Goal: Task Accomplishment & Management: Manage account settings

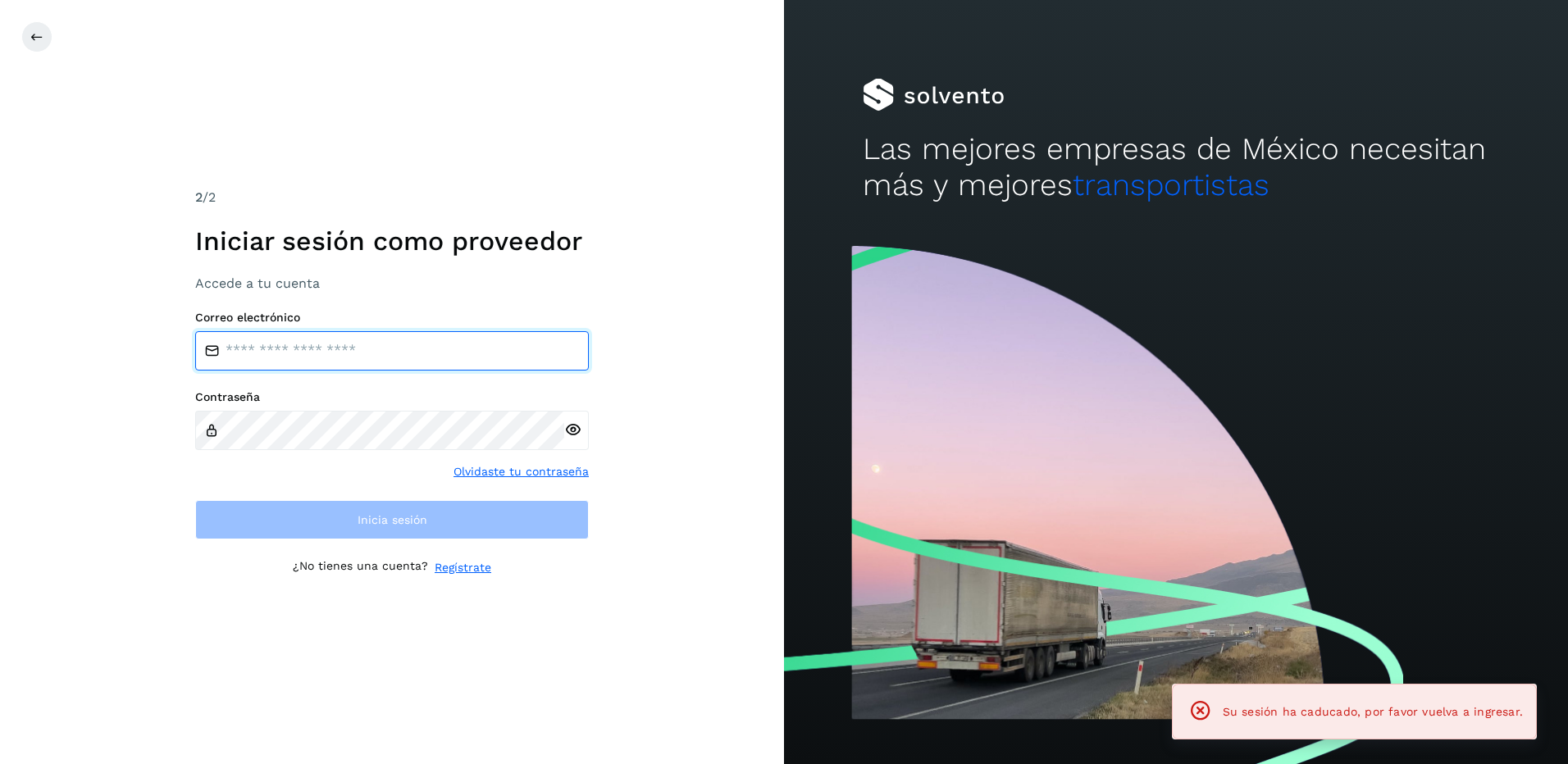
type input "**********"
click at [327, 362] on input "**********" at bounding box center [392, 351] width 394 height 40
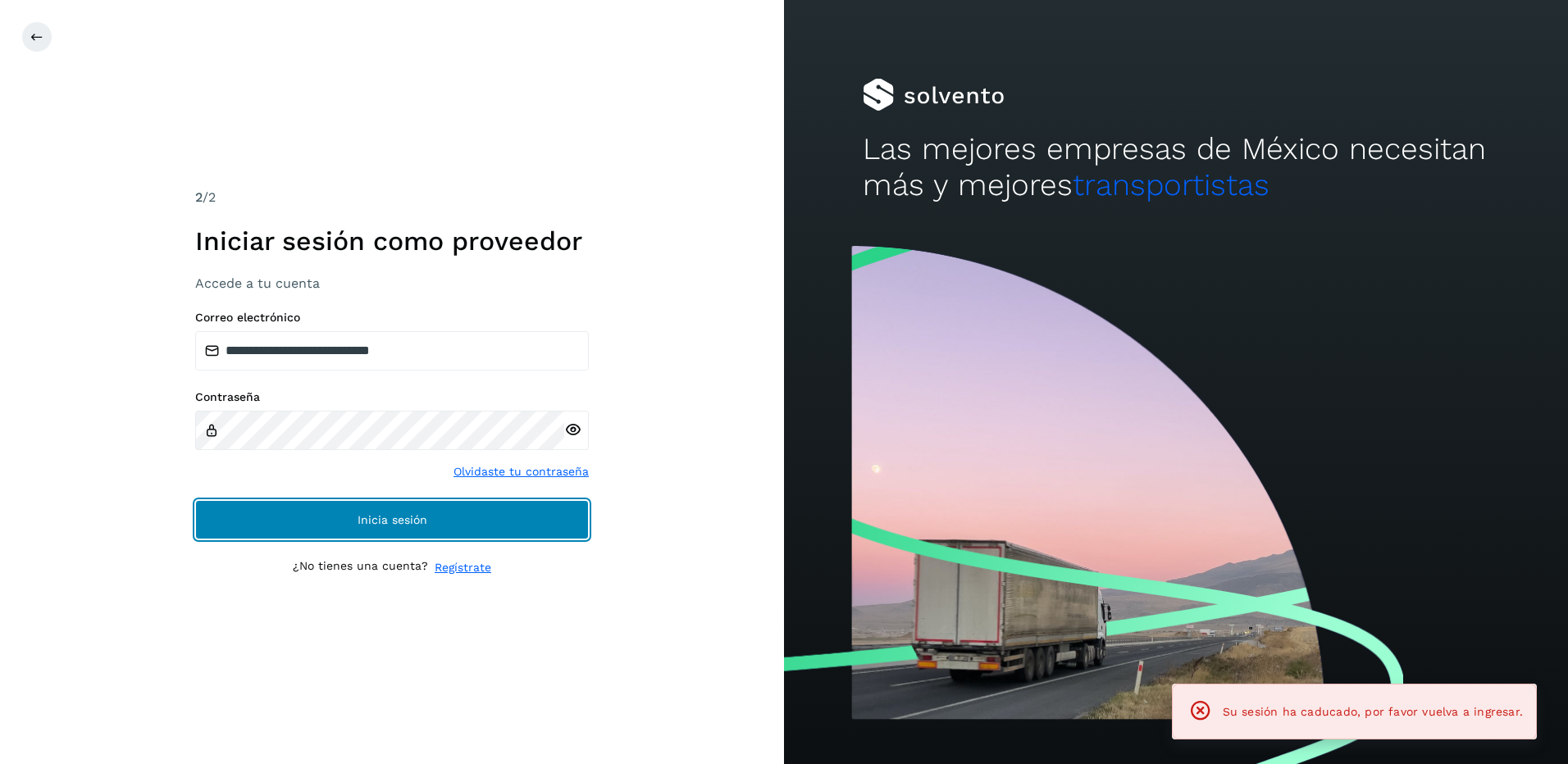
click at [473, 518] on button "Inicia sesión" at bounding box center [392, 520] width 394 height 40
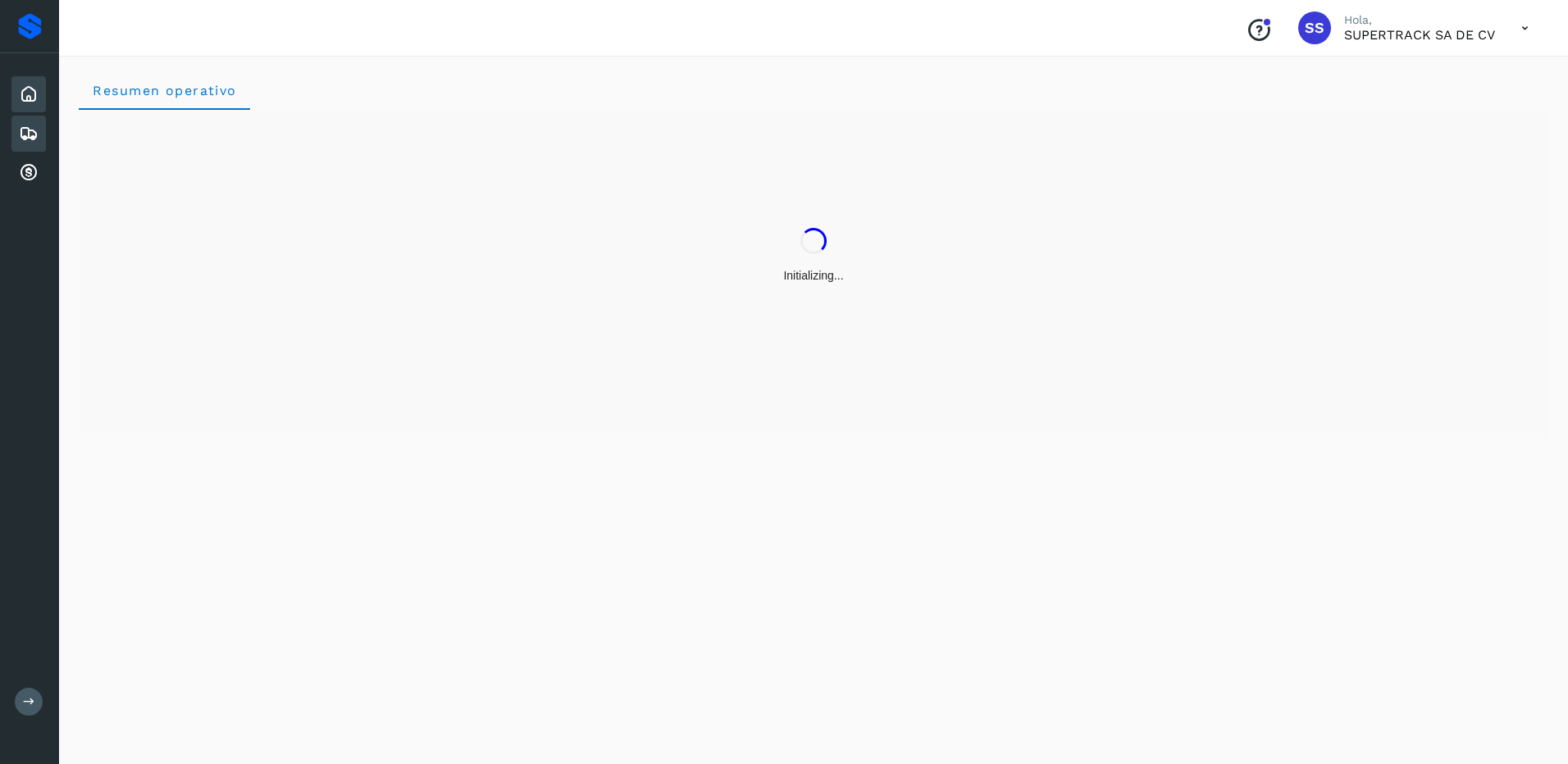
click at [30, 133] on icon at bounding box center [29, 134] width 20 height 20
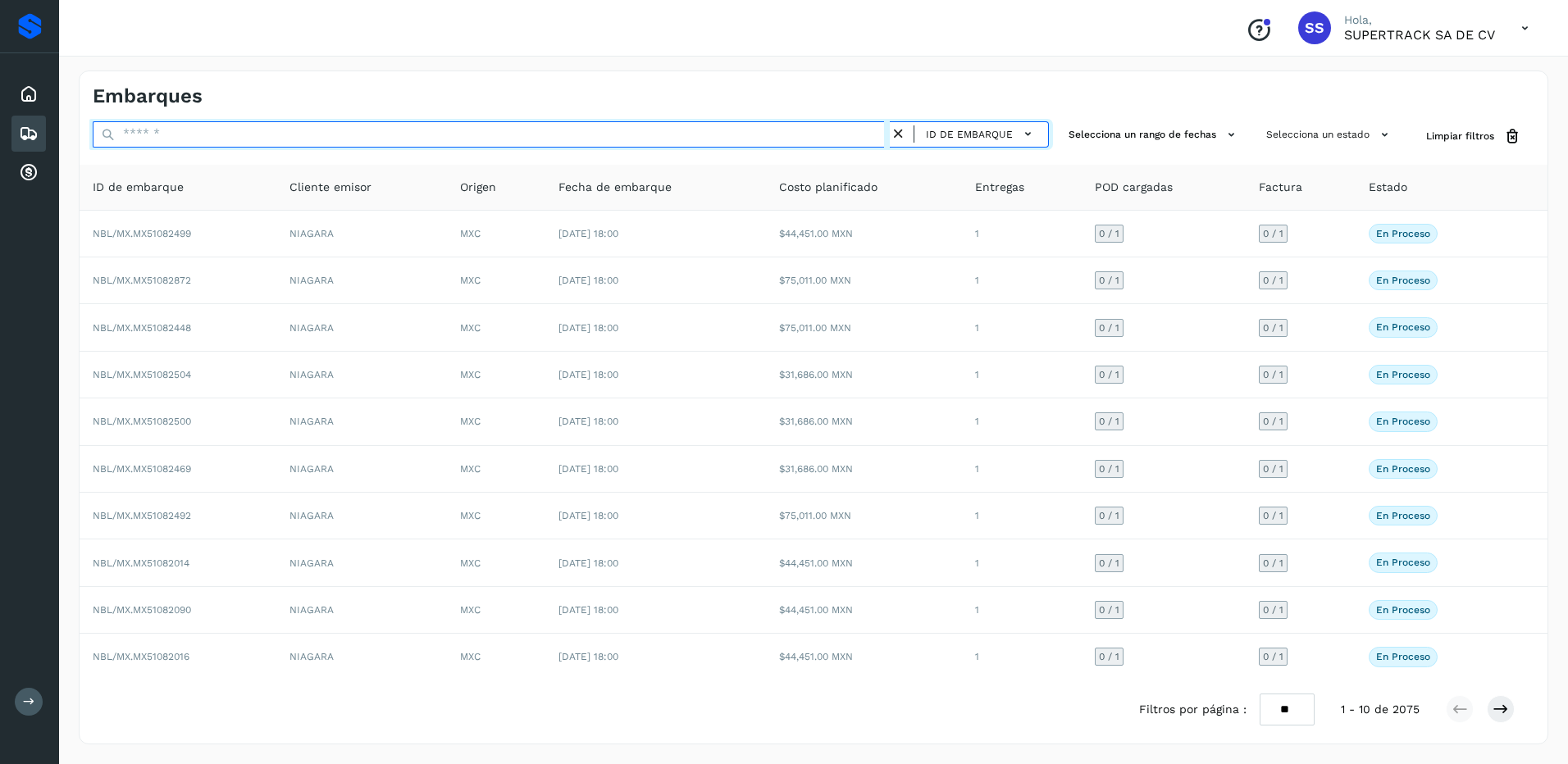
click at [168, 133] on input "text" at bounding box center [491, 134] width 797 height 26
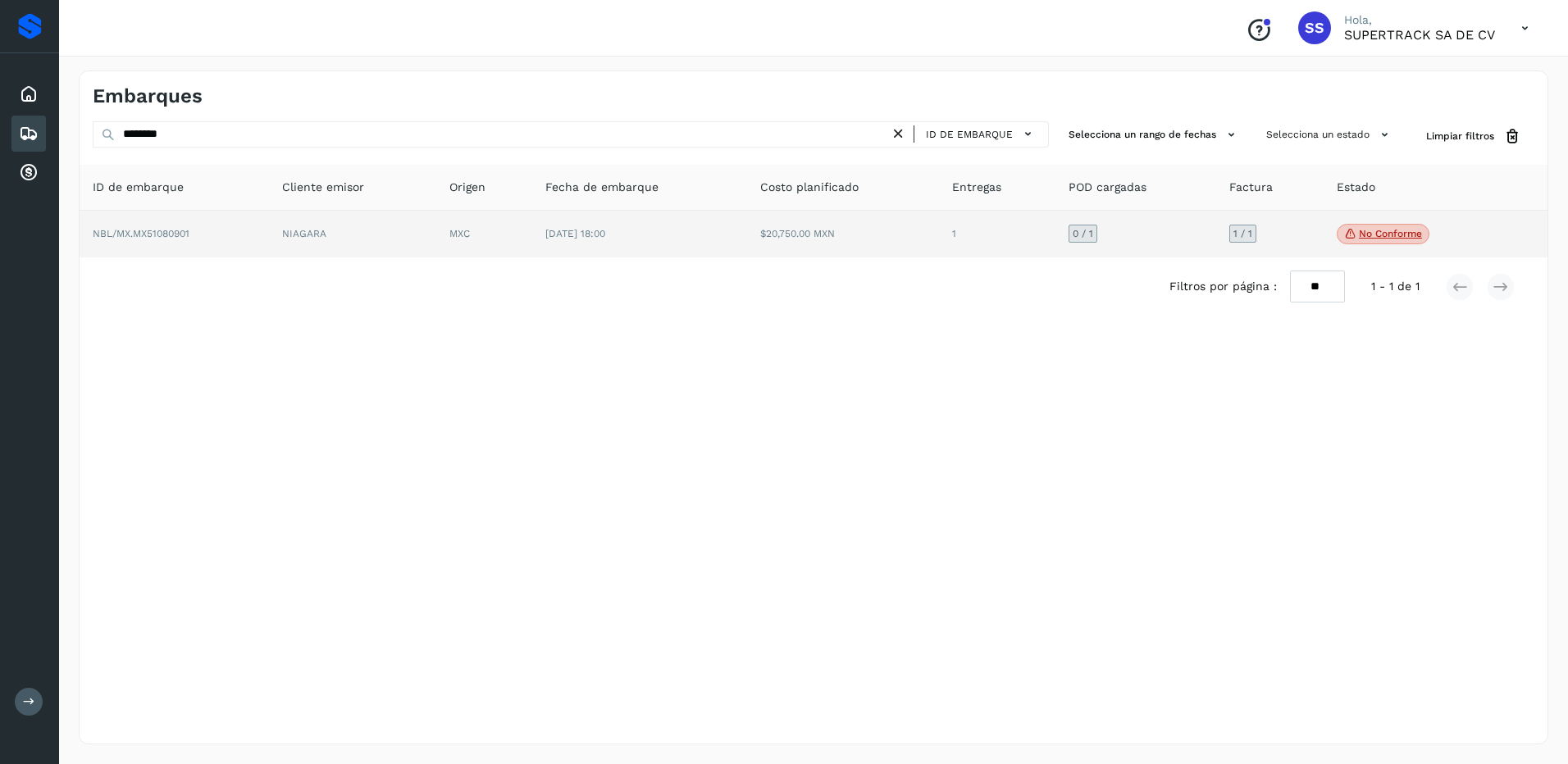
click at [1367, 230] on p "No conforme" at bounding box center [1391, 233] width 64 height 12
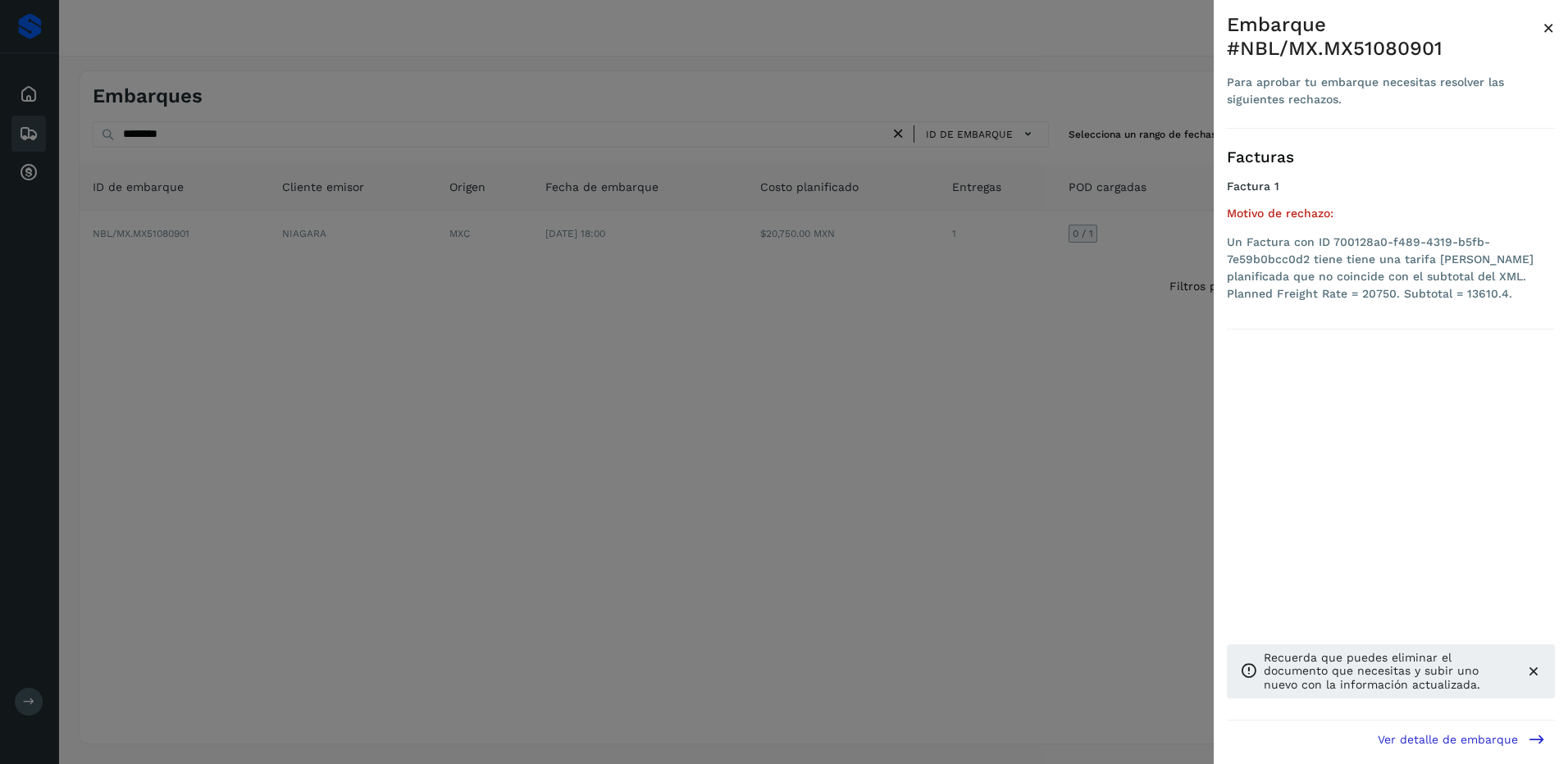
click at [686, 382] on div at bounding box center [784, 382] width 1568 height 764
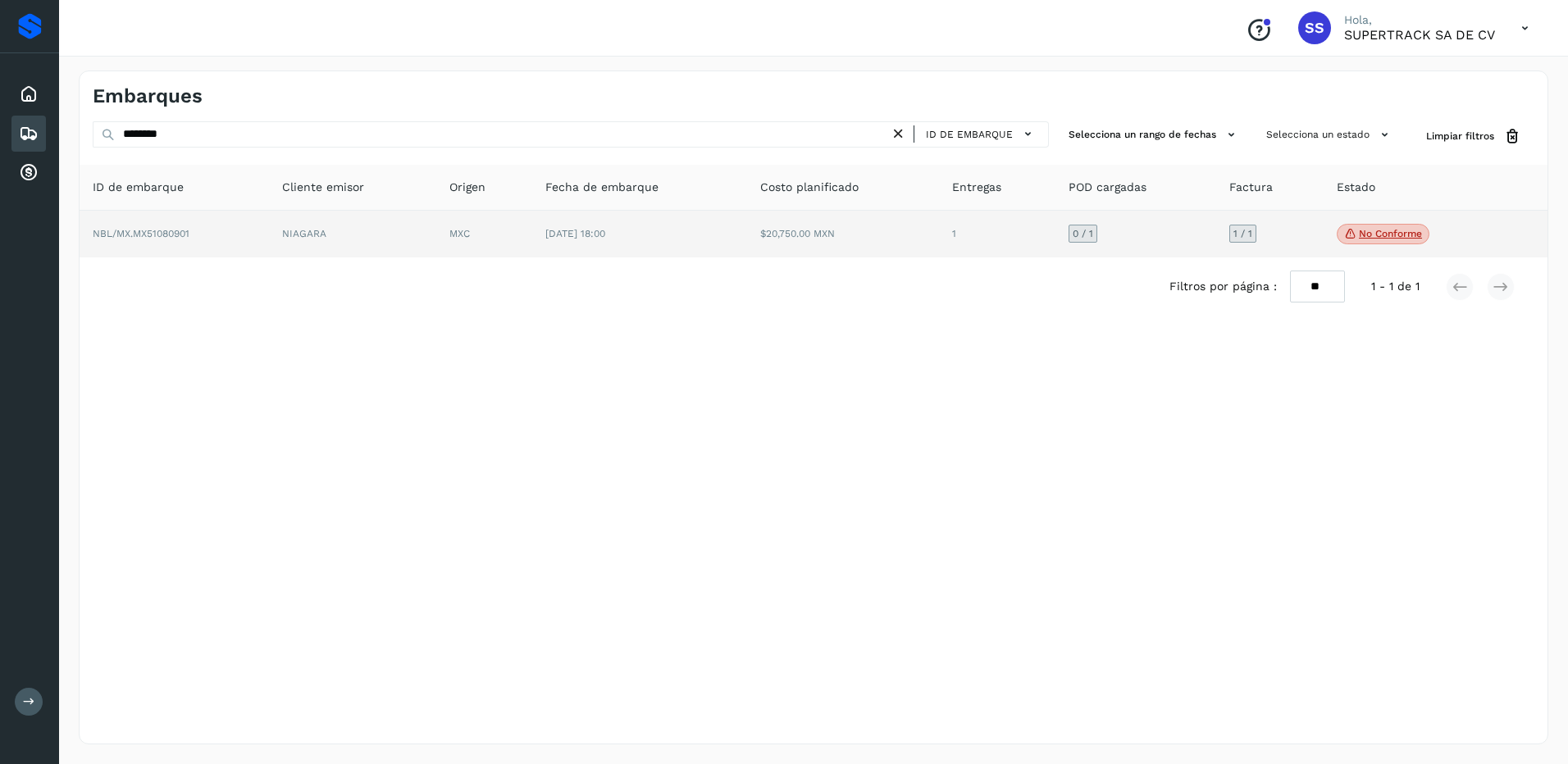
click at [1390, 240] on span "No conforme" at bounding box center [1383, 234] width 92 height 21
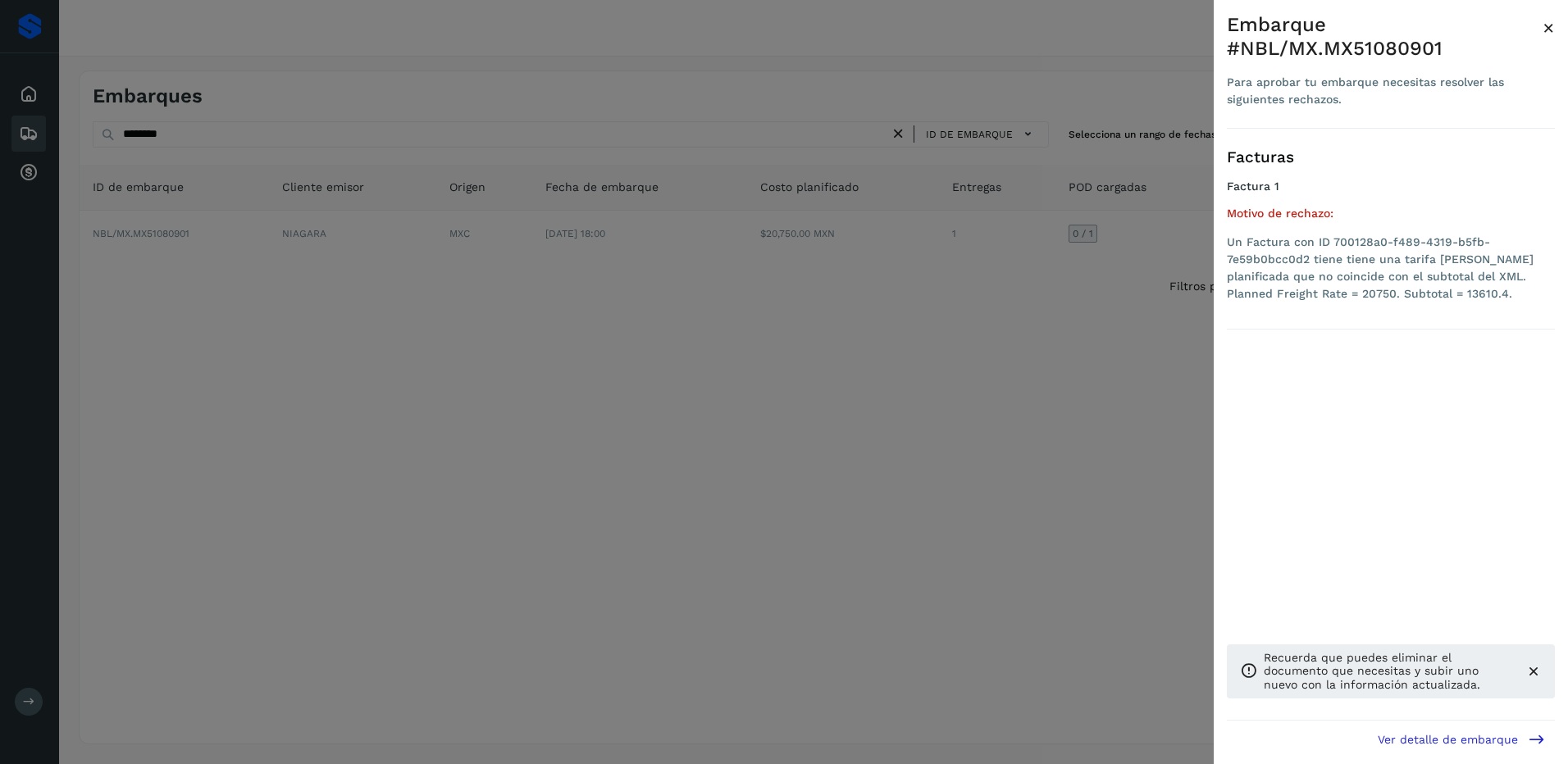
click at [1016, 497] on div at bounding box center [784, 382] width 1568 height 764
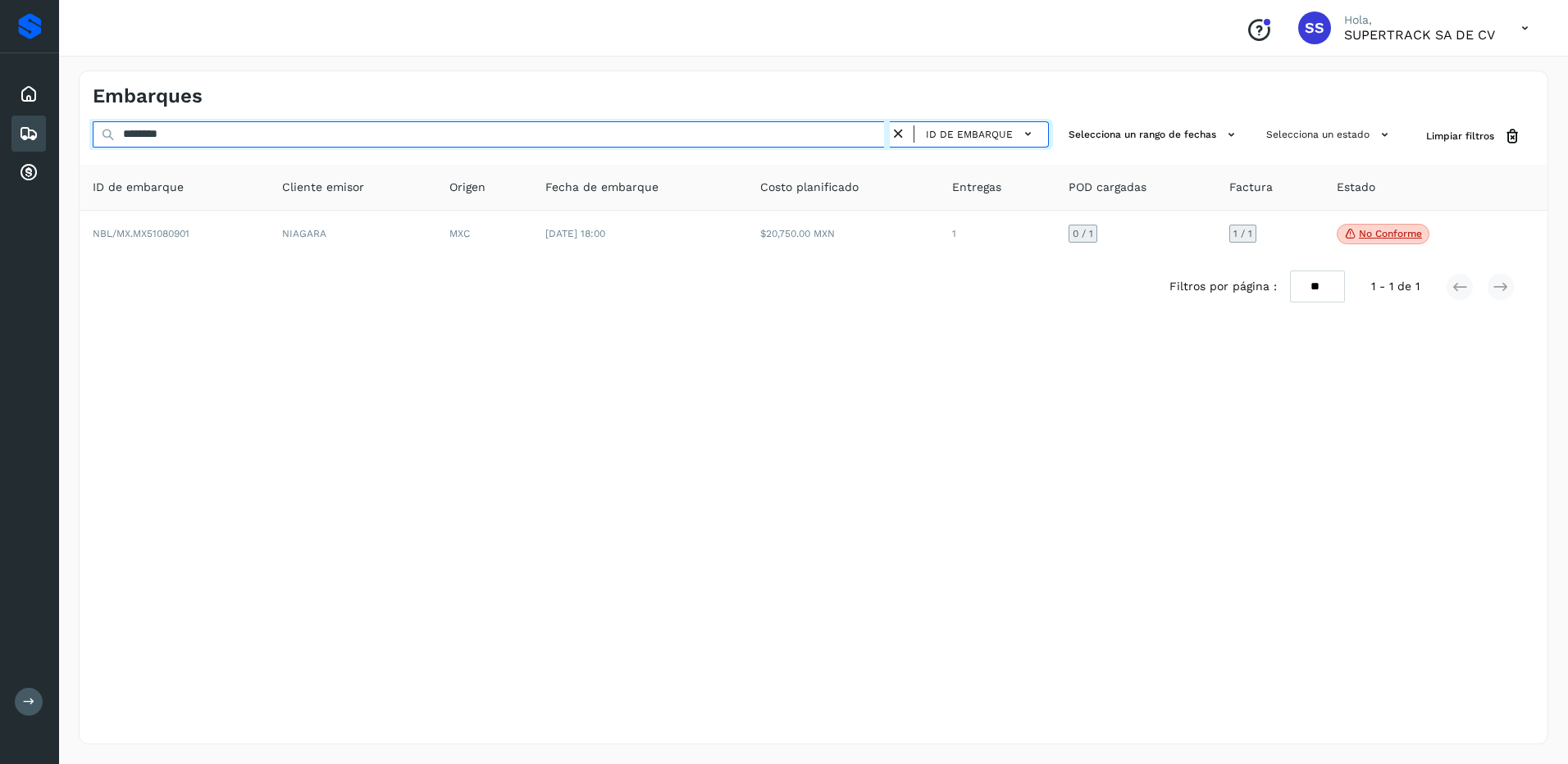
drag, startPoint x: 199, startPoint y: 130, endPoint x: 84, endPoint y: 130, distance: 115.0
click at [84, 130] on div "******** ID de embarque Selecciona un rango de fechas Selecciona un estado Limp…" at bounding box center [813, 136] width 1468 height 31
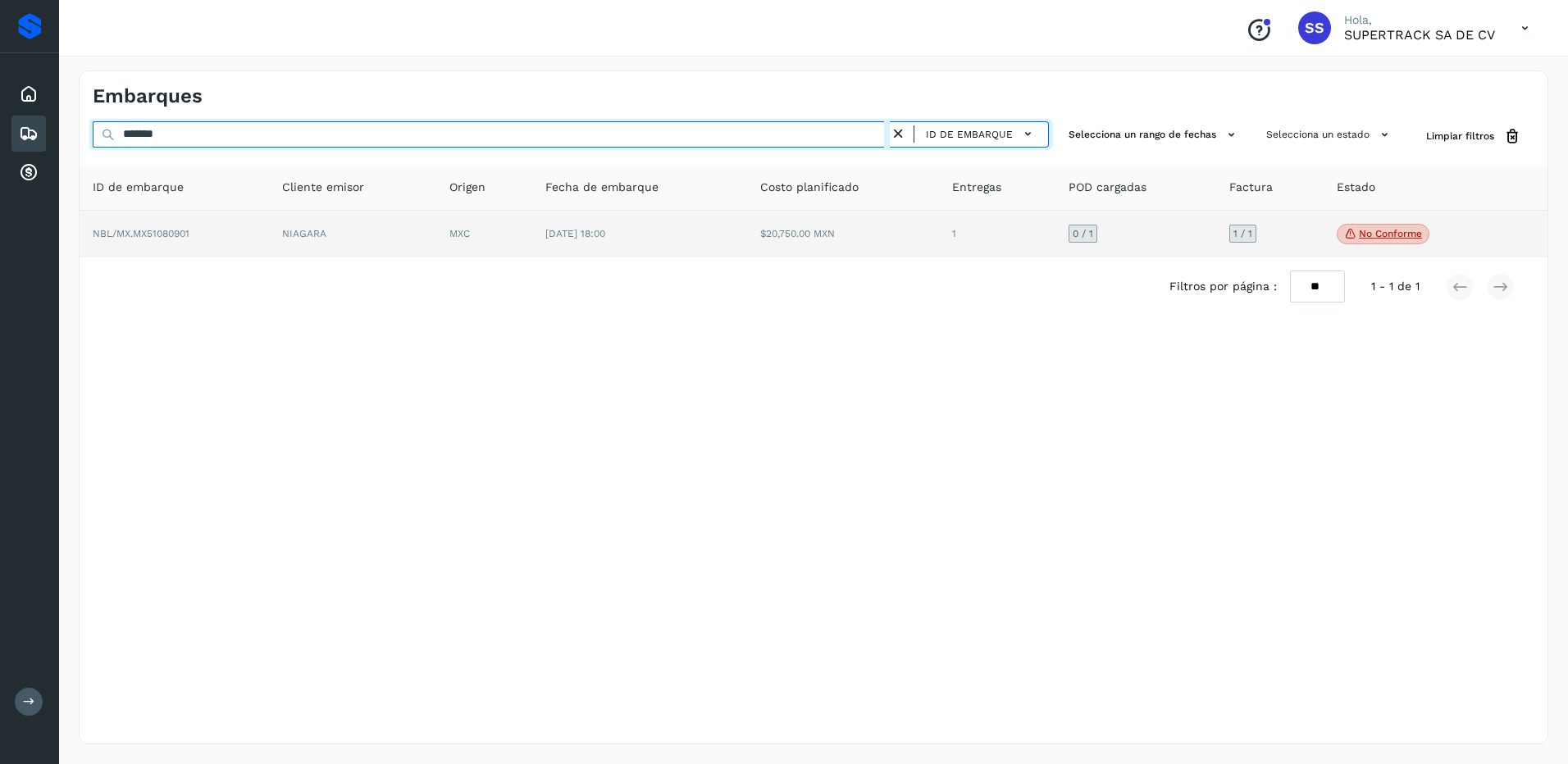
type input "********"
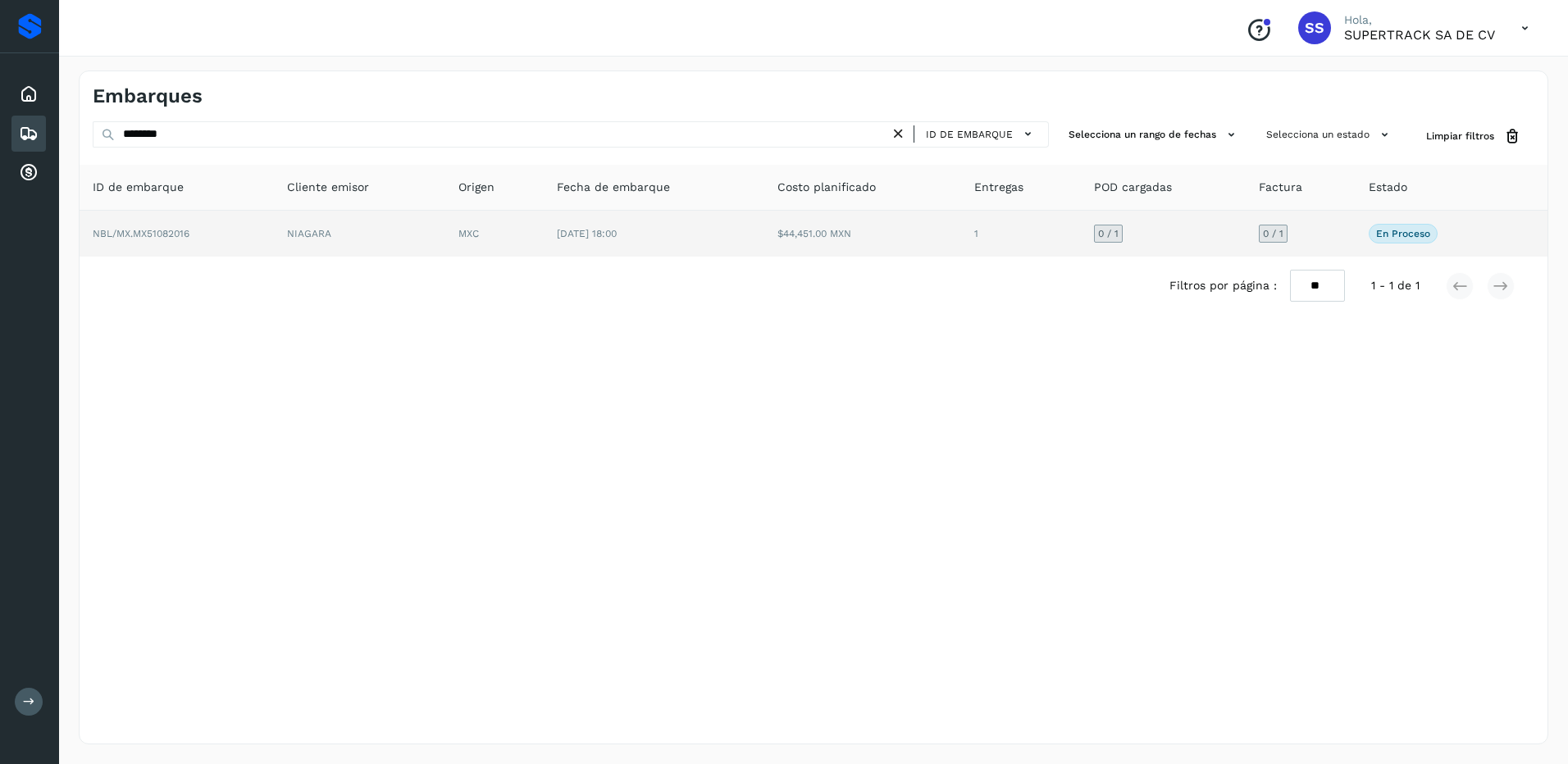
click at [426, 240] on td "NIAGARA" at bounding box center [360, 233] width 172 height 46
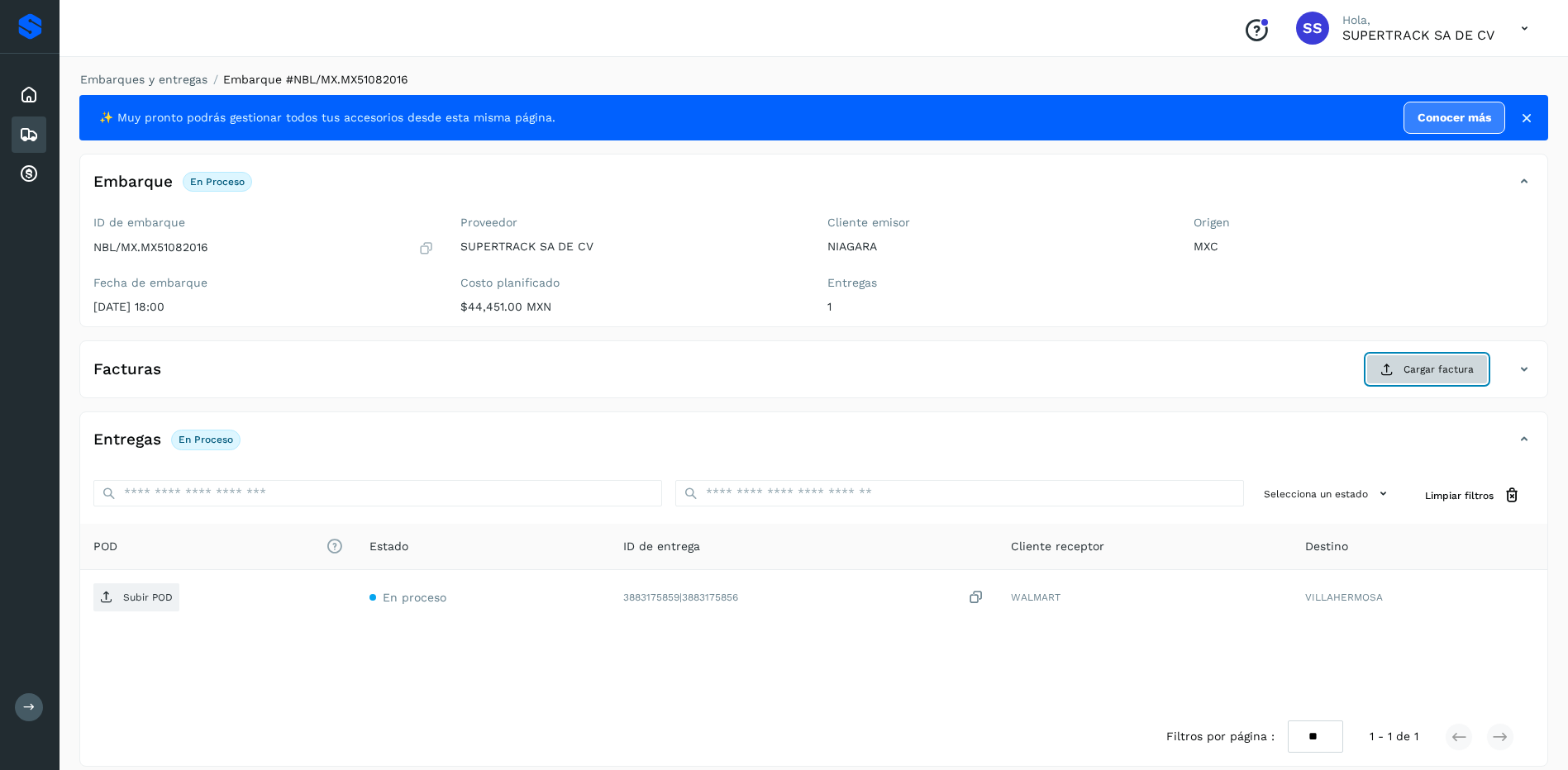
click at [1389, 378] on button "Cargar factura" at bounding box center [1427, 369] width 121 height 30
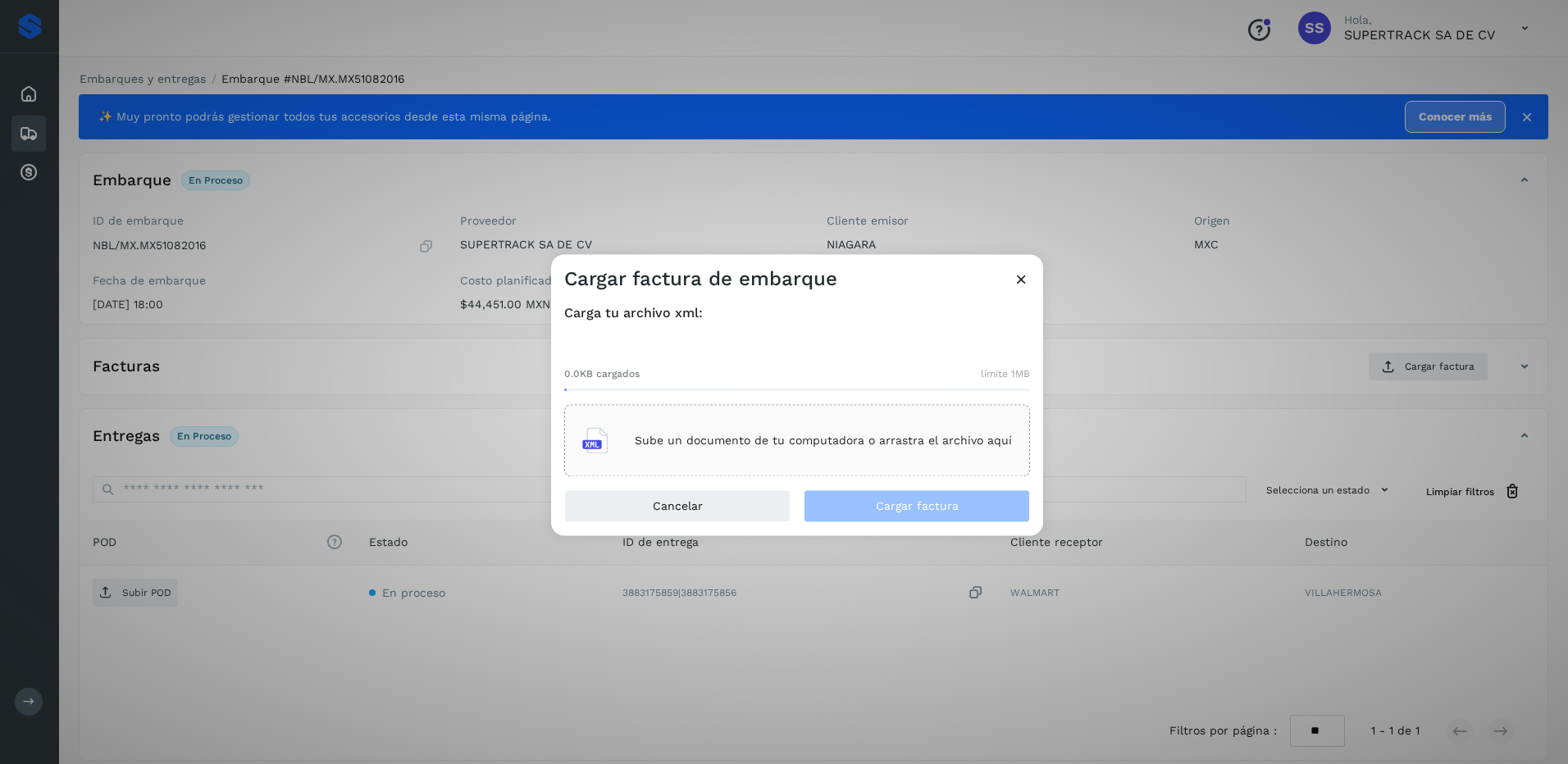
click at [797, 439] on p "Sube un documento de tu computadora o arrastra el archivo aquí" at bounding box center [823, 441] width 377 height 14
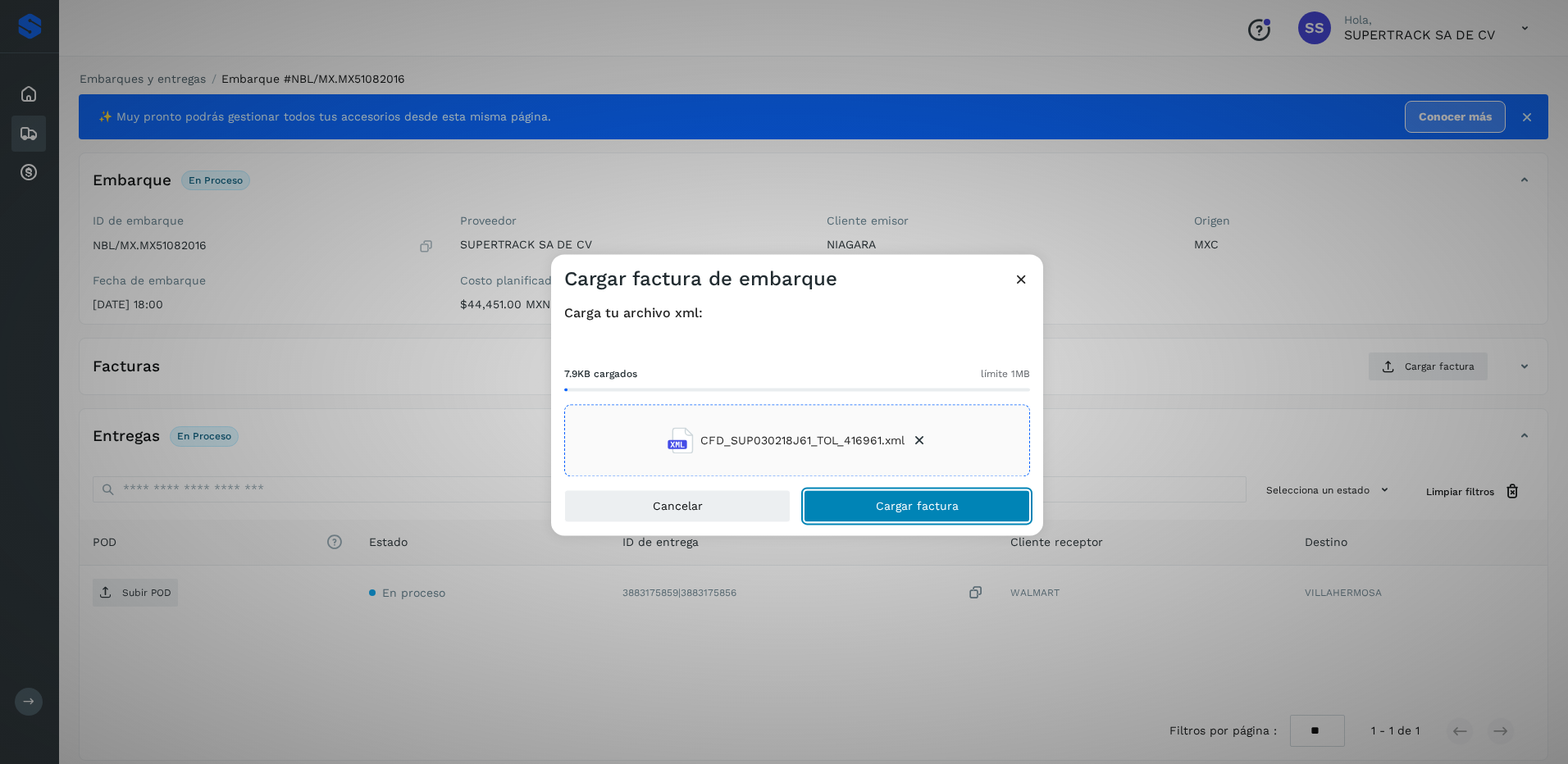
click at [934, 512] on span "Cargar factura" at bounding box center [917, 507] width 83 height 12
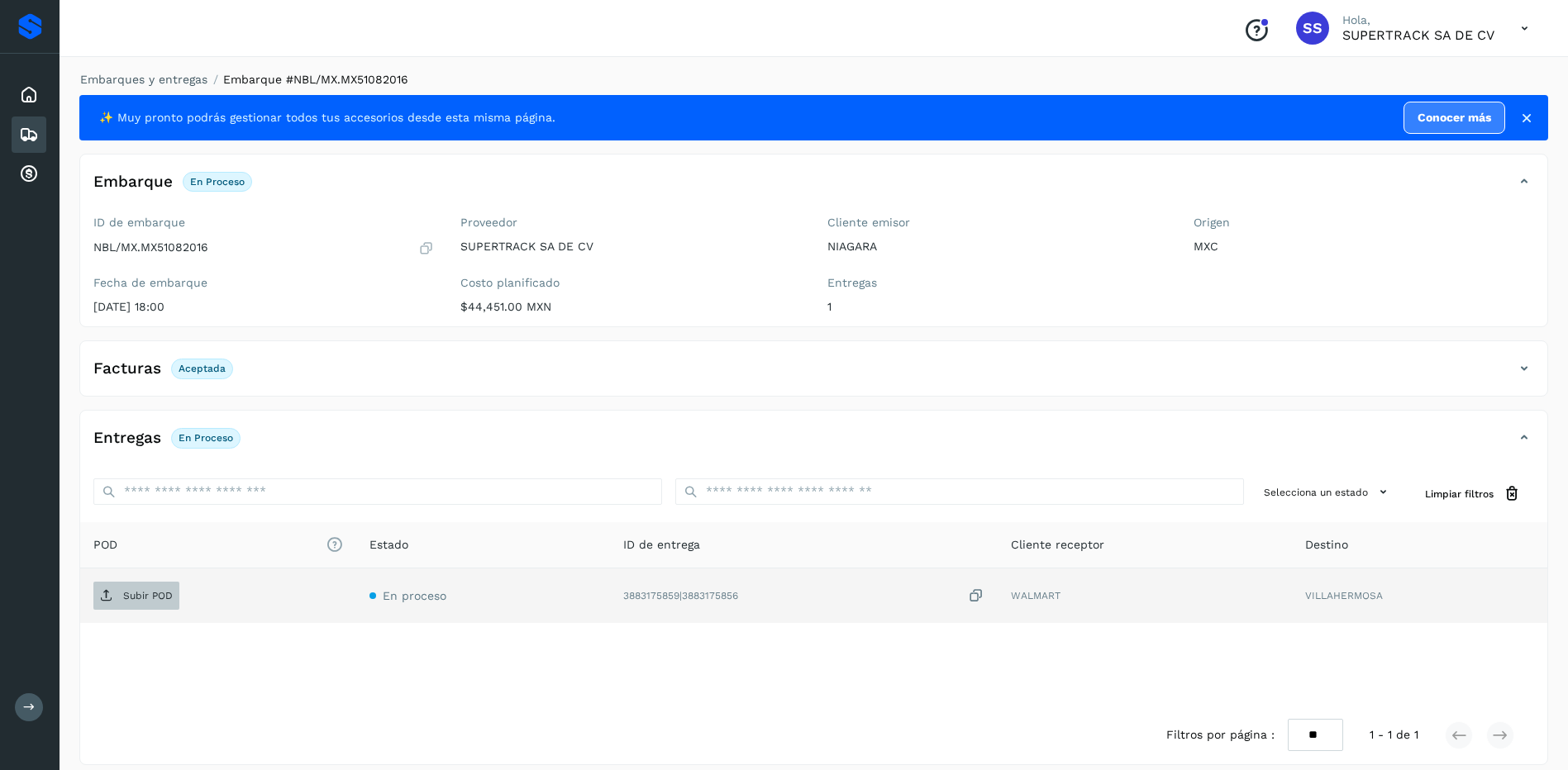
click at [164, 593] on p "Subir POD" at bounding box center [148, 596] width 50 height 12
click at [155, 603] on span "Subir POD" at bounding box center [136, 596] width 86 height 27
click at [149, 71] on li "Embarques y entregas" at bounding box center [138, 79] width 138 height 17
click at [151, 72] on li "Embarques y entregas" at bounding box center [138, 79] width 138 height 17
click at [147, 79] on link "Embarques y entregas" at bounding box center [143, 79] width 127 height 13
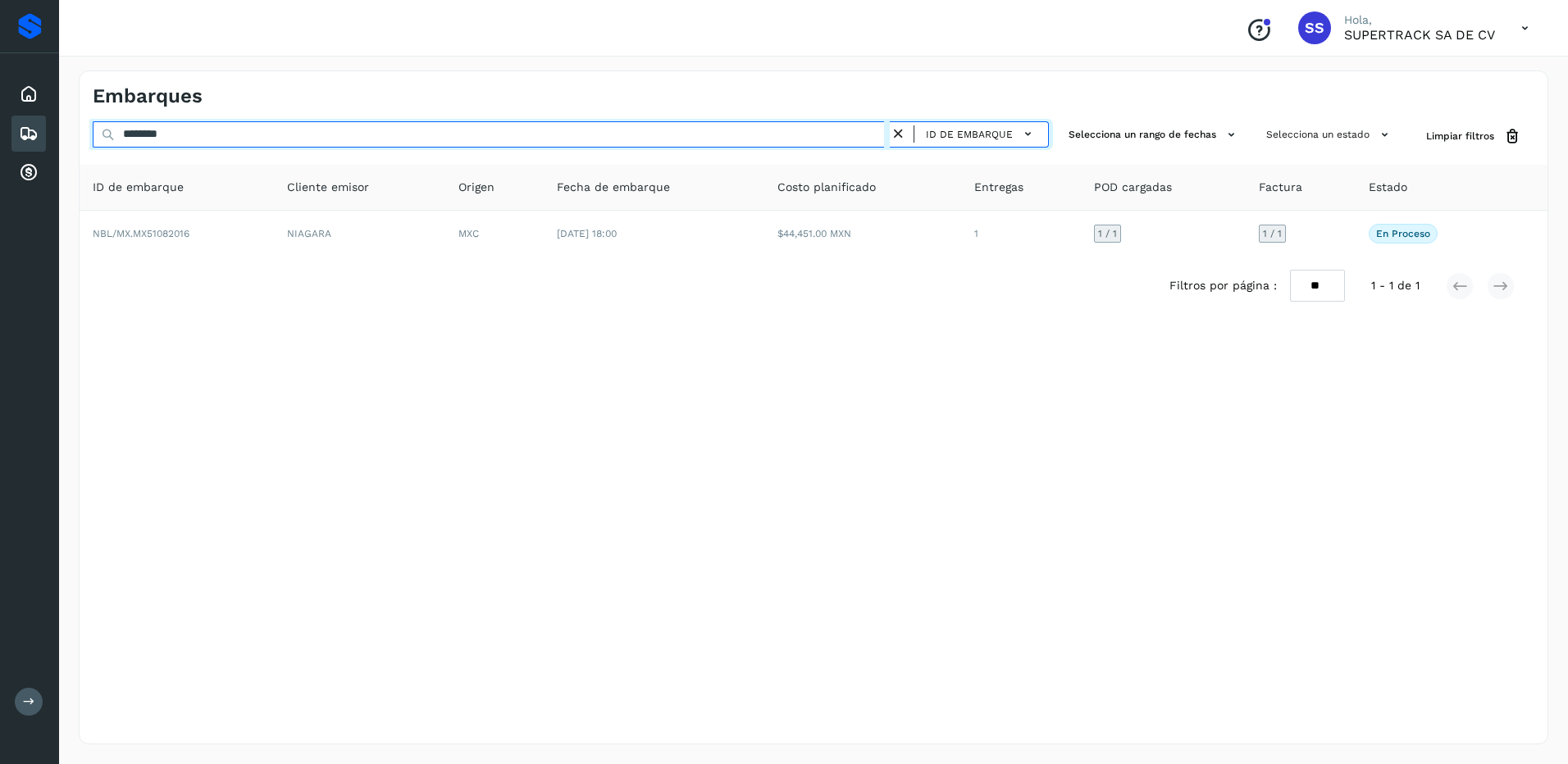
drag, startPoint x: 201, startPoint y: 137, endPoint x: 91, endPoint y: 137, distance: 110.0
click at [91, 137] on div "******** ID de embarque Selecciona un rango de fechas Selecciona un estado Limp…" at bounding box center [813, 136] width 1468 height 31
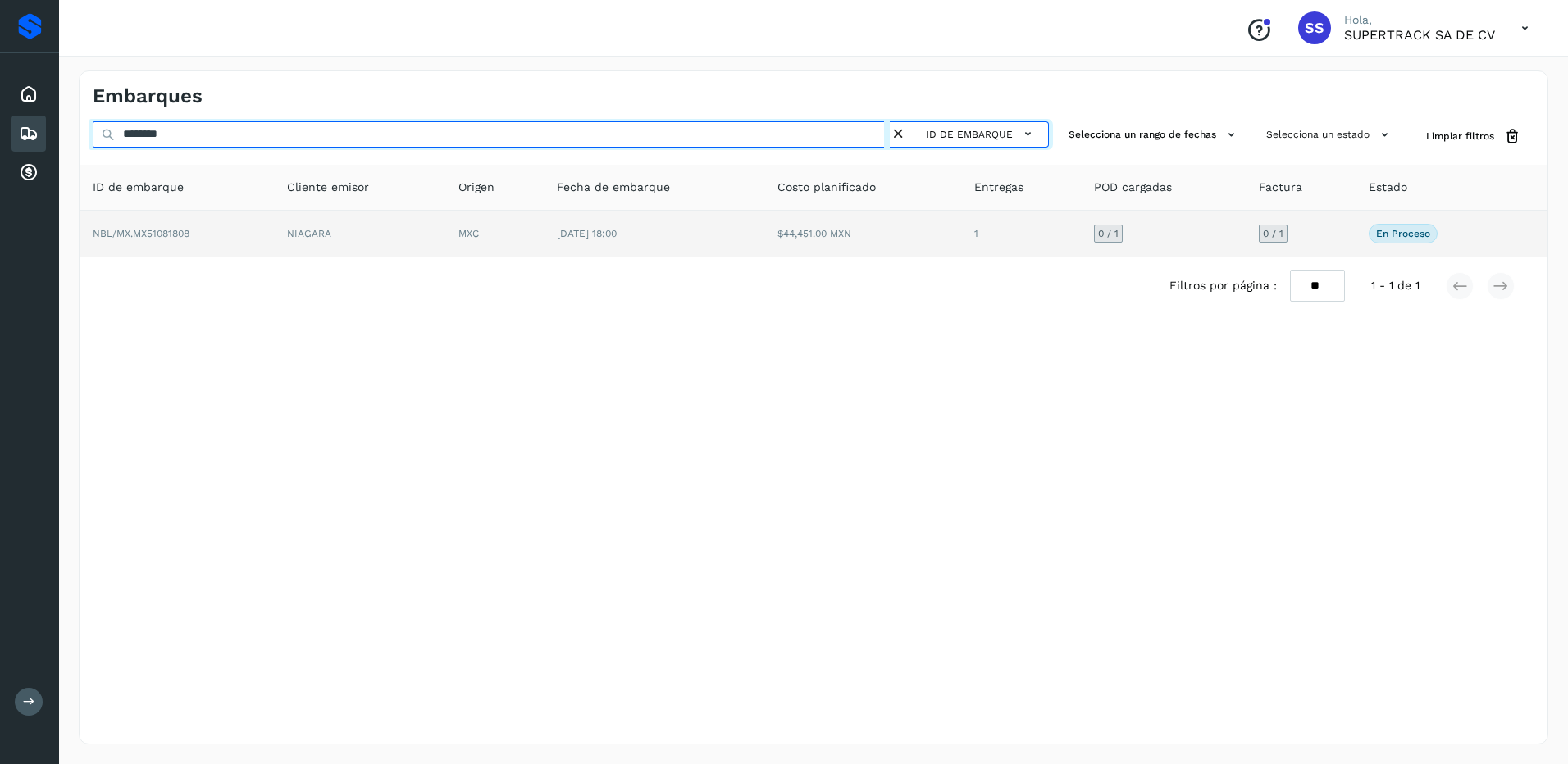
type input "********"
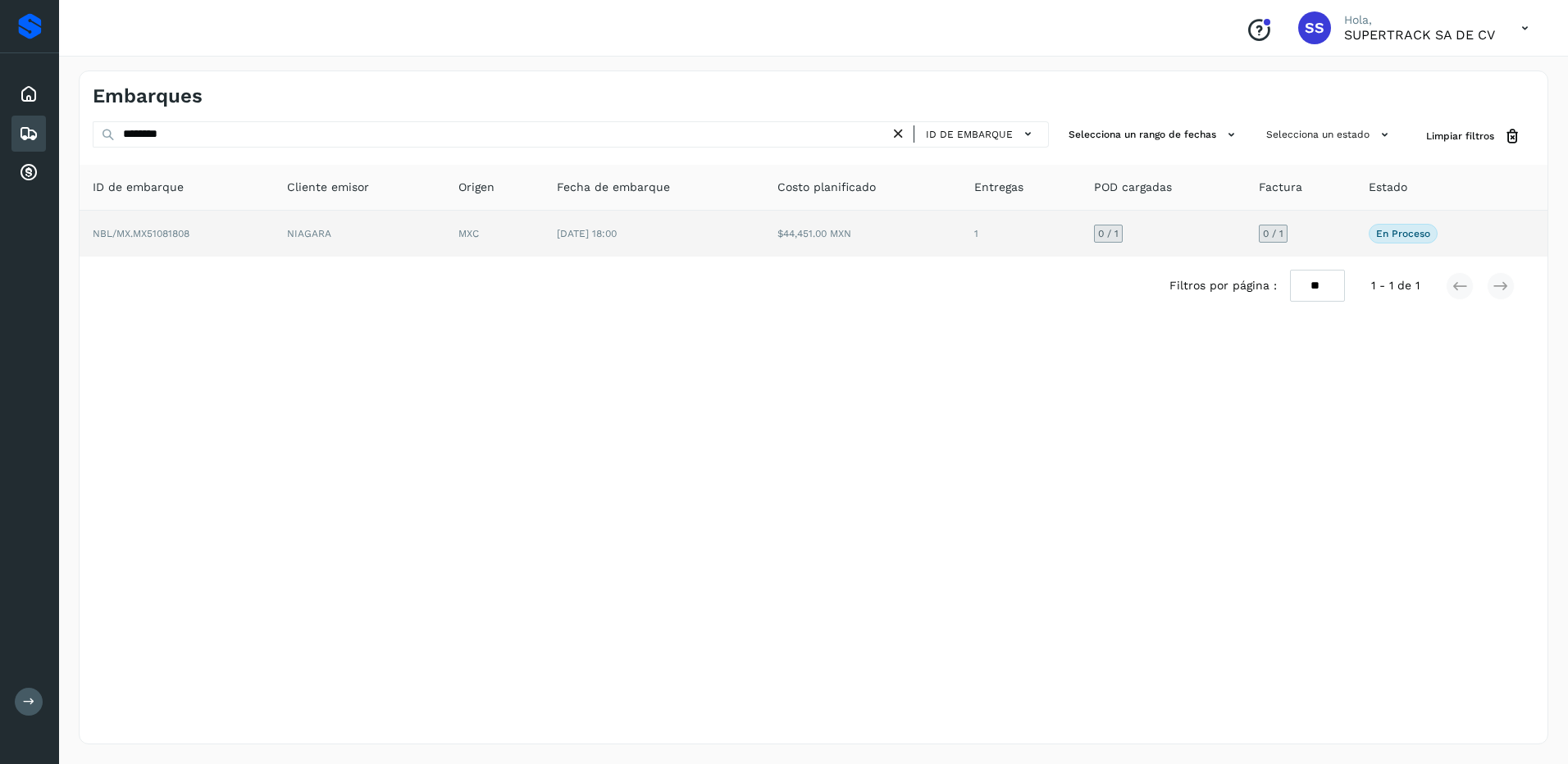
click at [616, 229] on span "[DATE] 18:00" at bounding box center [587, 233] width 60 height 12
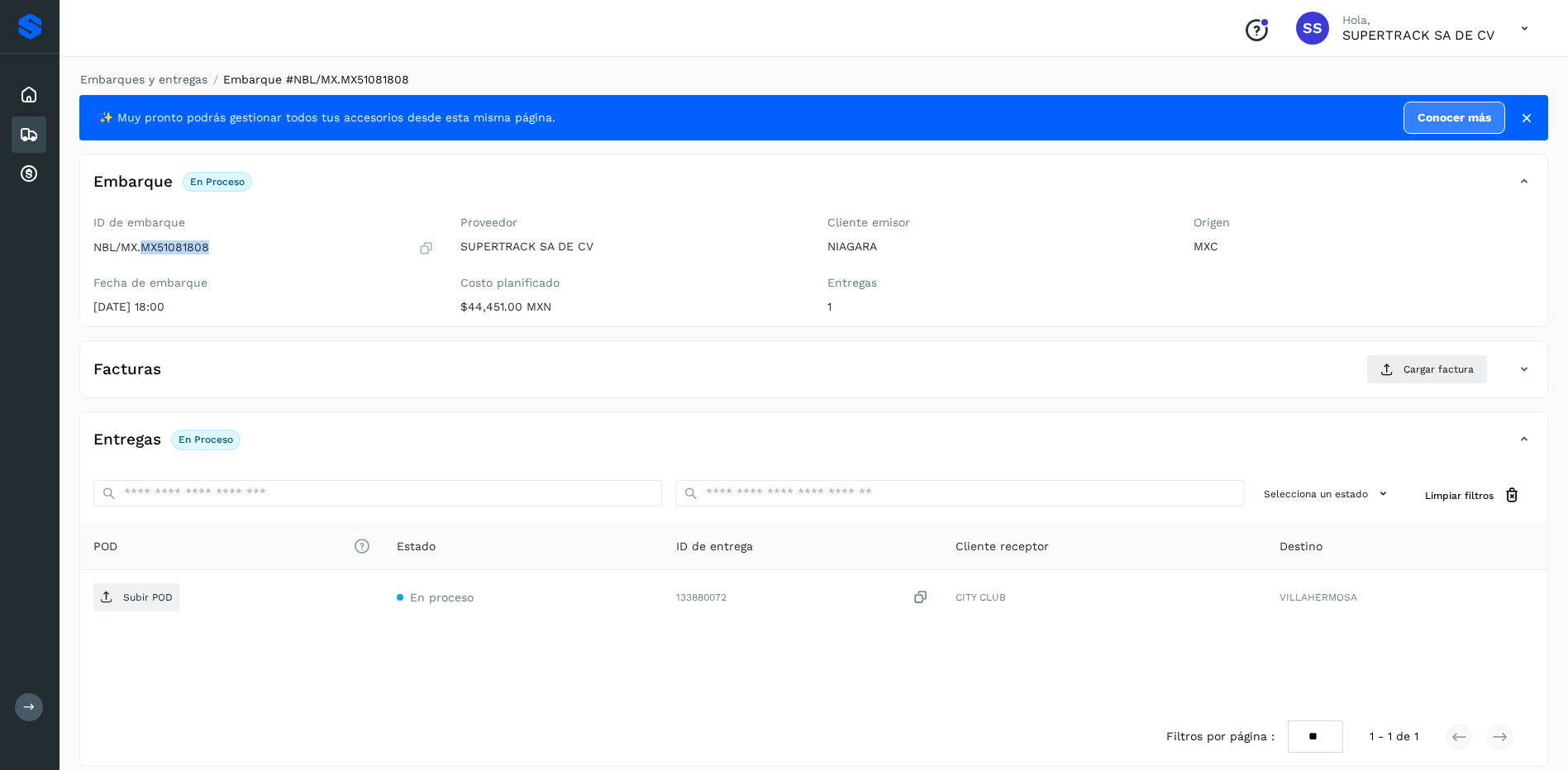
drag, startPoint x: 211, startPoint y: 242, endPoint x: 142, endPoint y: 250, distance: 69.5
click at [142, 250] on div "NBL/MX.MX51081808" at bounding box center [263, 248] width 340 height 17
drag, startPoint x: 142, startPoint y: 250, endPoint x: 158, endPoint y: 248, distance: 16.1
copy p "MX51081808"
click at [1432, 373] on span "Cargar factura" at bounding box center [1438, 369] width 70 height 15
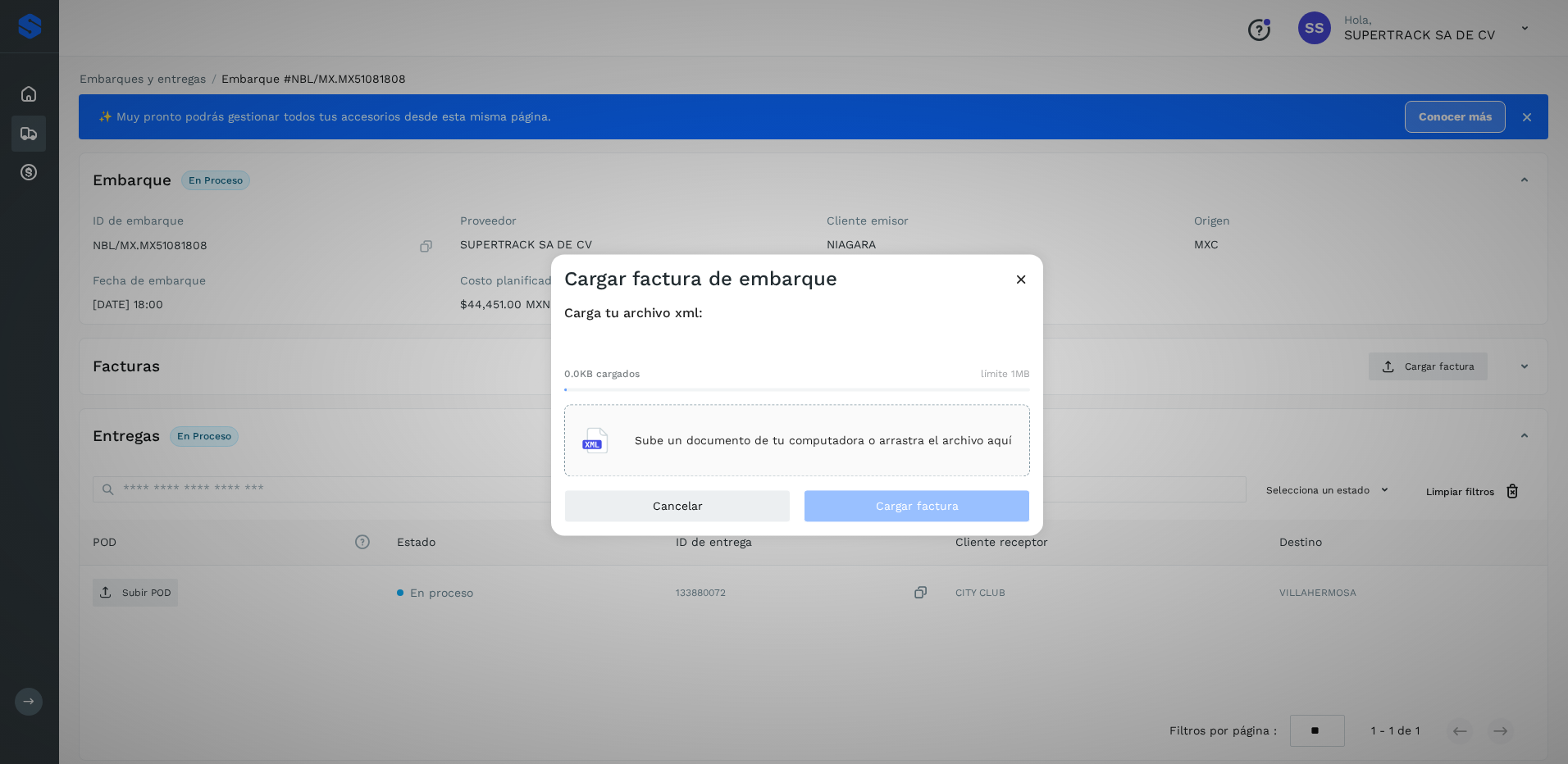
click at [842, 437] on p "Sube un documento de tu computadora o arrastra el archivo aquí" at bounding box center [823, 441] width 377 height 14
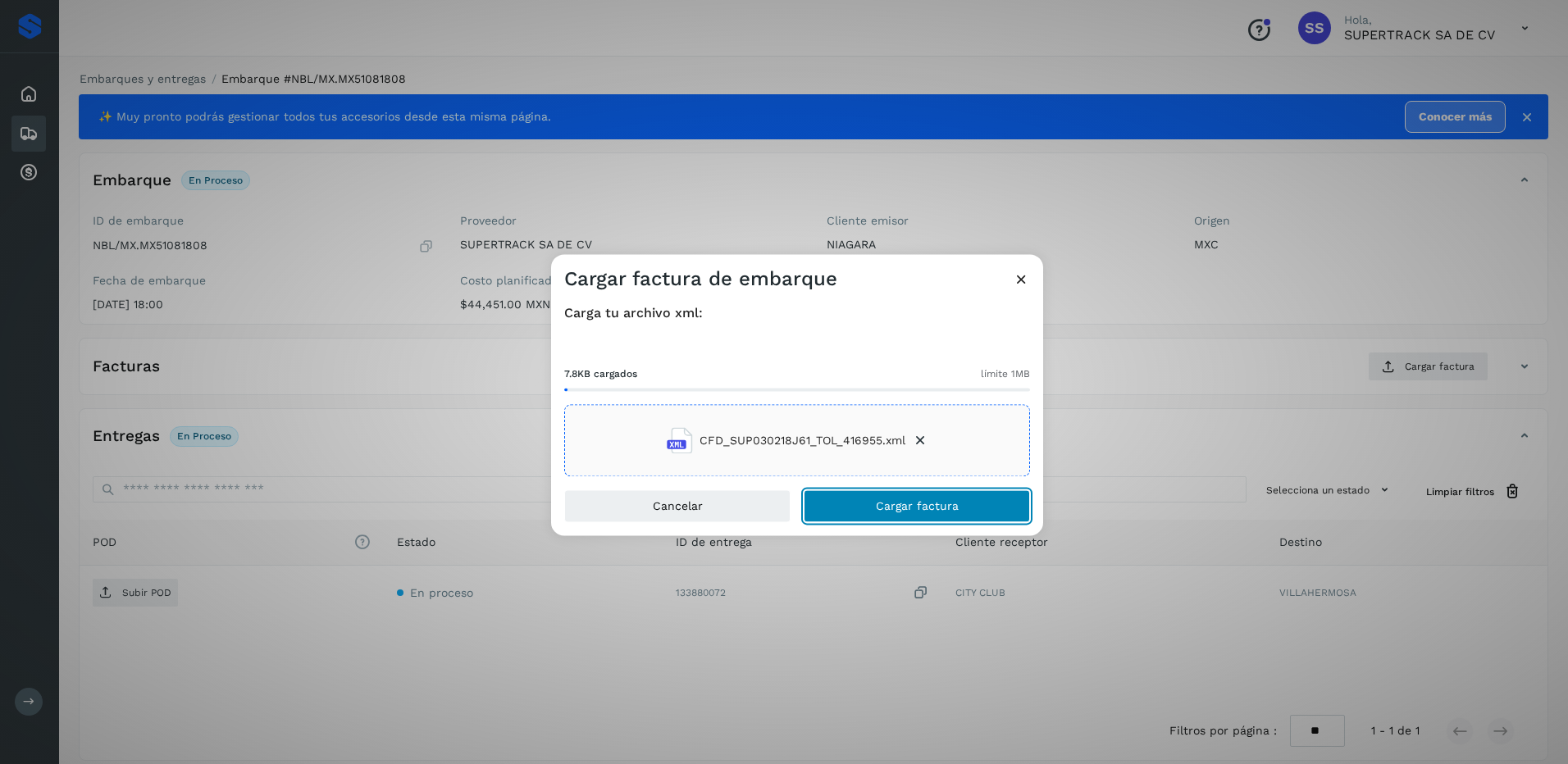
click at [911, 507] on span "Cargar factura" at bounding box center [917, 507] width 83 height 12
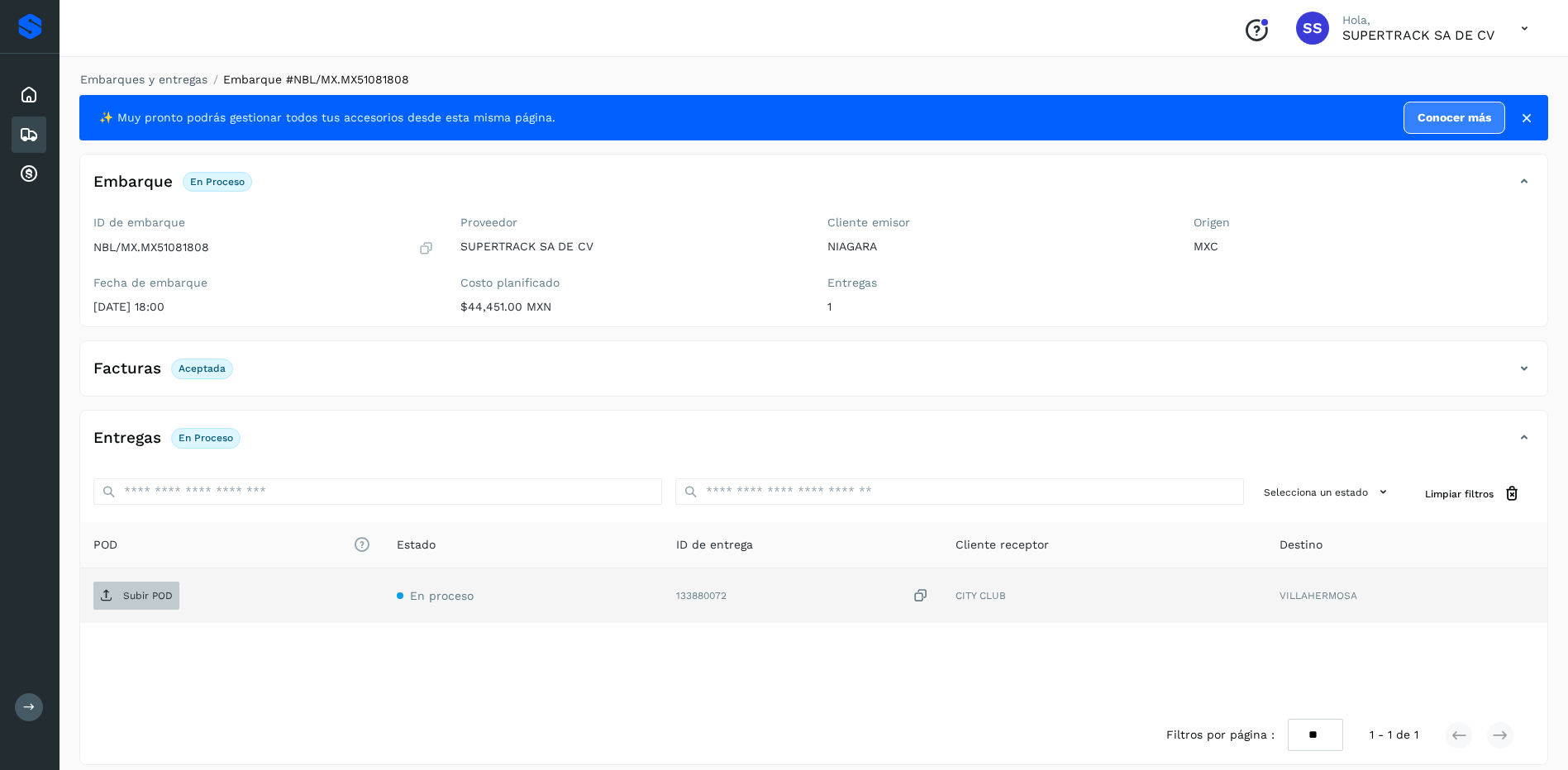
click at [130, 602] on span "Subir POD" at bounding box center [136, 596] width 86 height 27
click at [171, 78] on link "Embarques y entregas" at bounding box center [143, 79] width 127 height 13
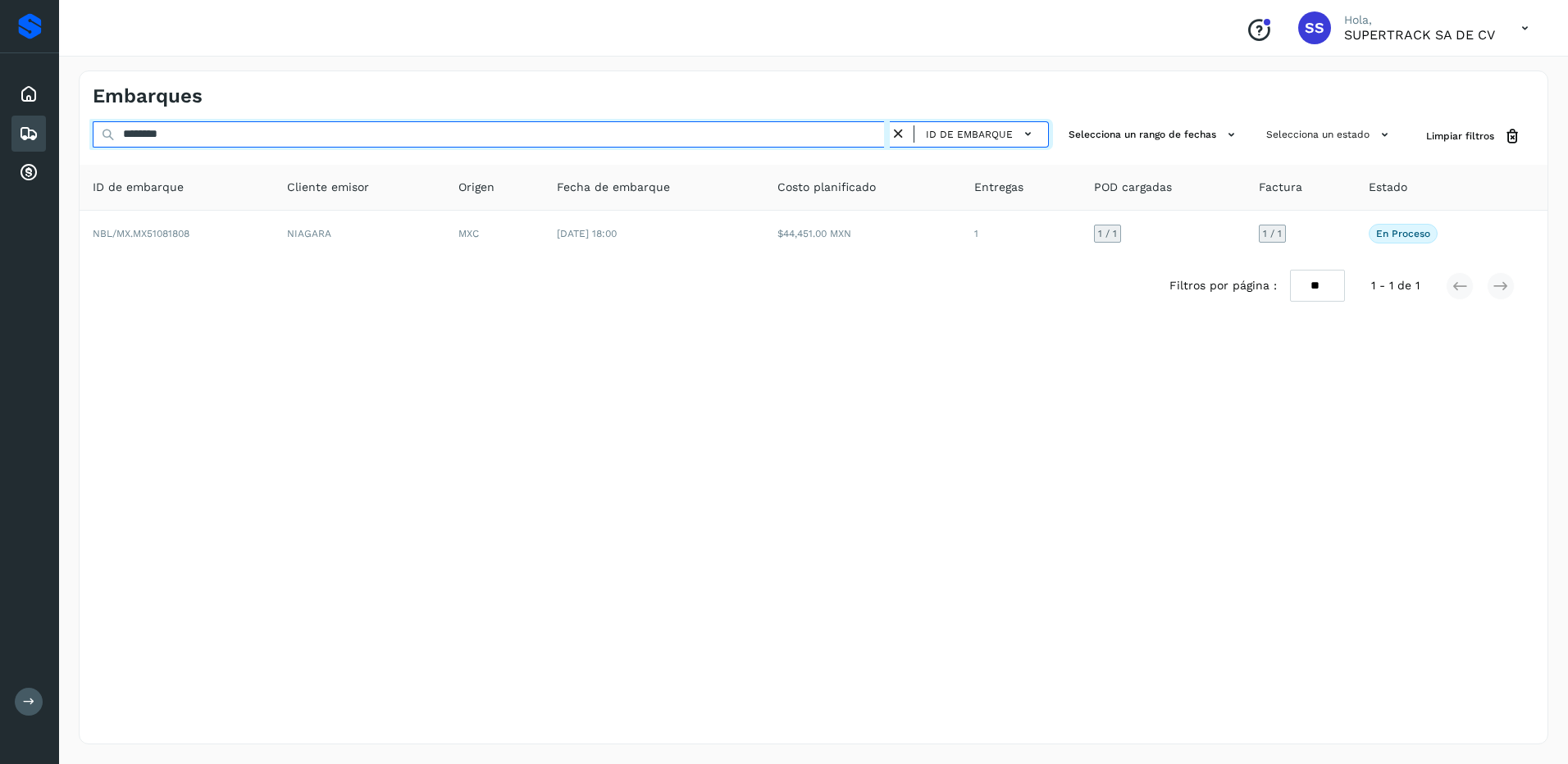
drag, startPoint x: 211, startPoint y: 134, endPoint x: 46, endPoint y: 121, distance: 165.5
click at [46, 121] on div "Proveedores Inicio Embarques Cuentas por cobrar Salir Conoce nuestros beneficio…" at bounding box center [784, 382] width 1568 height 764
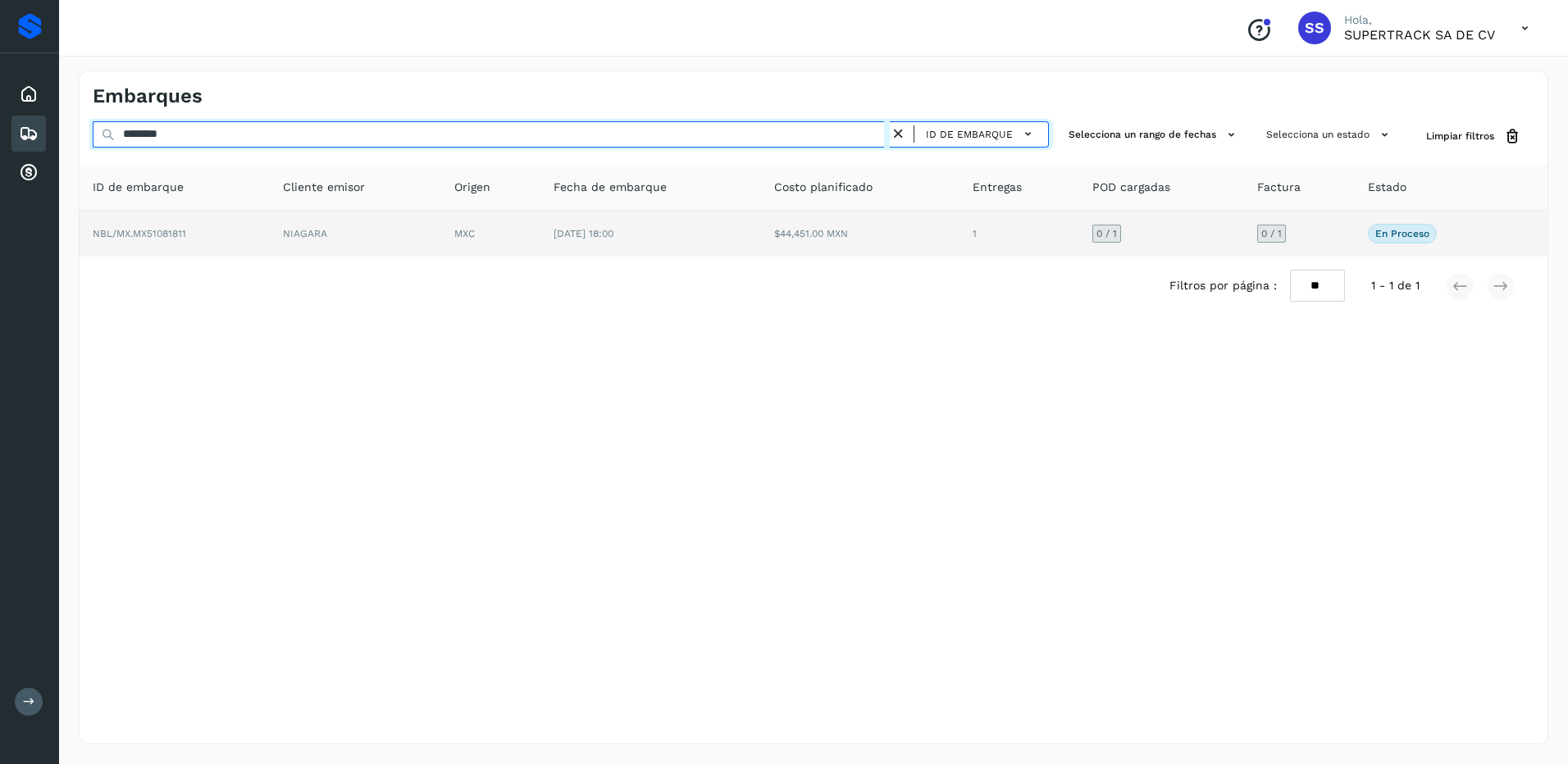
type input "********"
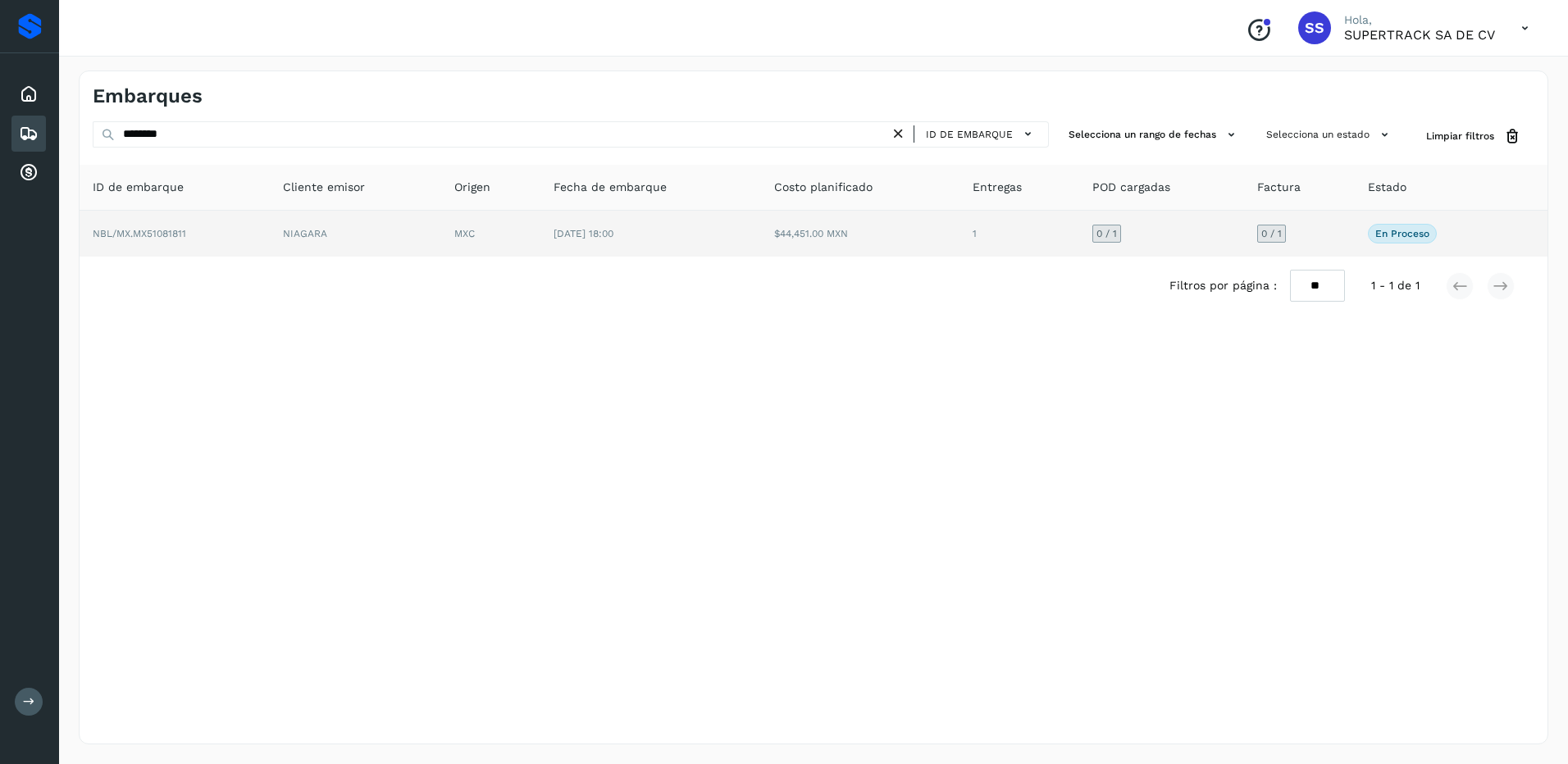
click at [429, 215] on td "NIAGARA" at bounding box center [356, 233] width 172 height 46
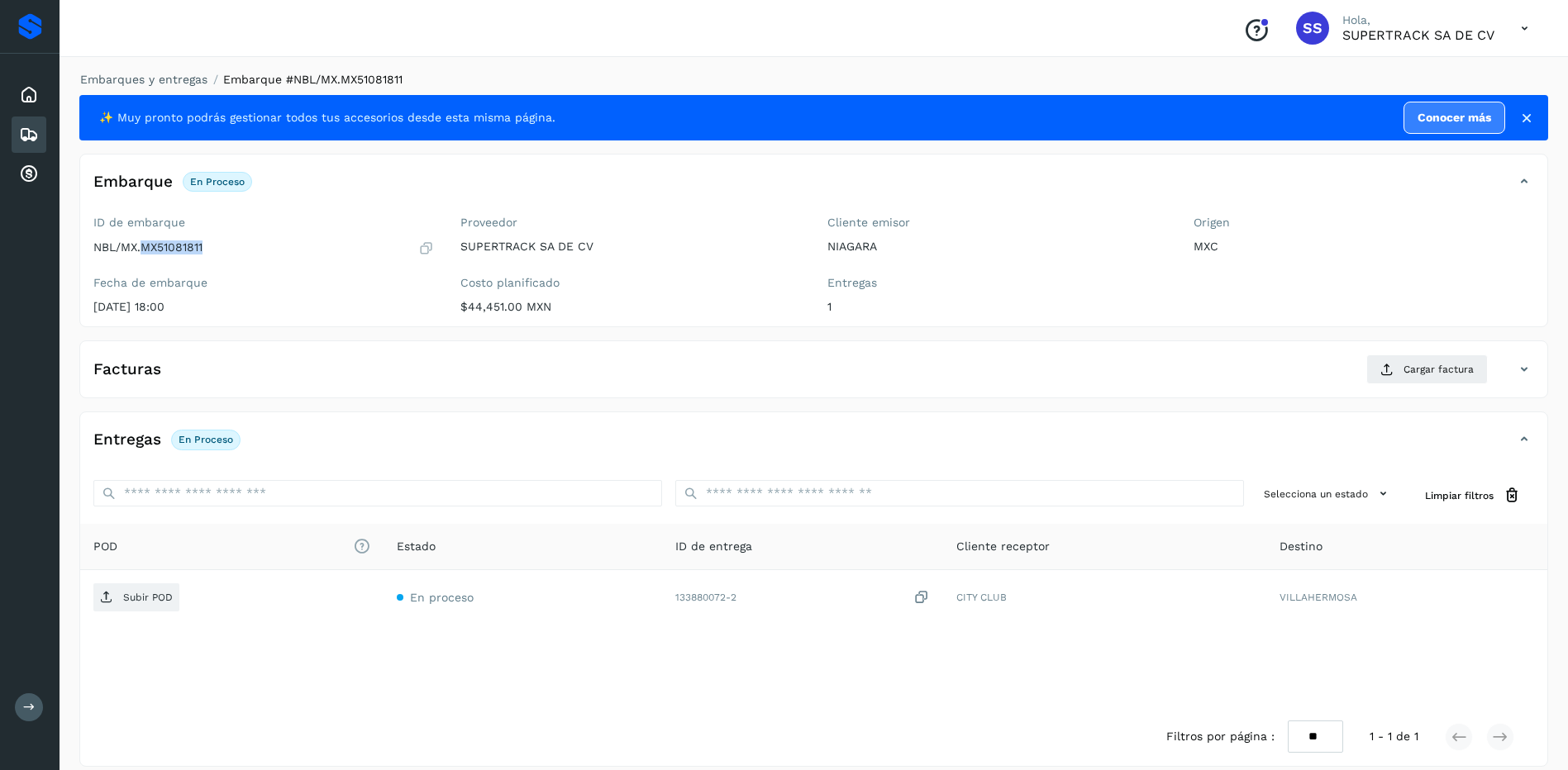
drag, startPoint x: 223, startPoint y: 242, endPoint x: 141, endPoint y: 254, distance: 82.9
click at [141, 254] on div "NBL/MX.MX51081811" at bounding box center [263, 248] width 340 height 17
copy p "MX51081811"
click at [1410, 370] on span "Cargar factura" at bounding box center [1438, 369] width 70 height 15
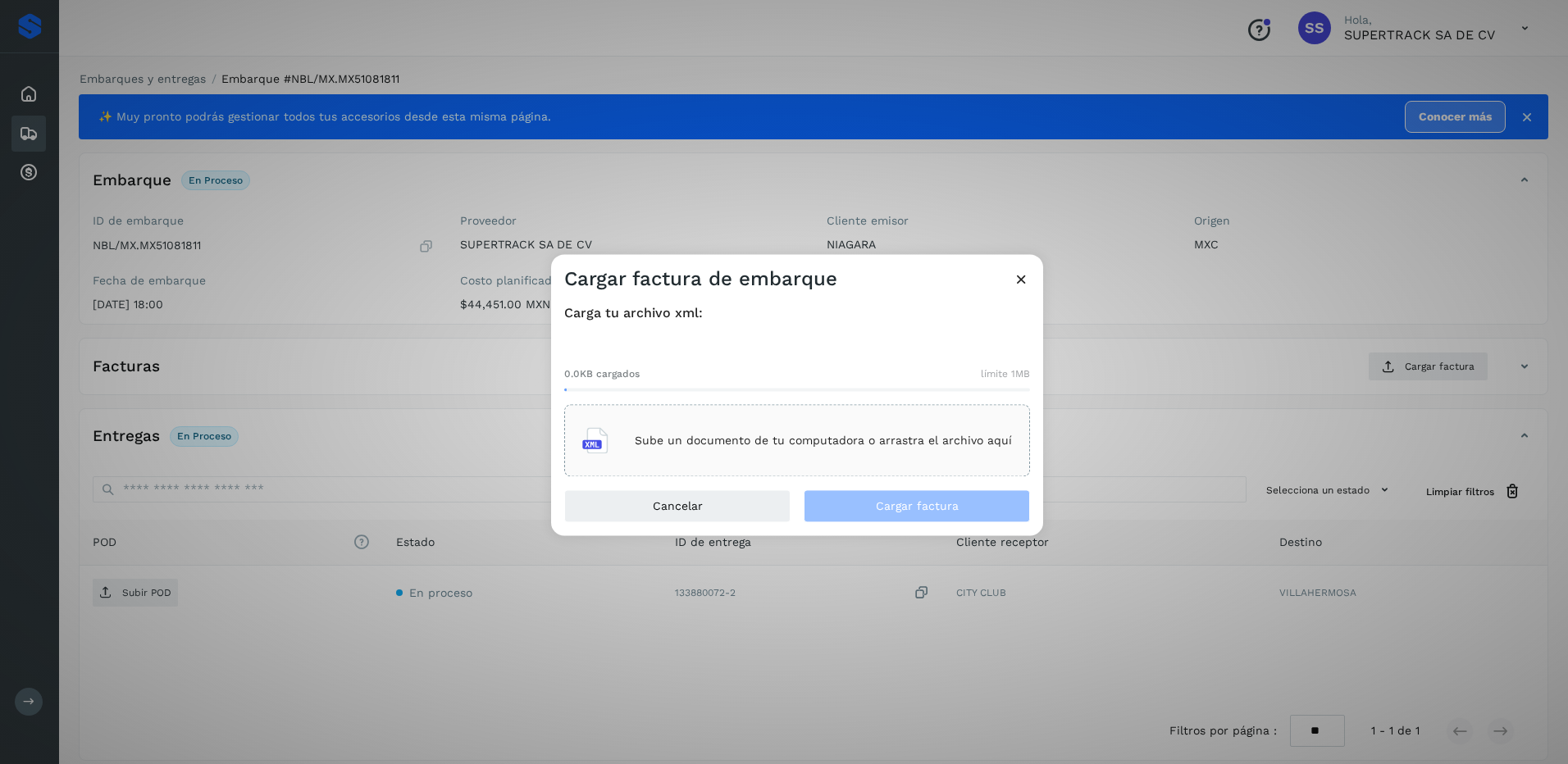
click at [809, 433] on div "Sube un documento de tu computadora o arrastra el archivo aquí" at bounding box center [797, 441] width 430 height 45
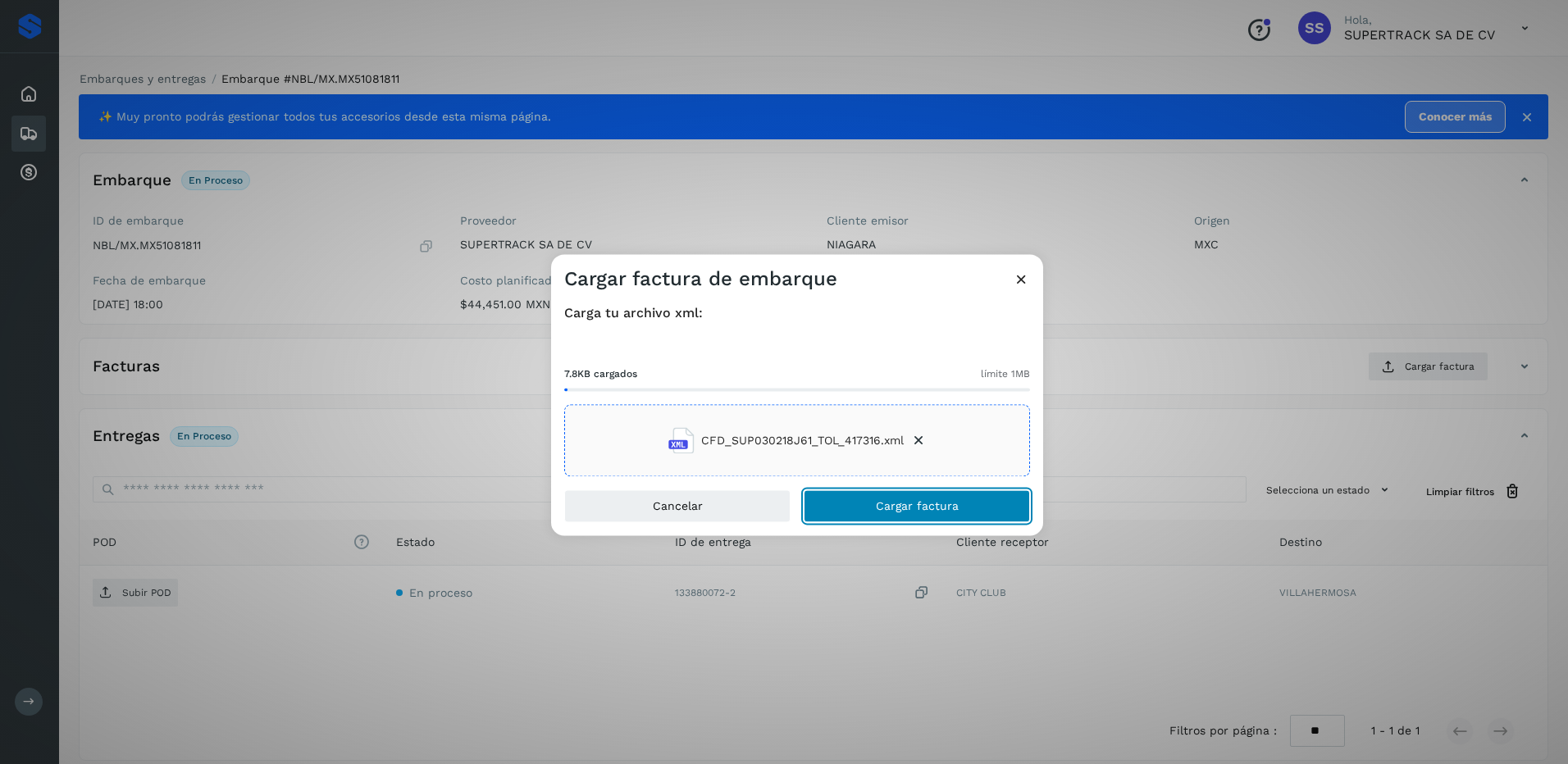
click at [970, 510] on button "Cargar factura" at bounding box center [917, 507] width 226 height 33
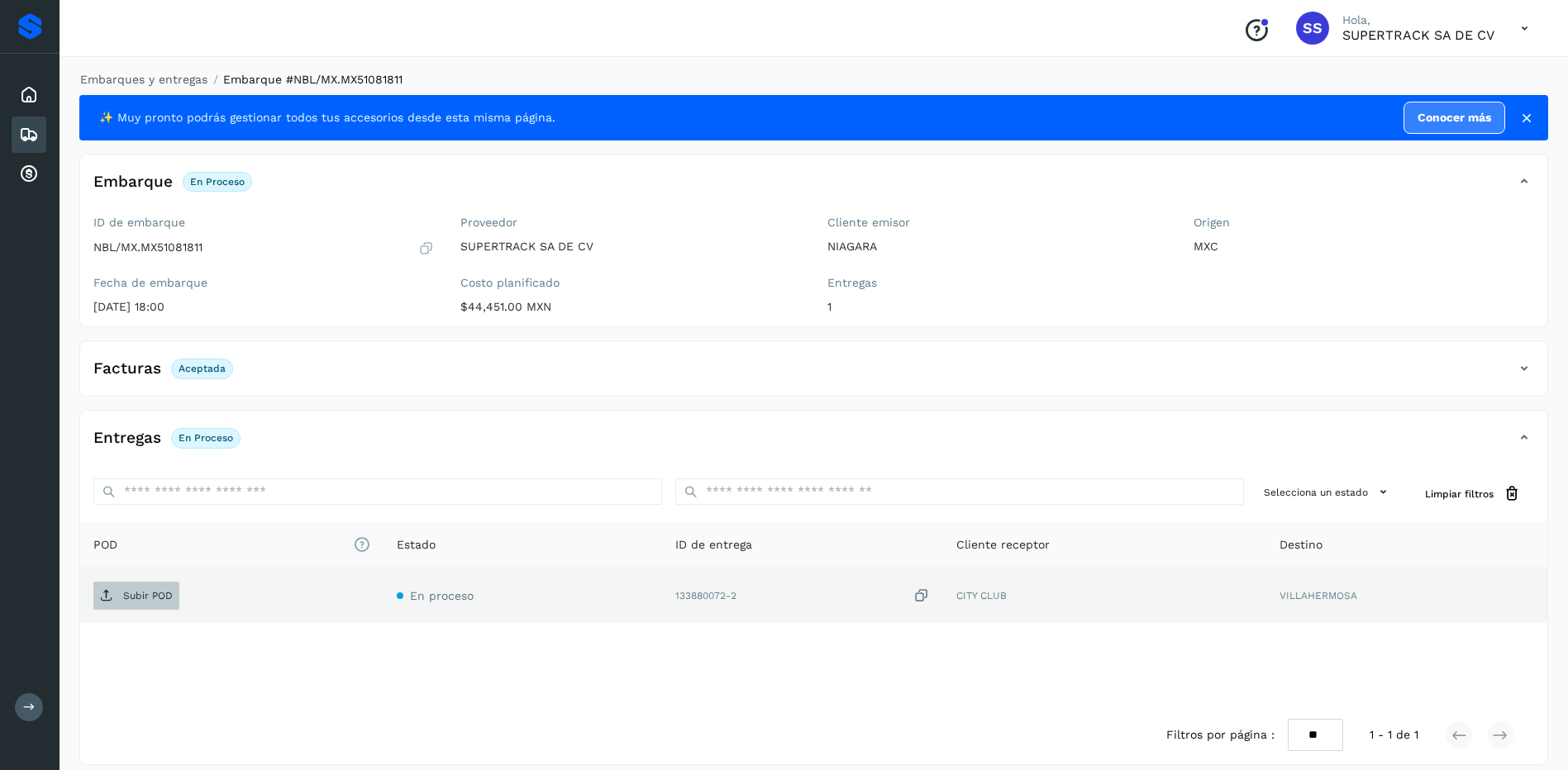
click at [167, 584] on span "Subir POD" at bounding box center [136, 596] width 86 height 27
click at [156, 72] on link "Embarques y entregas" at bounding box center [143, 79] width 127 height 13
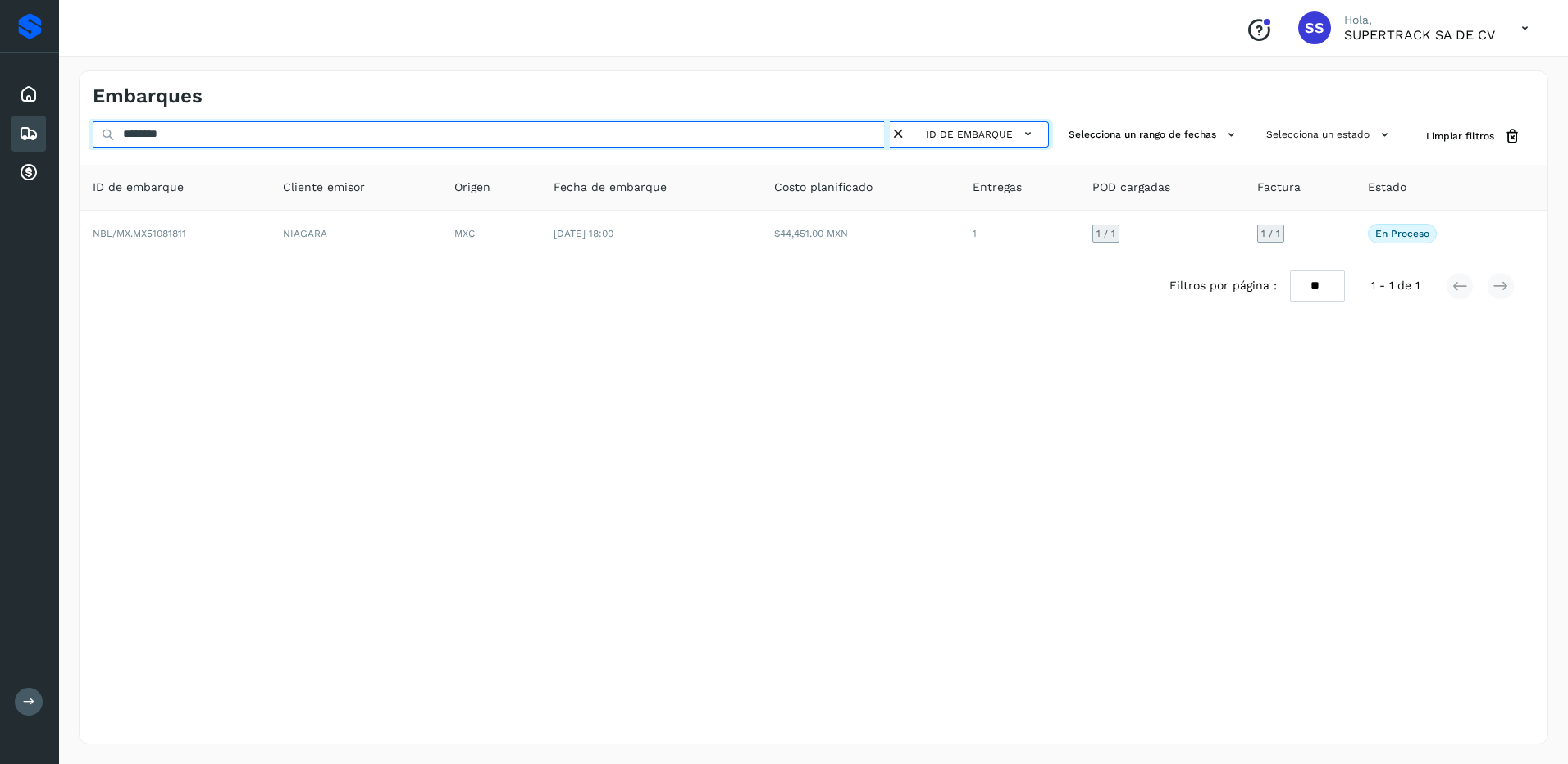
drag, startPoint x: 211, startPoint y: 140, endPoint x: 24, endPoint y: 125, distance: 187.6
click at [24, 126] on div "Proveedores Inicio Embarques Cuentas por cobrar Salir Conoce nuestros beneficio…" at bounding box center [784, 382] width 1568 height 764
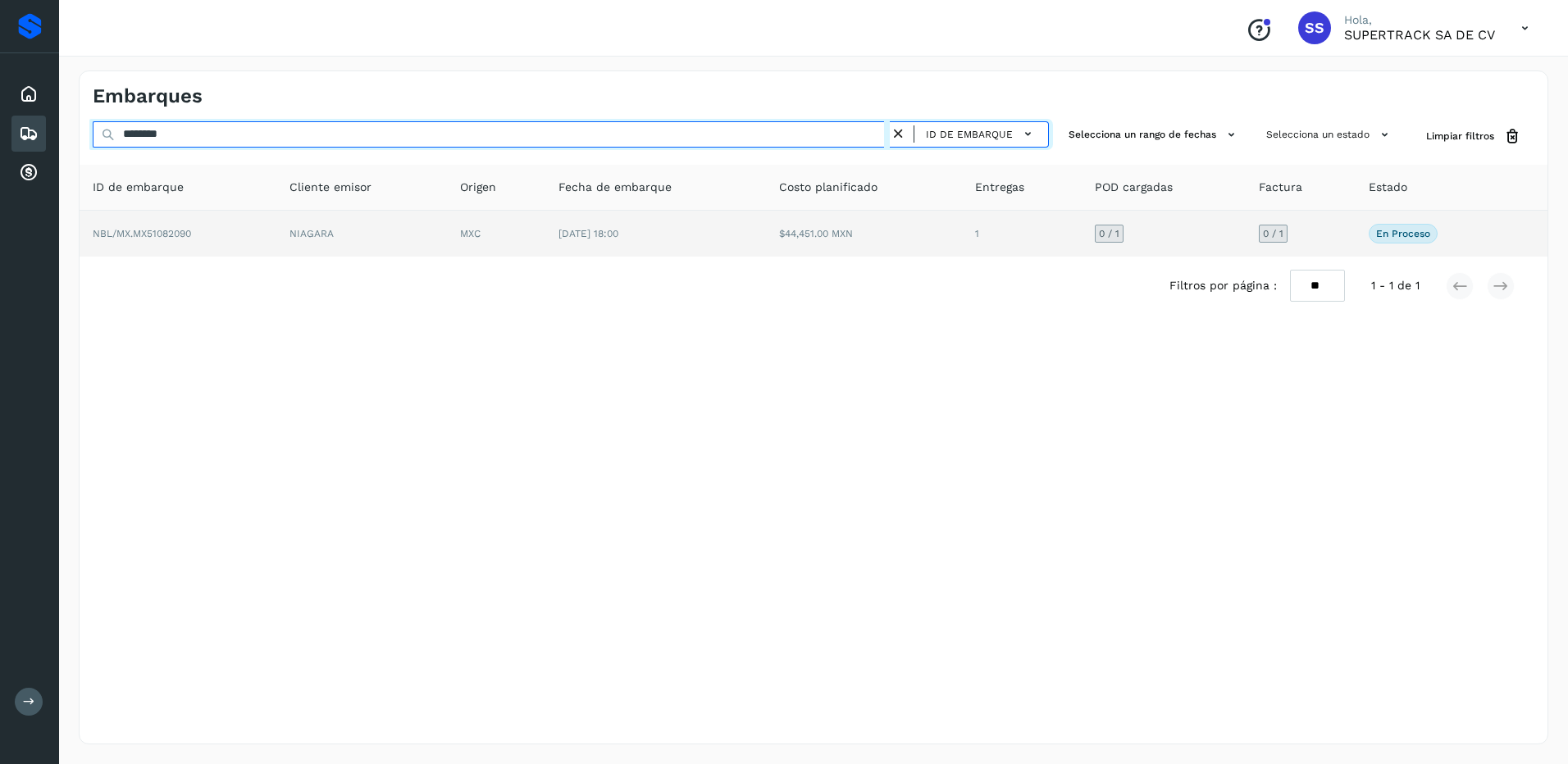
type input "********"
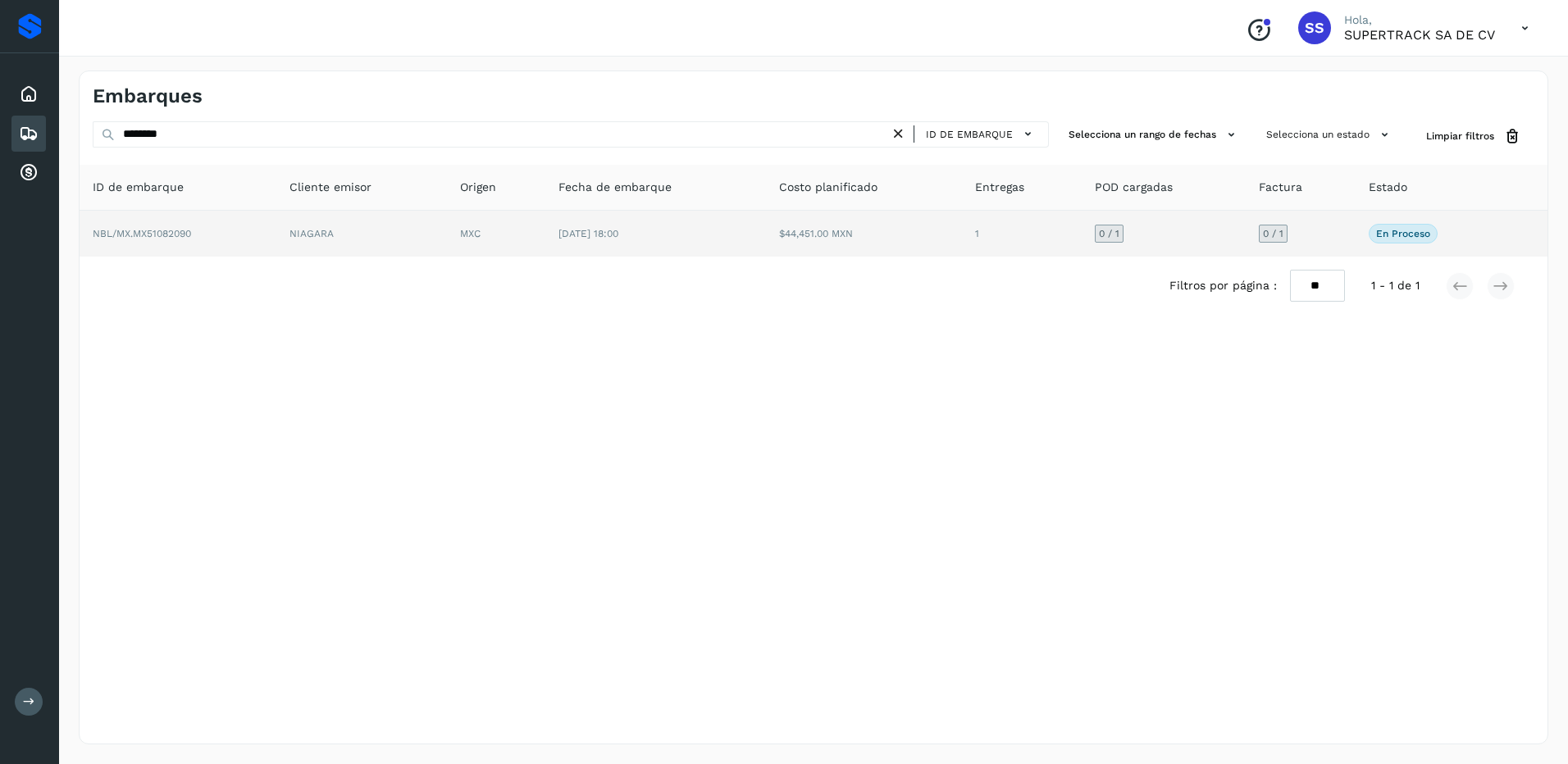
click at [290, 236] on td "NIAGARA" at bounding box center [361, 233] width 171 height 46
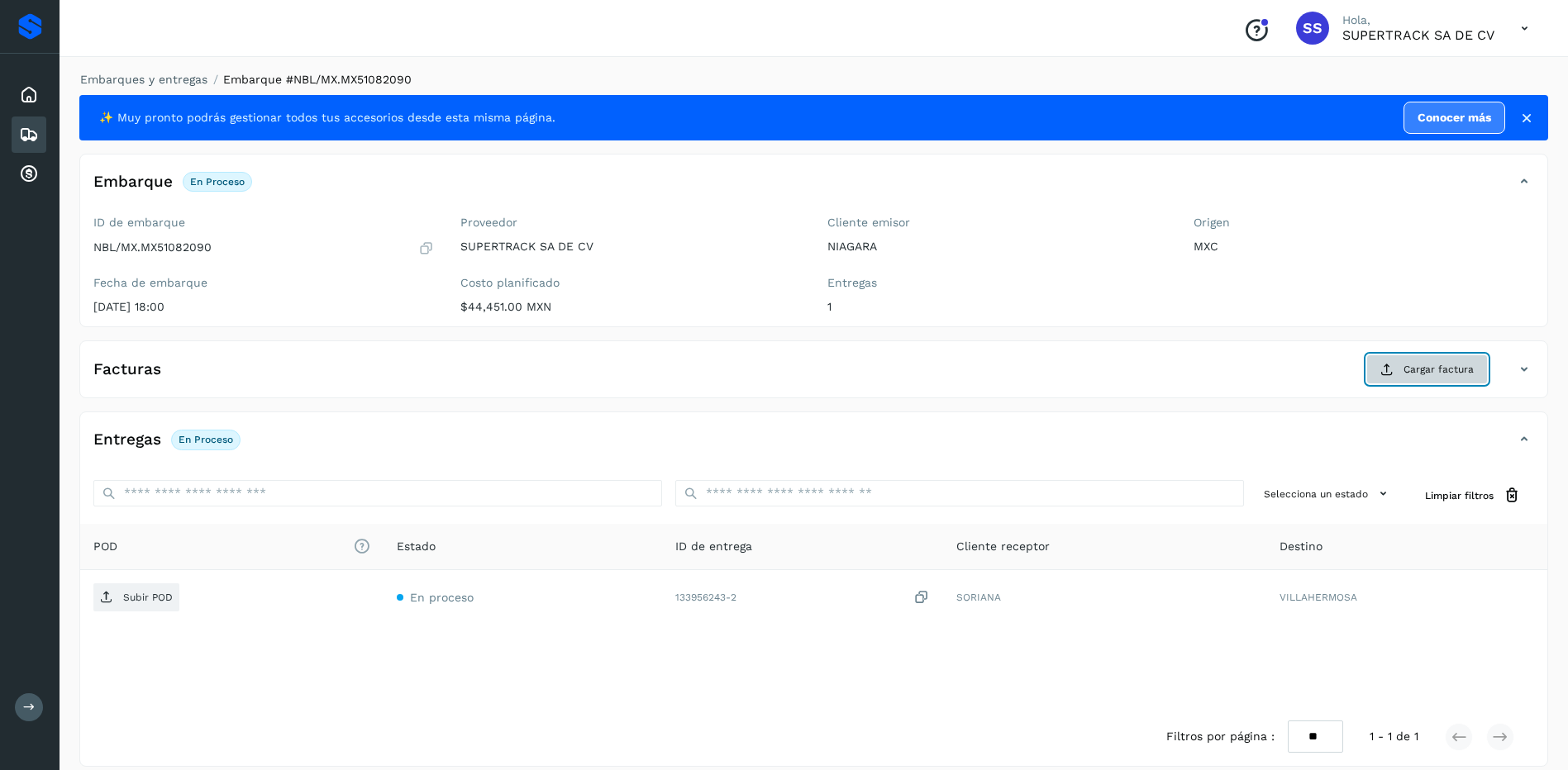
click at [1417, 360] on button "Cargar factura" at bounding box center [1427, 369] width 121 height 30
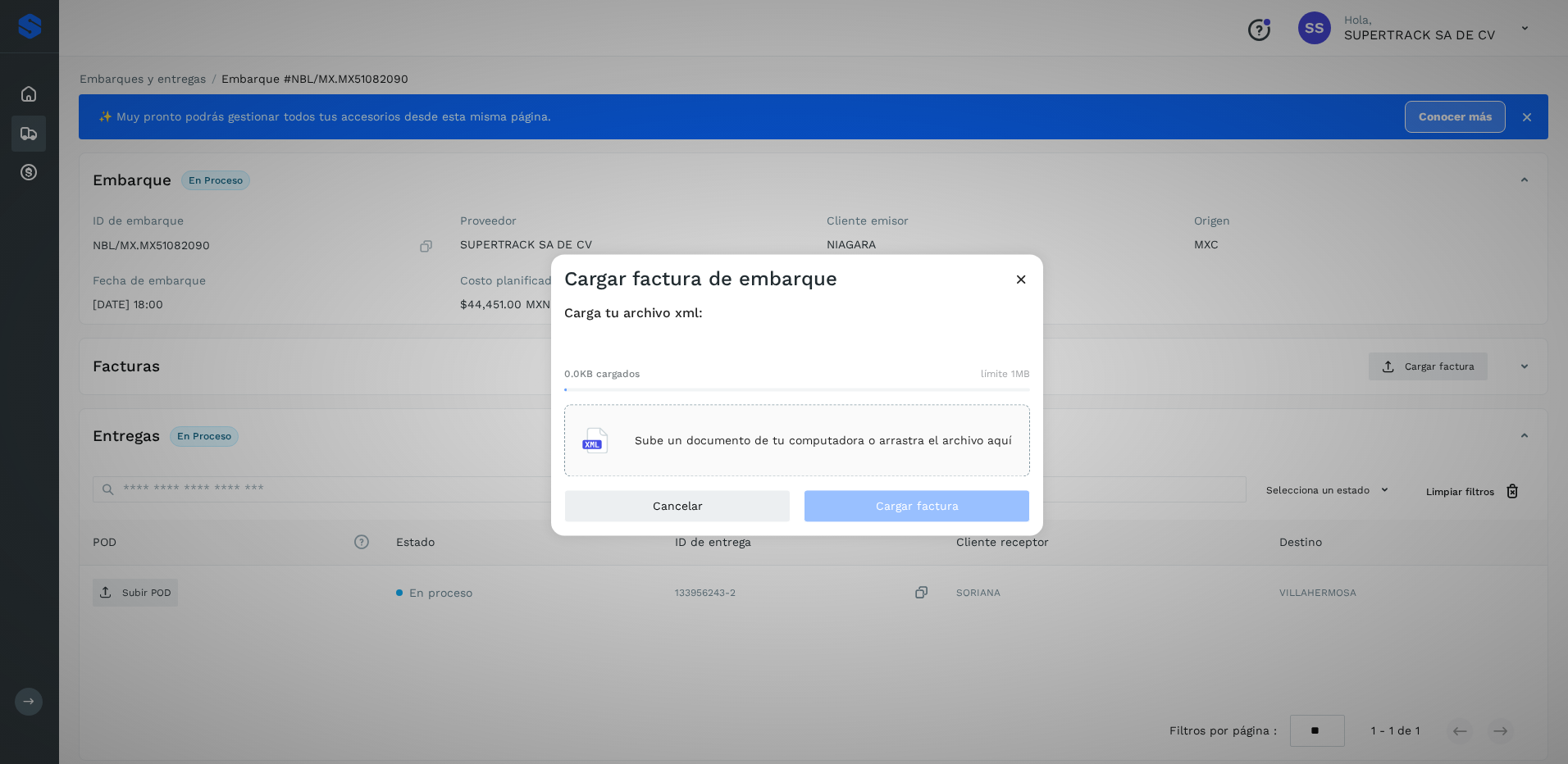
click at [704, 427] on div "Sube un documento de tu computadora o arrastra el archivo aquí" at bounding box center [797, 441] width 430 height 45
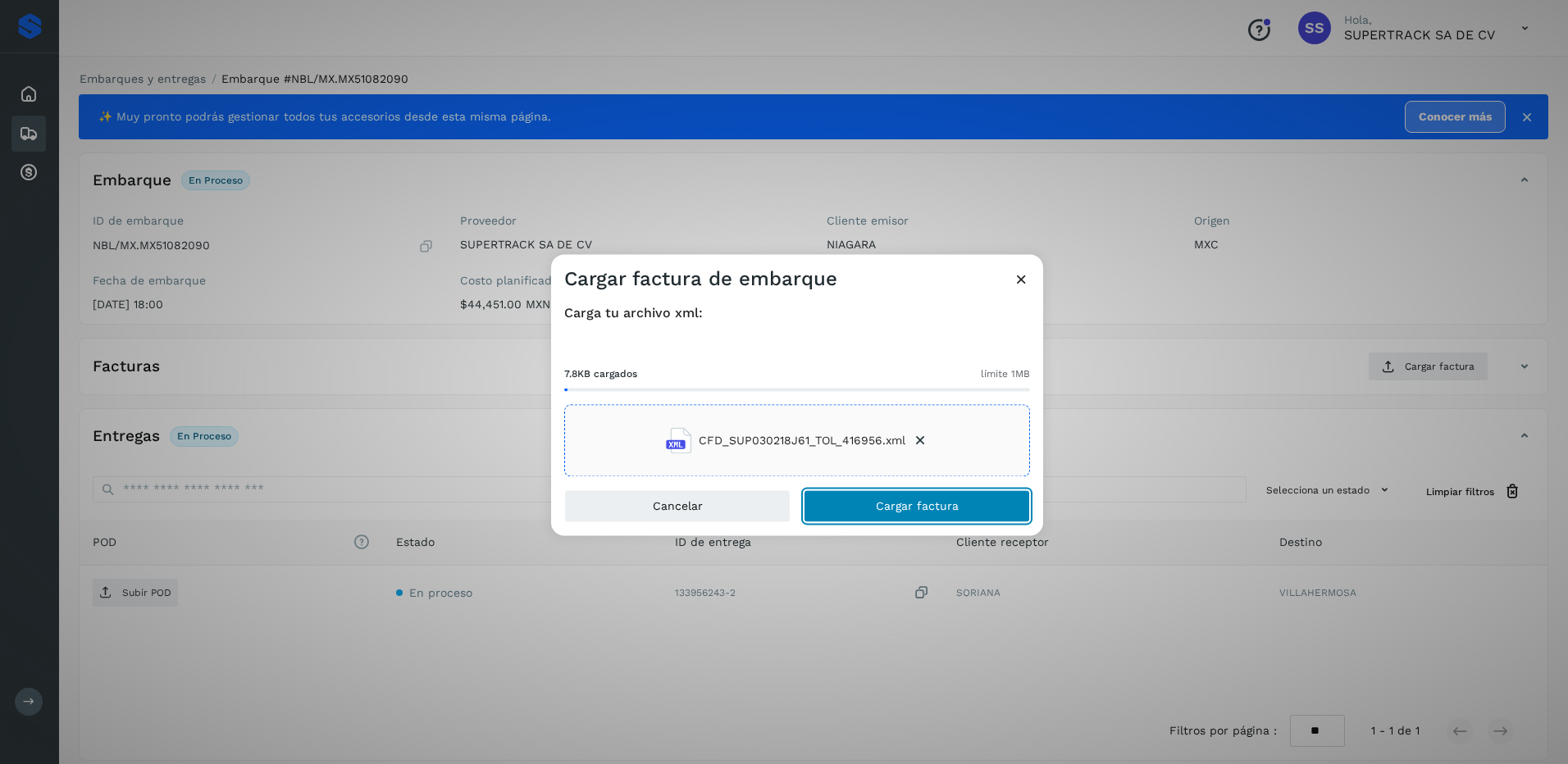
click at [928, 514] on button "Cargar factura" at bounding box center [917, 507] width 226 height 33
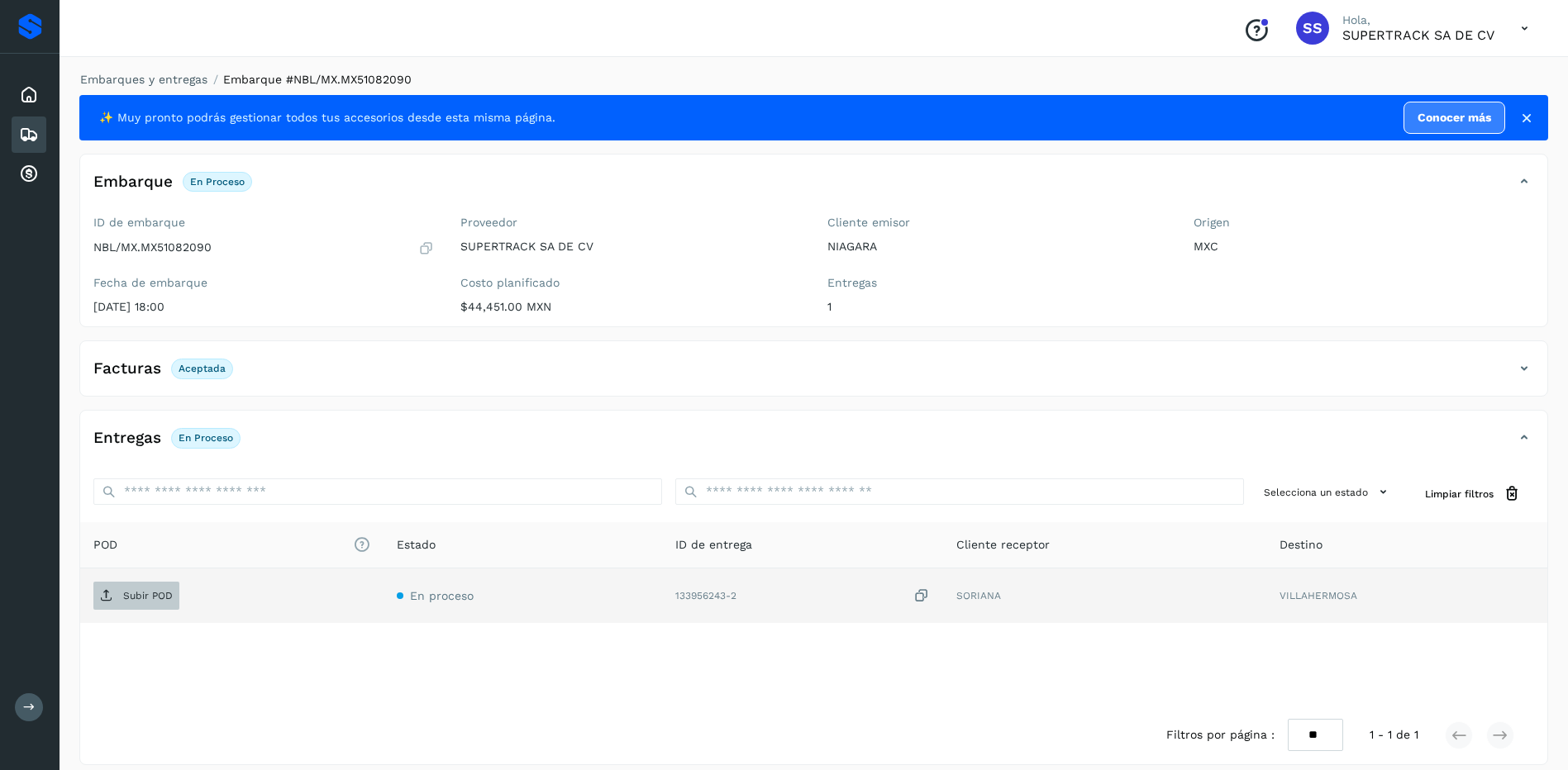
click at [113, 591] on span "Subir POD" at bounding box center [136, 596] width 86 height 27
click at [163, 76] on link "Embarques y entregas" at bounding box center [143, 79] width 127 height 13
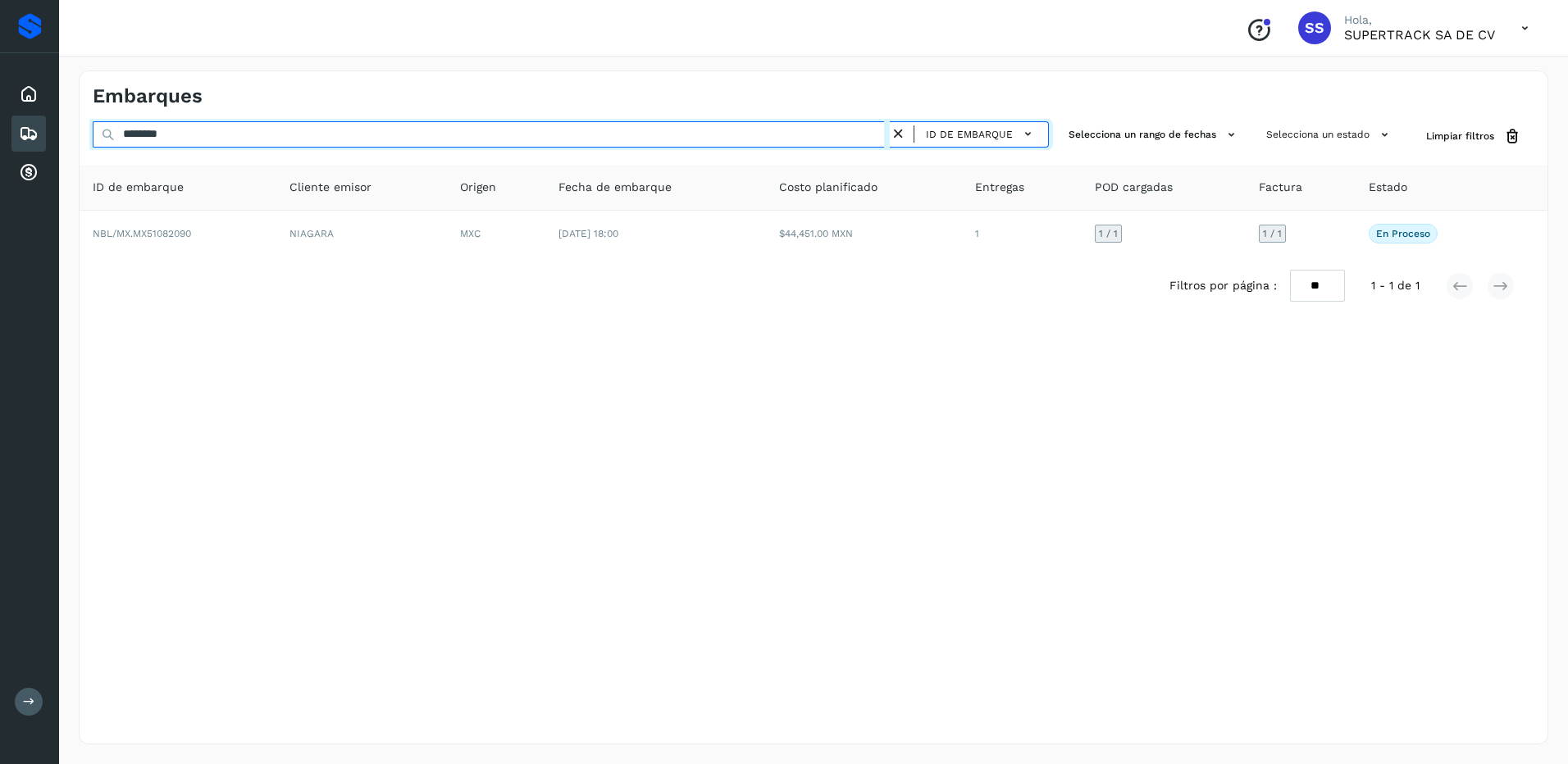
drag, startPoint x: 139, startPoint y: 131, endPoint x: 17, endPoint y: 134, distance: 122.0
click at [17, 134] on div "Proveedores Inicio Embarques Cuentas por cobrar Salir Conoce nuestros beneficio…" at bounding box center [784, 382] width 1568 height 764
drag, startPoint x: 205, startPoint y: 139, endPoint x: 41, endPoint y: 136, distance: 164.0
click at [41, 136] on div "Proveedores Inicio Embarques Cuentas por cobrar Salir Conoce nuestros beneficio…" at bounding box center [784, 382] width 1568 height 764
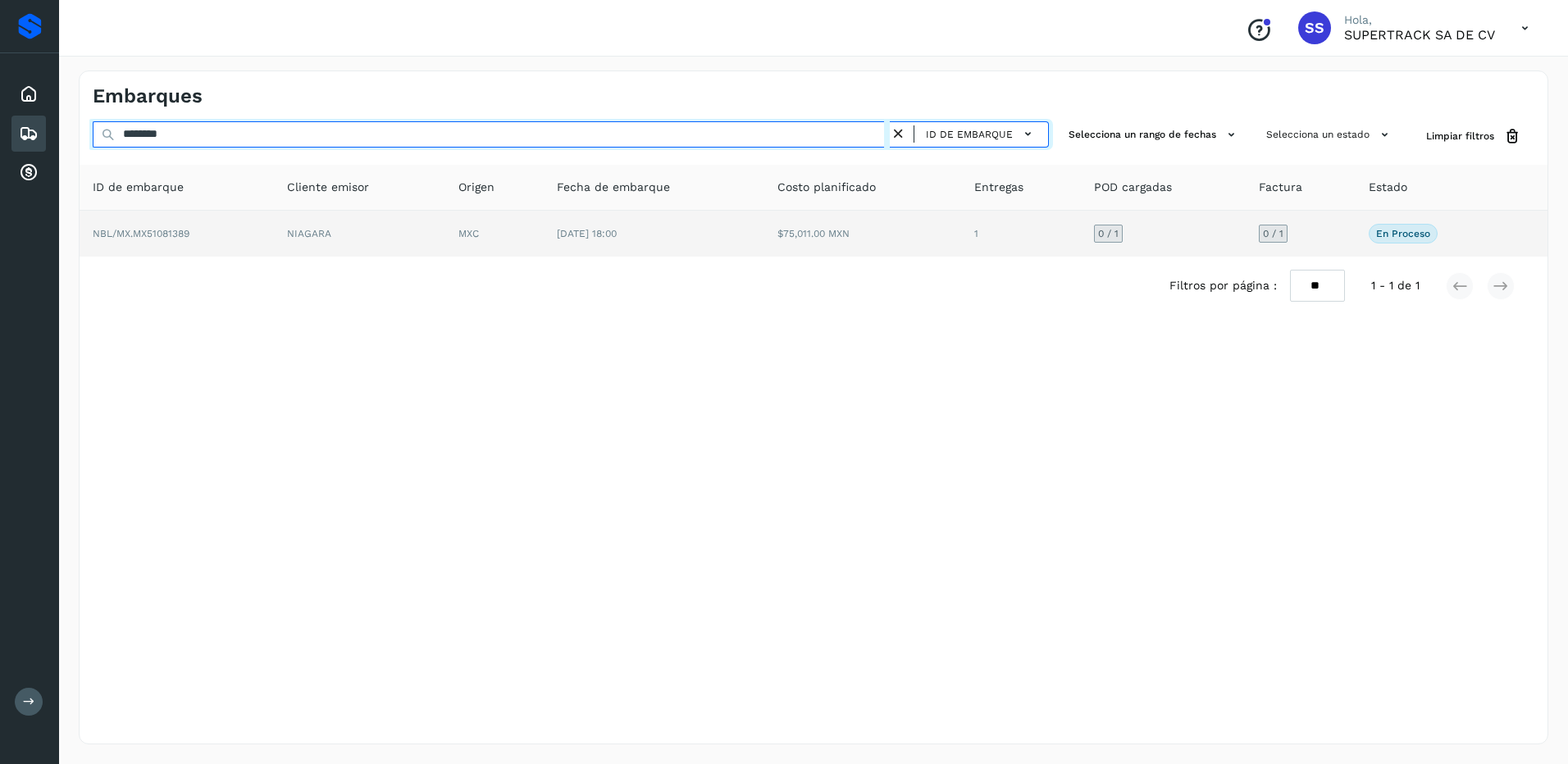
type input "********"
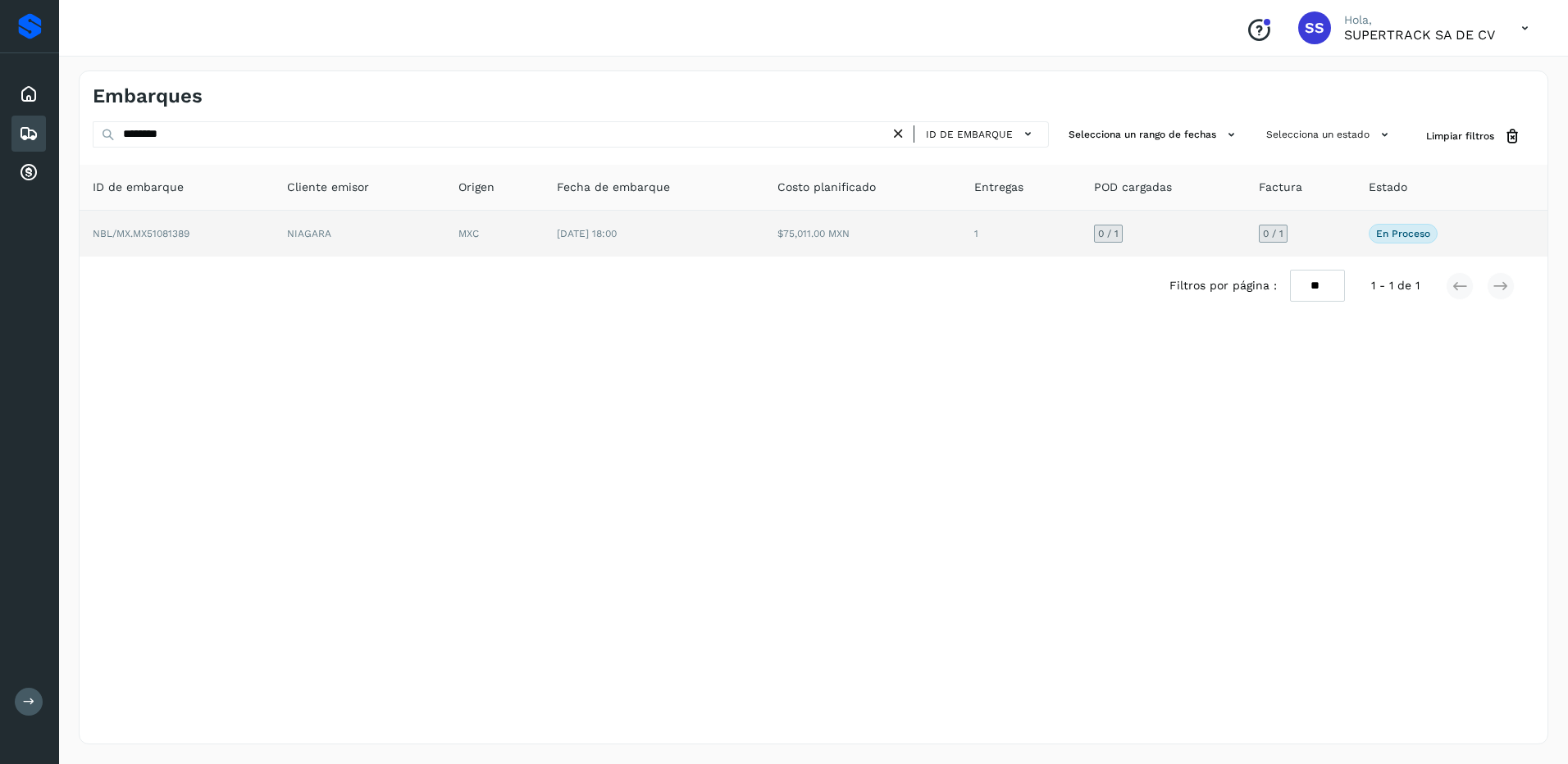
click at [580, 228] on span "[DATE] 18:00" at bounding box center [587, 233] width 60 height 12
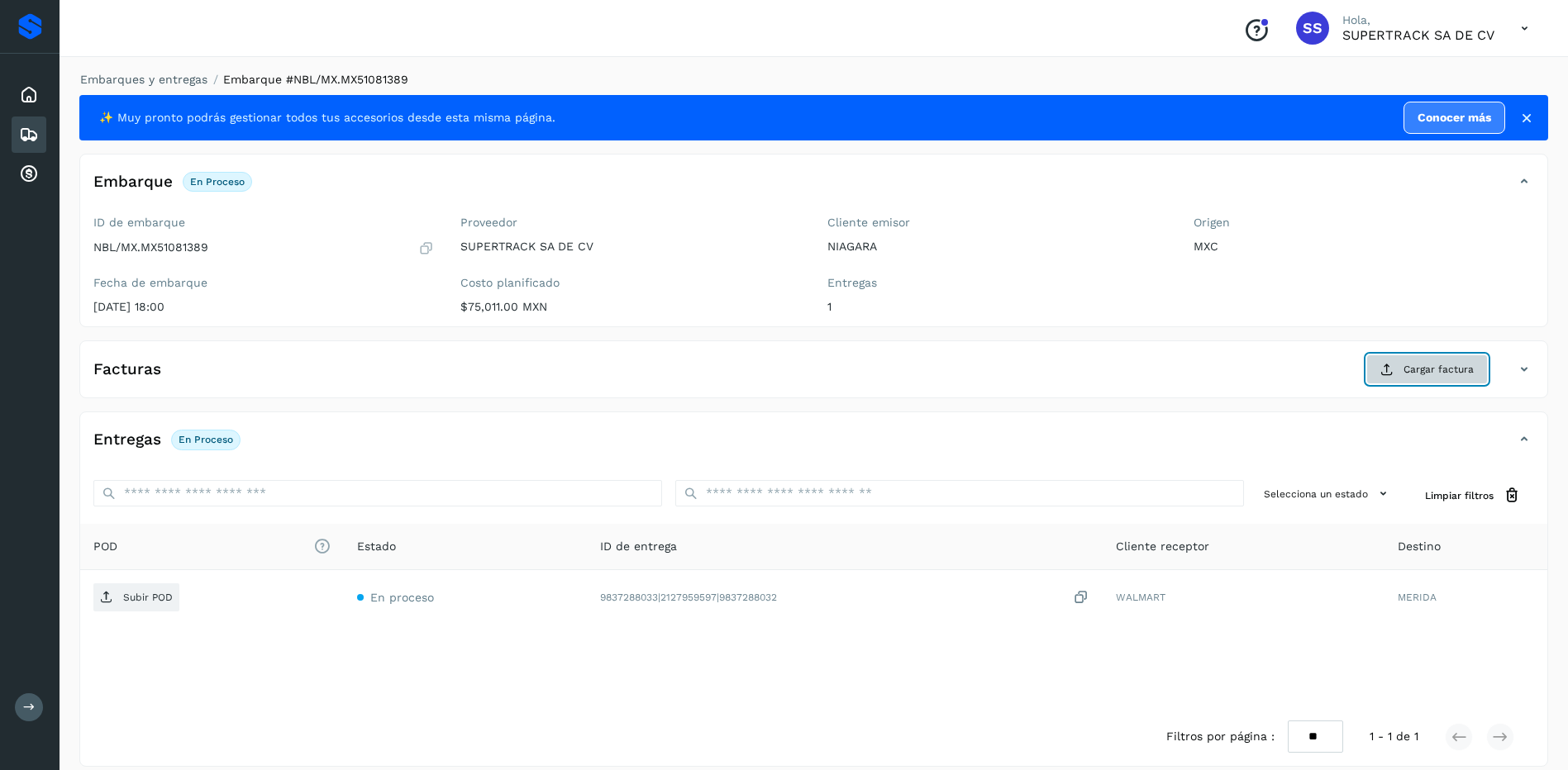
click at [1436, 367] on span "Cargar factura" at bounding box center [1438, 369] width 70 height 15
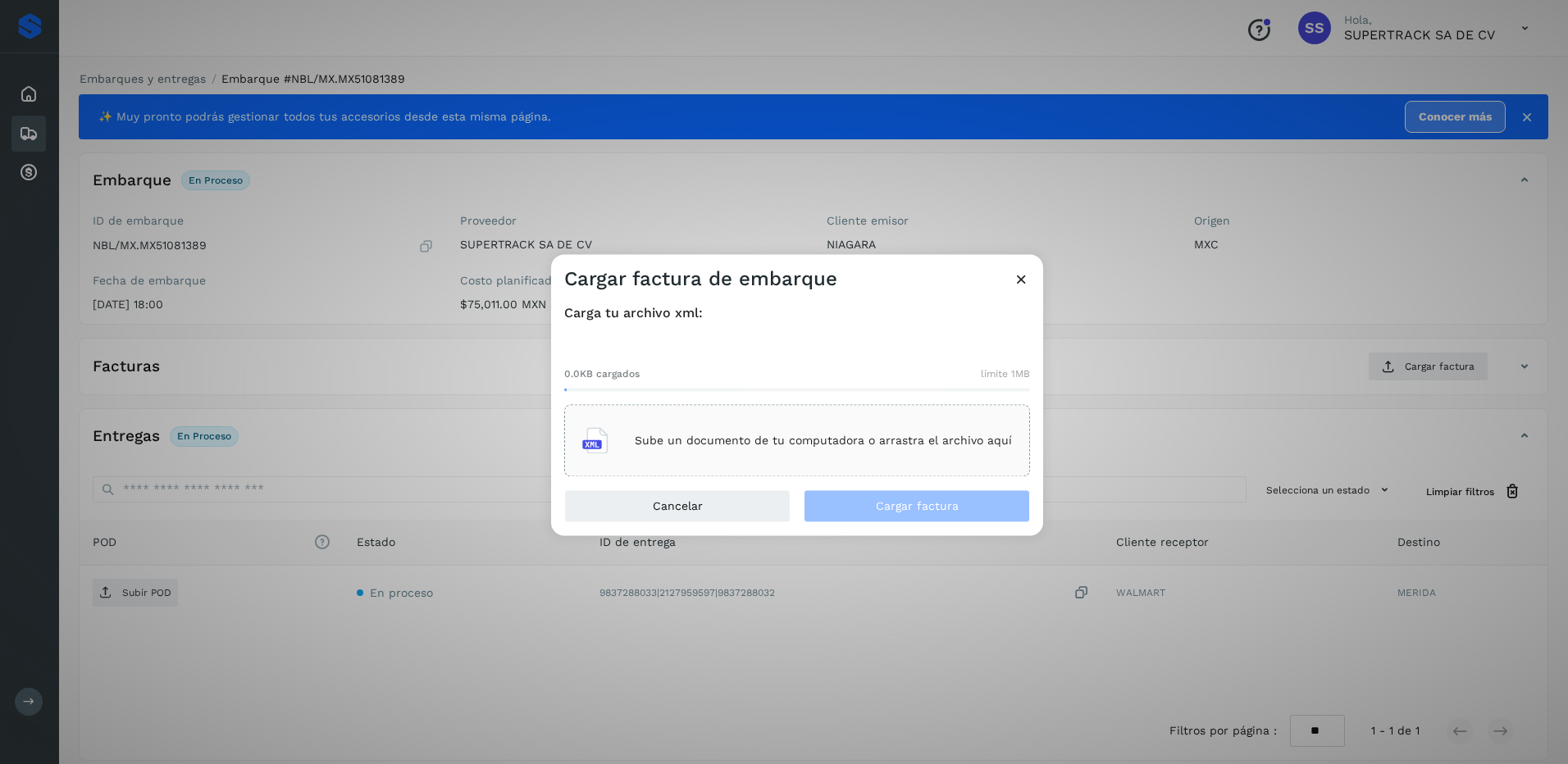
click at [881, 450] on div "Sube un documento de tu computadora o arrastra el archivo aquí" at bounding box center [797, 441] width 430 height 45
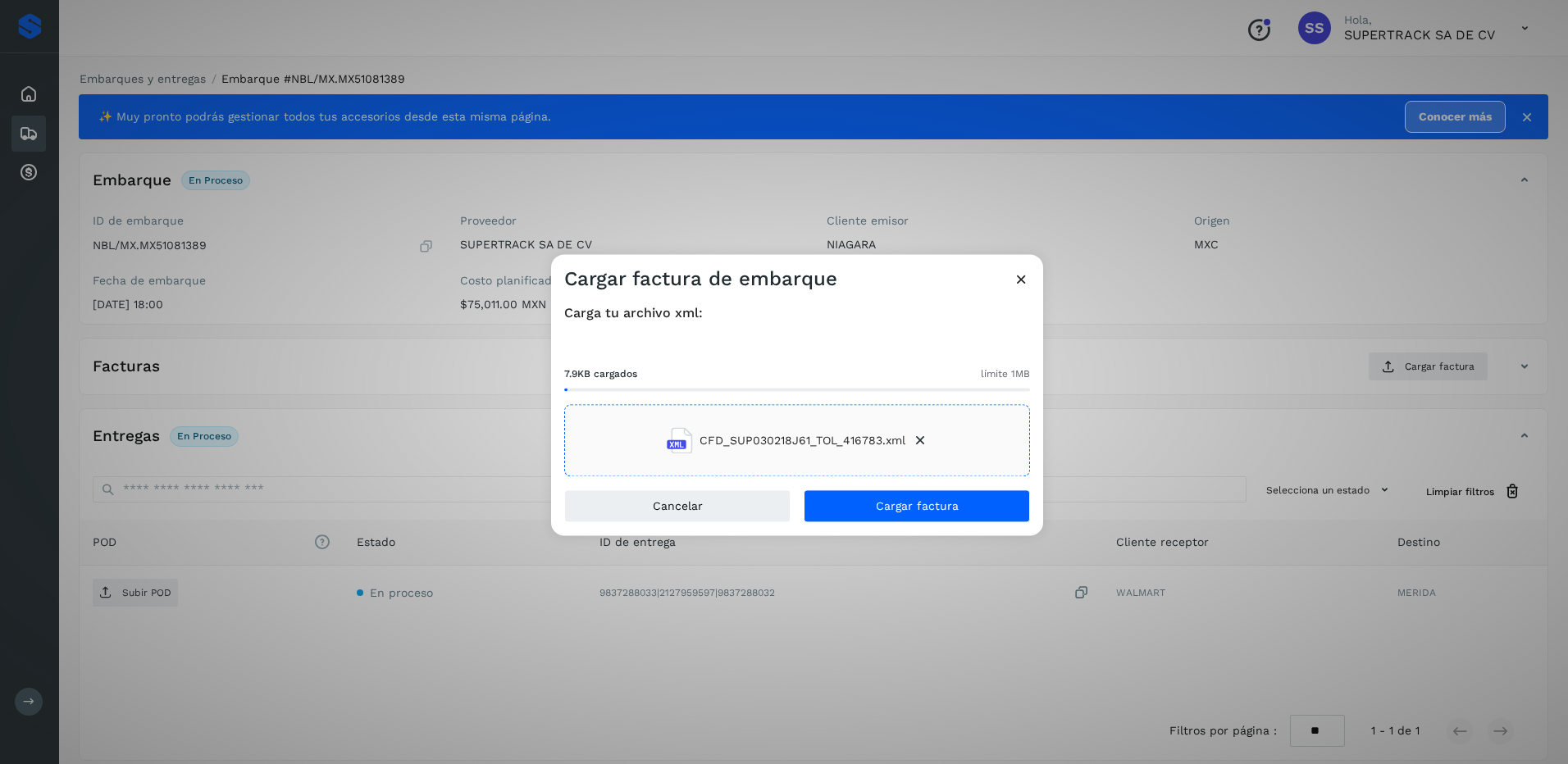
click at [881, 486] on div "Carga tu archivo xml: 7.9KB cargados límite 1MB CFD_SUP030218J61_TOL_416783.xml" at bounding box center [797, 390] width 492 height 197
click at [895, 501] on span "Cargar factura" at bounding box center [917, 507] width 83 height 12
drag, startPoint x: 220, startPoint y: 255, endPoint x: 132, endPoint y: 238, distance: 89.6
click at [119, 244] on div "Cargar factura de embarque Carga tu archivo xml: 7.9KB cargados límite 1MB CFD_…" at bounding box center [784, 382] width 1568 height 764
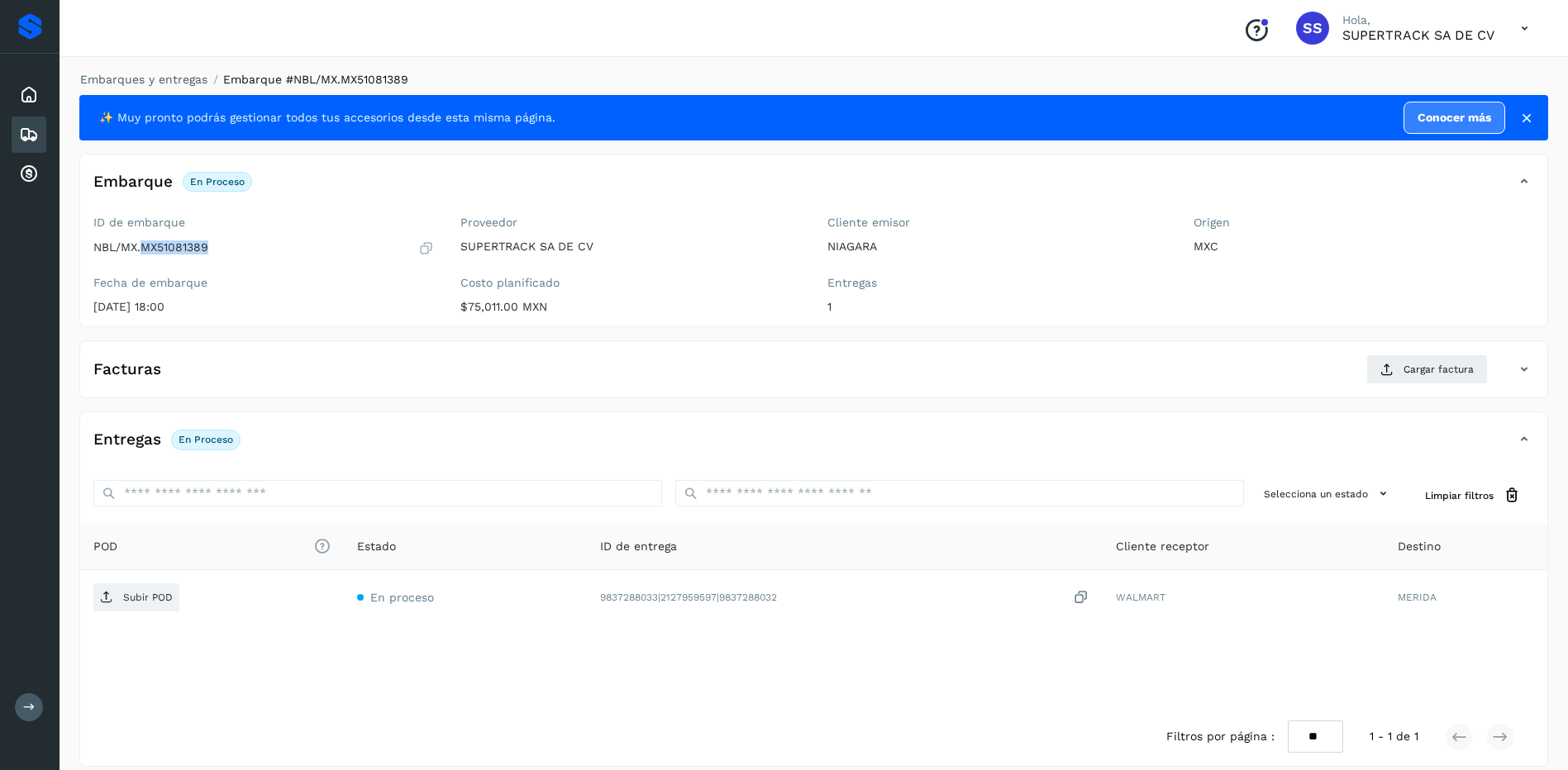
drag, startPoint x: 217, startPoint y: 239, endPoint x: 141, endPoint y: 251, distance: 76.9
click at [141, 251] on div "NBL/MX.MX51081389" at bounding box center [263, 248] width 340 height 17
drag, startPoint x: 141, startPoint y: 251, endPoint x: 157, endPoint y: 248, distance: 16.3
copy p "MX51081389"
click at [1416, 366] on span "Cargar factura" at bounding box center [1438, 369] width 70 height 15
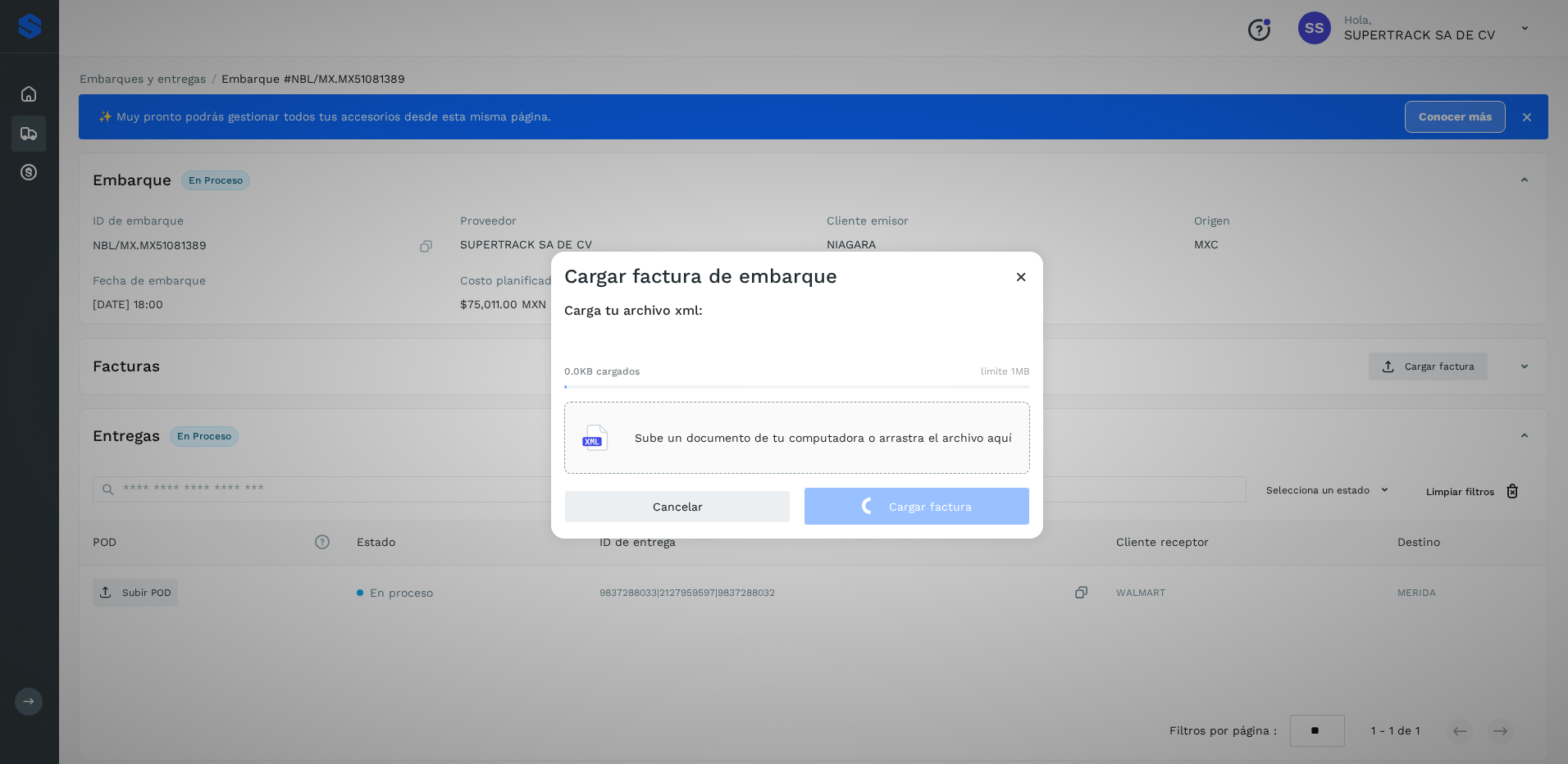
click at [864, 444] on p "Sube un documento de tu computadora o arrastra el archivo aquí" at bounding box center [823, 438] width 377 height 14
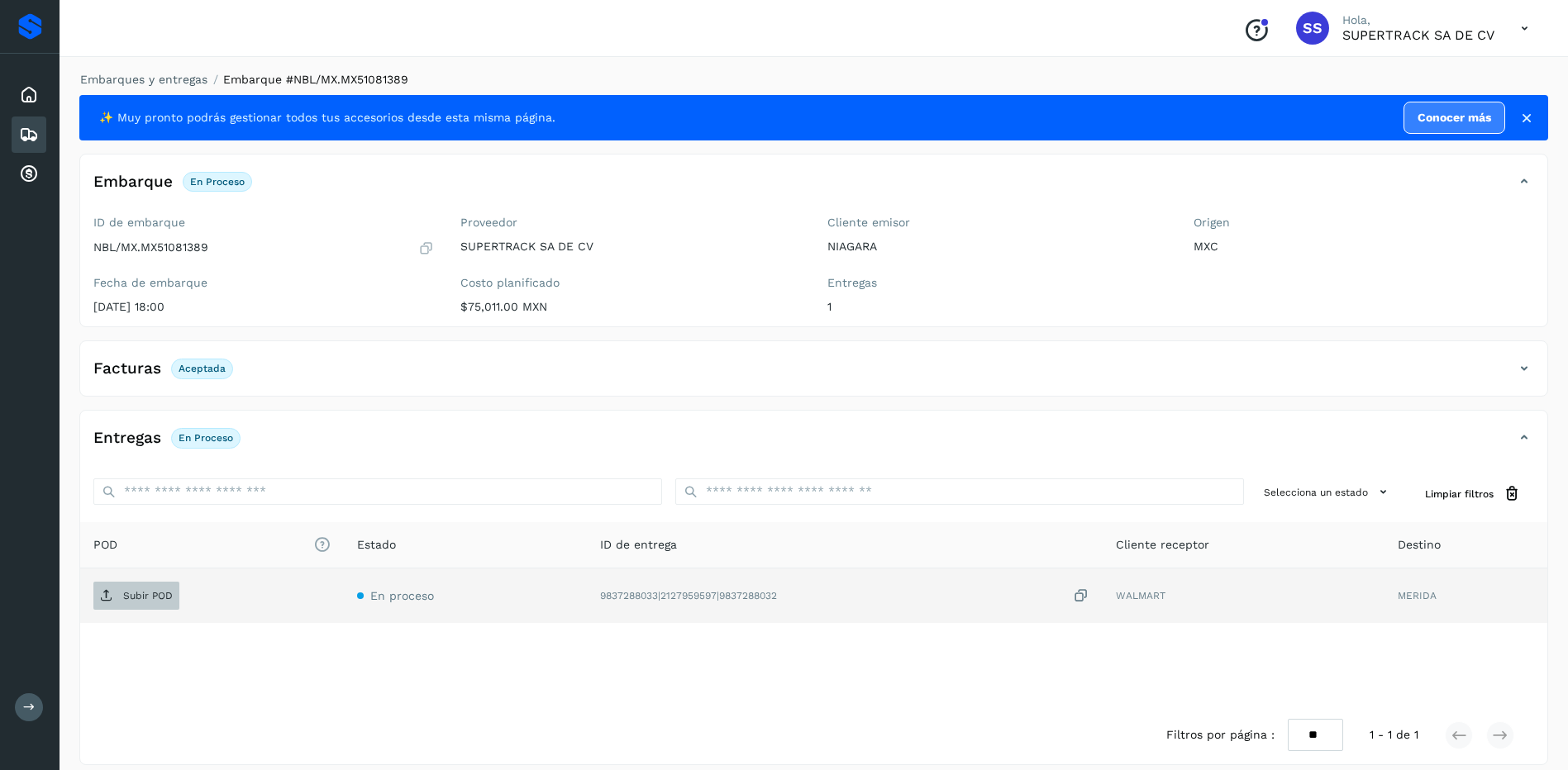
click at [142, 603] on span "Subir POD" at bounding box center [136, 596] width 86 height 27
click at [144, 84] on link "Embarques y entregas" at bounding box center [143, 79] width 127 height 13
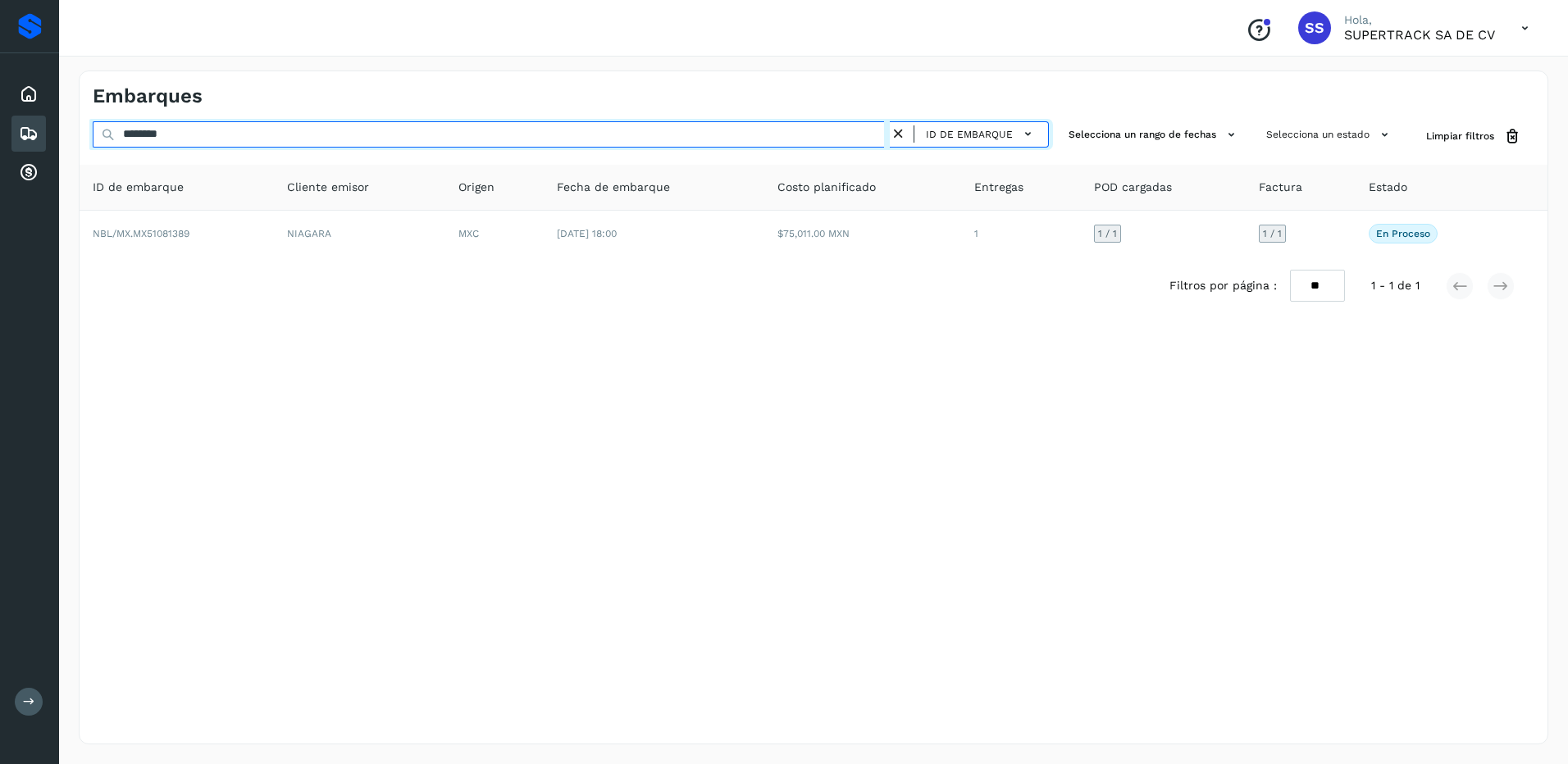
drag, startPoint x: 199, startPoint y: 134, endPoint x: 71, endPoint y: 132, distance: 128.0
click at [71, 132] on div "Embarques ******** ID de embarque Selecciona un rango de fechas Selecciona un e…" at bounding box center [814, 408] width 1509 height 714
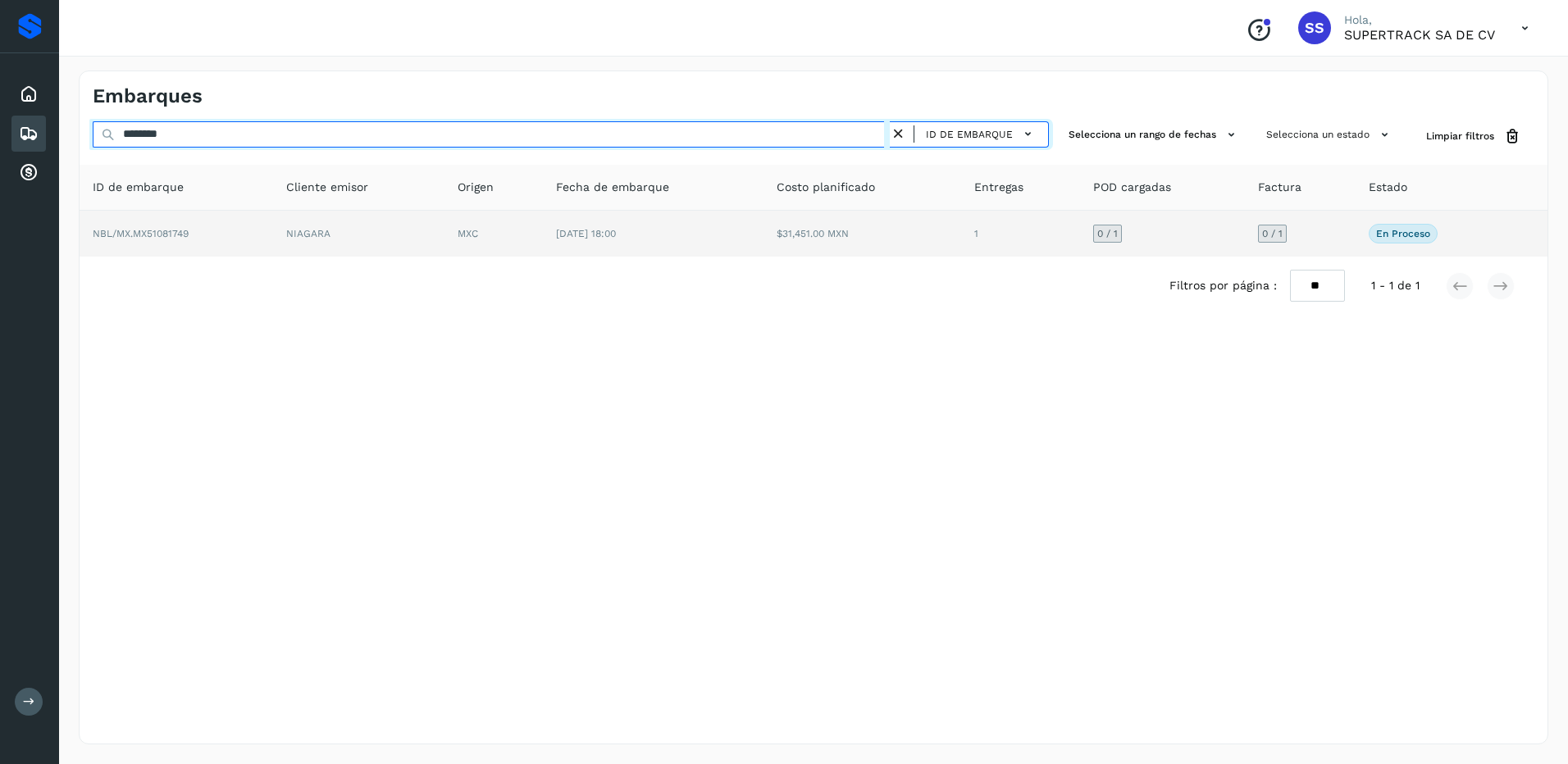
type input "********"
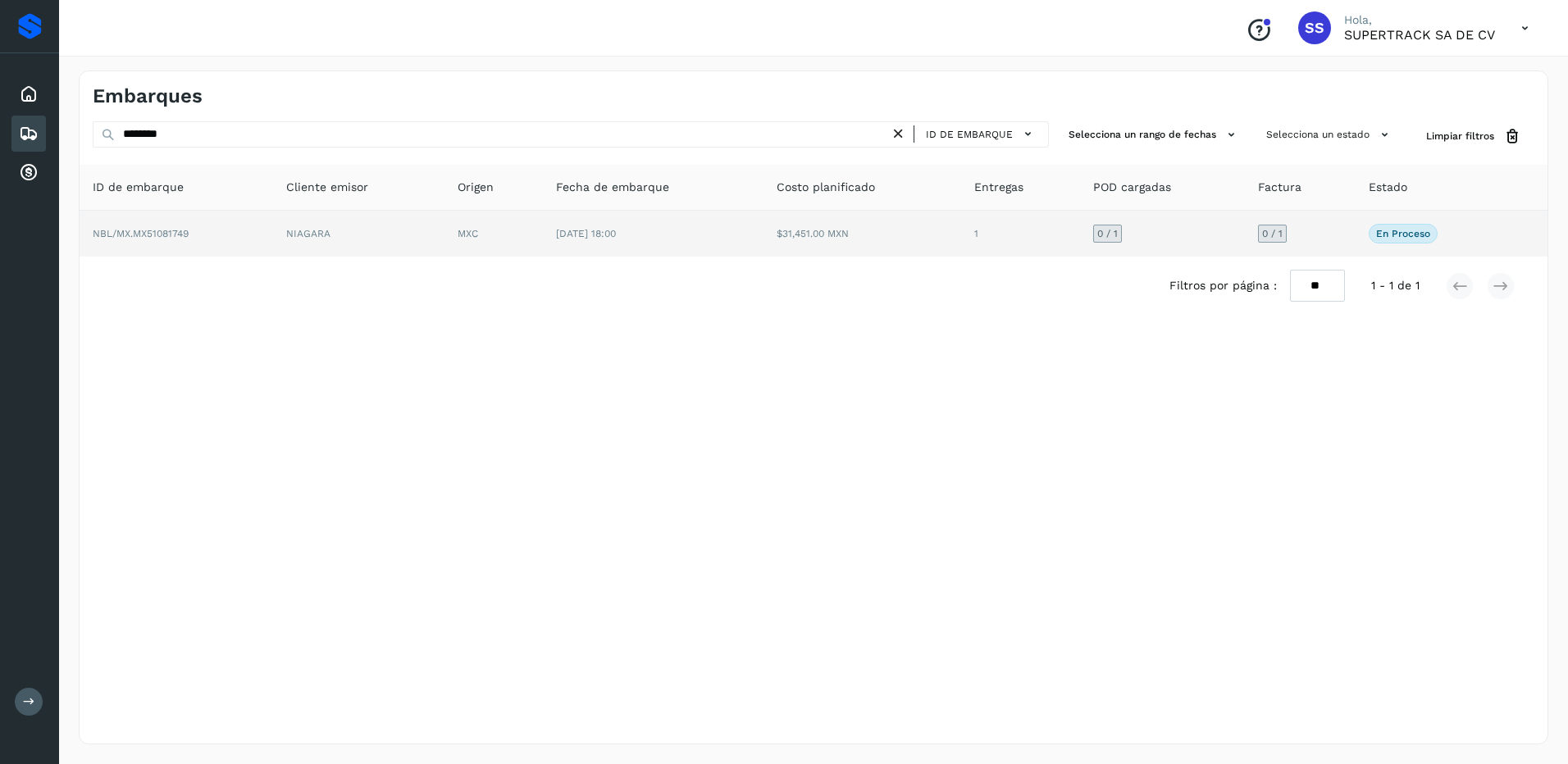
click at [1171, 229] on td "0 / 1" at bounding box center [1163, 233] width 165 height 46
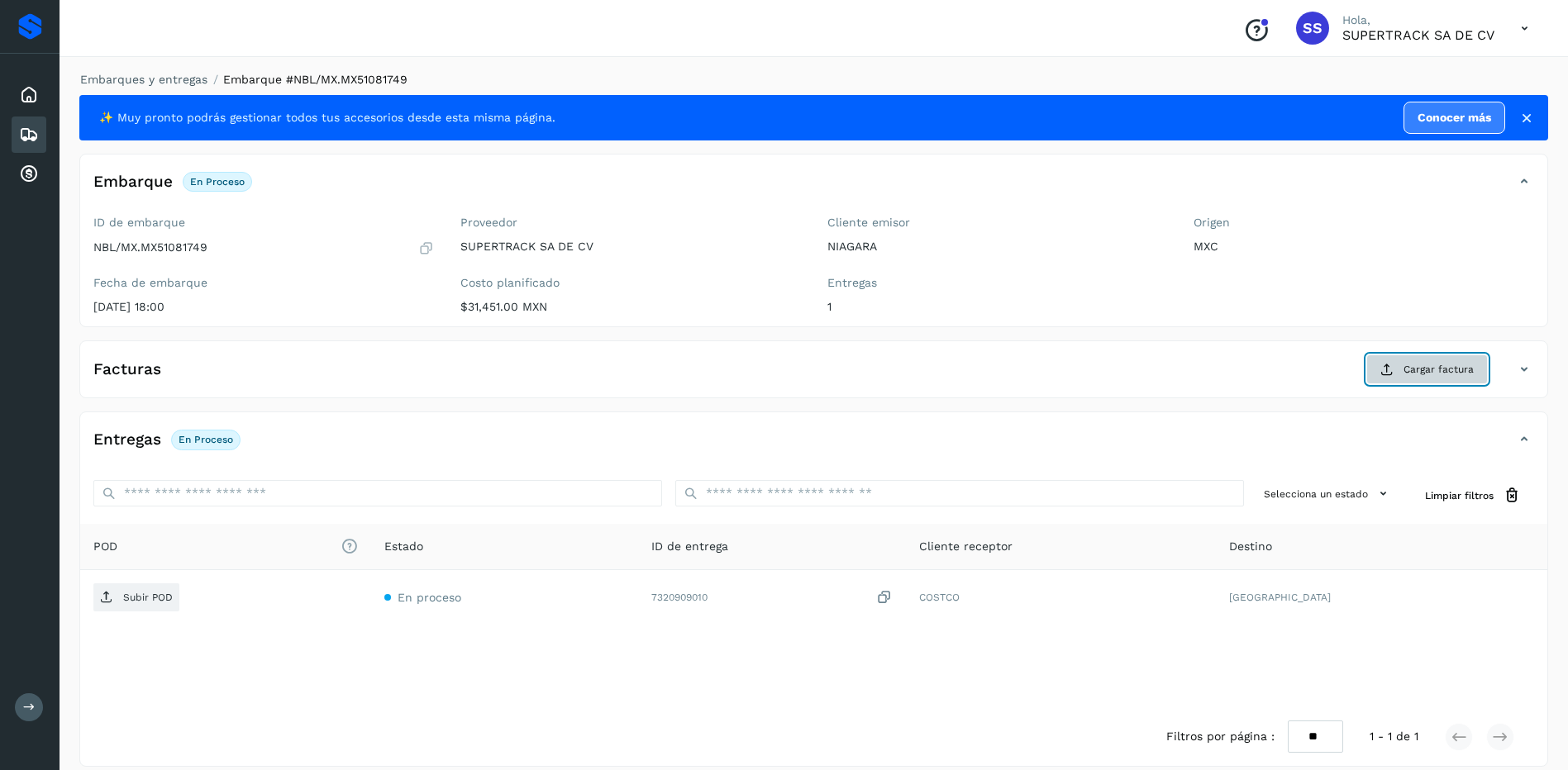
click at [1411, 366] on span "Cargar factura" at bounding box center [1438, 369] width 70 height 15
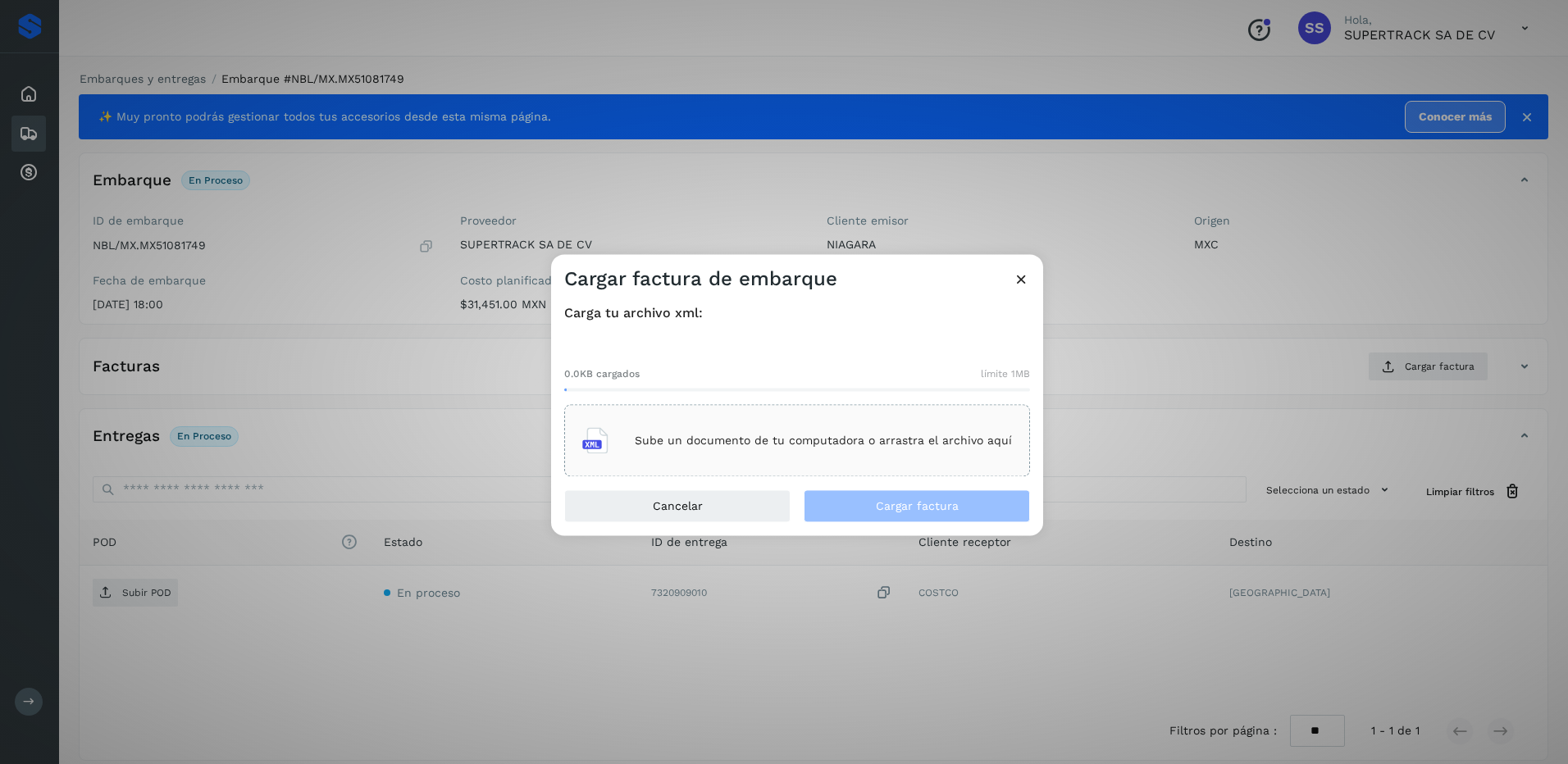
click at [822, 461] on div "Sube un documento de tu computadora o arrastra el archivo aquí" at bounding box center [797, 441] width 430 height 45
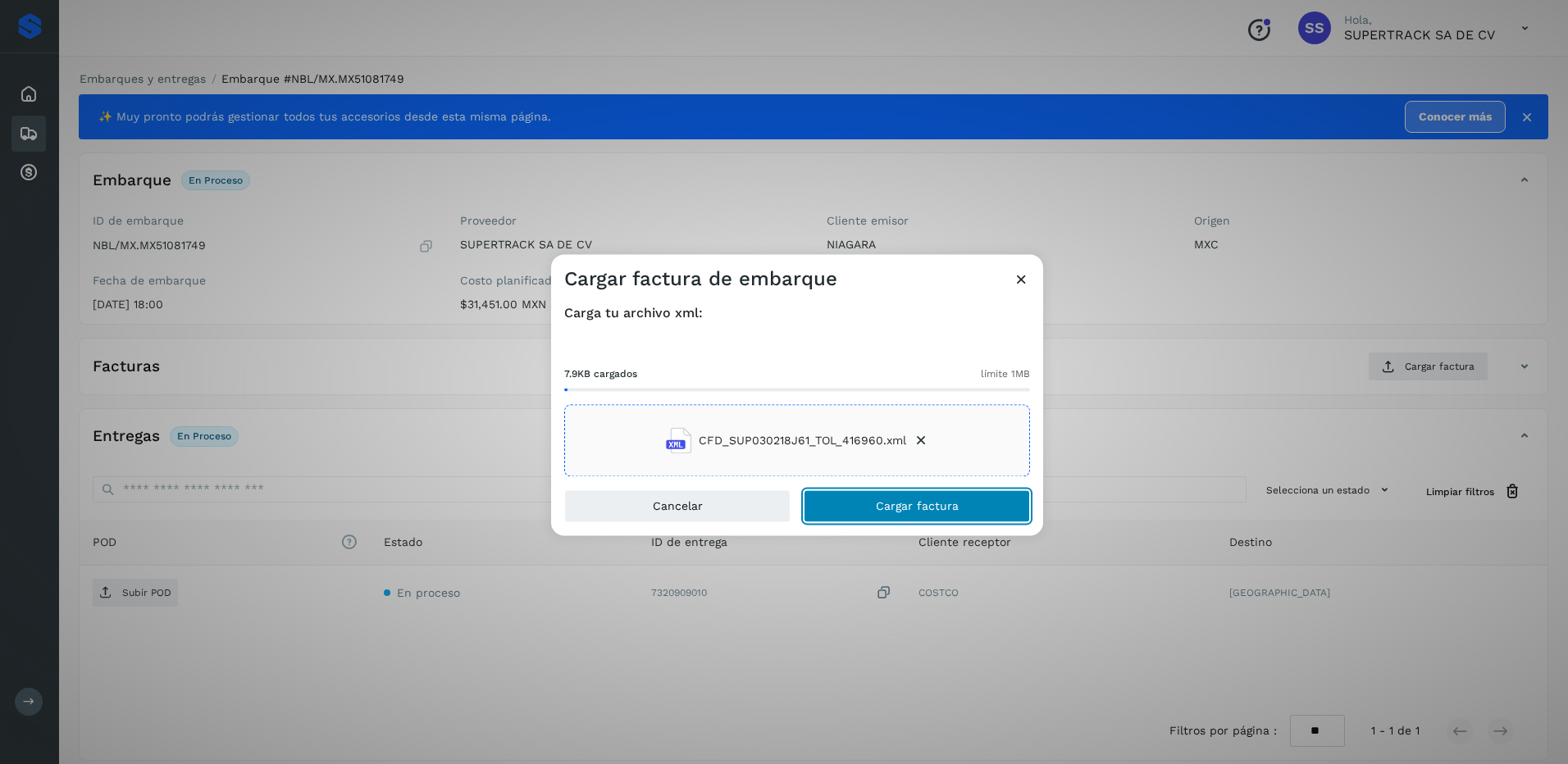
click at [923, 511] on span "Cargar factura" at bounding box center [917, 507] width 83 height 12
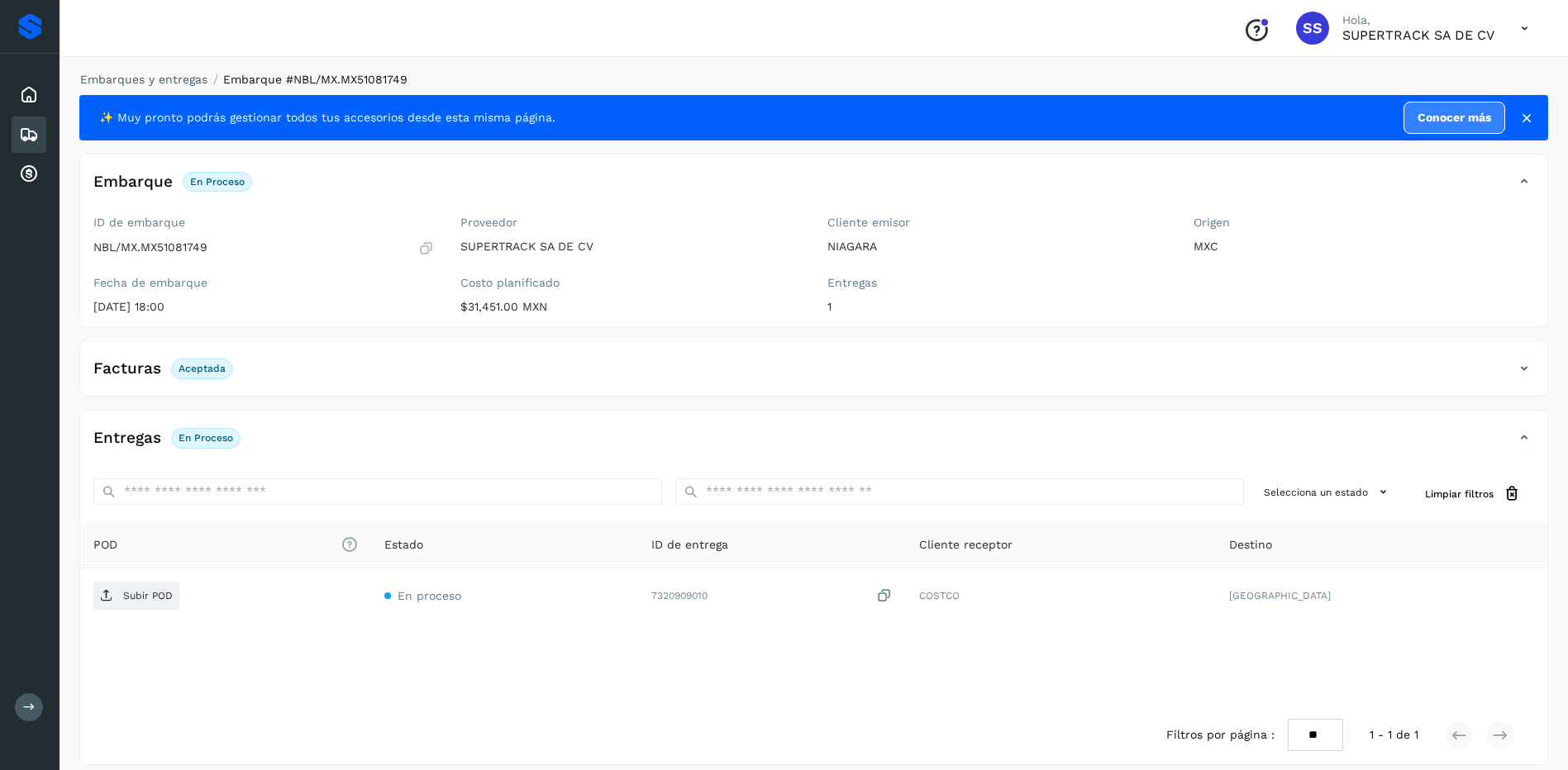
click at [1508, 386] on div "Facturas Aceptada" at bounding box center [814, 375] width 1467 height 42
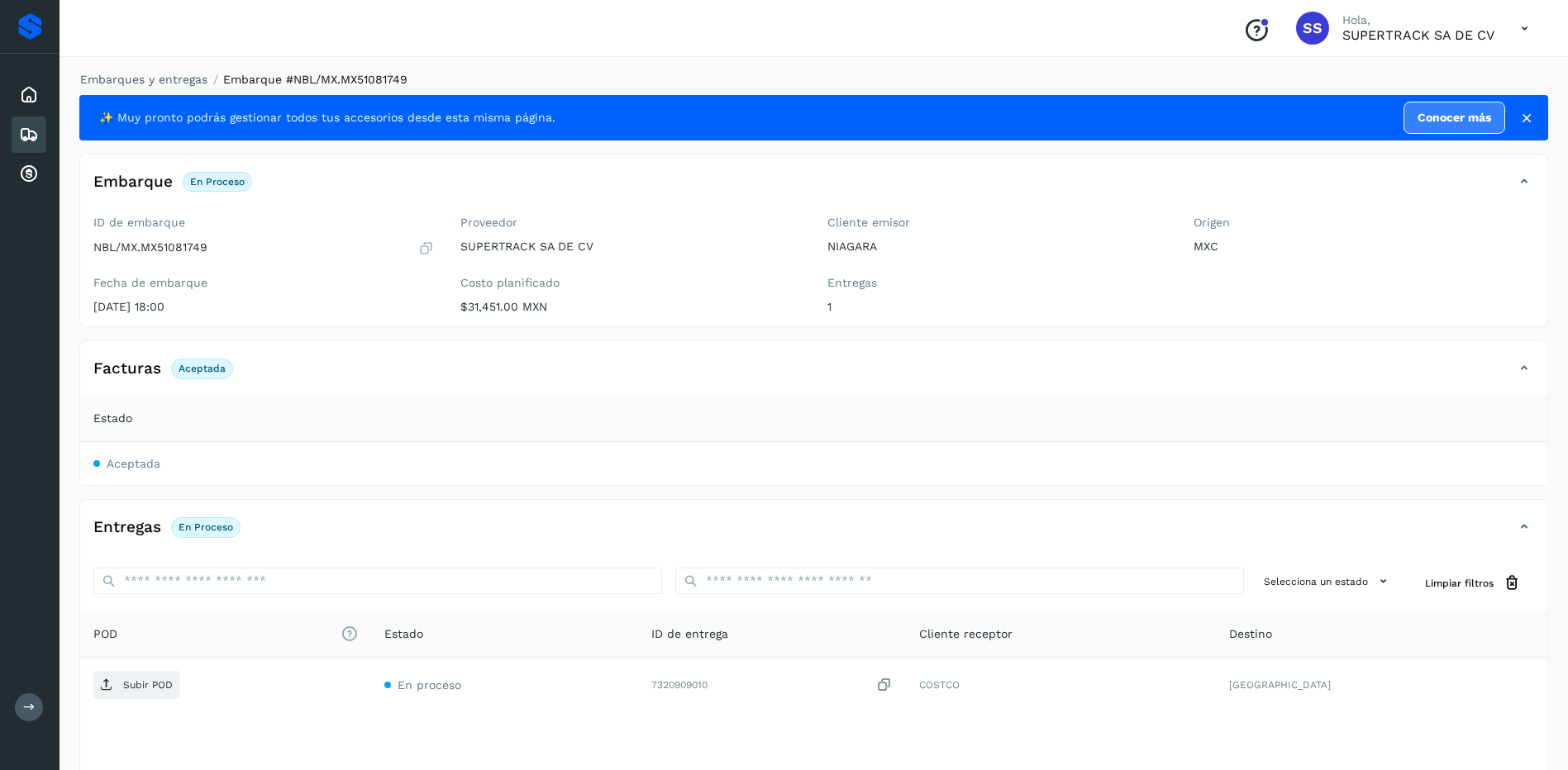
click at [133, 459] on span "Aceptada" at bounding box center [133, 464] width 54 height 13
click at [145, 467] on span "Aceptada" at bounding box center [133, 464] width 54 height 13
click at [145, 465] on span "Aceptada" at bounding box center [133, 464] width 54 height 13
drag, startPoint x: 145, startPoint y: 465, endPoint x: 118, endPoint y: 464, distance: 27.0
click at [118, 464] on span "Aceptada" at bounding box center [133, 464] width 54 height 13
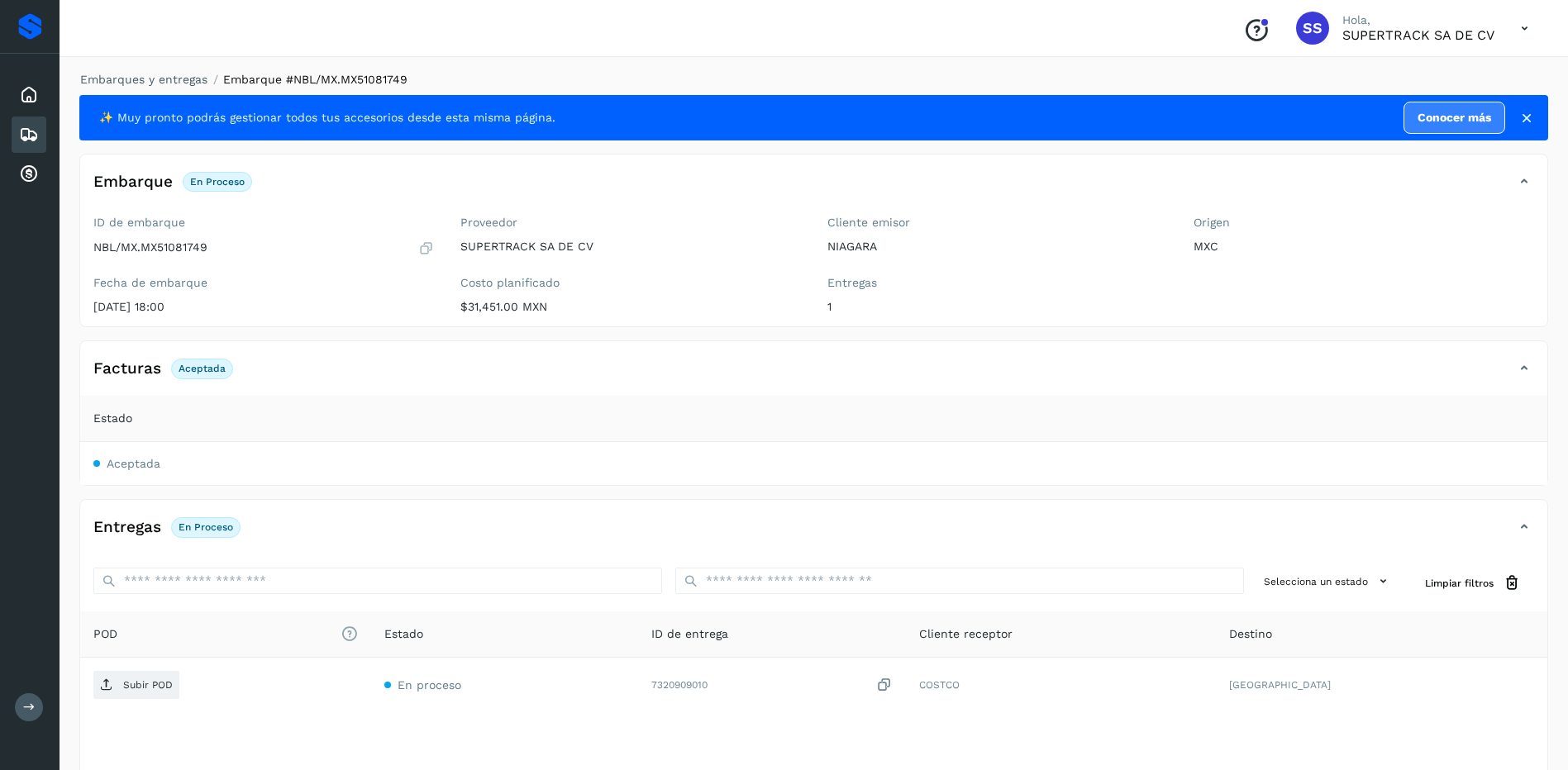
click at [111, 437] on th "Estado" at bounding box center [814, 419] width 1467 height 47
click at [124, 415] on span "Estado" at bounding box center [112, 418] width 39 height 17
click at [193, 466] on td "Aceptada" at bounding box center [814, 464] width 1467 height 43
drag, startPoint x: 193, startPoint y: 465, endPoint x: 148, endPoint y: 437, distance: 53.0
click at [192, 464] on td "Aceptada" at bounding box center [814, 464] width 1467 height 43
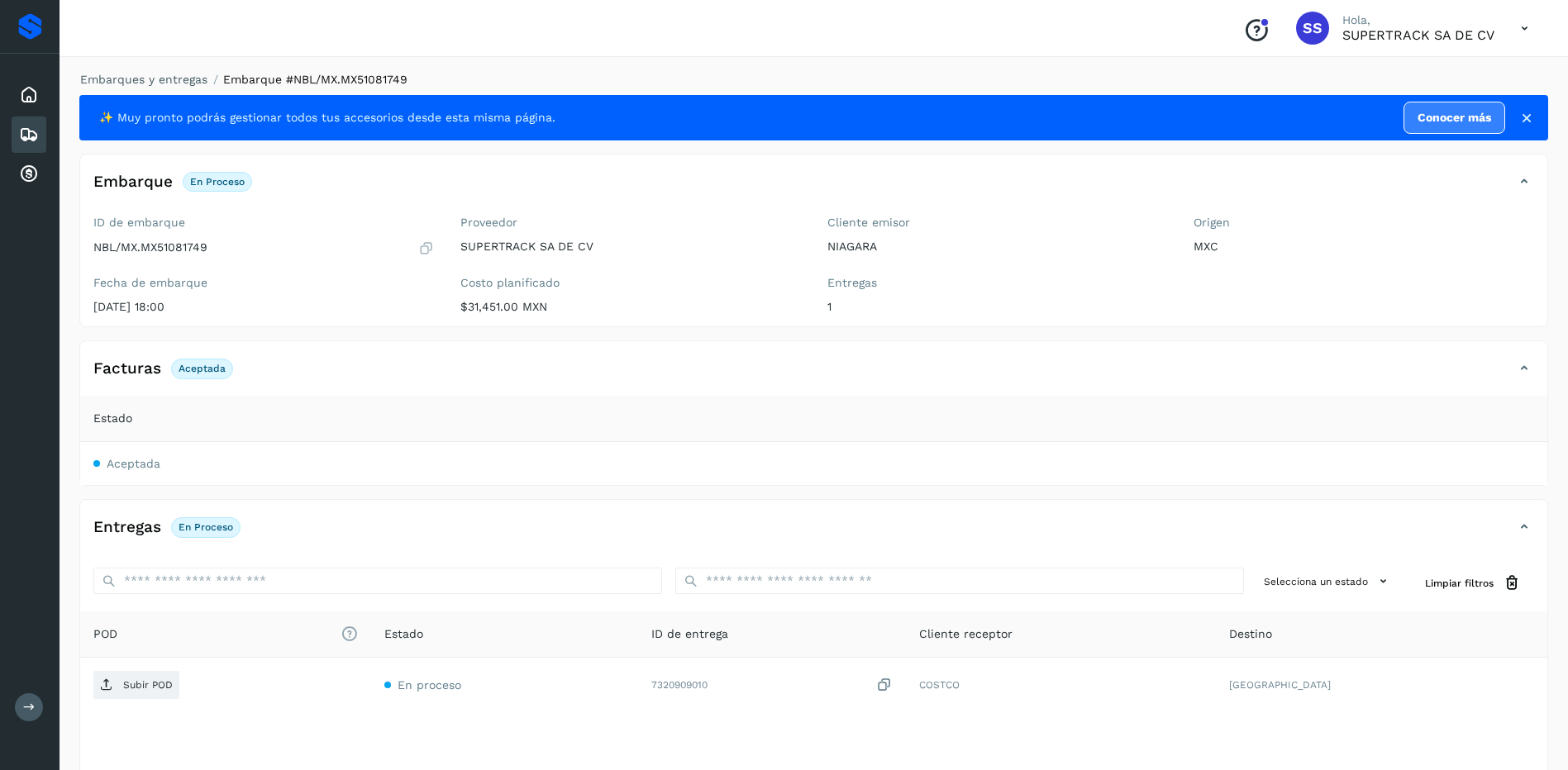
drag, startPoint x: 111, startPoint y: 471, endPoint x: 161, endPoint y: 437, distance: 60.5
click at [112, 471] on td "Aceptada" at bounding box center [814, 464] width 1467 height 43
click at [418, 374] on div "Facturas Aceptada" at bounding box center [797, 368] width 1434 height 28
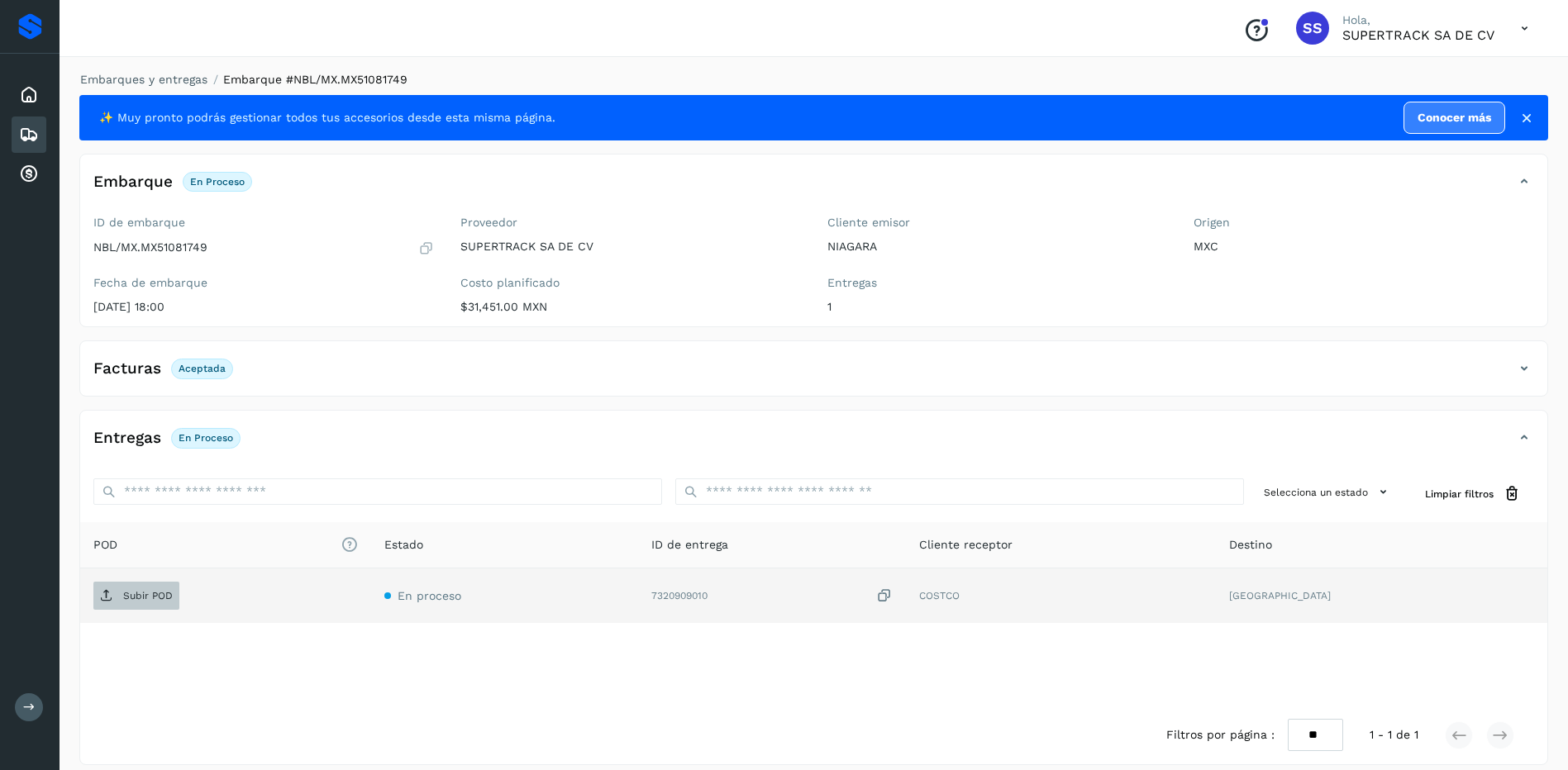
click at [140, 595] on p "Subir POD" at bounding box center [148, 596] width 50 height 12
click at [160, 75] on link "Embarques y entregas" at bounding box center [143, 79] width 127 height 13
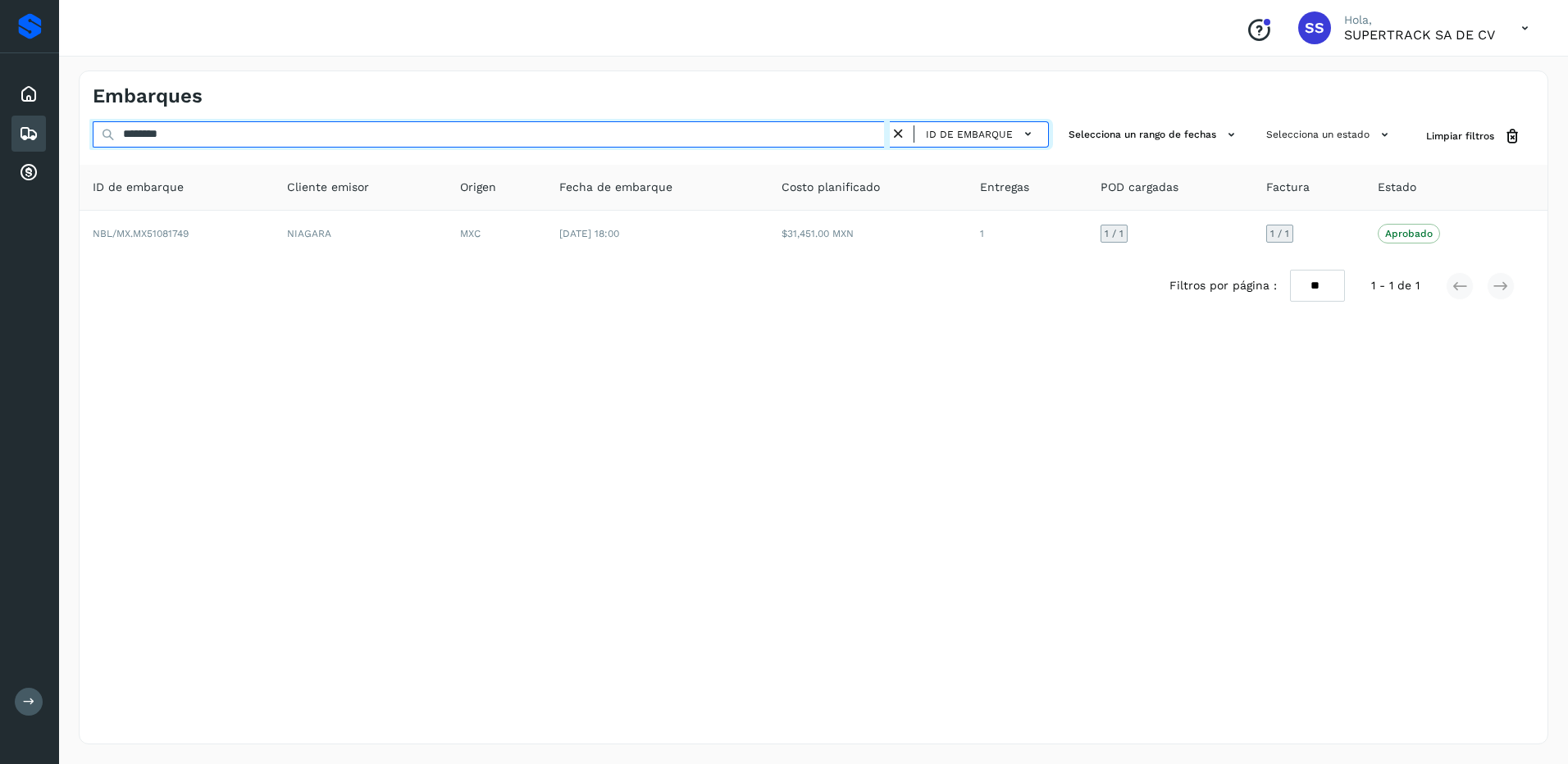
drag, startPoint x: 156, startPoint y: 137, endPoint x: 57, endPoint y: 135, distance: 99.0
click at [57, 137] on div "Proveedores Inicio Embarques Cuentas por cobrar Salir Conoce nuestros beneficio…" at bounding box center [784, 382] width 1568 height 764
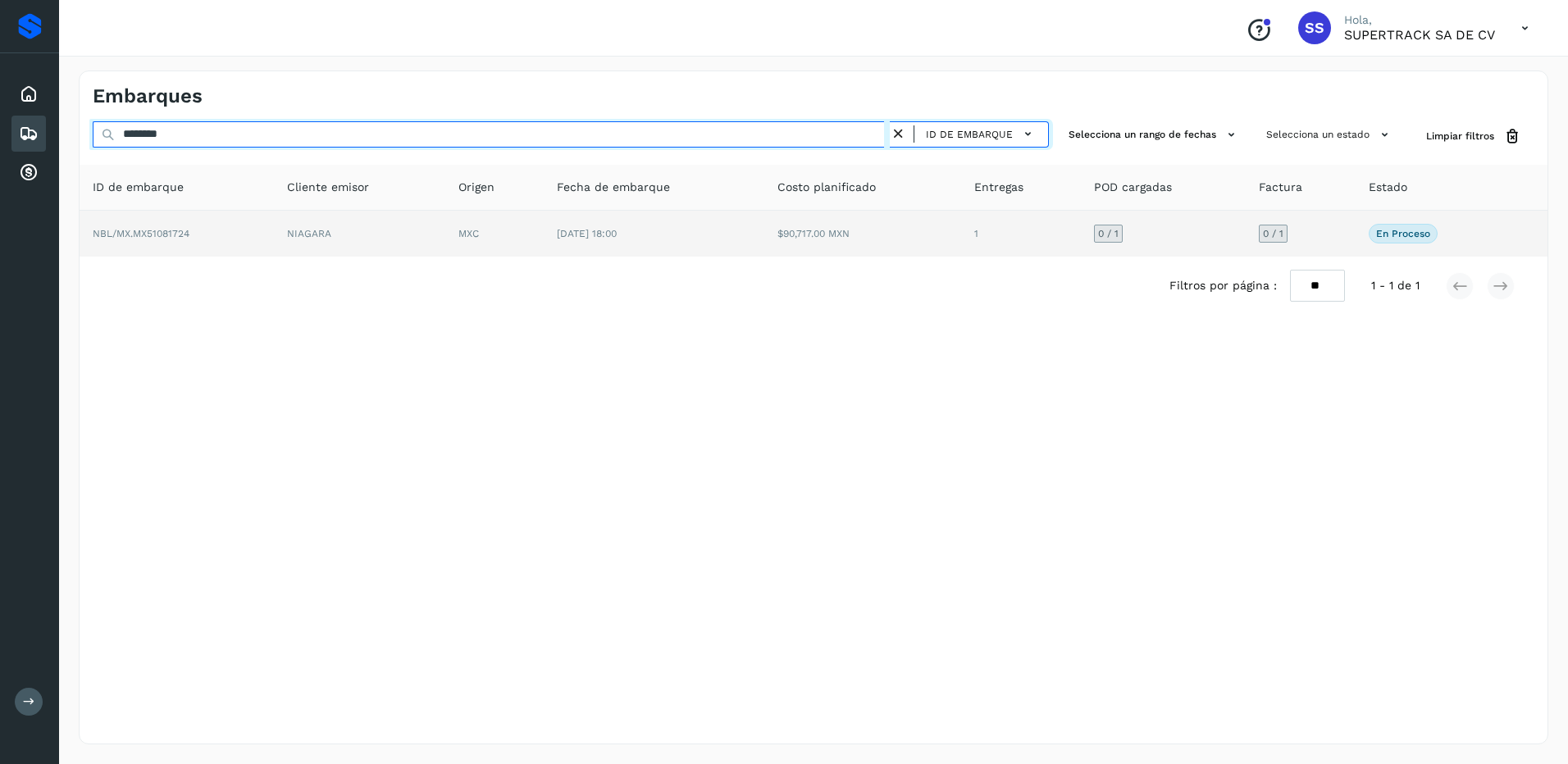
type input "********"
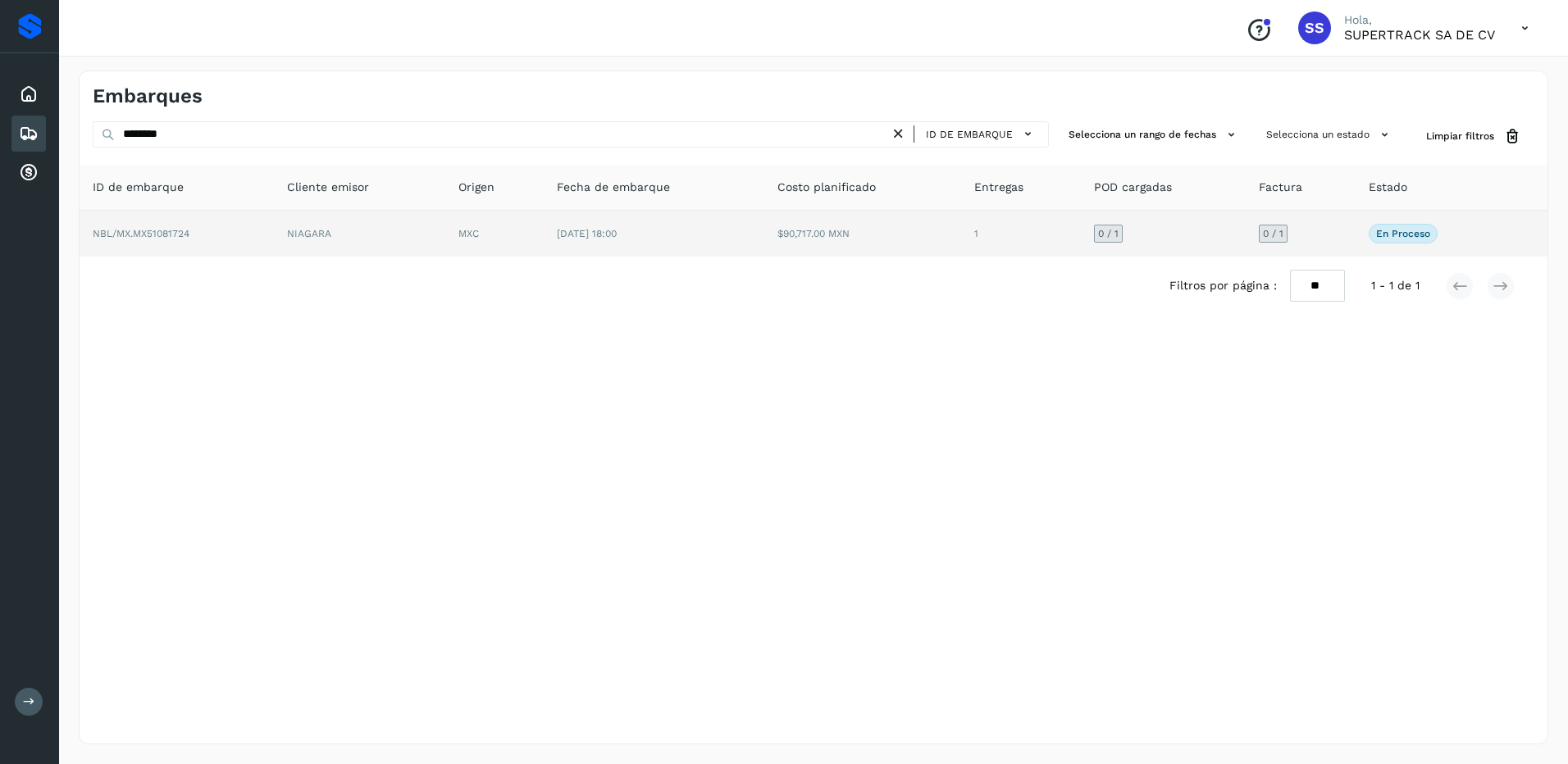
click at [250, 229] on td "NBL/MX.MX51081724" at bounding box center [177, 233] width 195 height 46
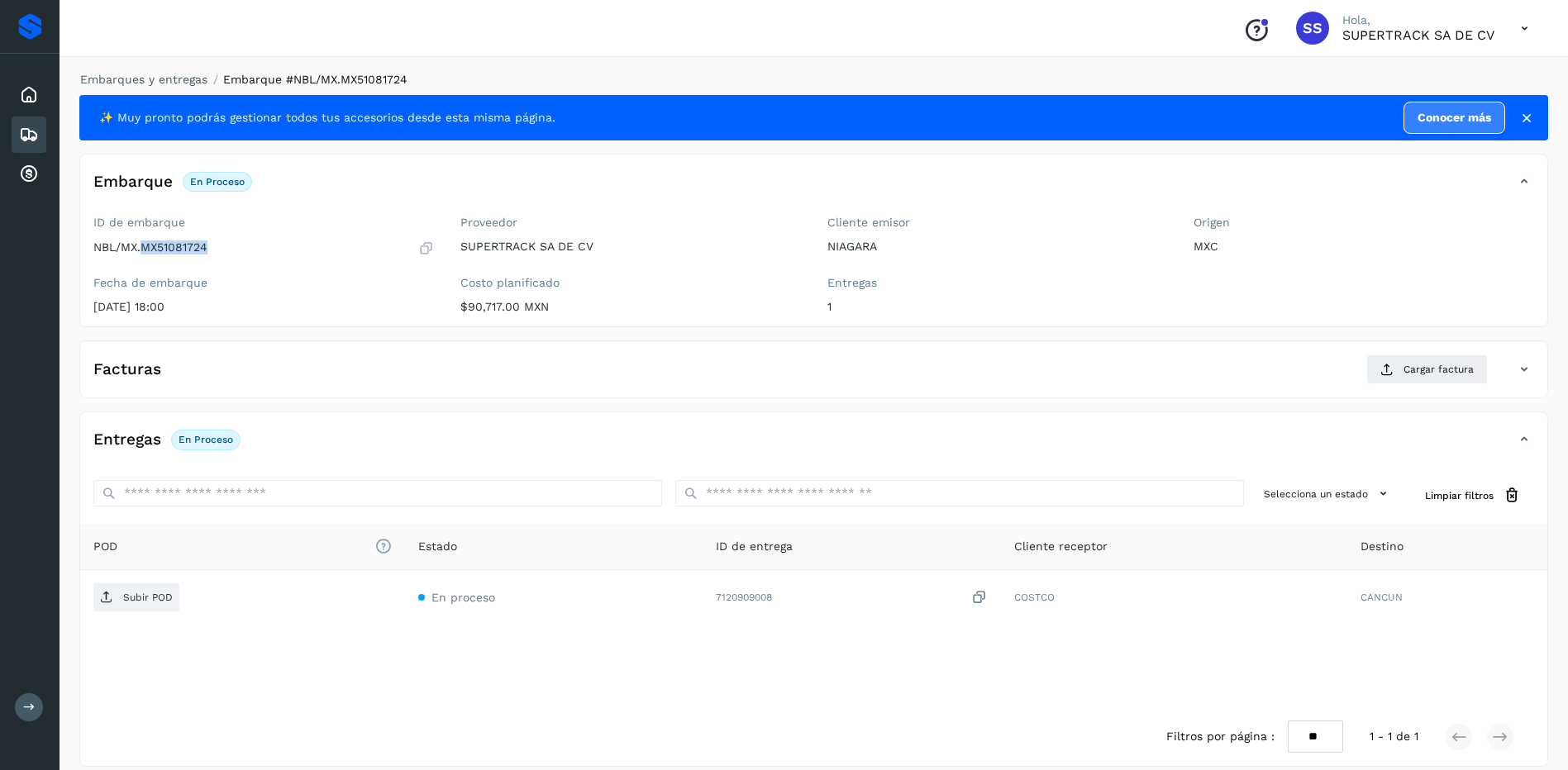
drag, startPoint x: 224, startPoint y: 244, endPoint x: 144, endPoint y: 255, distance: 80.8
click at [144, 255] on div "NBL/MX.MX51081724" at bounding box center [263, 248] width 340 height 17
drag, startPoint x: 144, startPoint y: 255, endPoint x: 158, endPoint y: 239, distance: 21.3
copy p "MX51081724"
click at [1405, 373] on span "Cargar factura" at bounding box center [1438, 369] width 70 height 15
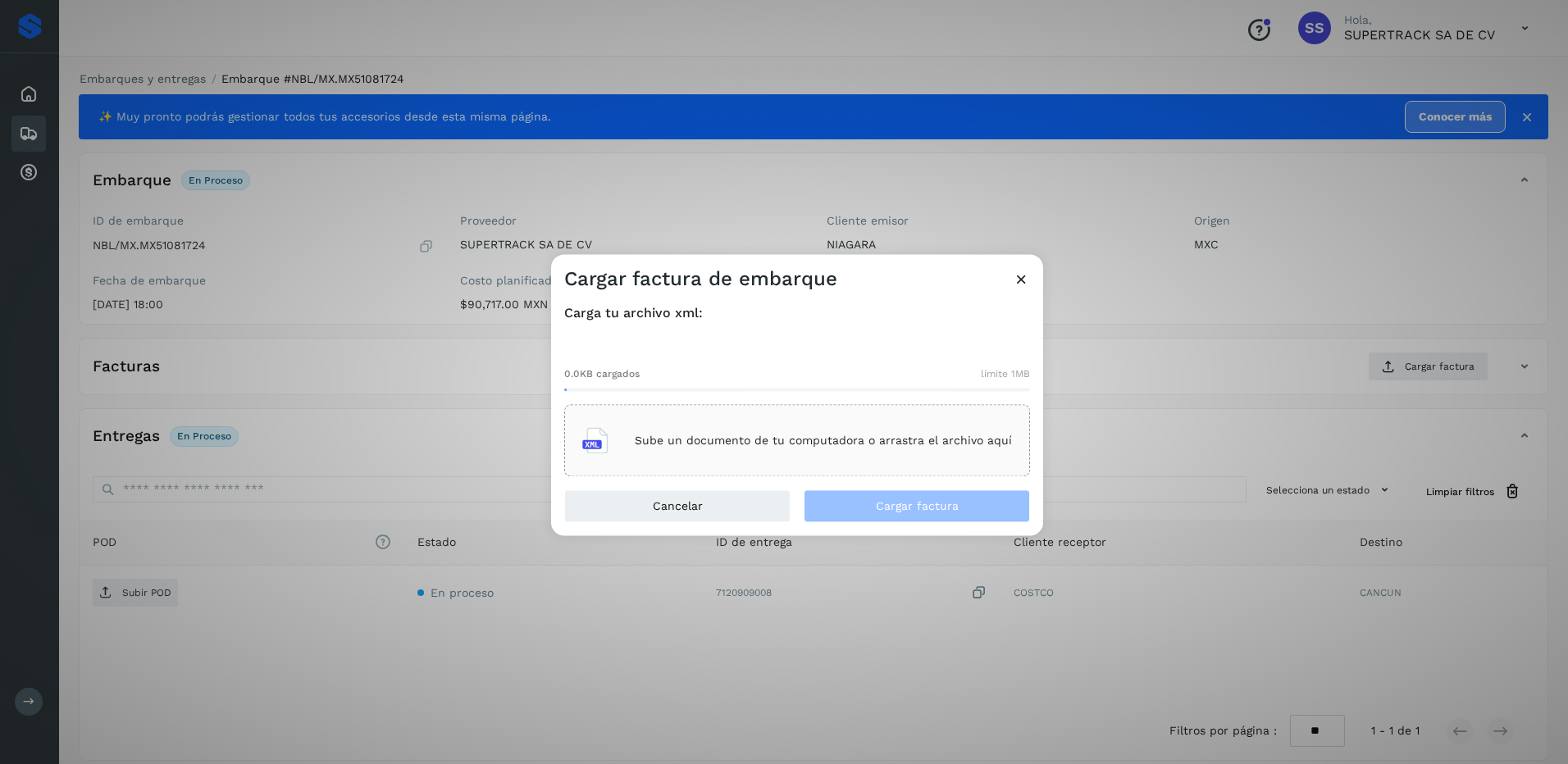
click at [853, 432] on div "Sube un documento de tu computadora o arrastra el archivo aquí" at bounding box center [797, 441] width 430 height 45
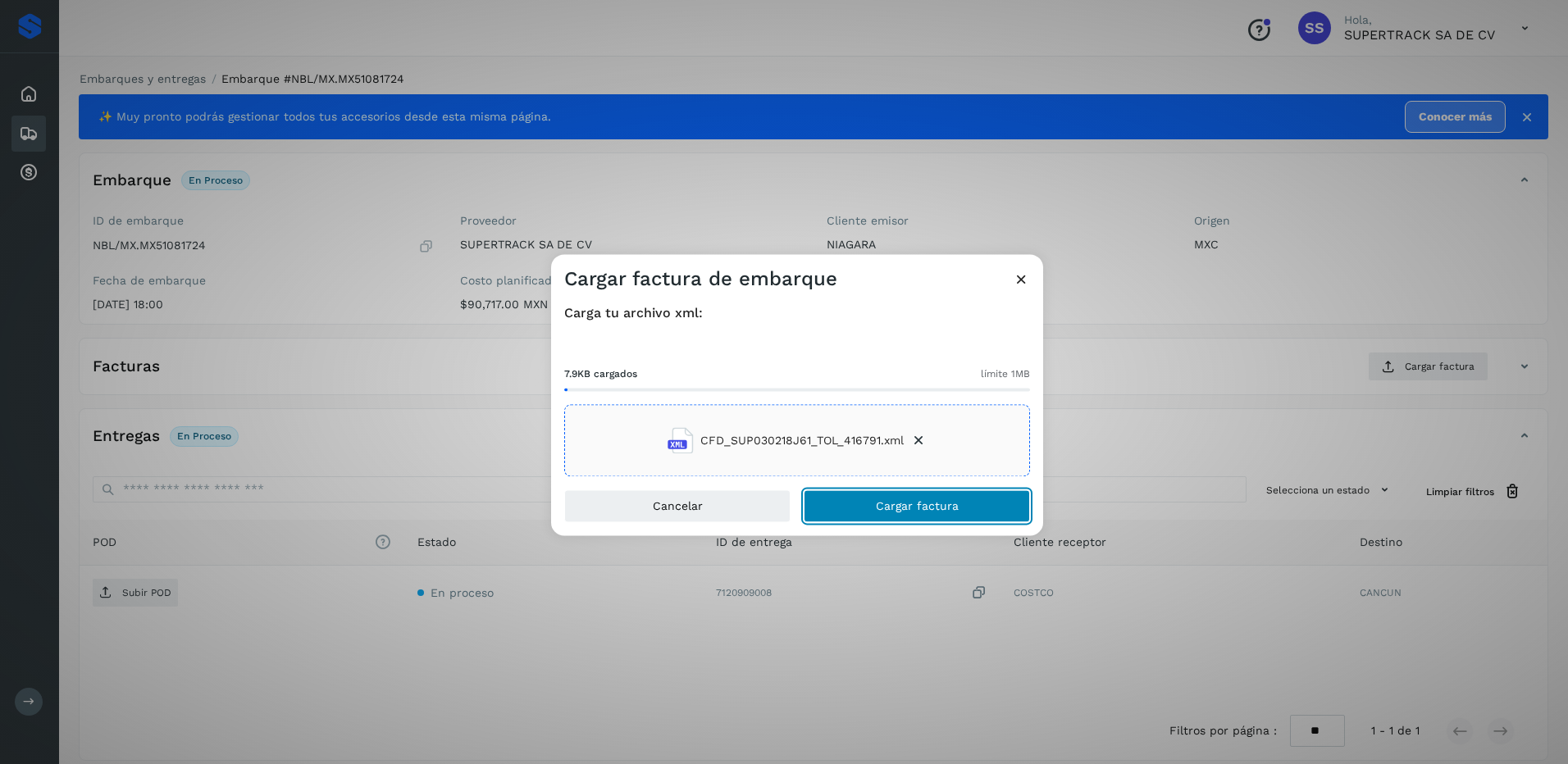
click at [922, 501] on span "Cargar factura" at bounding box center [917, 507] width 83 height 12
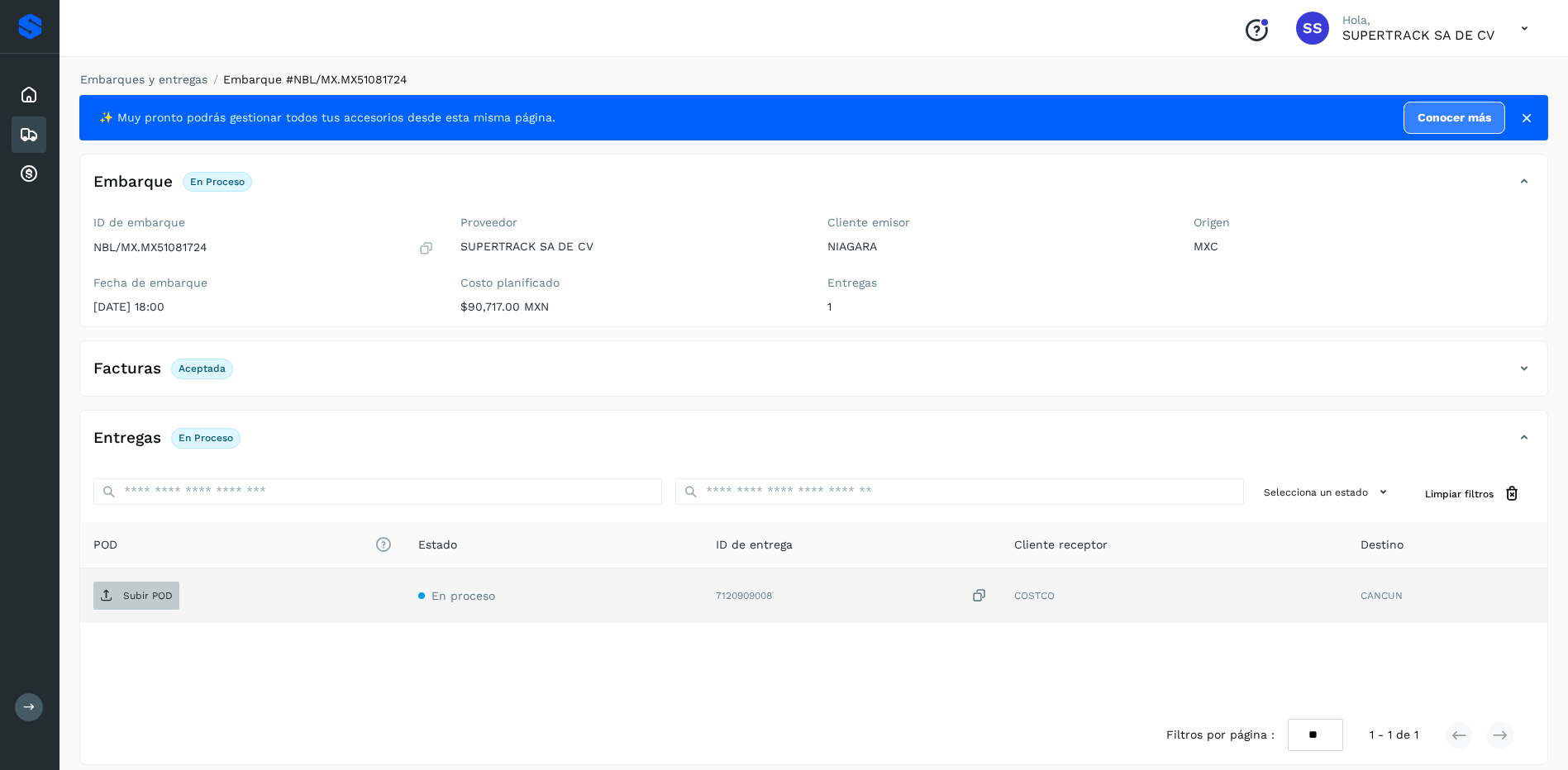
click at [151, 593] on p "Subir POD" at bounding box center [148, 596] width 50 height 12
click at [181, 71] on li "Embarques y entregas" at bounding box center [138, 79] width 138 height 17
click at [181, 75] on link "Embarques y entregas" at bounding box center [143, 79] width 127 height 13
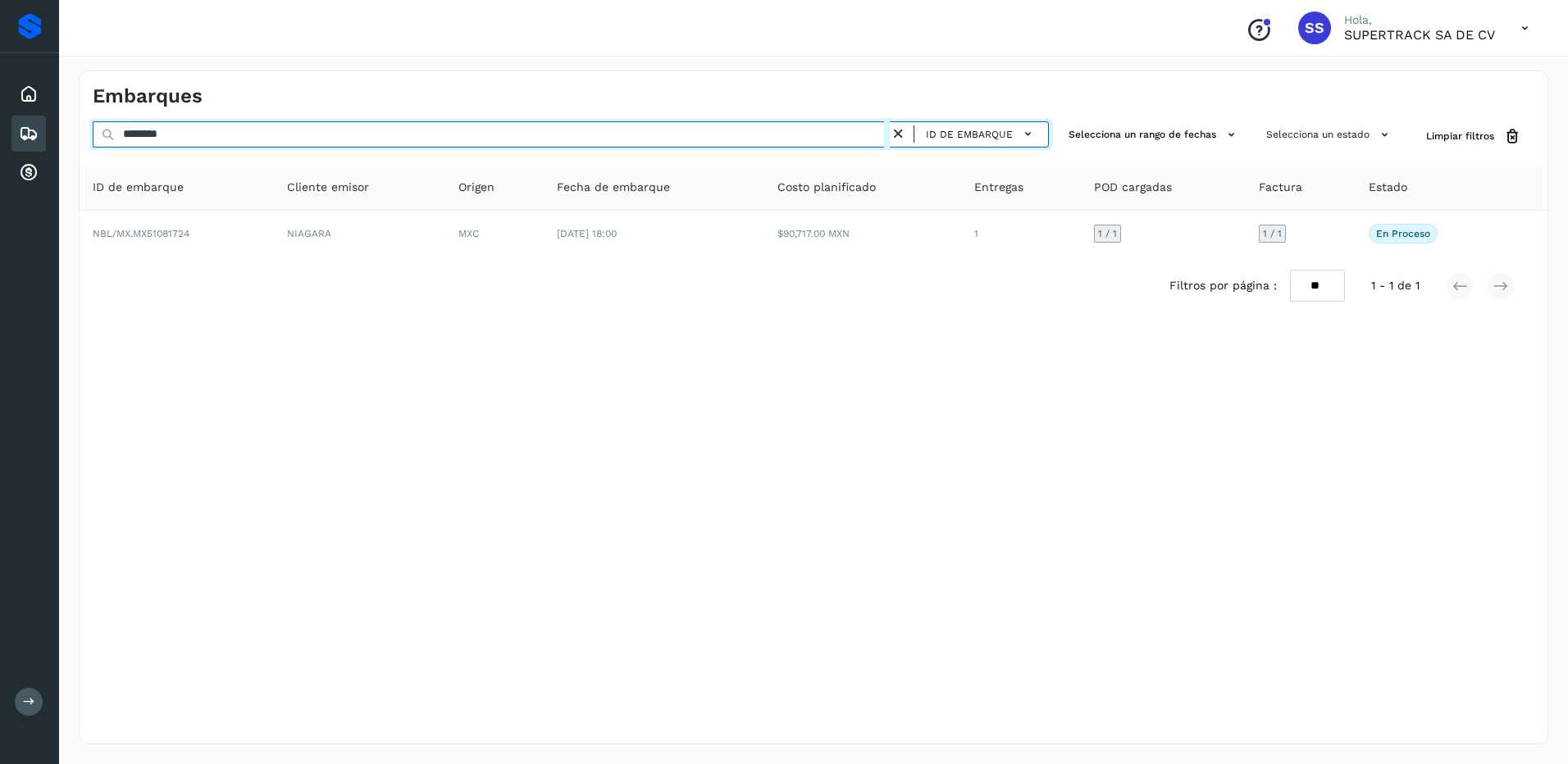
drag, startPoint x: 220, startPoint y: 144, endPoint x: 69, endPoint y: 137, distance: 151.2
click at [69, 137] on div "Embarques ******** ID de embarque Selecciona un rango de fechas Selecciona un e…" at bounding box center [814, 408] width 1509 height 714
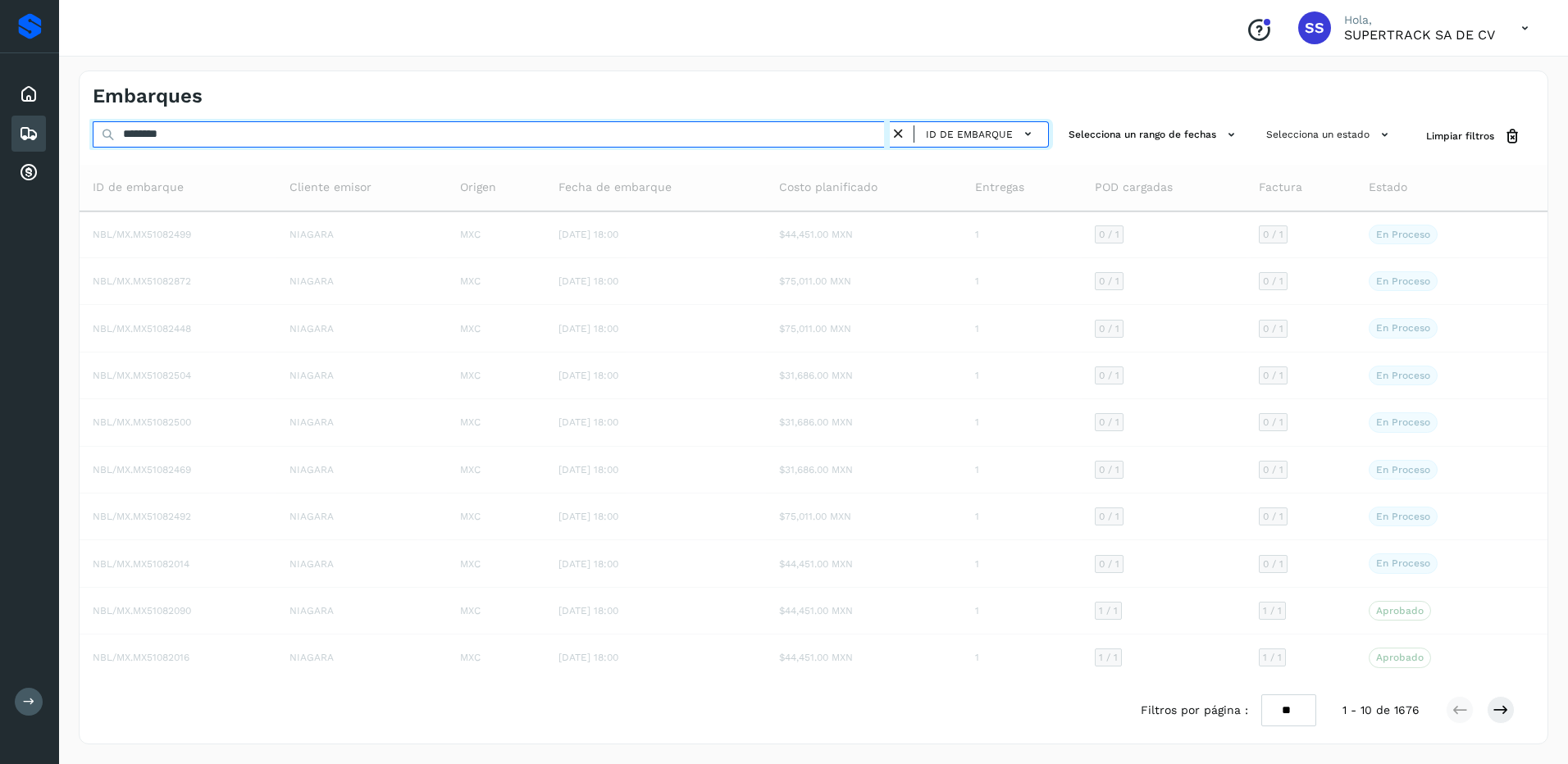
drag, startPoint x: 201, startPoint y: 130, endPoint x: 111, endPoint y: 131, distance: 90.0
click at [111, 131] on div "******** ID de embarque" at bounding box center [570, 136] width 956 height 31
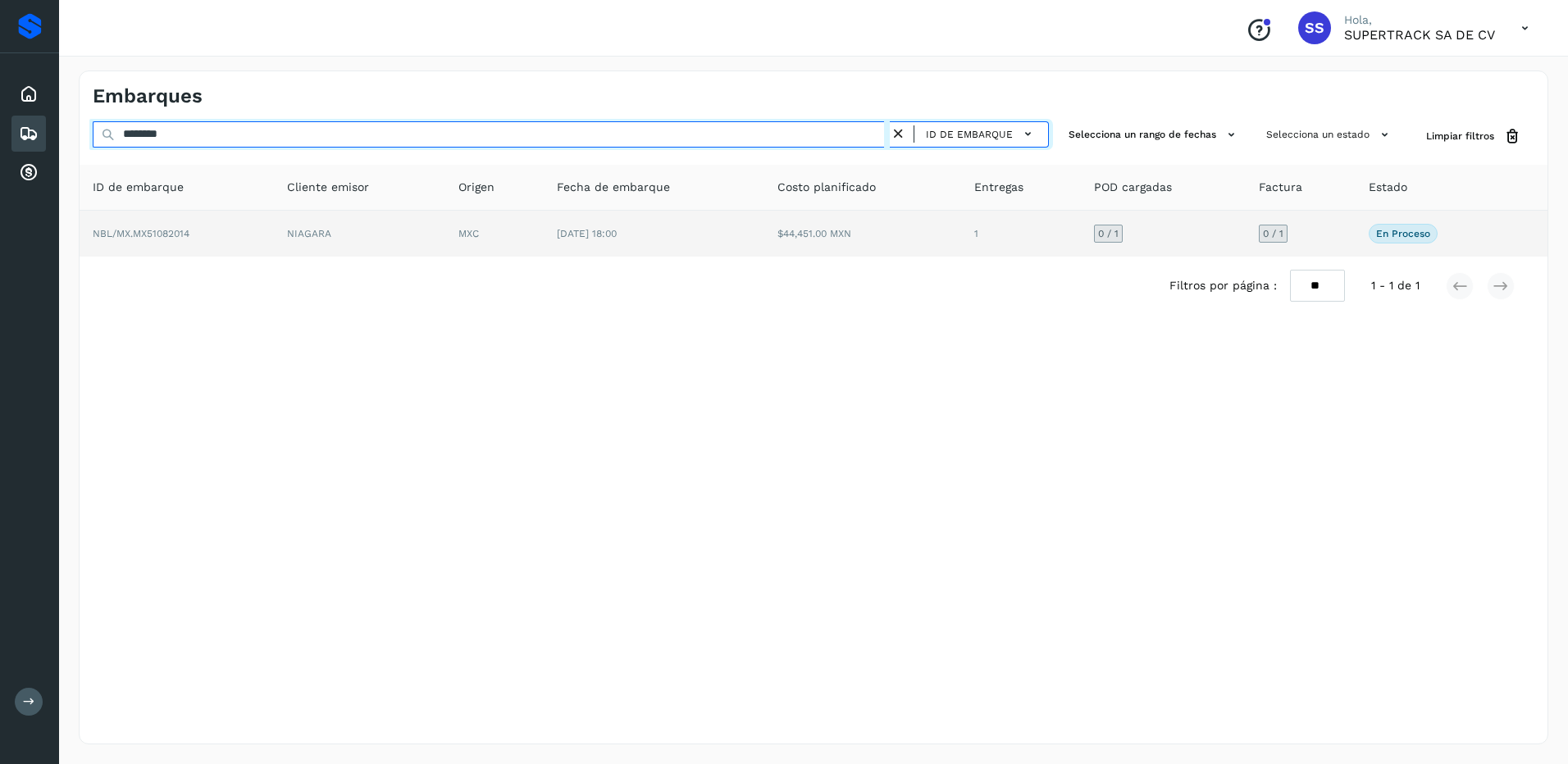
type input "********"
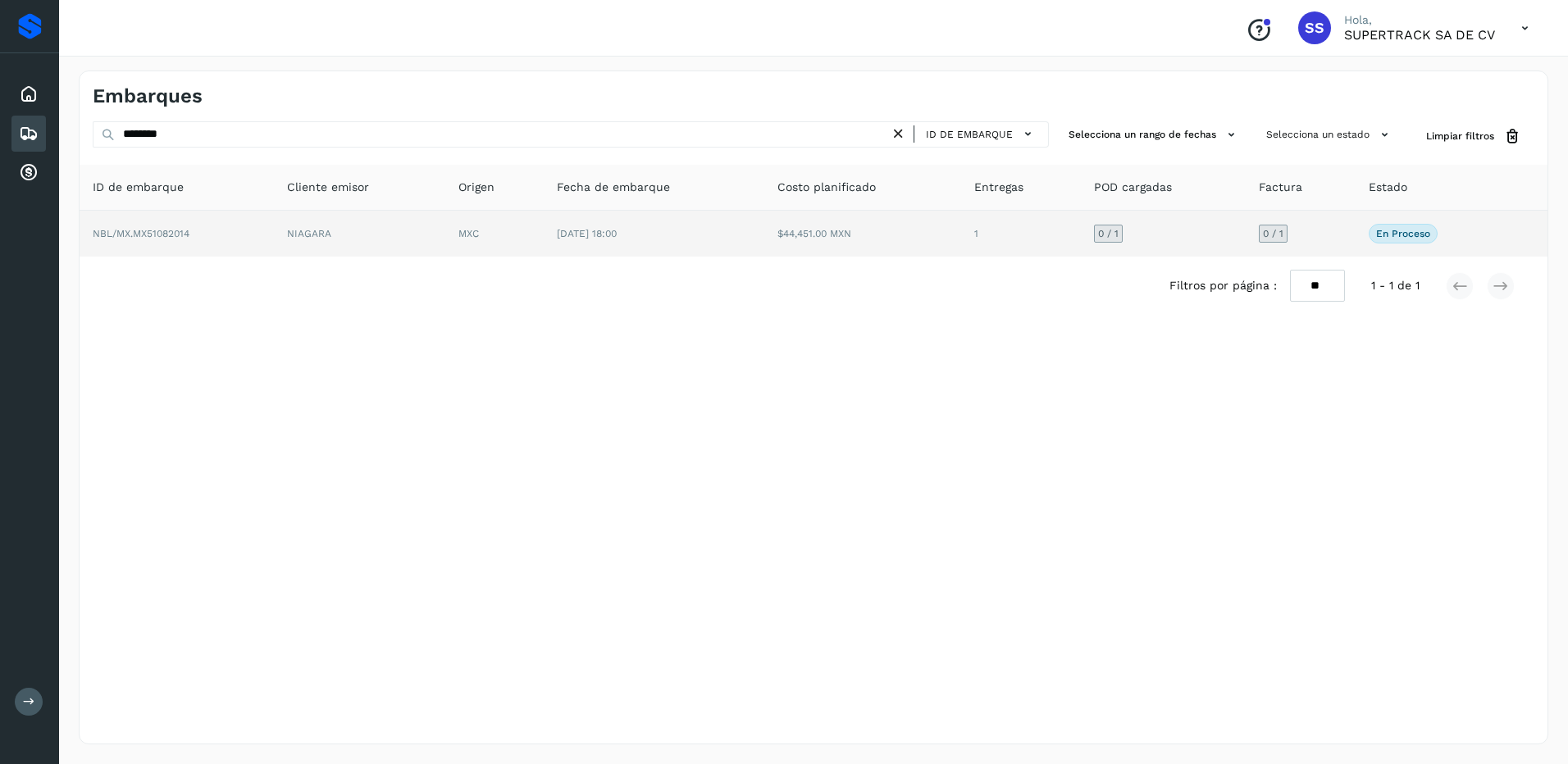
click at [489, 249] on td "MXC" at bounding box center [494, 233] width 98 height 46
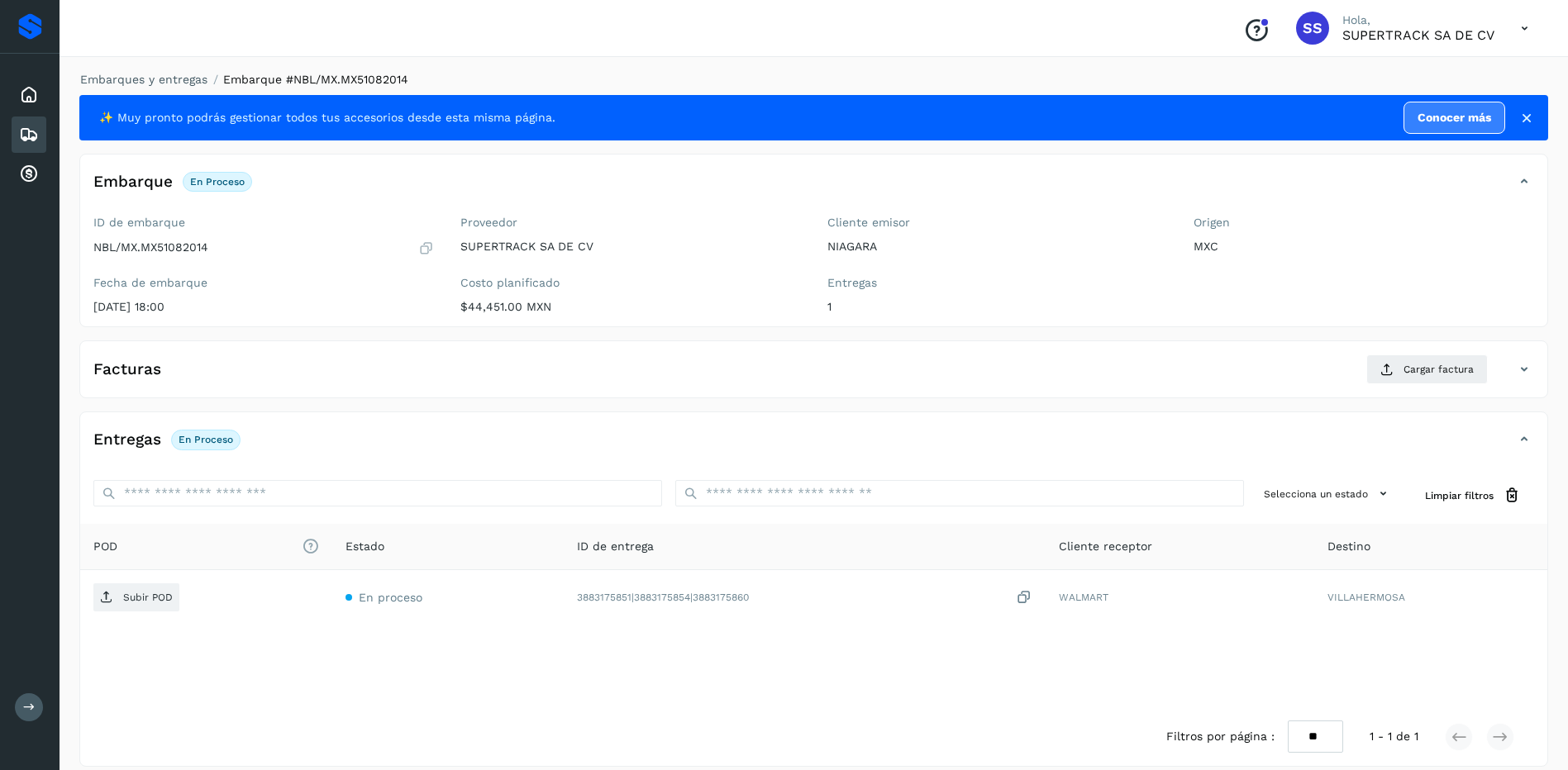
click at [1448, 385] on div "Facturas Cargar factura" at bounding box center [814, 376] width 1467 height 43
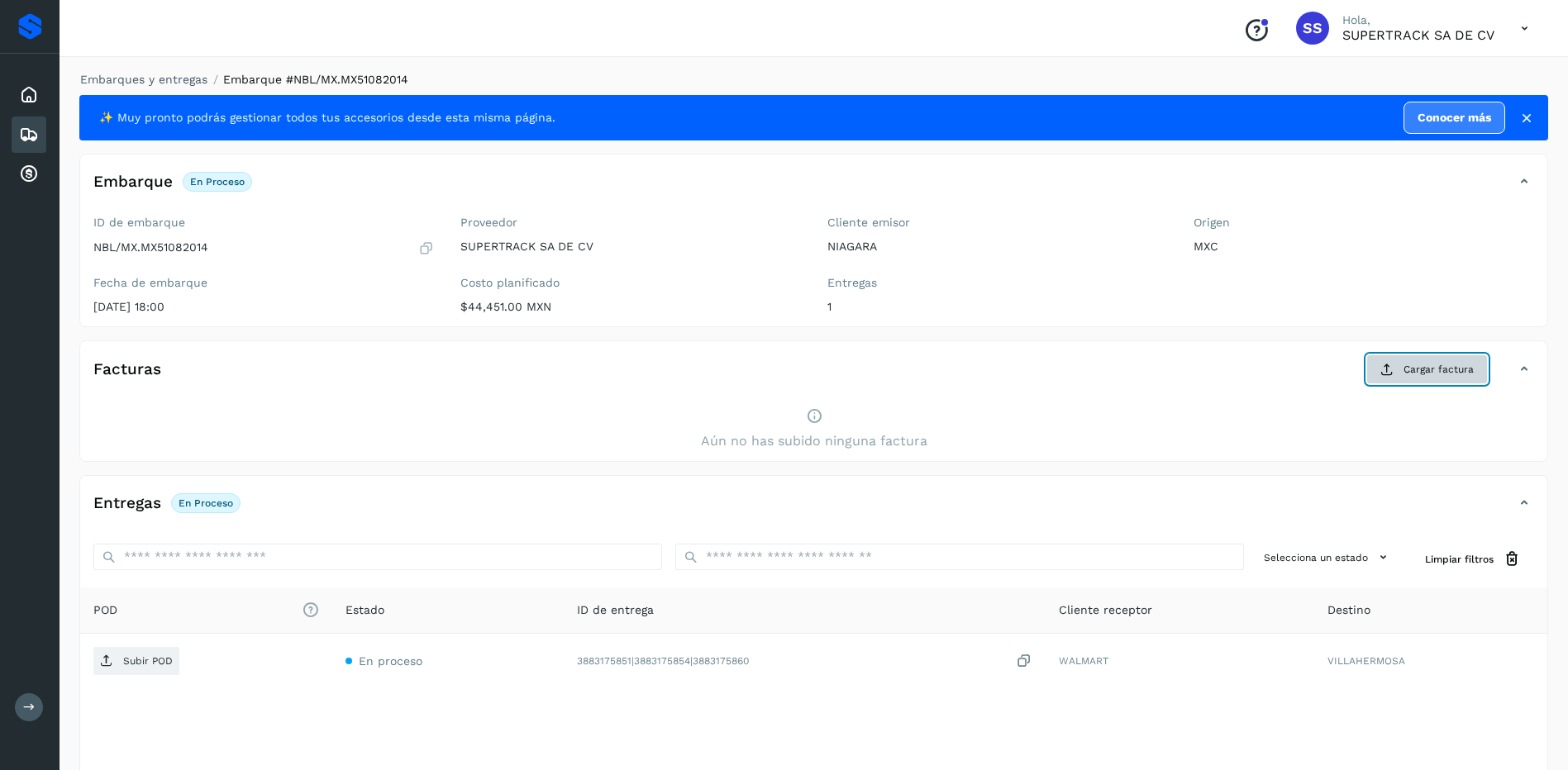
click at [1412, 363] on span "Cargar factura" at bounding box center [1438, 369] width 70 height 15
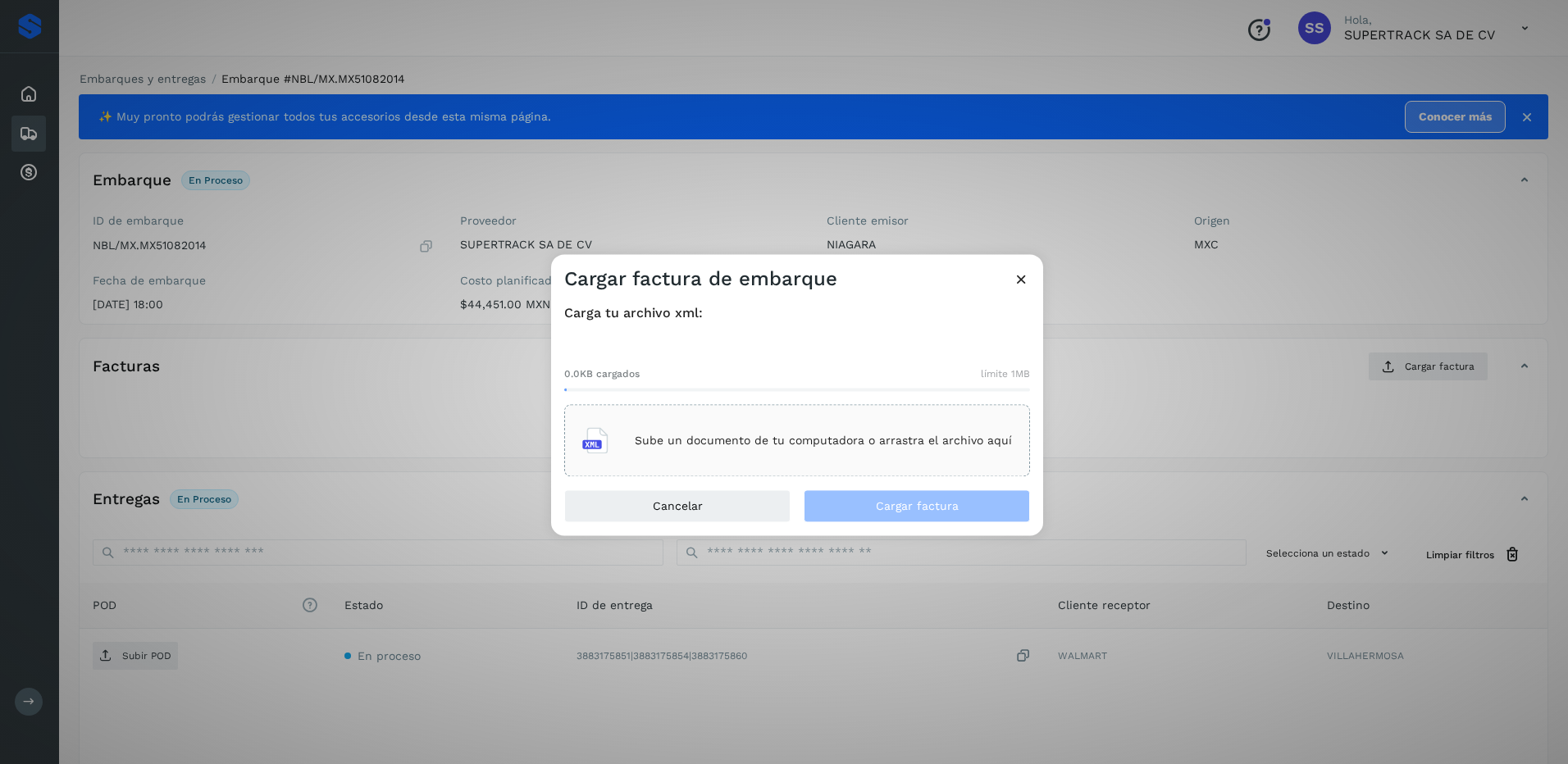
click at [700, 437] on p "Sube un documento de tu computadora o arrastra el archivo aquí" at bounding box center [823, 441] width 377 height 14
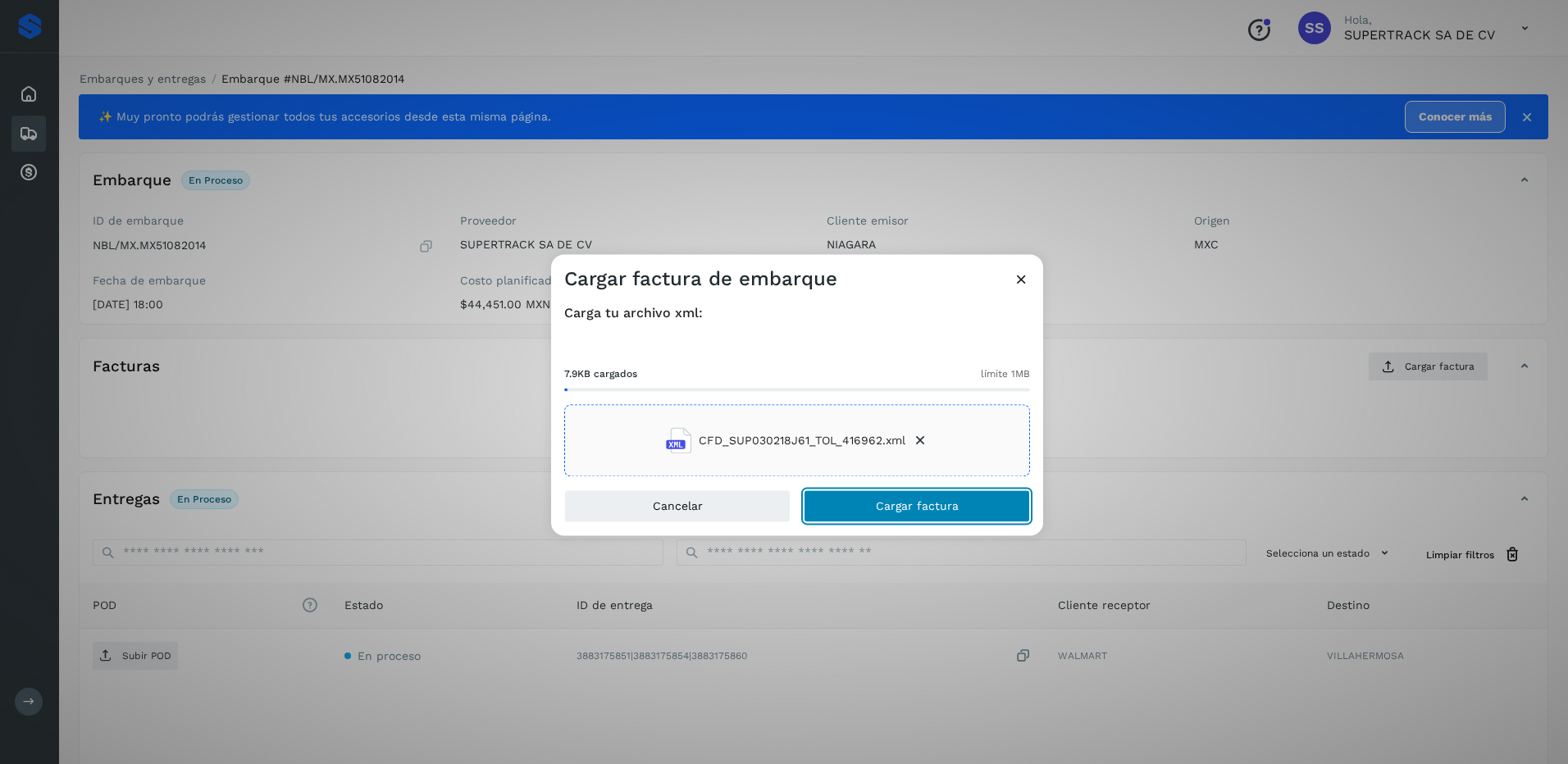
click at [926, 501] on span "Cargar factura" at bounding box center [917, 507] width 83 height 12
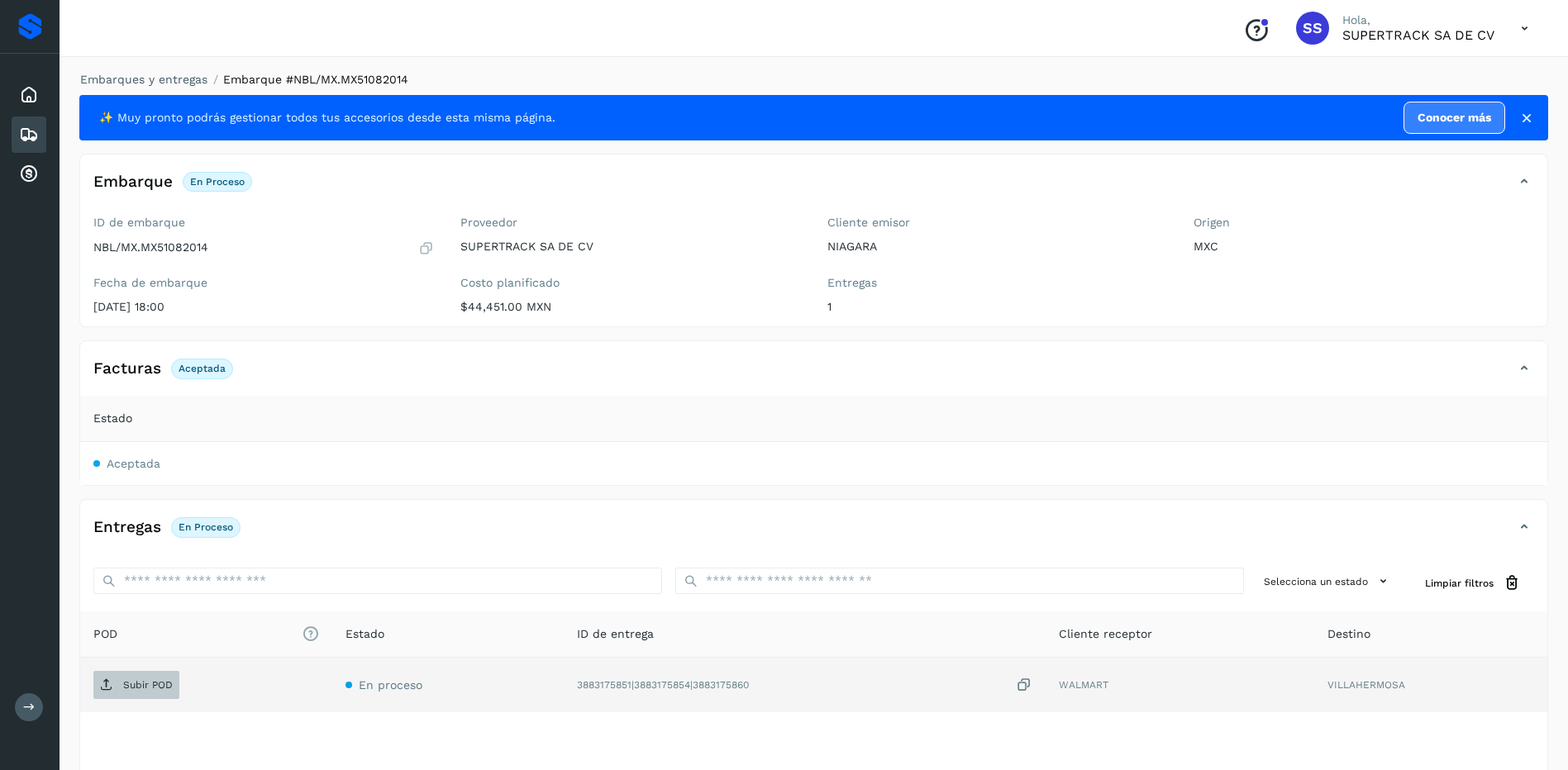
click at [146, 683] on p "Subir POD" at bounding box center [148, 685] width 50 height 12
click at [190, 73] on link "Embarques y entregas" at bounding box center [143, 79] width 127 height 13
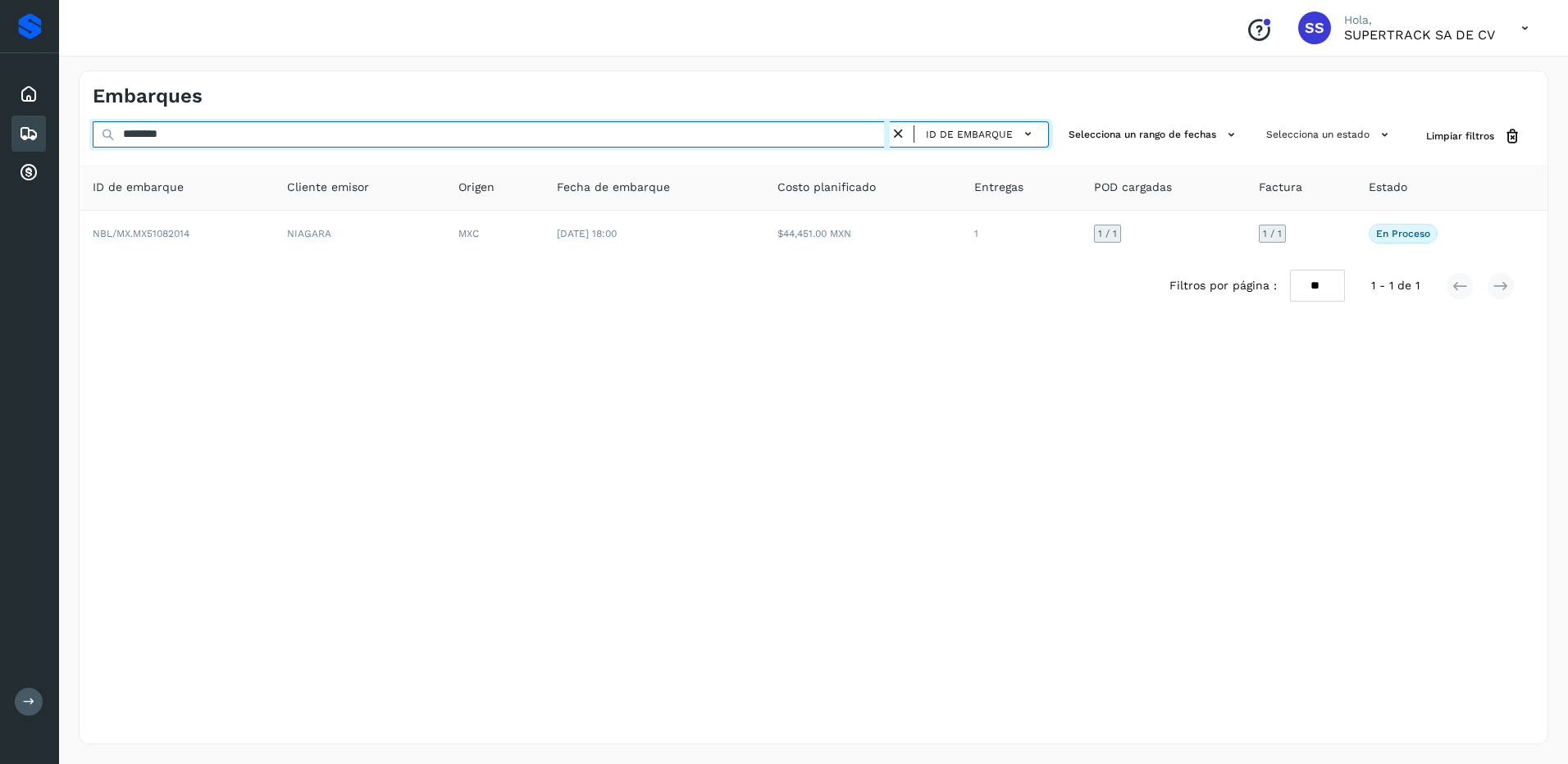
drag, startPoint x: 227, startPoint y: 146, endPoint x: -3, endPoint y: 130, distance: 230.6
click at [0, 130] on html "Proveedores Inicio Embarques Cuentas por cobrar Salir Conoce nuestros beneficio…" at bounding box center [784, 382] width 1568 height 764
type input "********"
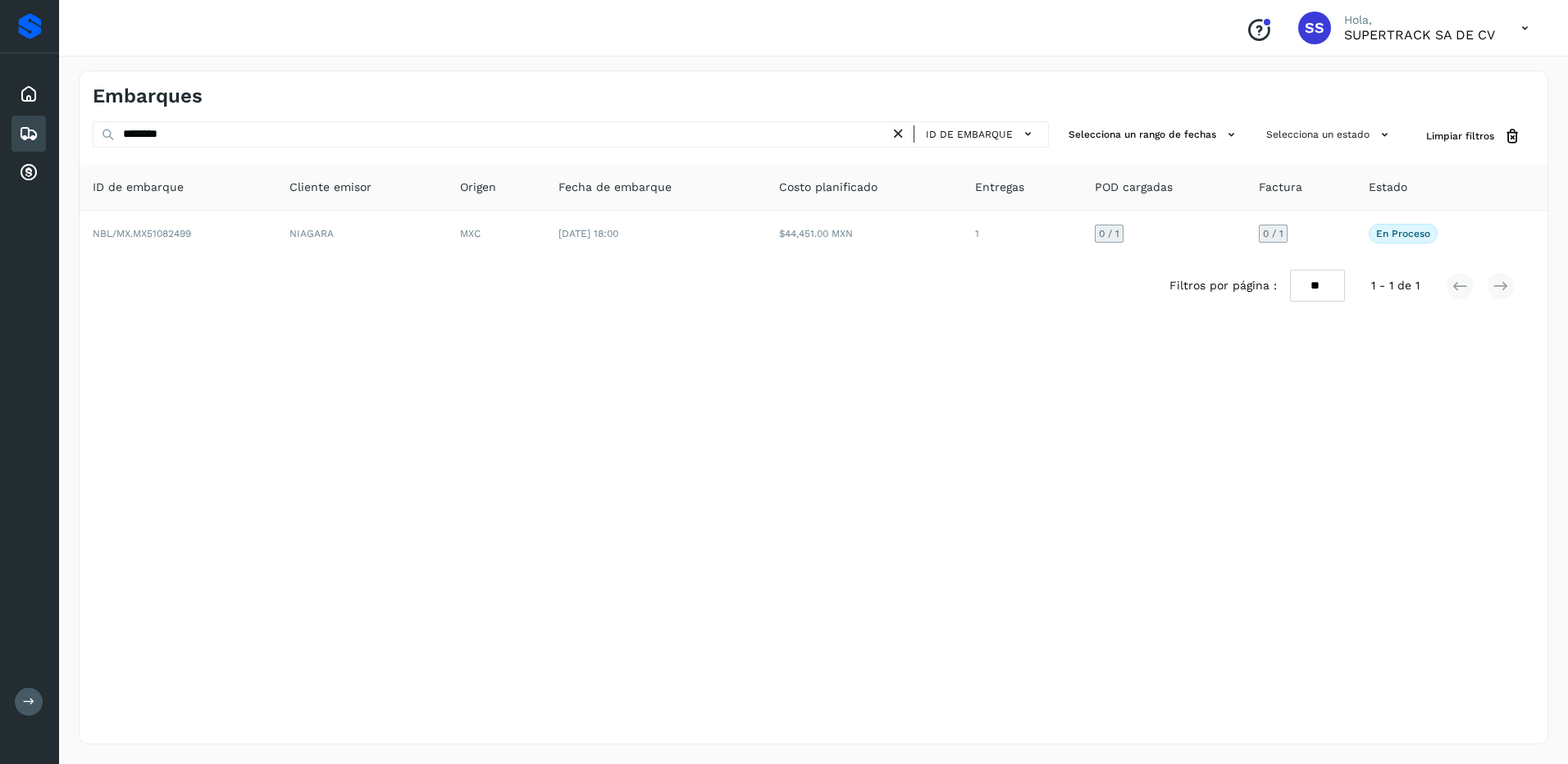
click at [852, 260] on div "Filtros por página : ** ** ** 1 - 1 de 1" at bounding box center [813, 285] width 1468 height 59
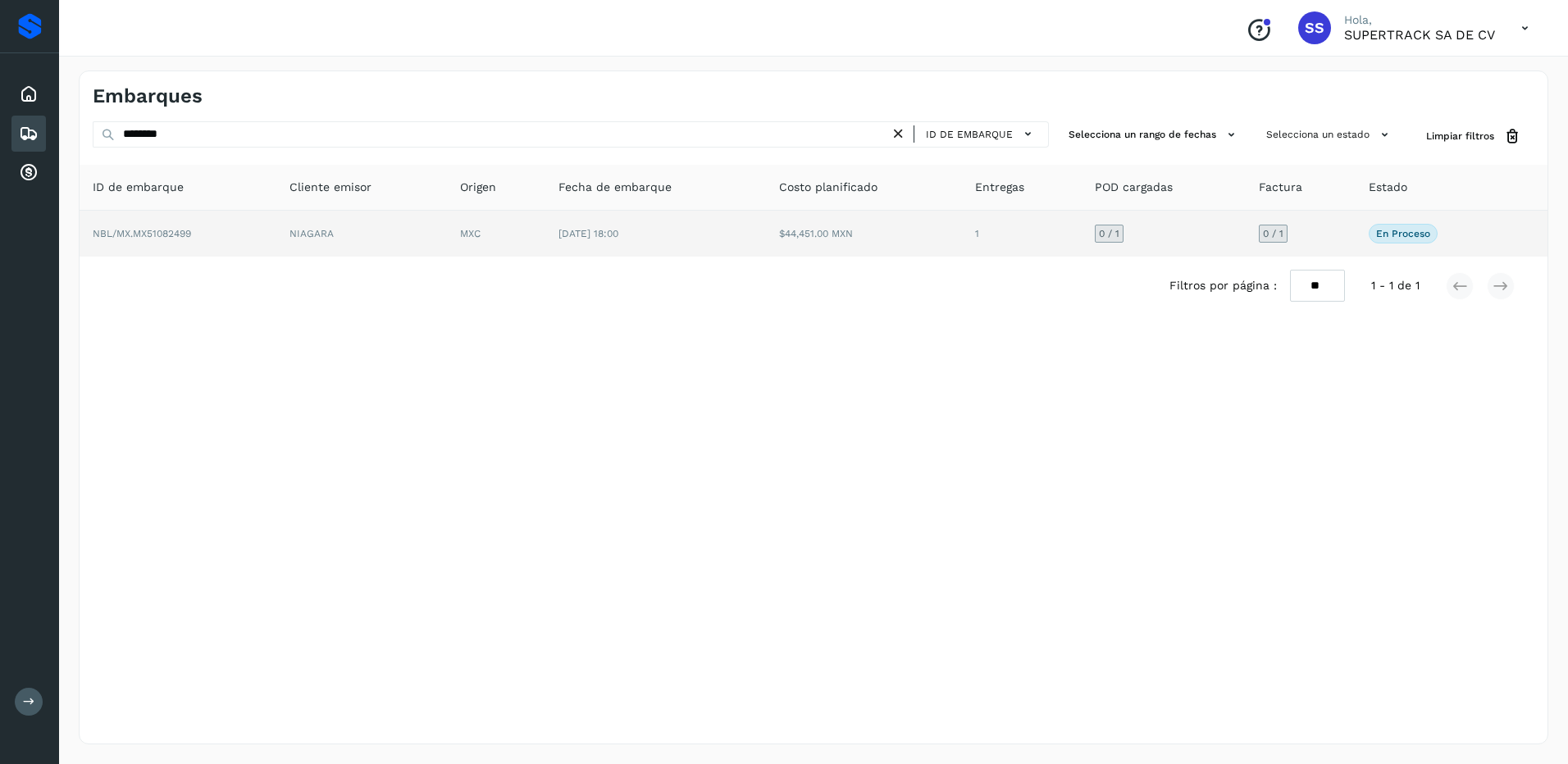
click at [856, 249] on td "$44,451.00 MXN" at bounding box center [864, 233] width 197 height 46
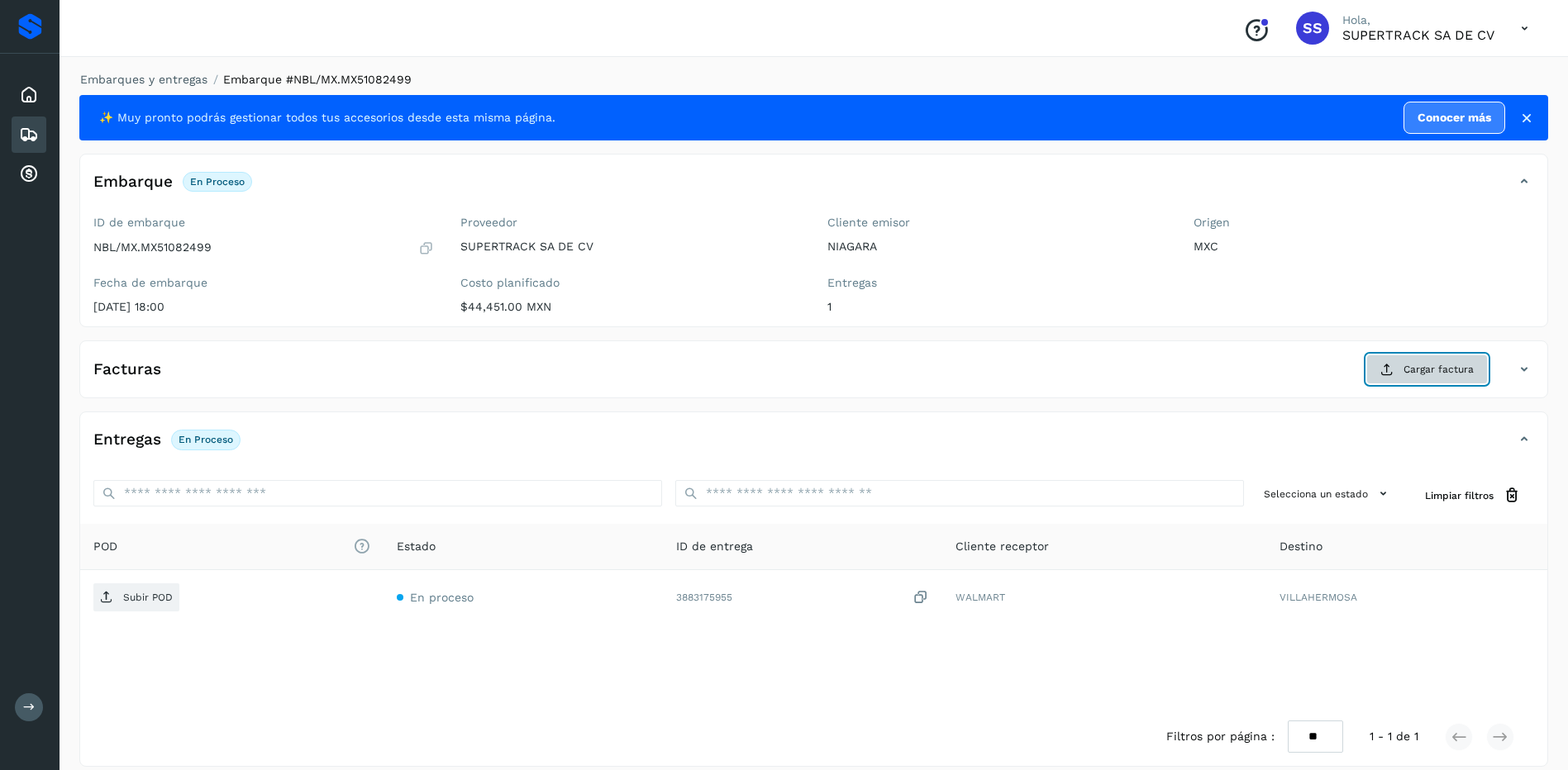
click at [1438, 378] on button "Cargar factura" at bounding box center [1427, 369] width 121 height 30
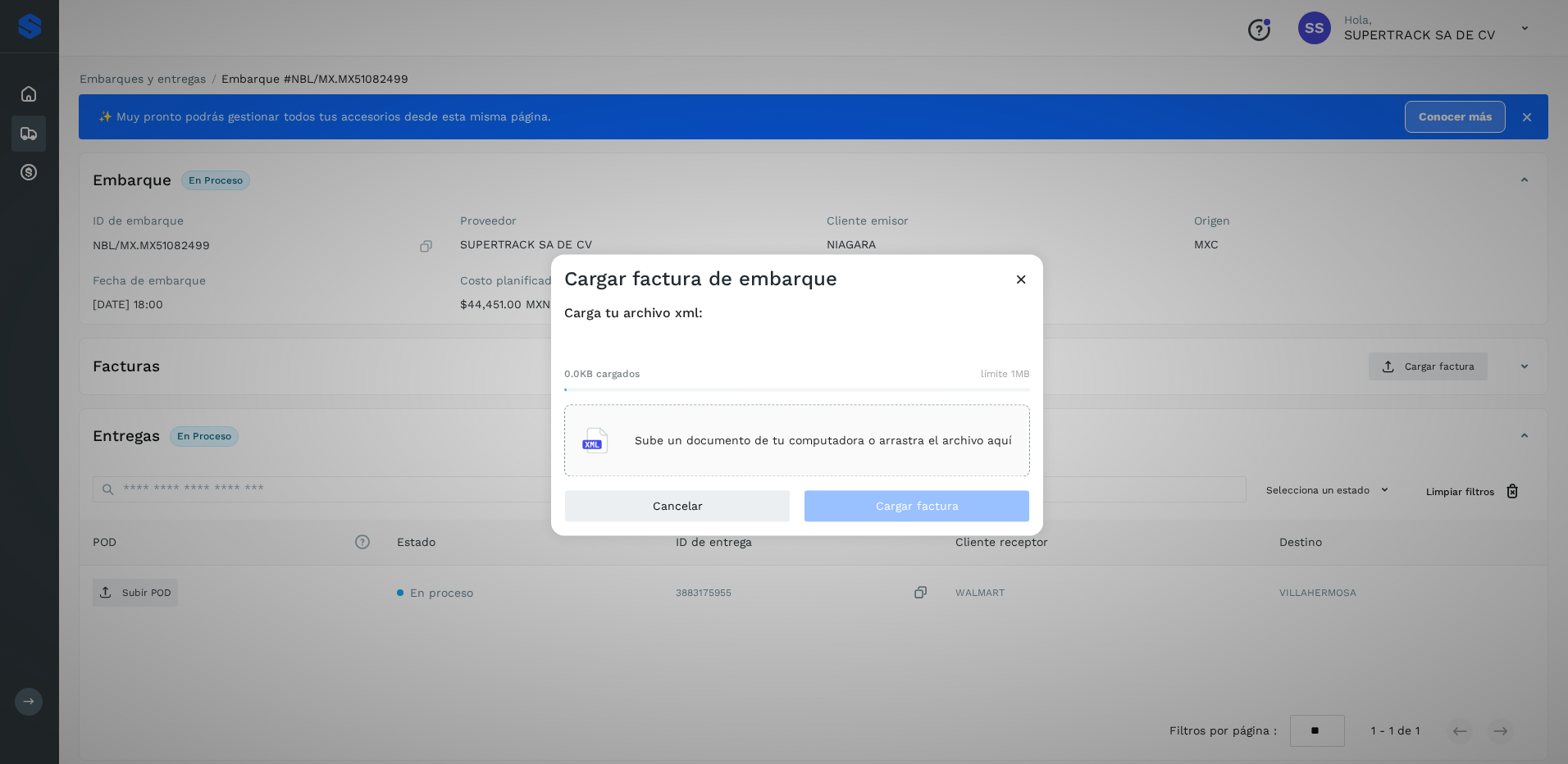
click at [897, 448] on div "Sube un documento de tu computadora o arrastra el archivo aquí" at bounding box center [797, 441] width 430 height 45
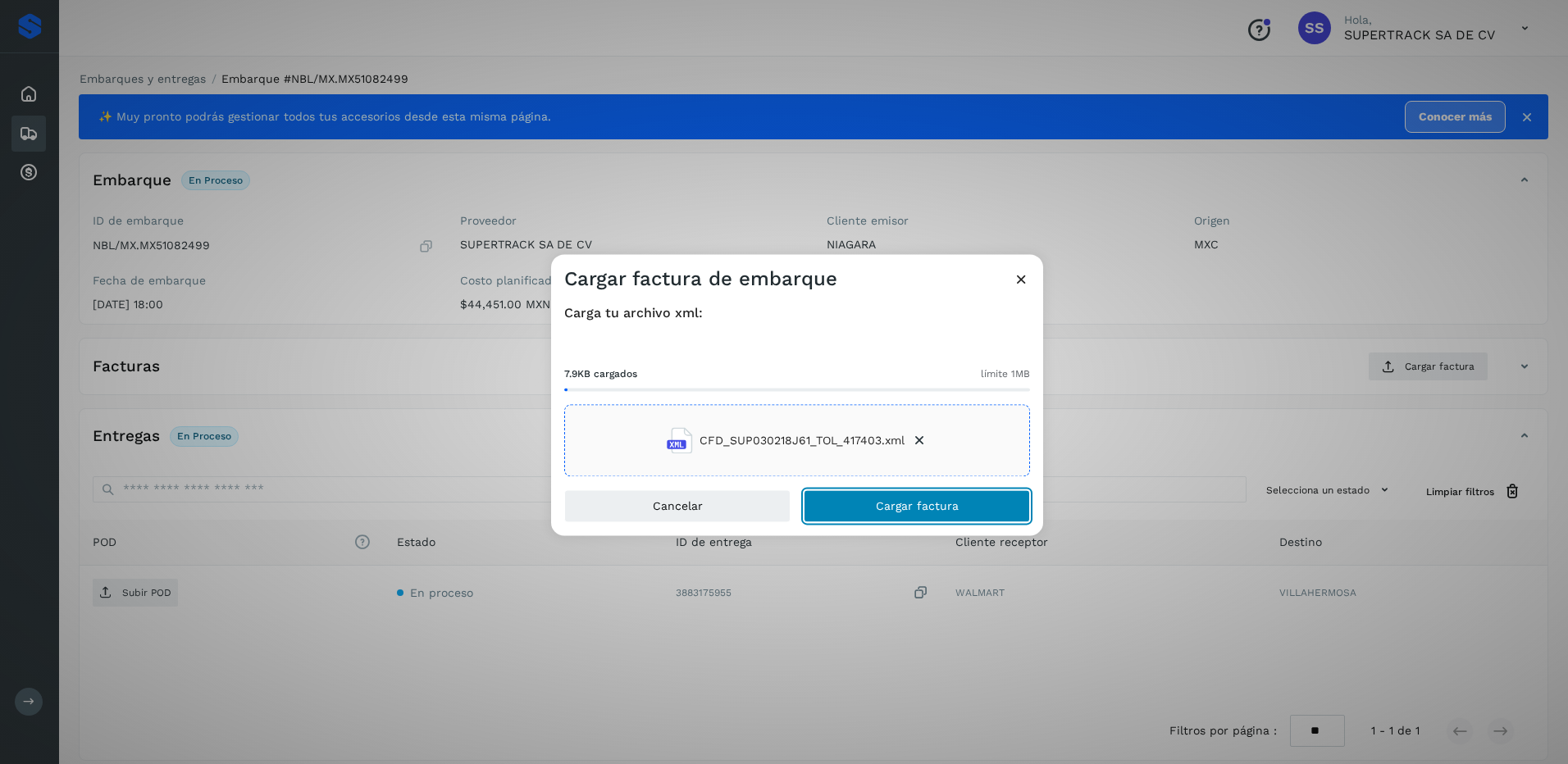
click at [933, 517] on button "Cargar factura" at bounding box center [917, 507] width 226 height 33
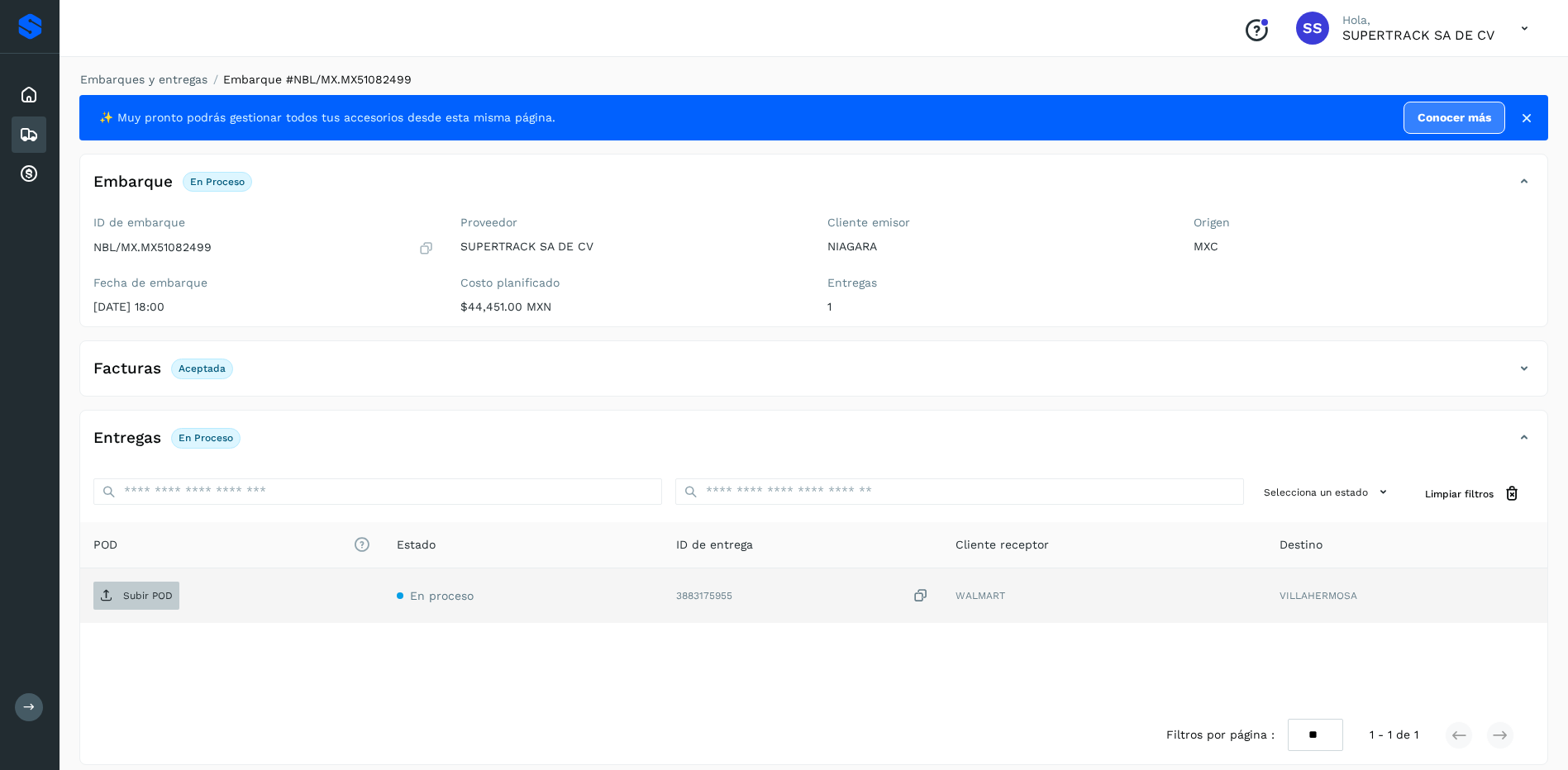
click at [123, 590] on p "Subir POD" at bounding box center [148, 596] width 50 height 12
click at [180, 67] on div "Embarques y entregas Embarque #NBL/MX.MX51082499 ✨ Muy pronto podrás gestionar …" at bounding box center [814, 418] width 1509 height 733
click at [180, 79] on link "Embarques y entregas" at bounding box center [143, 79] width 127 height 13
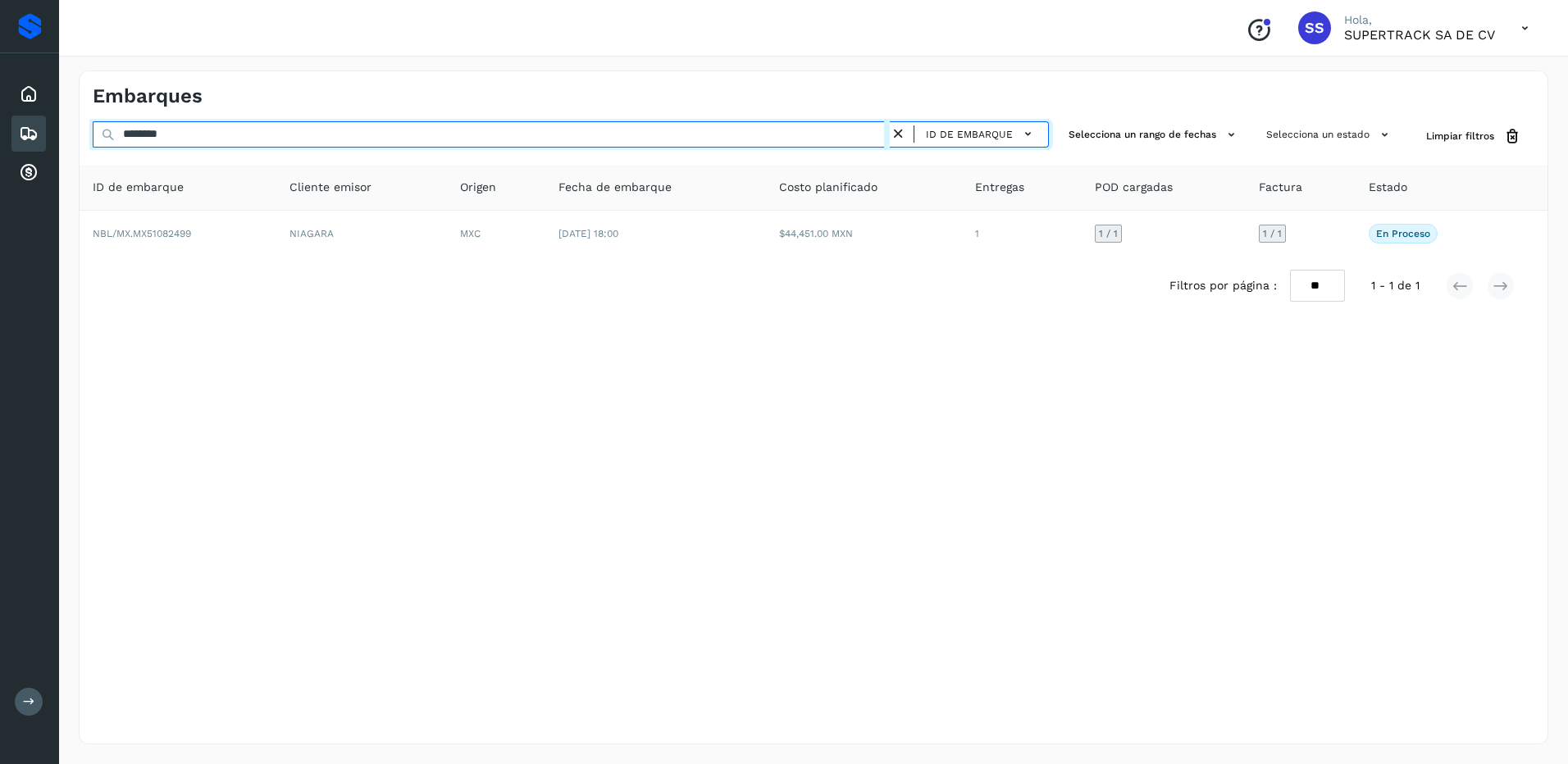
drag, startPoint x: 178, startPoint y: 134, endPoint x: 7, endPoint y: 119, distance: 171.7
click at [7, 119] on div "Proveedores Inicio Embarques Cuentas por cobrar Salir Conoce nuestros beneficio…" at bounding box center [784, 382] width 1568 height 764
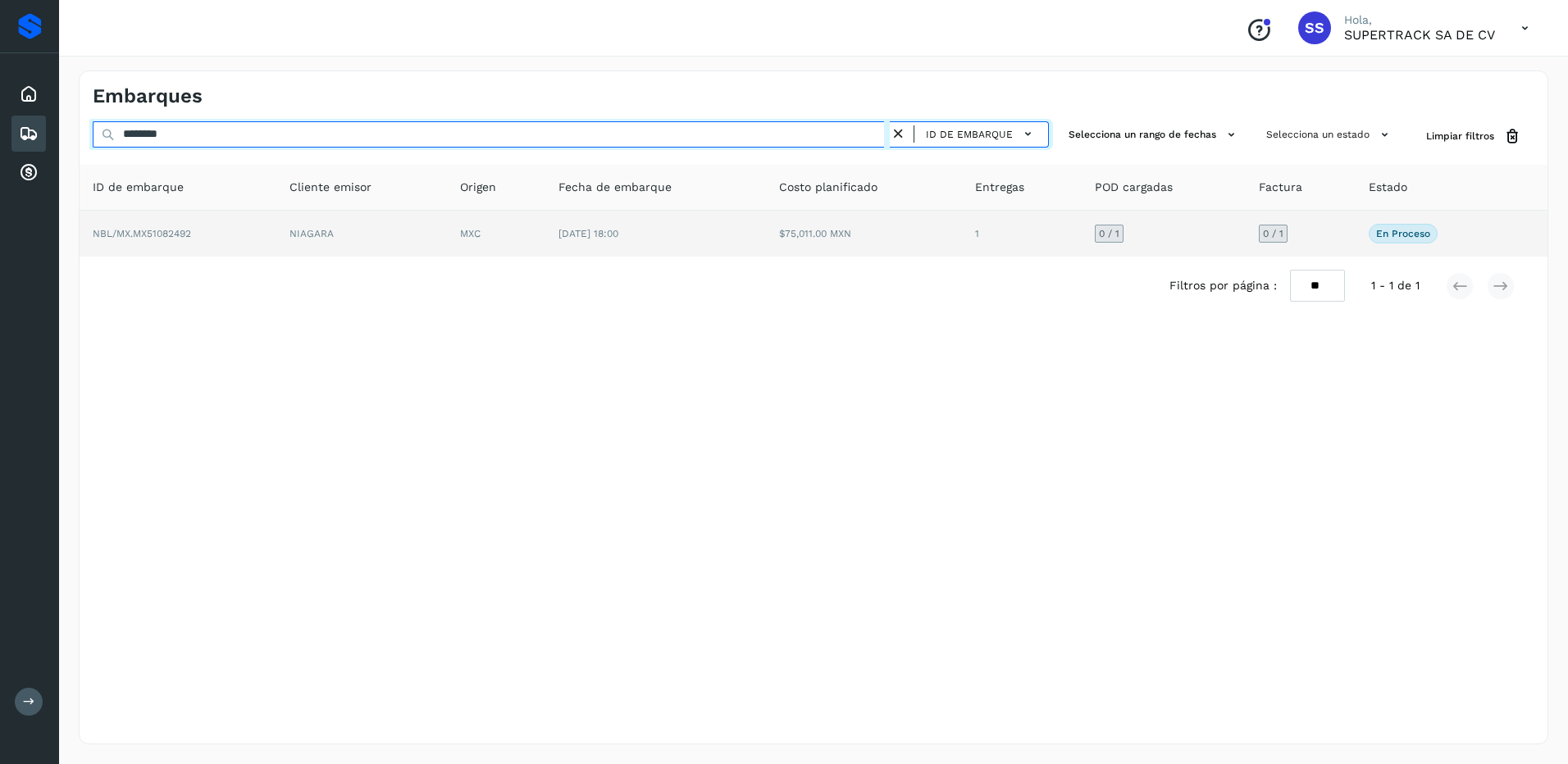
type input "********"
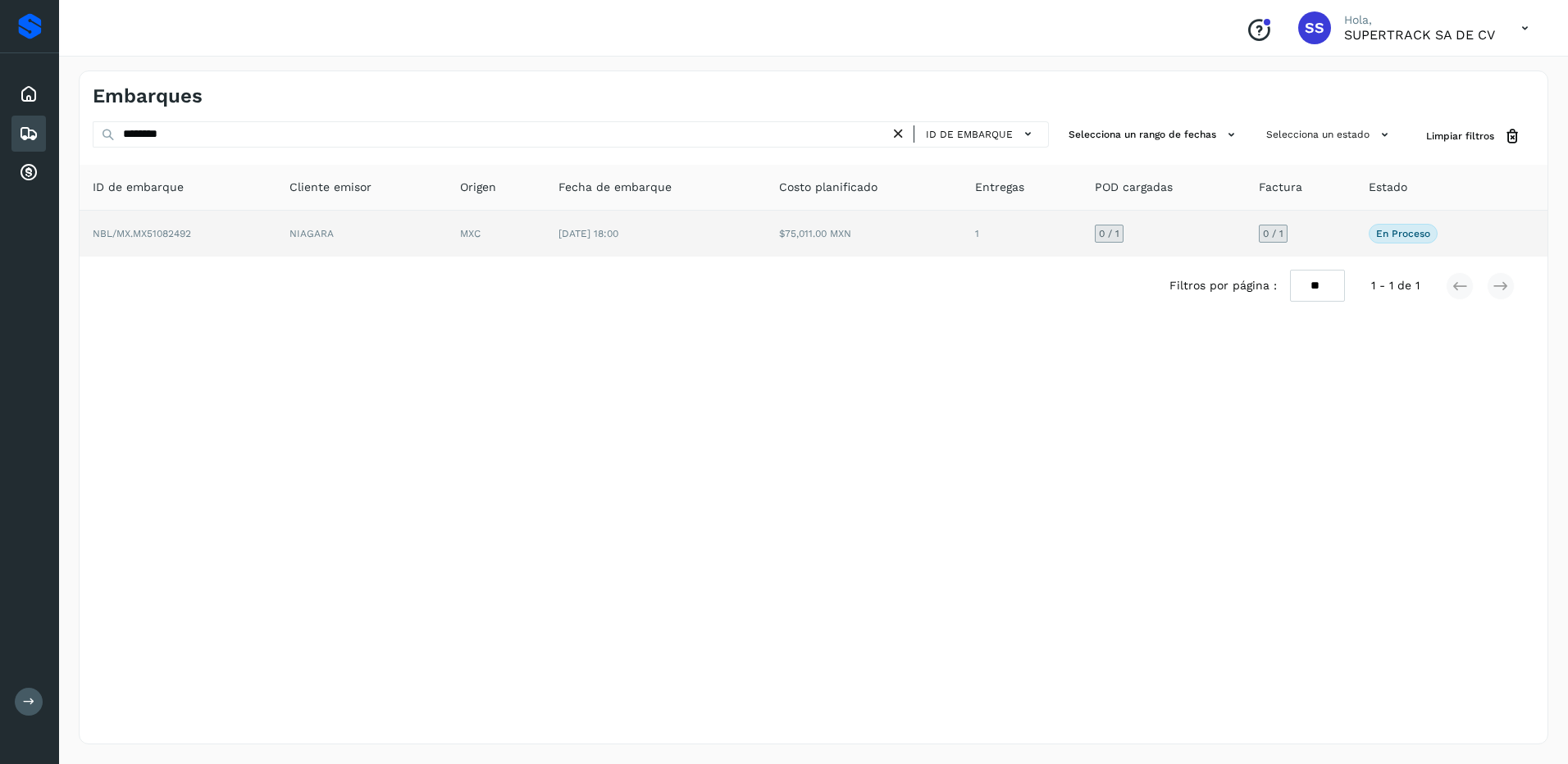
click at [253, 229] on td "NBL/MX.MX51082492" at bounding box center [177, 233] width 197 height 46
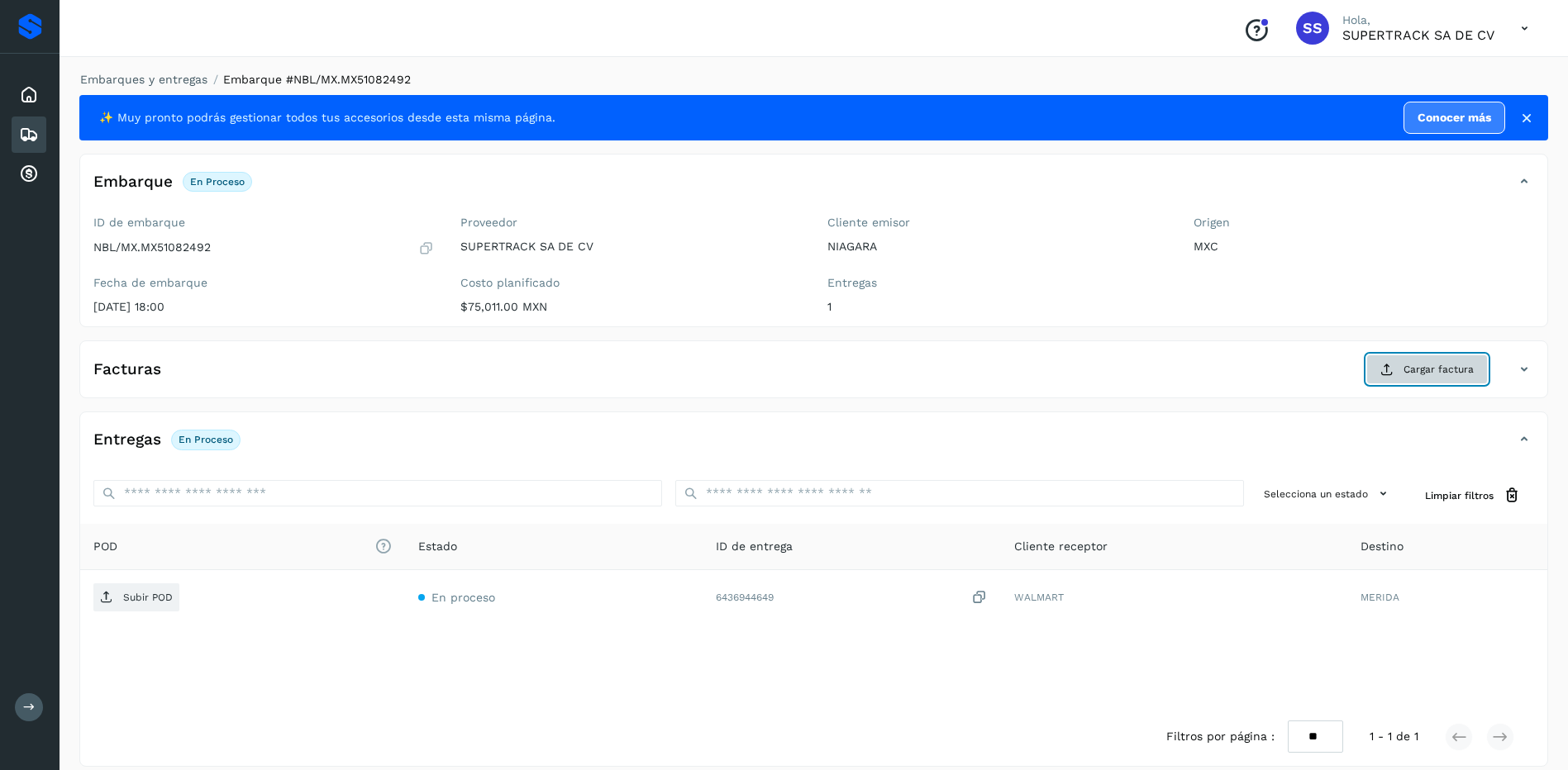
click at [1414, 367] on span "Cargar factura" at bounding box center [1438, 369] width 70 height 15
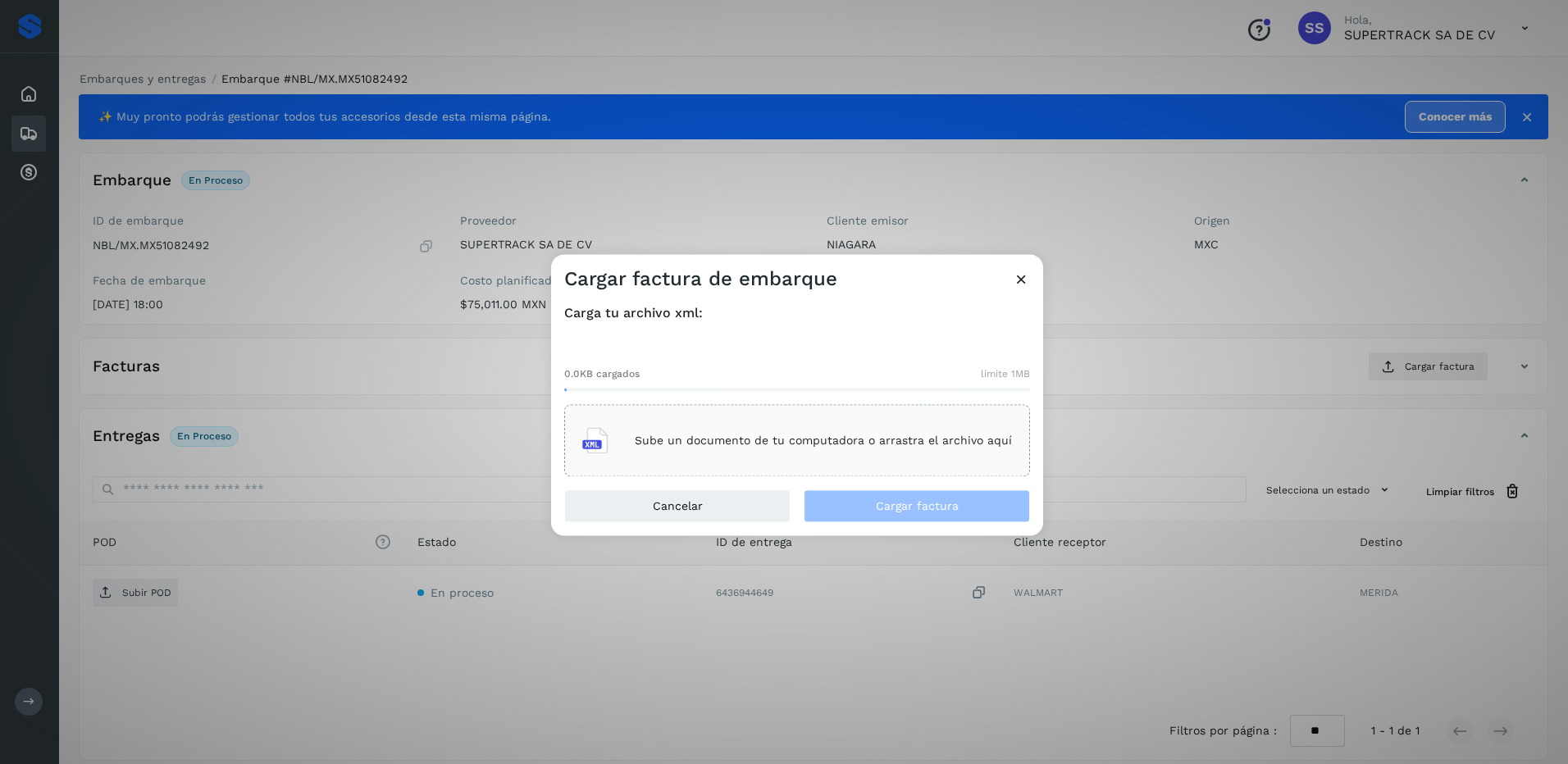
click at [716, 435] on p "Sube un documento de tu computadora o arrastra el archivo aquí" at bounding box center [823, 441] width 377 height 14
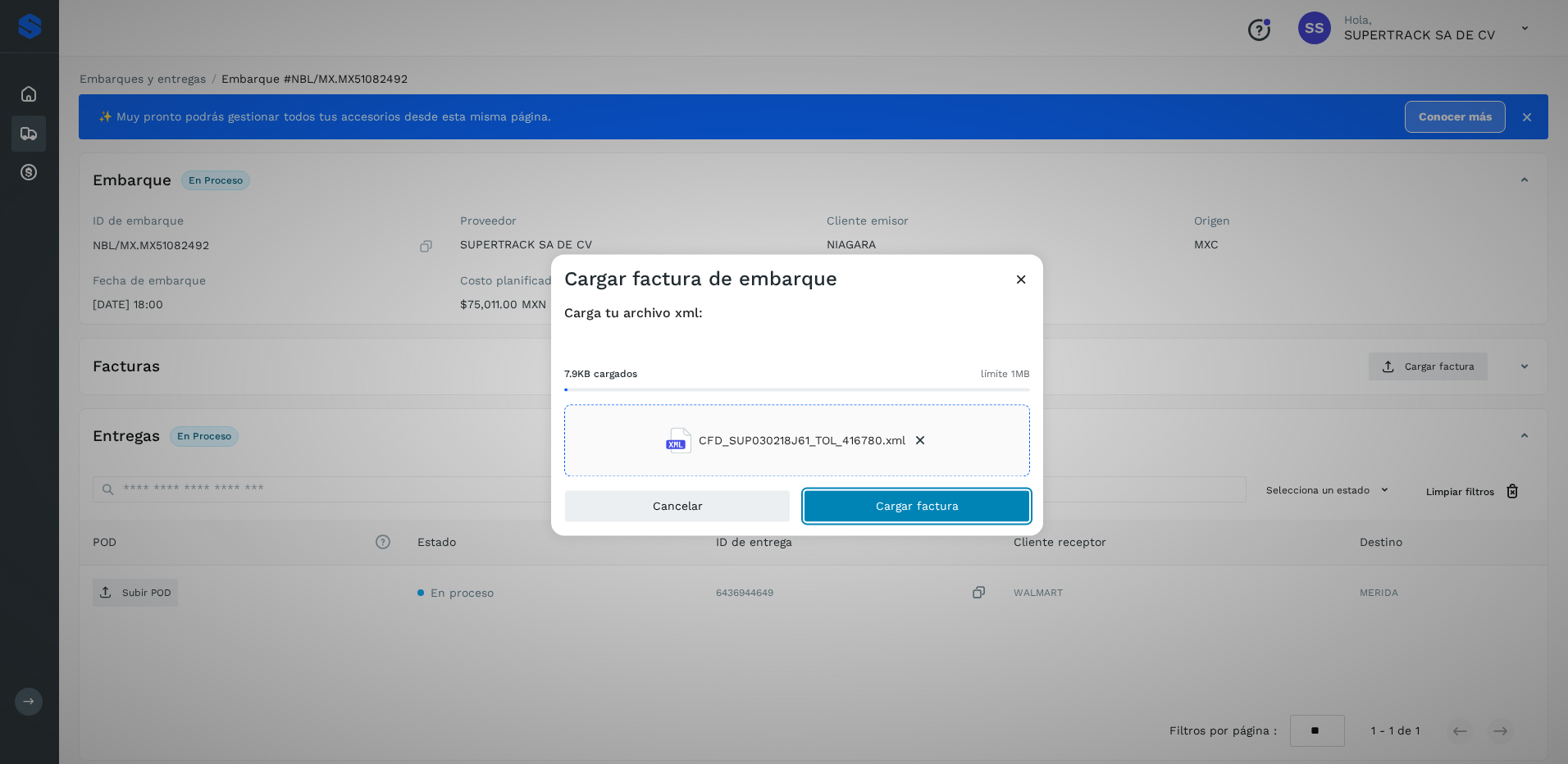
click at [916, 507] on span "Cargar factura" at bounding box center [917, 507] width 83 height 12
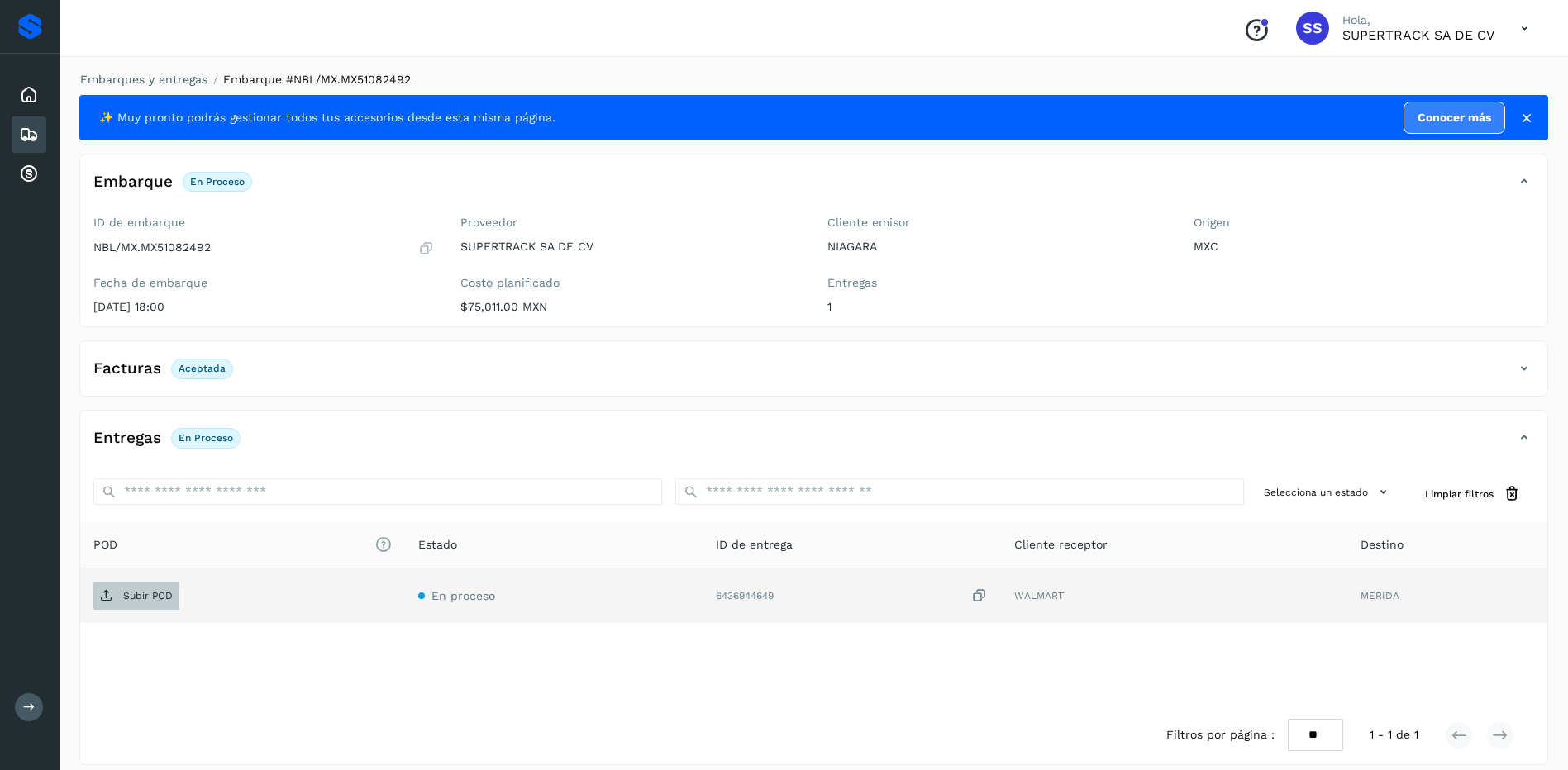
click at [138, 596] on p "Subir POD" at bounding box center [148, 596] width 50 height 12
click at [151, 72] on link "Embarques y entregas" at bounding box center [143, 79] width 127 height 13
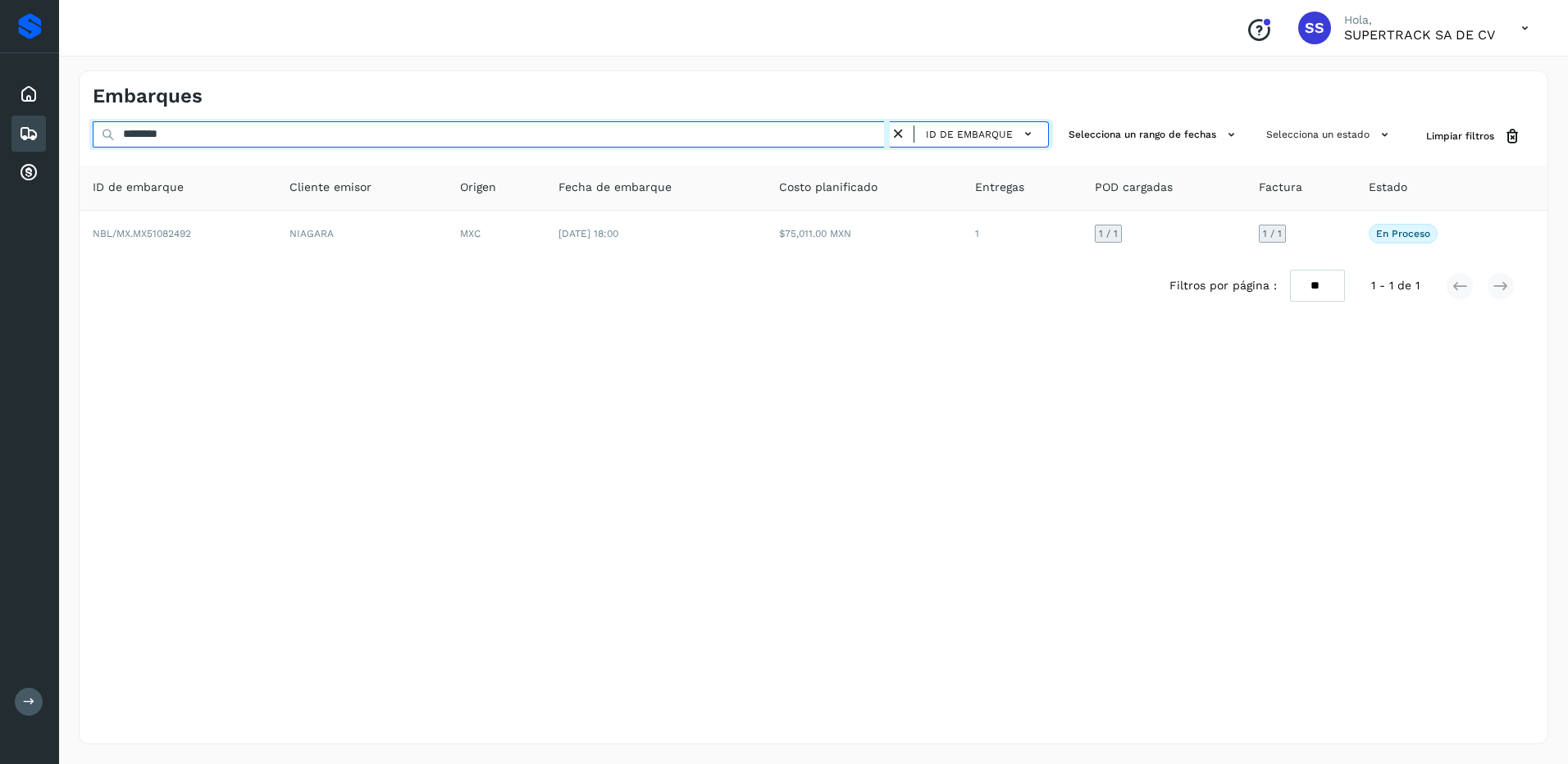
drag, startPoint x: 197, startPoint y: 128, endPoint x: 14, endPoint y: 118, distance: 183.3
click at [15, 118] on div "Proveedores Inicio Embarques Cuentas por cobrar Salir Conoce nuestros beneficio…" at bounding box center [784, 382] width 1568 height 764
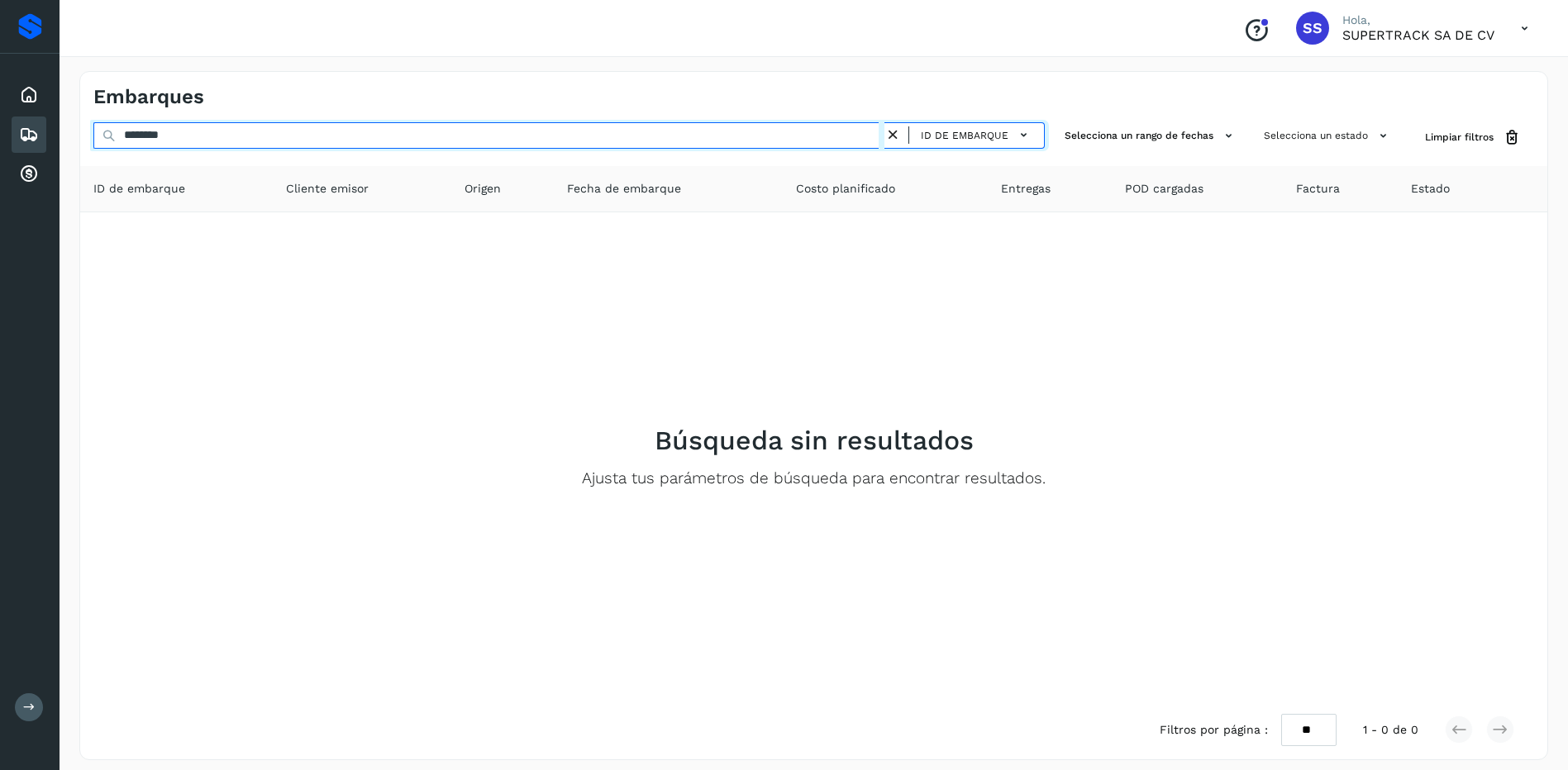
drag, startPoint x: 198, startPoint y: 140, endPoint x: 39, endPoint y: 136, distance: 159.1
click at [39, 136] on div "Proveedores Inicio Embarques Cuentas por cobrar Salir Conoce nuestros beneficio…" at bounding box center [784, 390] width 1568 height 780
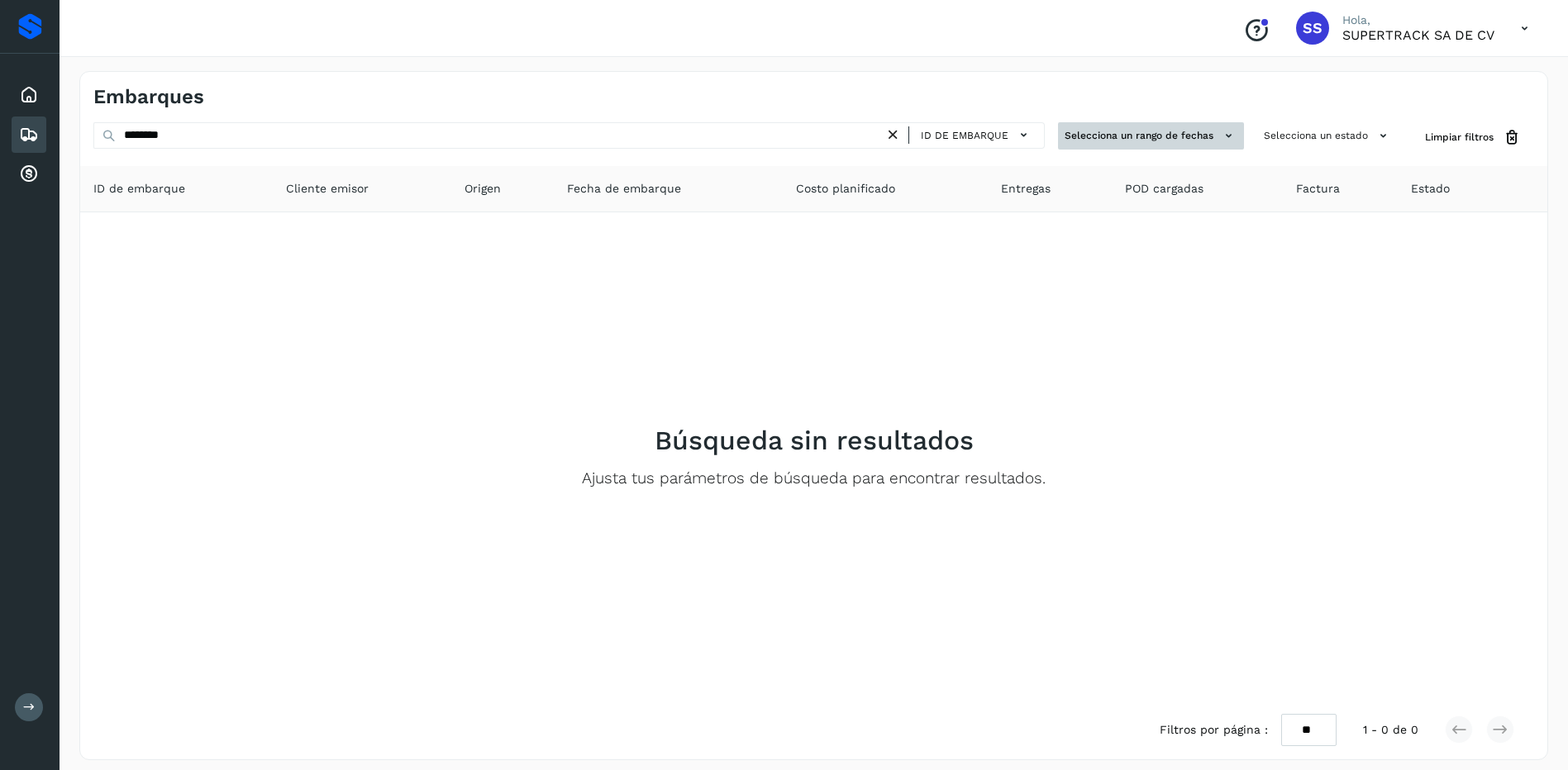
click at [1192, 141] on button "Selecciona un rango de fechas" at bounding box center [1151, 136] width 186 height 27
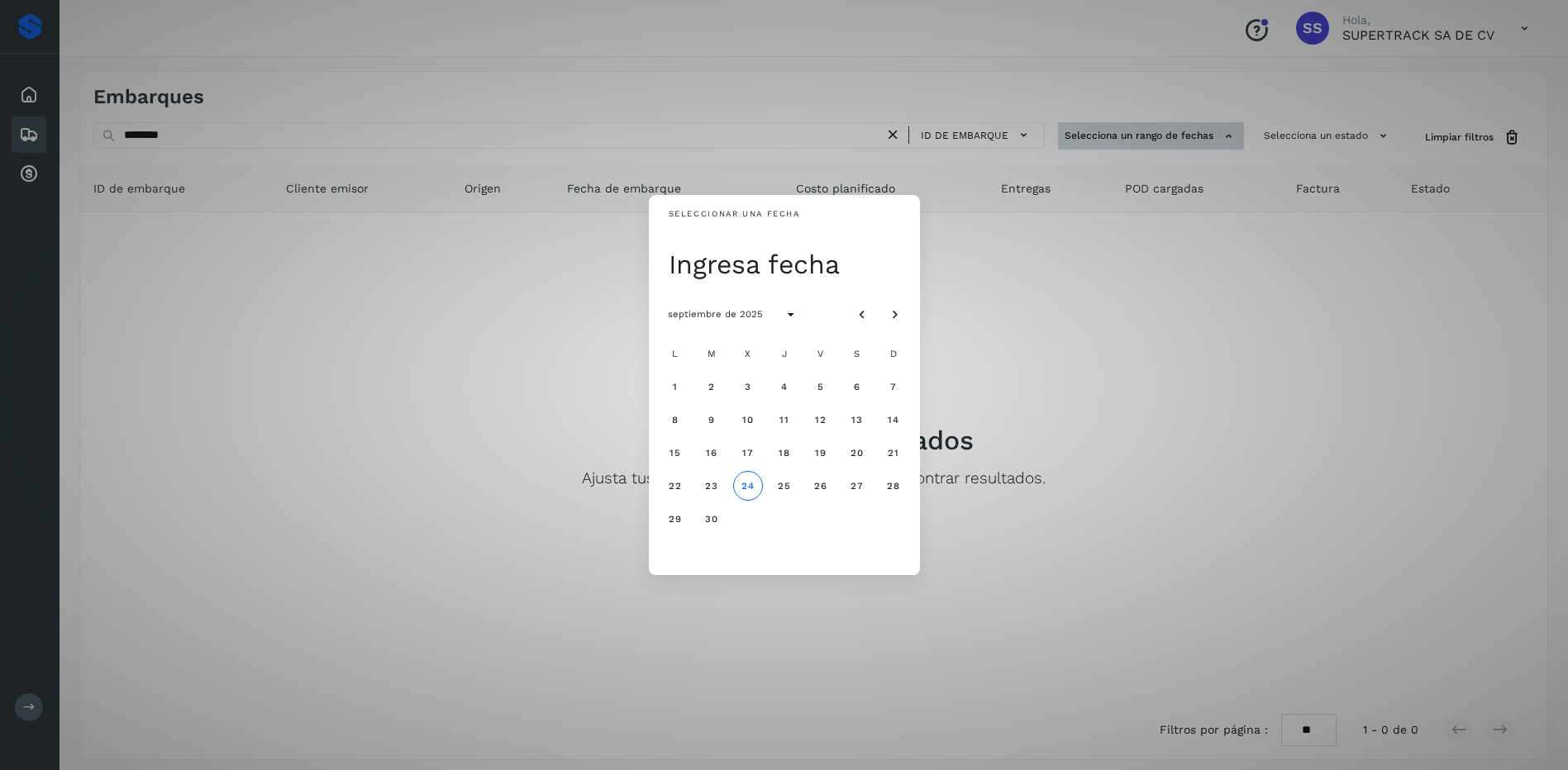
click at [1192, 141] on div "Seleccionar una fecha Ingresa fecha septiembre de 2025 L M X J V S D 1 2 3 4 5 …" at bounding box center [784, 385] width 1568 height 770
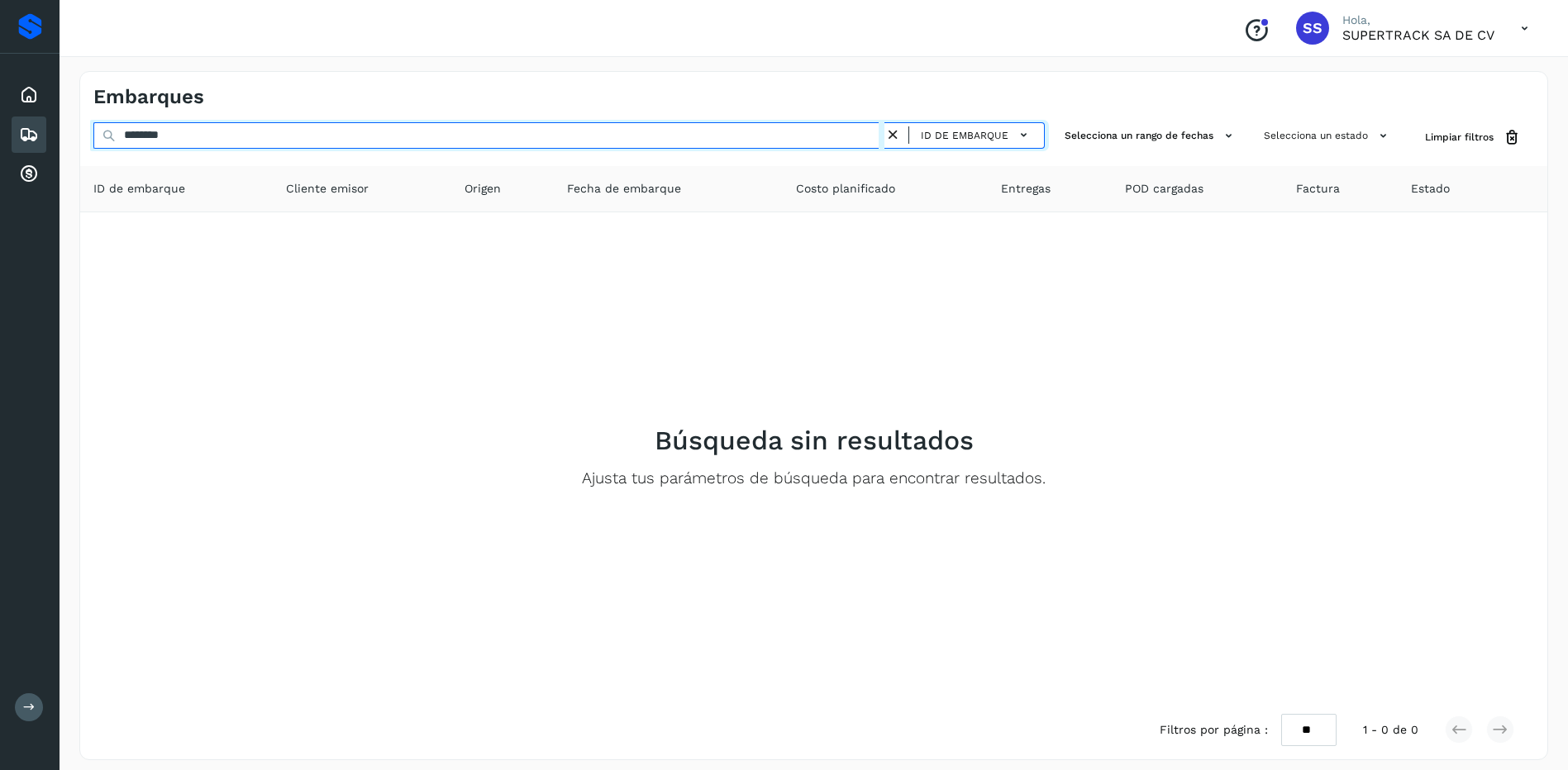
drag, startPoint x: 204, startPoint y: 136, endPoint x: -3, endPoint y: 136, distance: 207.0
click at [0, 136] on html "Proveedores Inicio Embarques Cuentas por cobrar Salir Conoce nuestros beneficio…" at bounding box center [784, 390] width 1568 height 780
drag, startPoint x: 212, startPoint y: 133, endPoint x: 77, endPoint y: 133, distance: 135.0
click at [77, 133] on div "Embarques ******** ID de embarque Selecciona un rango de fechas Selecciona un e…" at bounding box center [814, 416] width 1509 height 728
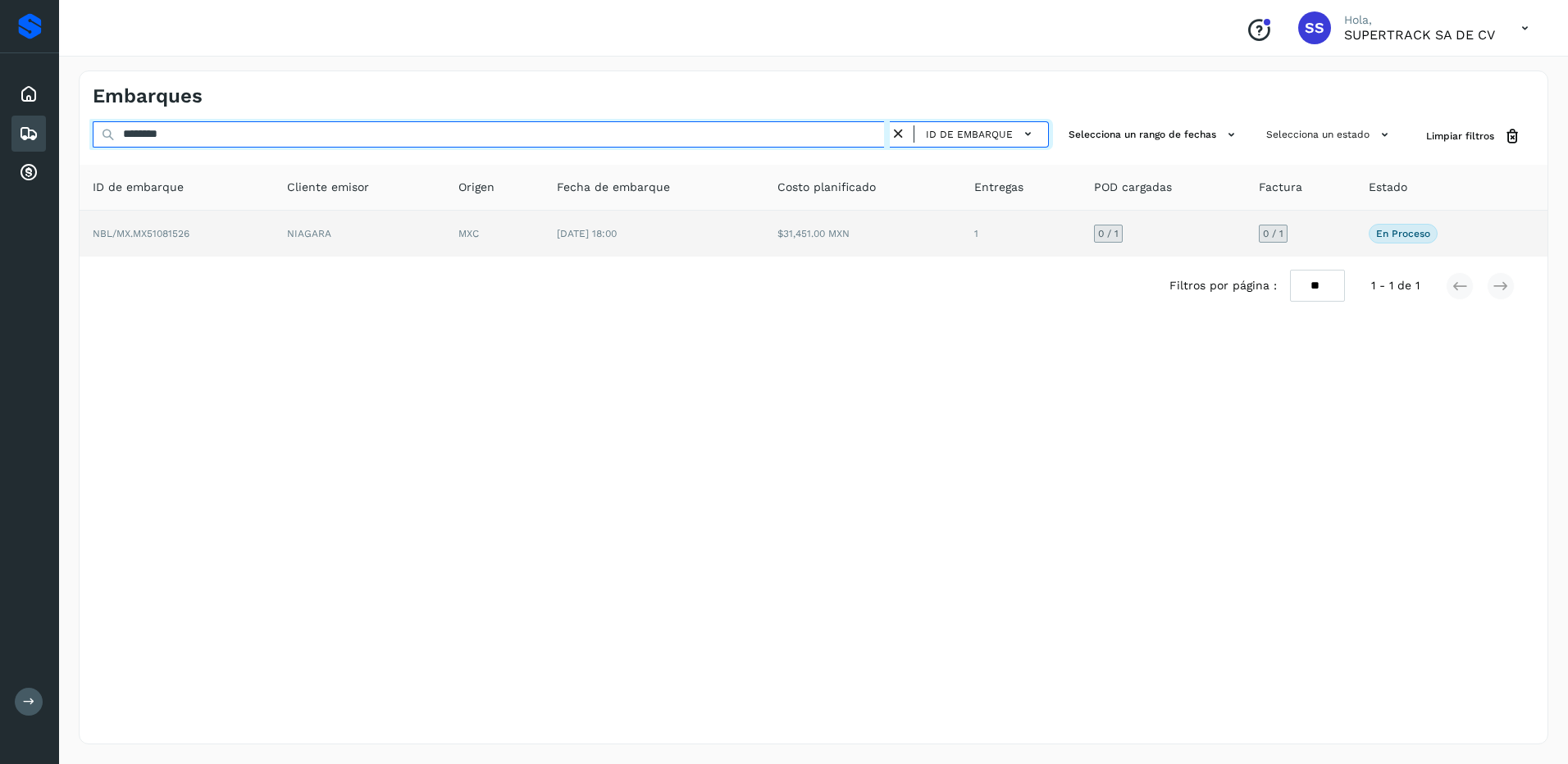
type input "********"
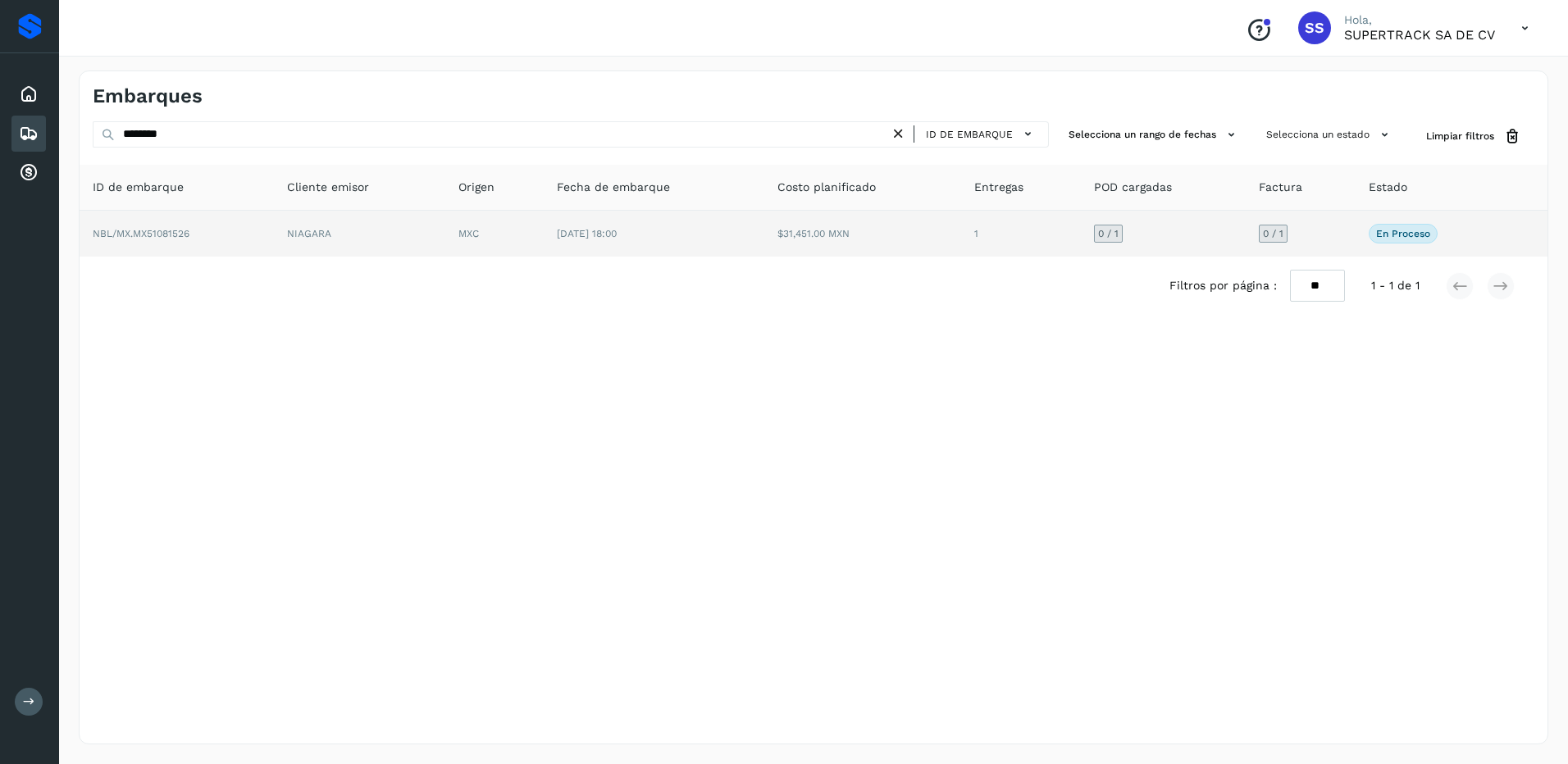
click at [698, 239] on td "[DATE] 18:00" at bounding box center [654, 233] width 220 height 46
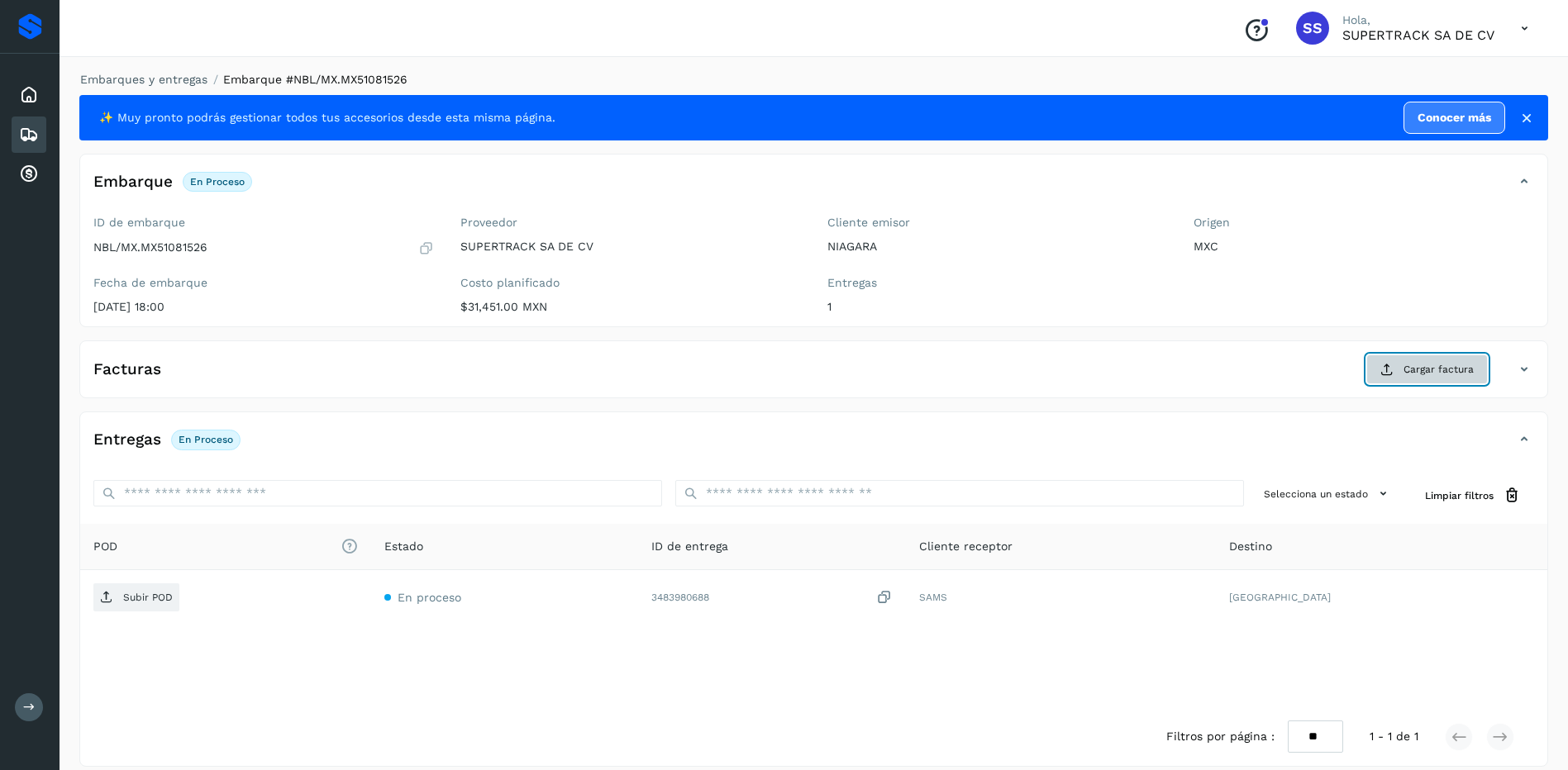
click at [1428, 368] on span "Cargar factura" at bounding box center [1438, 369] width 70 height 15
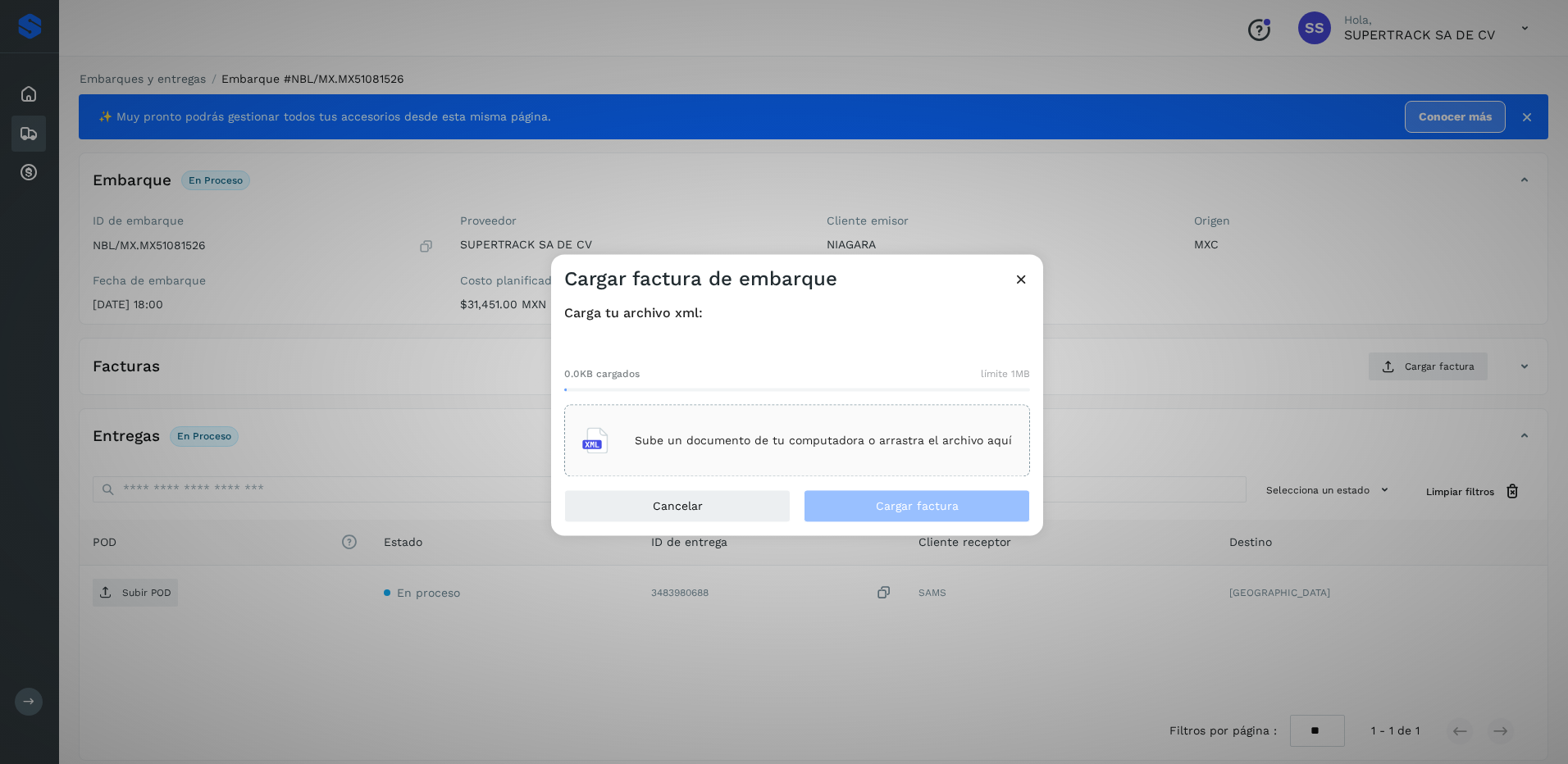
click at [790, 432] on div "Sube un documento de tu computadora o arrastra el archivo aquí" at bounding box center [797, 441] width 430 height 45
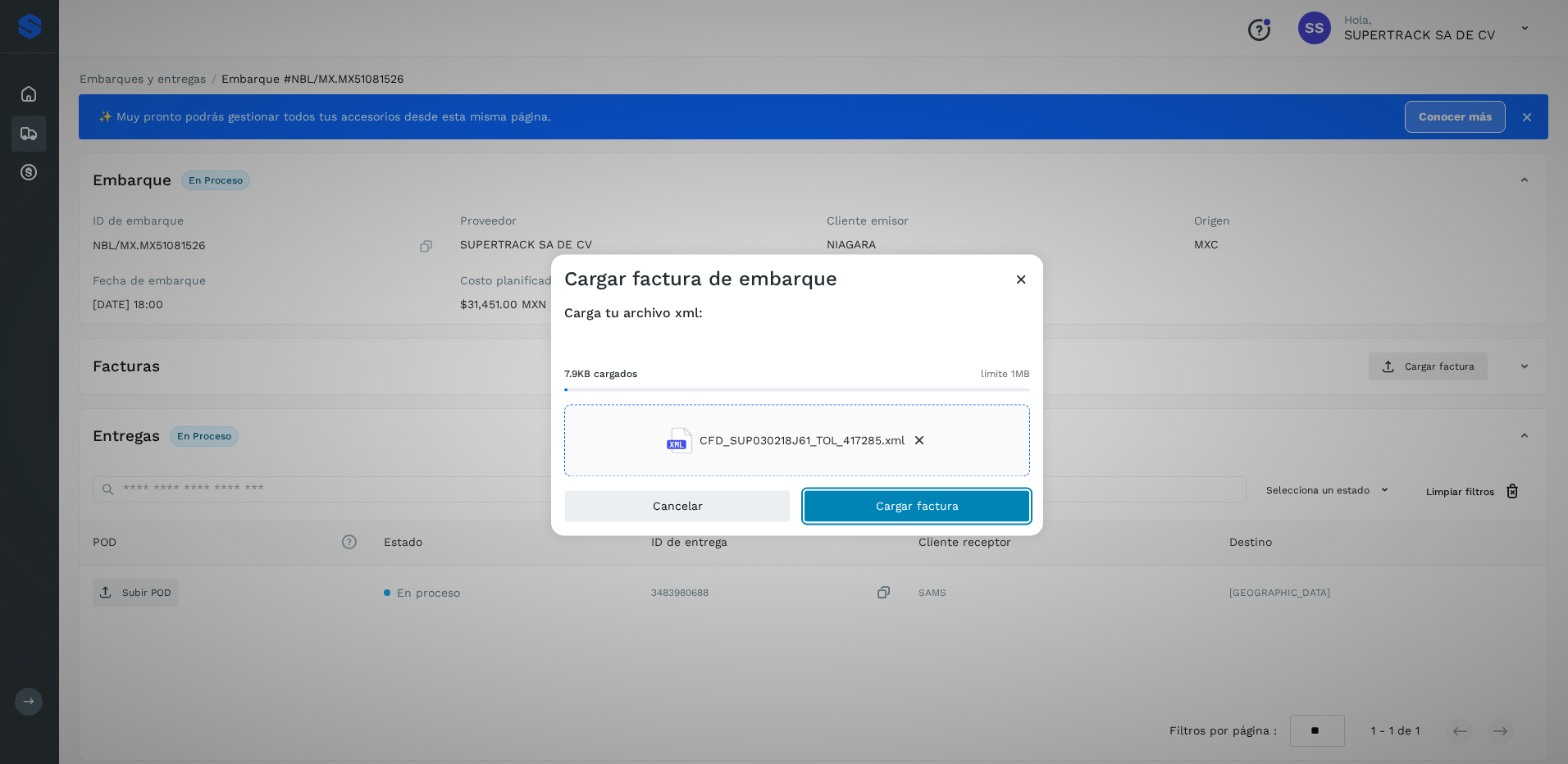
click at [910, 502] on span "Cargar factura" at bounding box center [917, 507] width 83 height 12
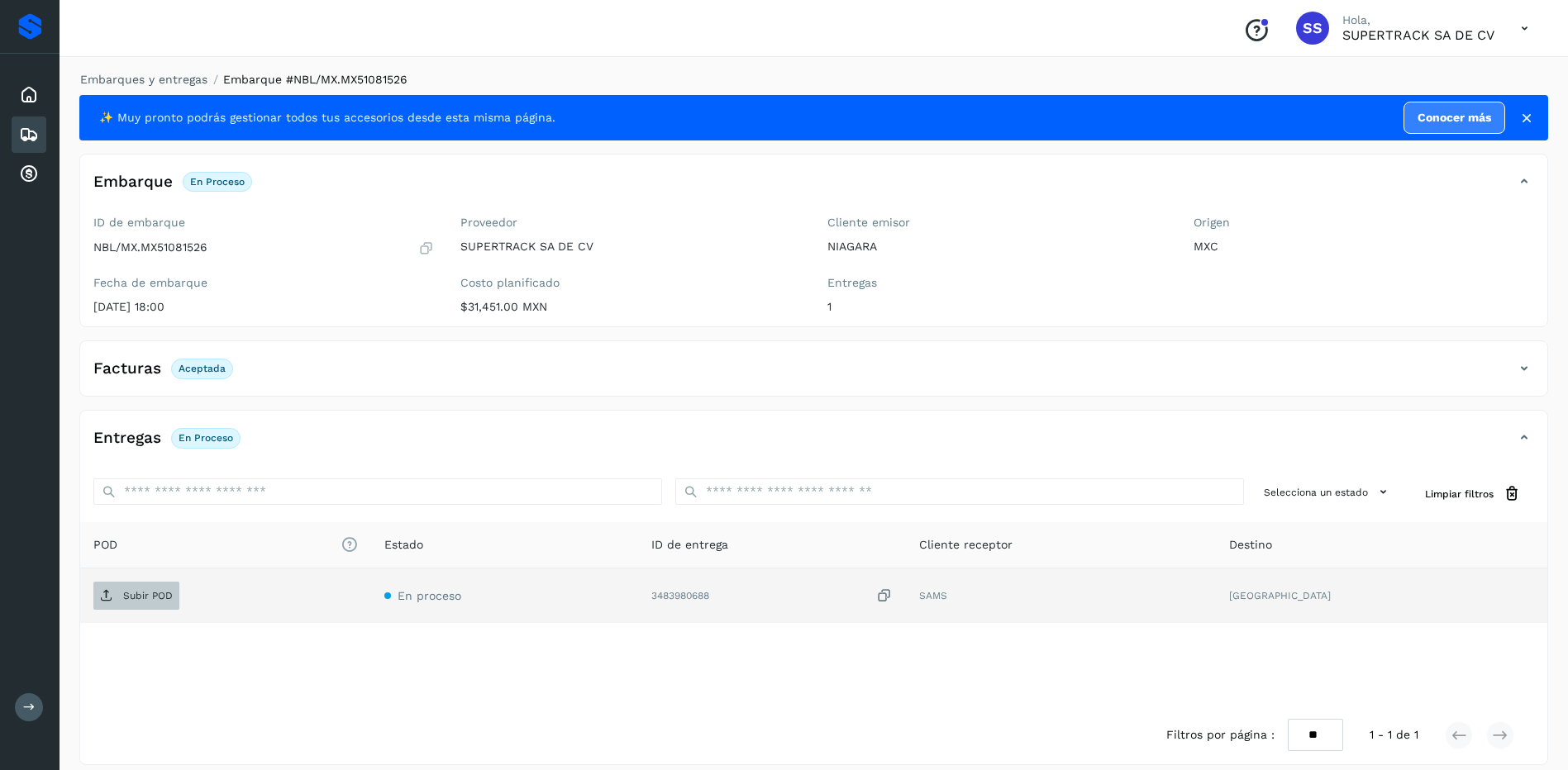
click at [136, 595] on p "Subir POD" at bounding box center [148, 596] width 50 height 12
click at [170, 84] on link "Embarques y entregas" at bounding box center [143, 79] width 127 height 13
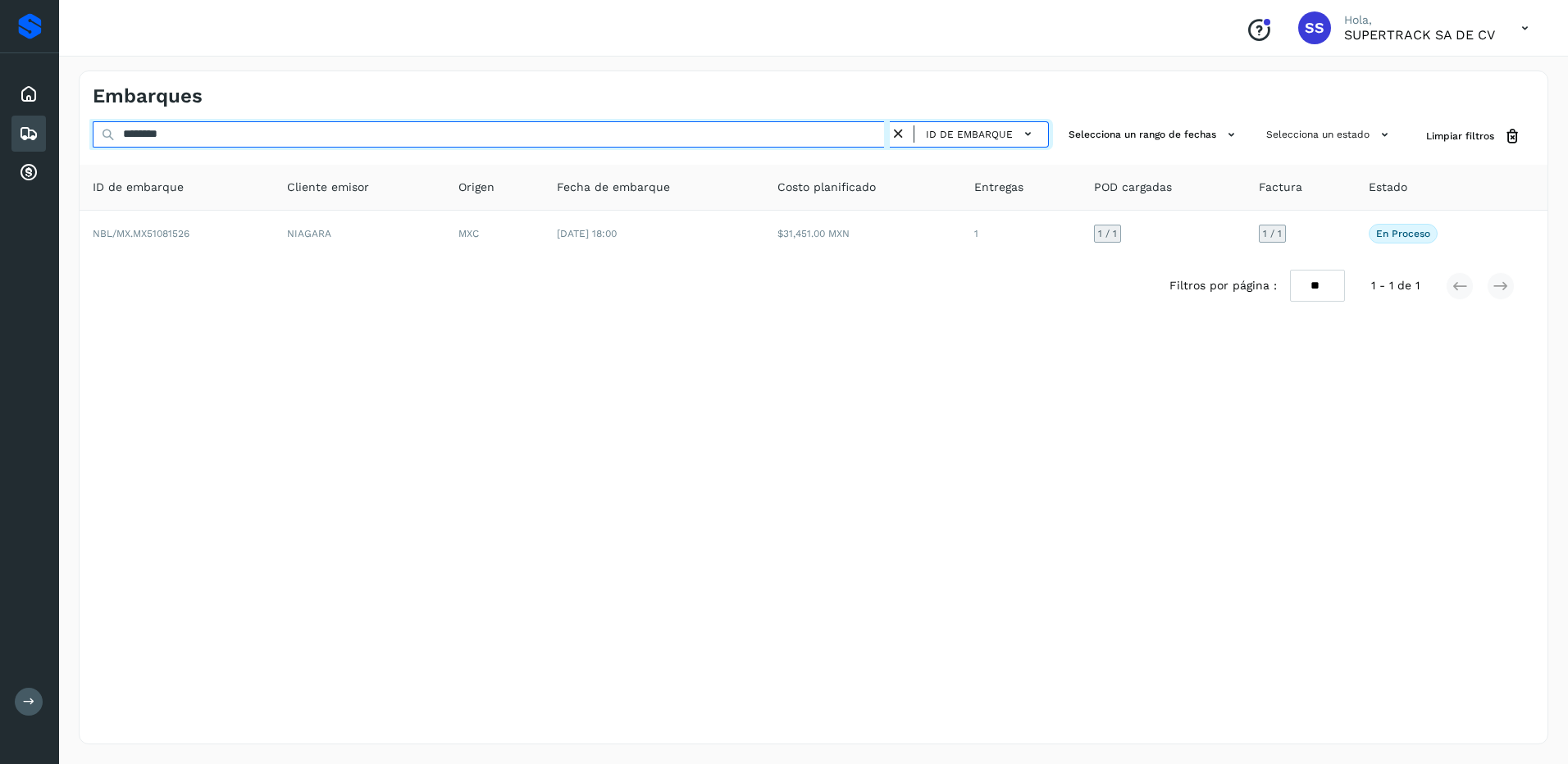
drag, startPoint x: 215, startPoint y: 137, endPoint x: 7, endPoint y: 101, distance: 211.1
click at [7, 101] on div "Proveedores Inicio Embarques Cuentas por cobrar Salir Conoce nuestros beneficio…" at bounding box center [784, 382] width 1568 height 764
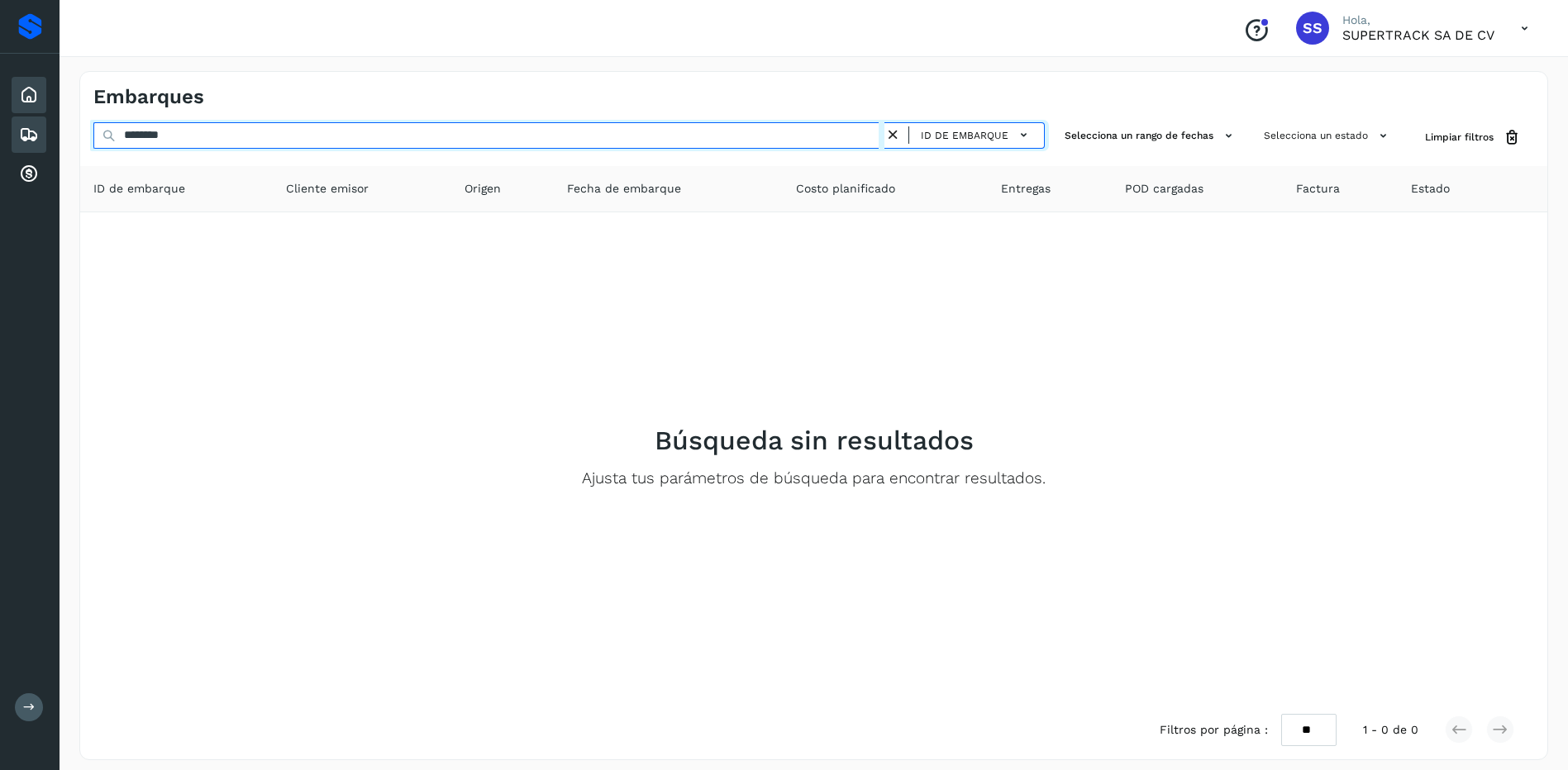
drag, startPoint x: 215, startPoint y: 131, endPoint x: 29, endPoint y: 111, distance: 187.1
click at [29, 112] on div "Proveedores Inicio Embarques Cuentas por cobrar Salir Conoce nuestros beneficio…" at bounding box center [784, 390] width 1568 height 780
type input "*"
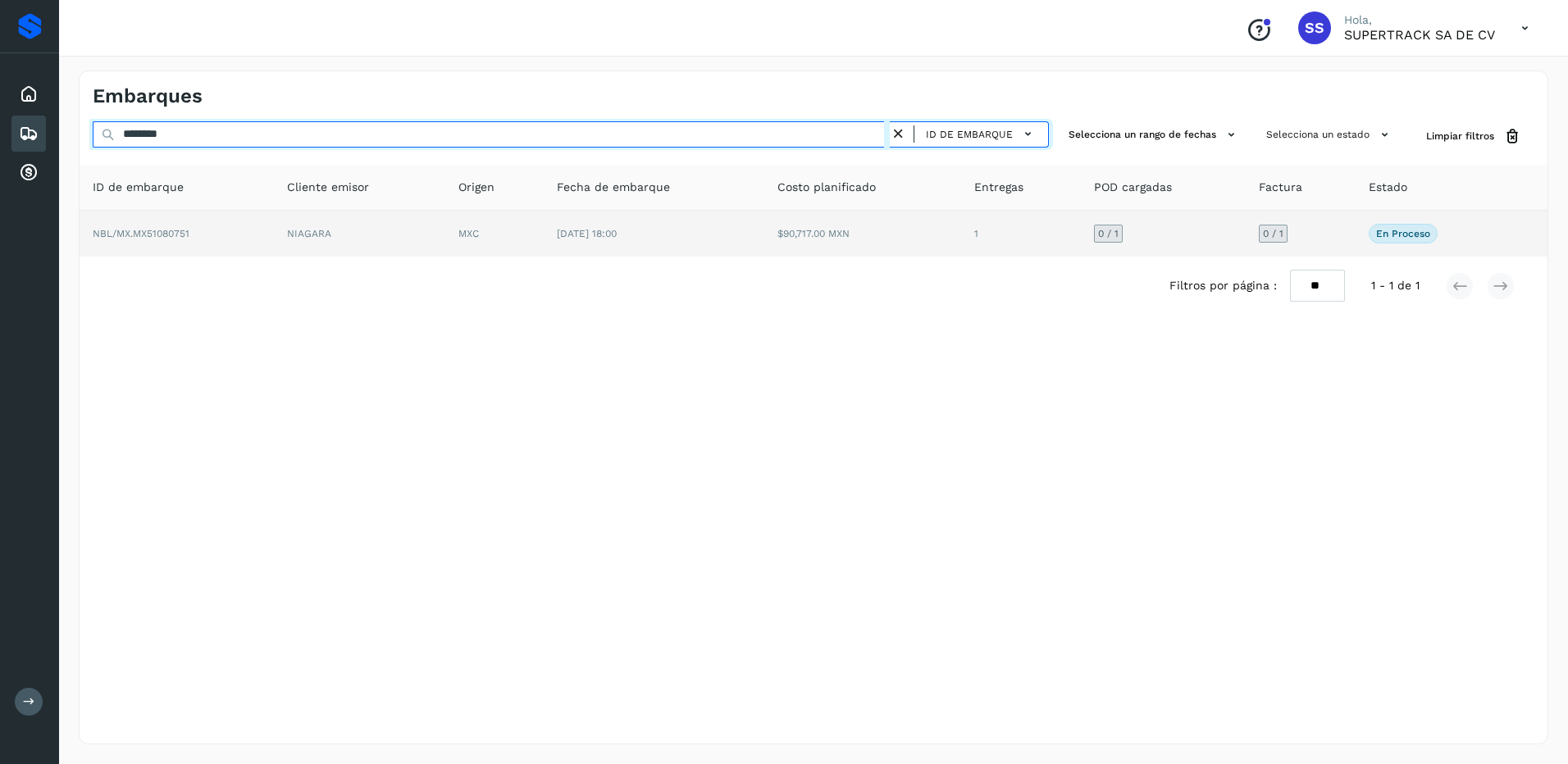
type input "********"
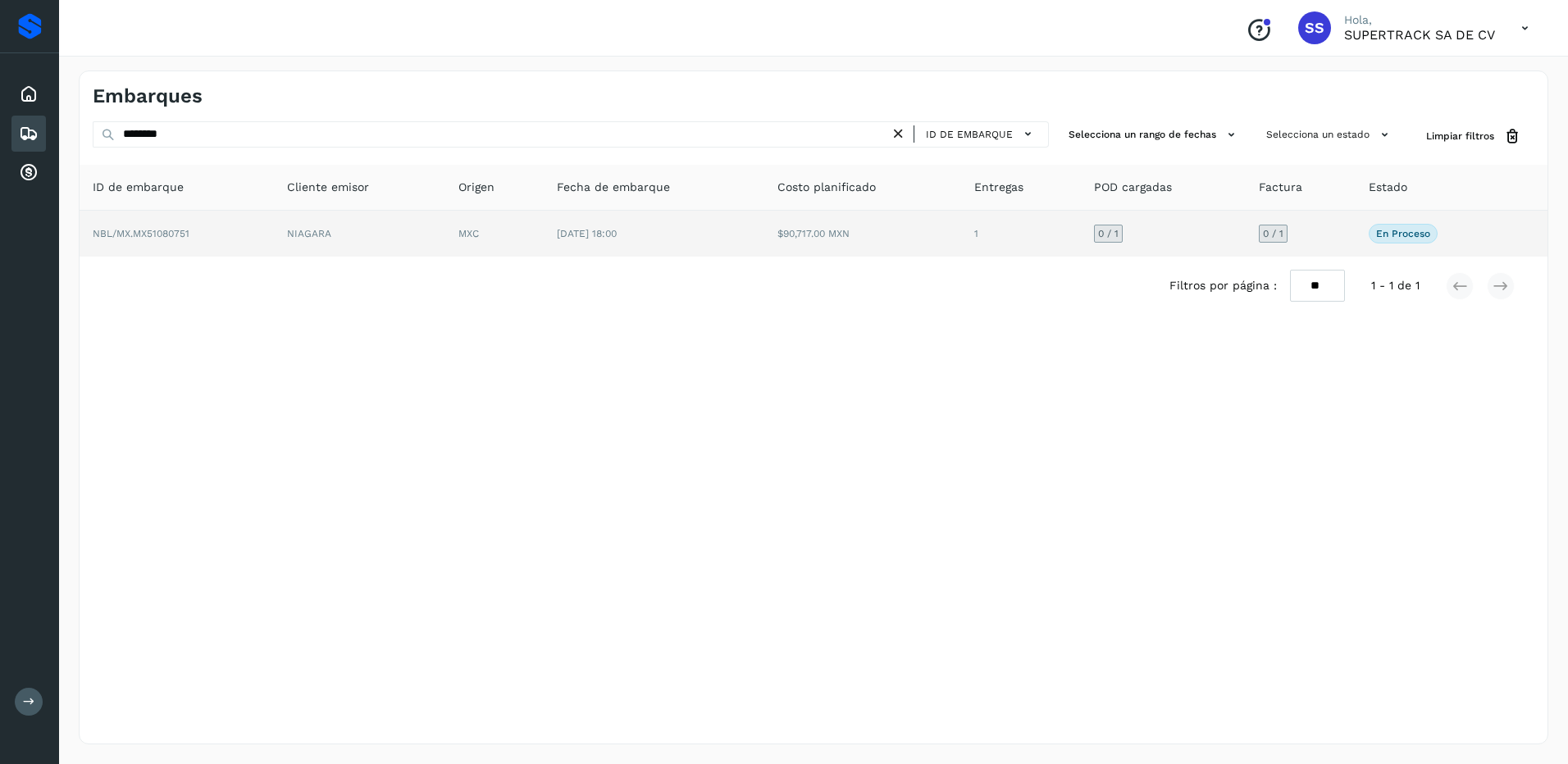
click at [891, 248] on td "$90,717.00 MXN" at bounding box center [862, 233] width 197 height 46
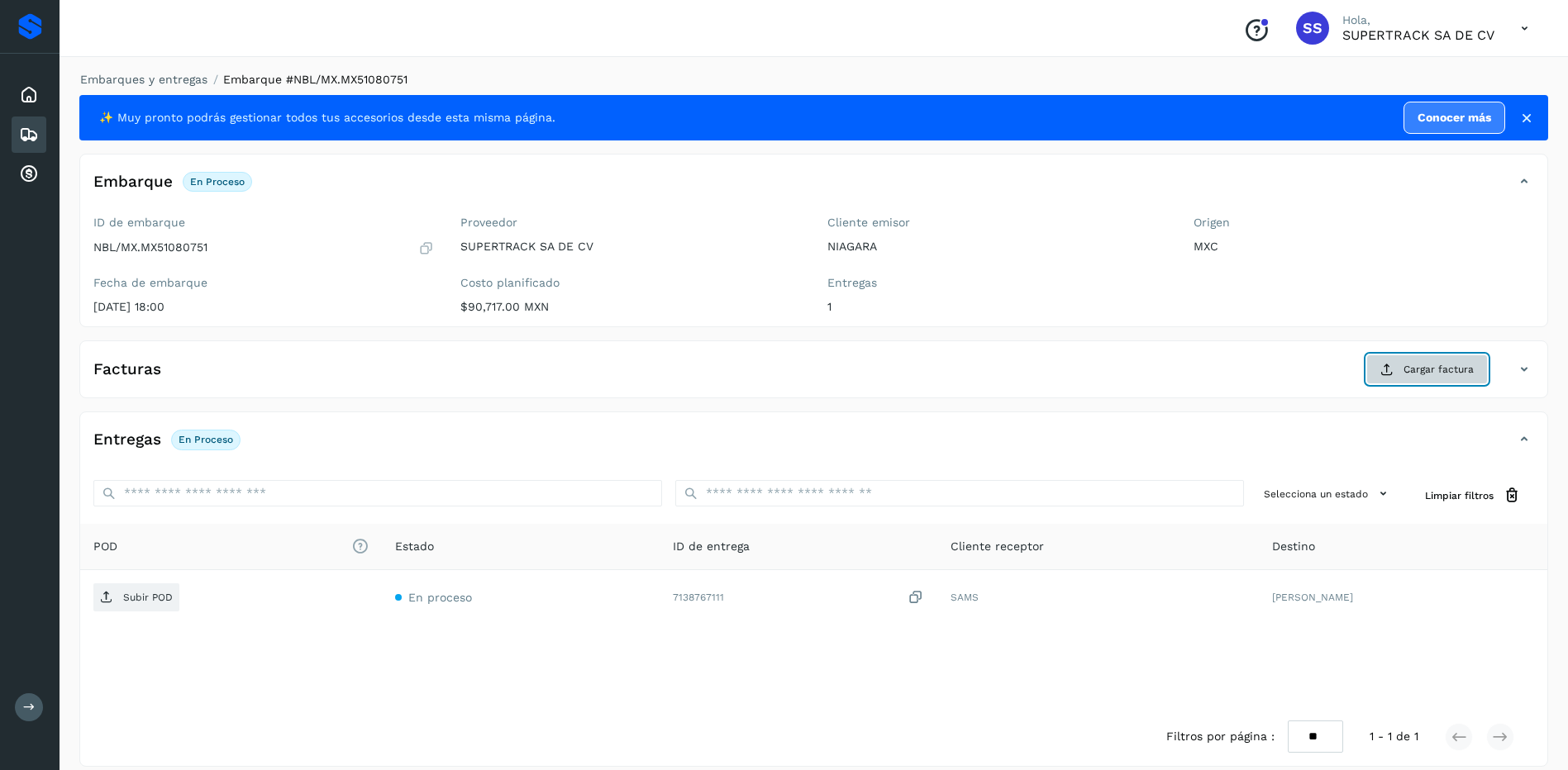
click at [1425, 366] on span "Cargar factura" at bounding box center [1438, 369] width 70 height 15
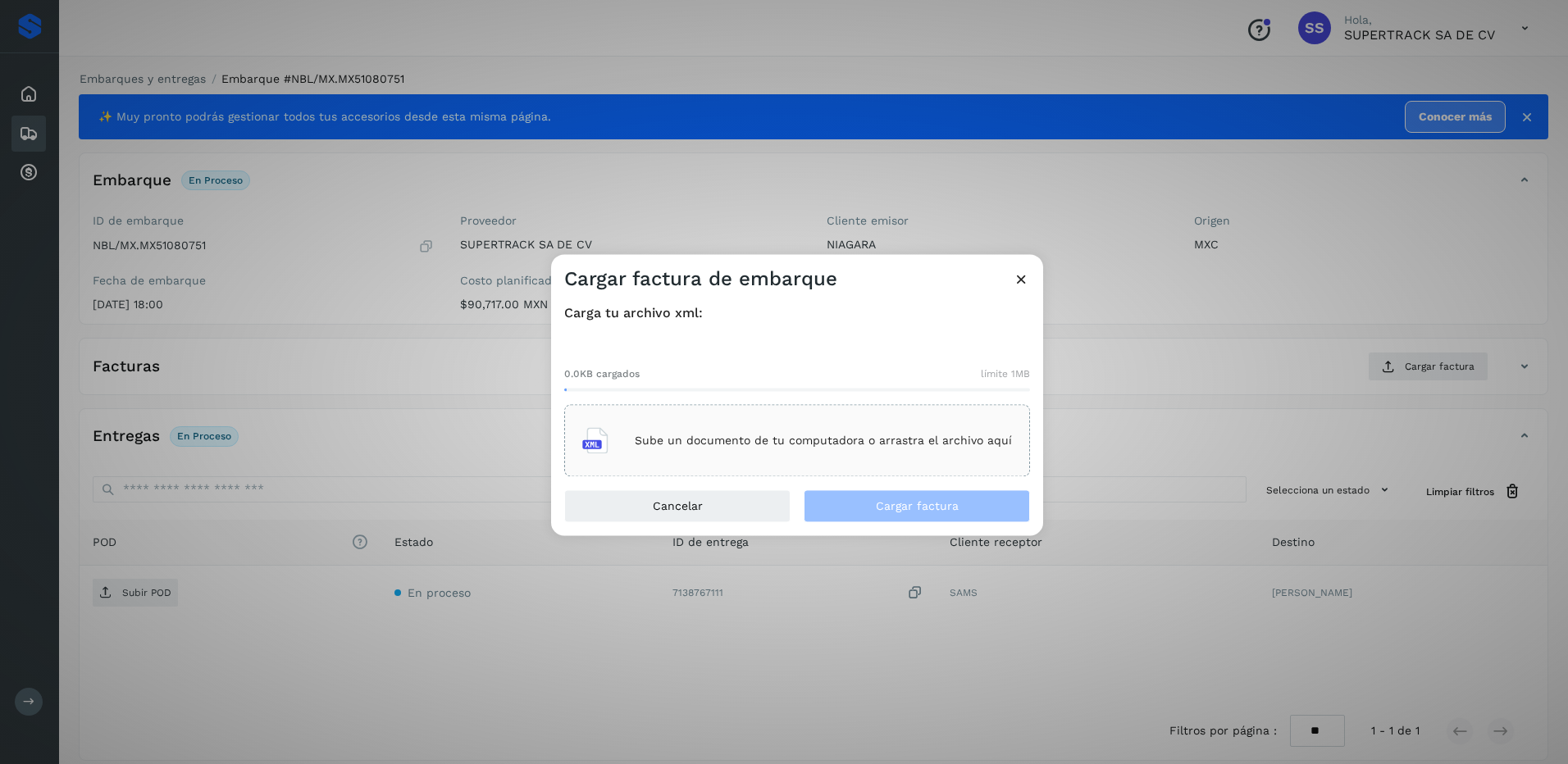
click at [931, 421] on div "Sube un documento de tu computadora o arrastra el archivo aquí" at bounding box center [797, 441] width 430 height 45
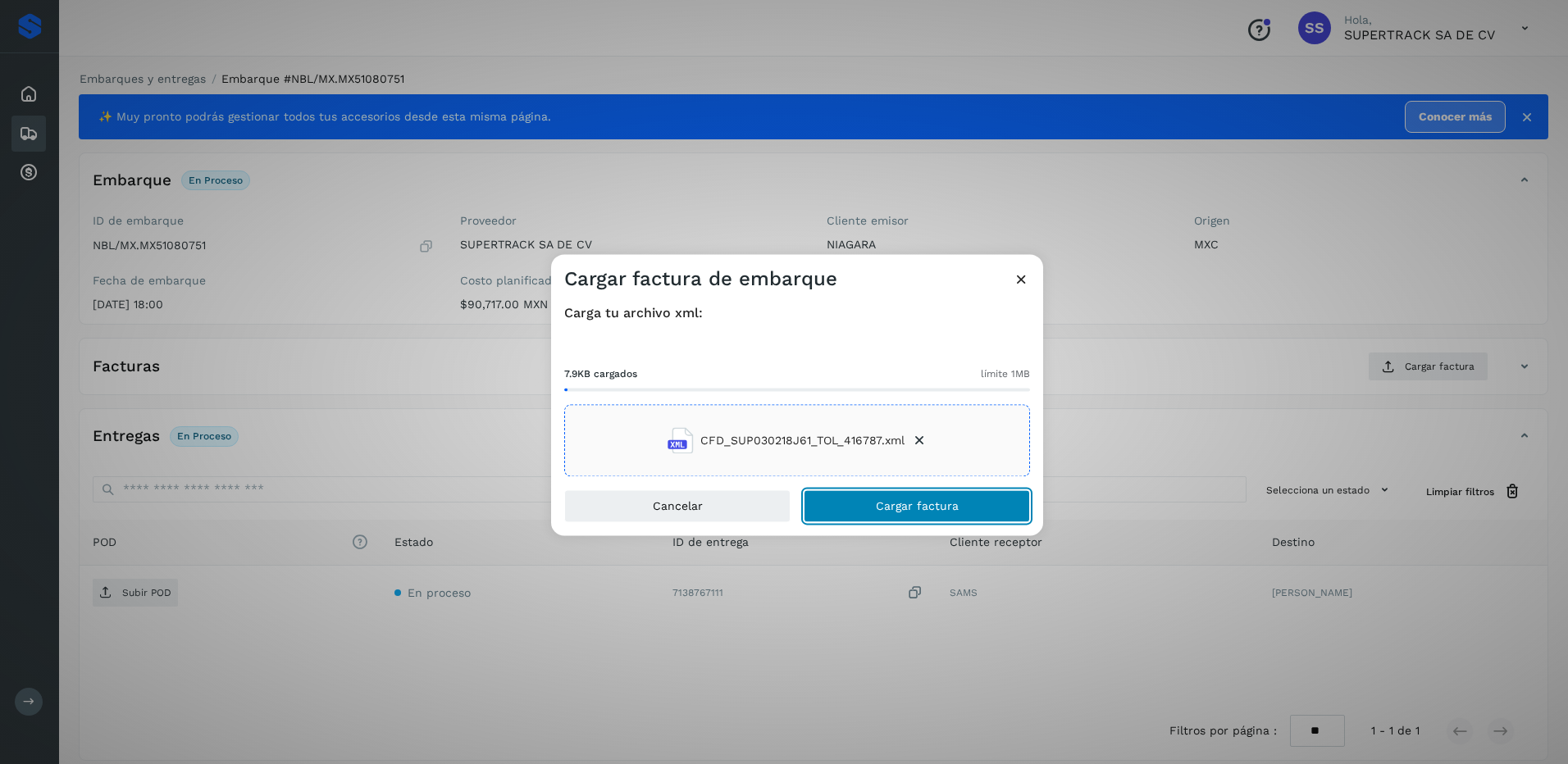
click at [923, 510] on span "Cargar factura" at bounding box center [917, 507] width 83 height 12
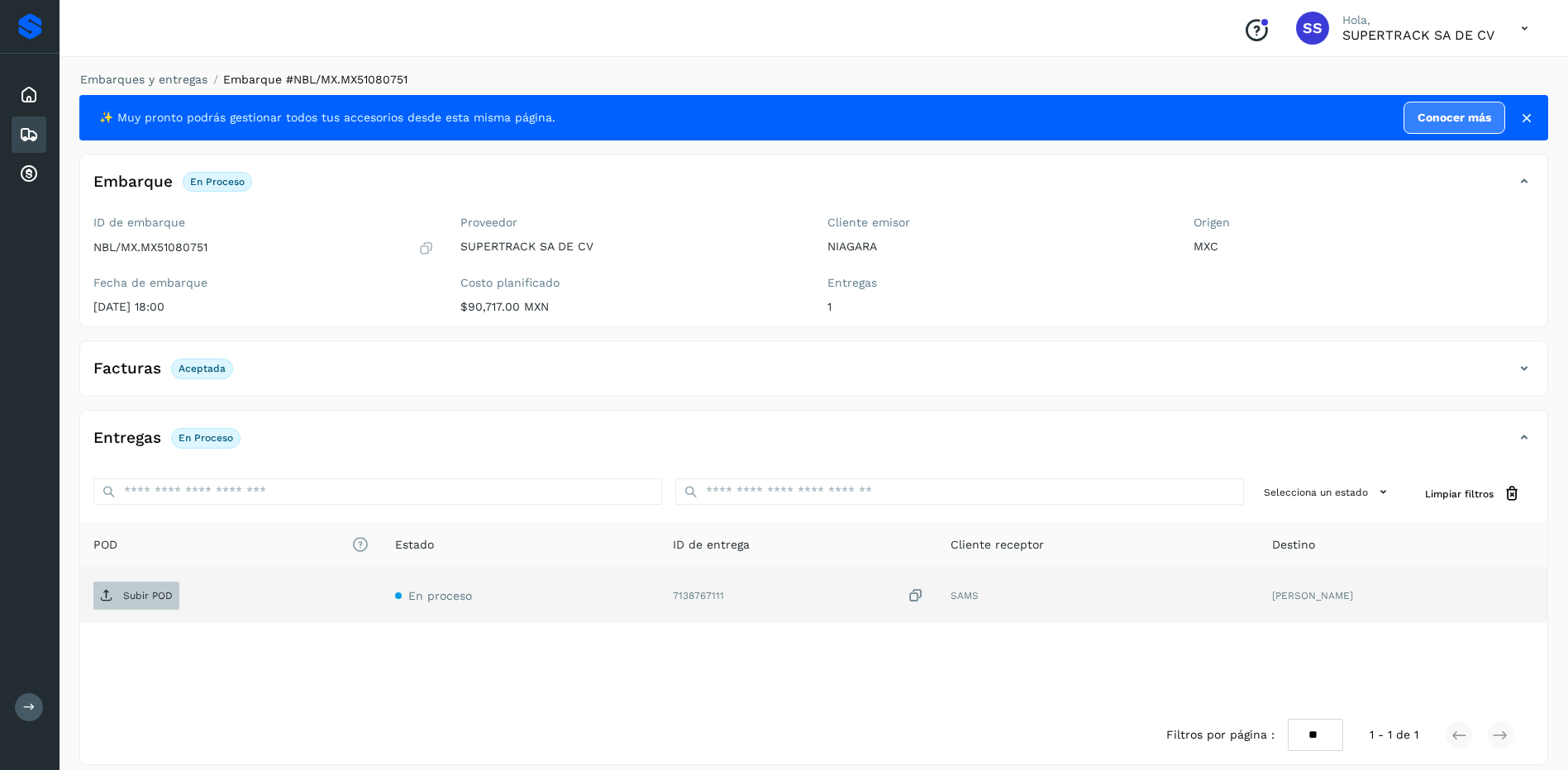
click at [150, 591] on p "Subir POD" at bounding box center [148, 596] width 50 height 12
click at [123, 595] on p "PDF" at bounding box center [132, 596] width 19 height 12
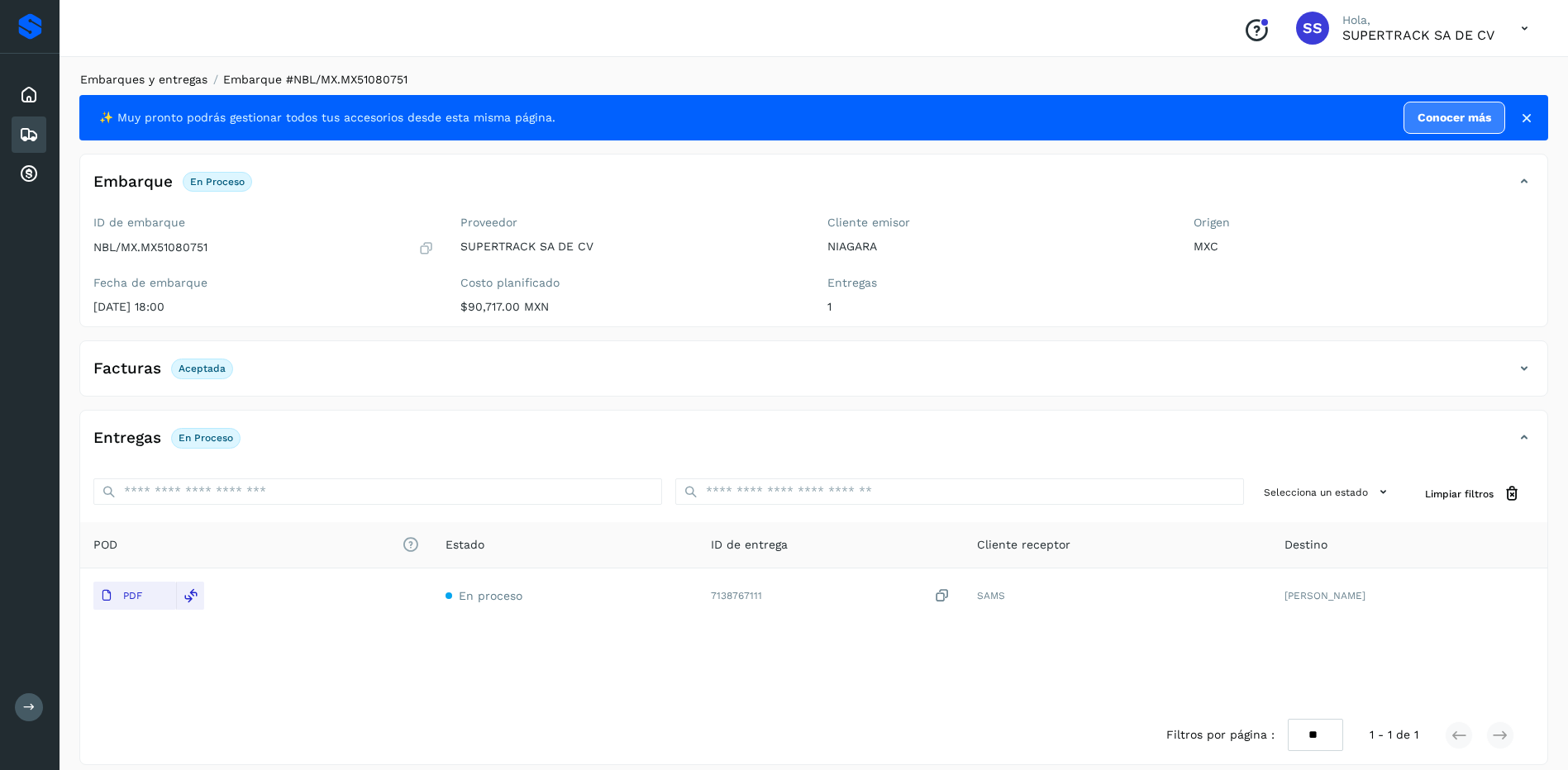
click at [162, 79] on link "Embarques y entregas" at bounding box center [143, 79] width 127 height 13
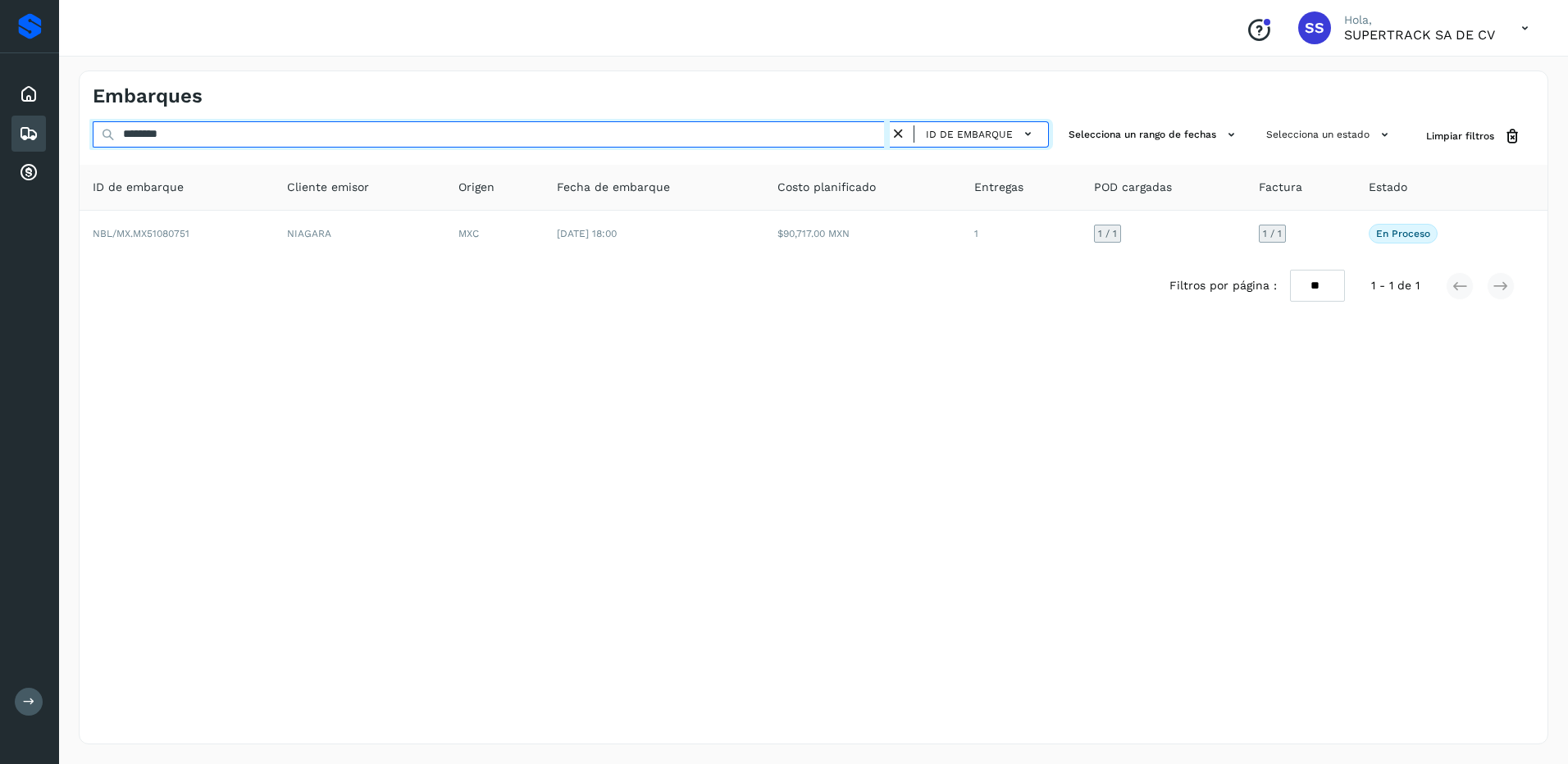
drag, startPoint x: 98, startPoint y: 134, endPoint x: 0, endPoint y: 126, distance: 98.3
click at [0, 126] on html "Proveedores Inicio Embarques Cuentas por cobrar Salir Conoce nuestros beneficio…" at bounding box center [784, 382] width 1568 height 764
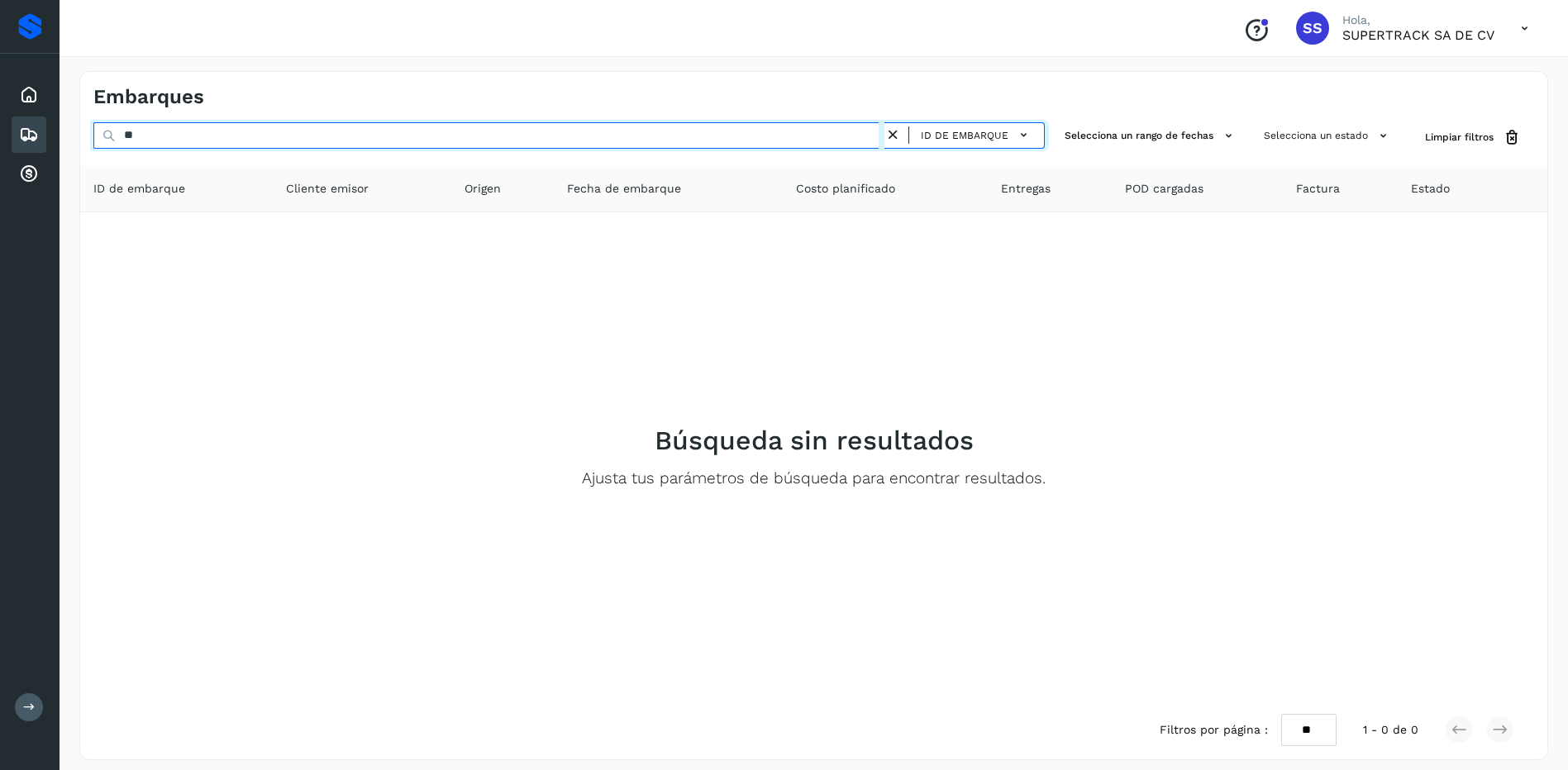
type input "*"
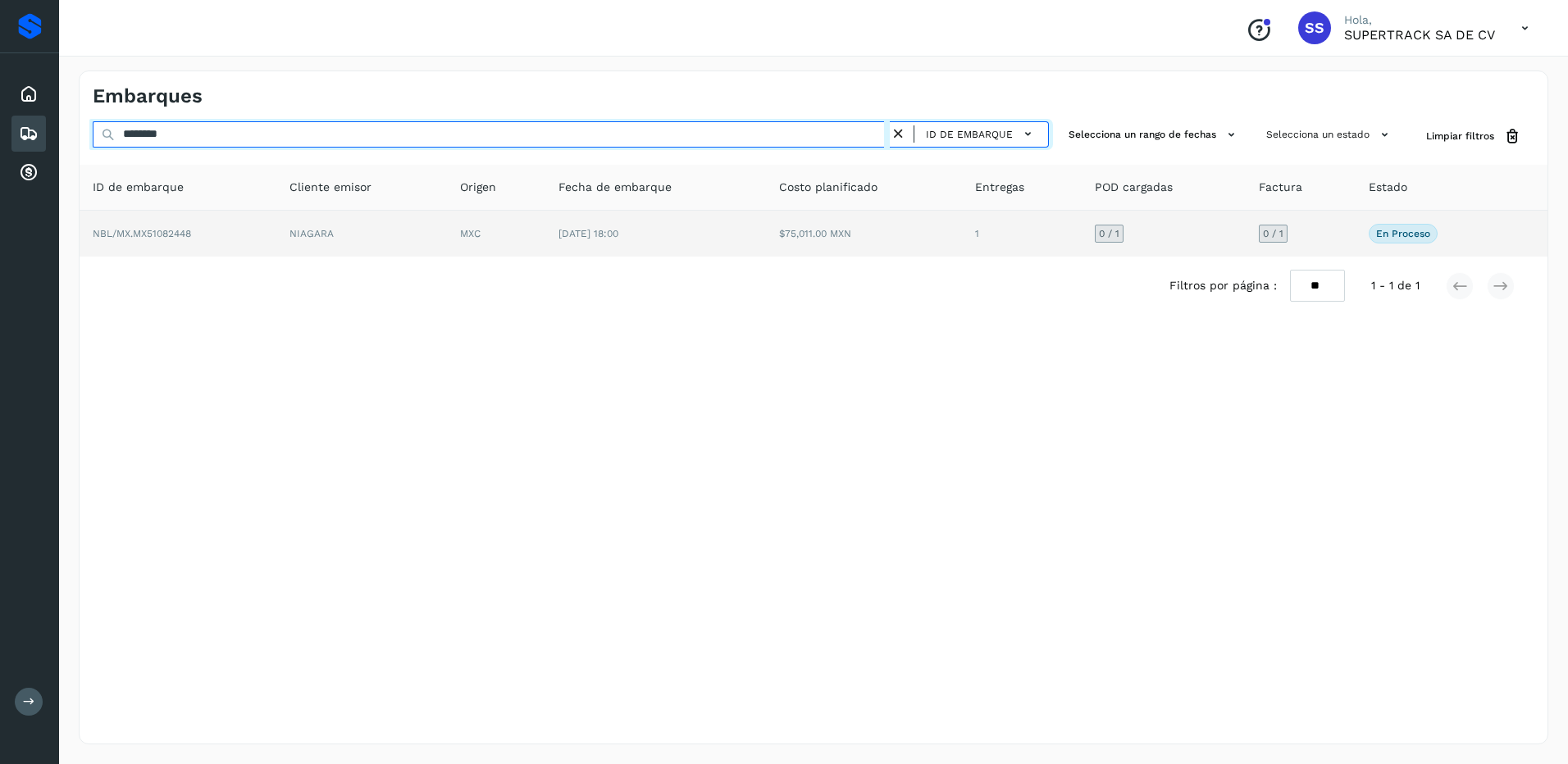
type input "********"
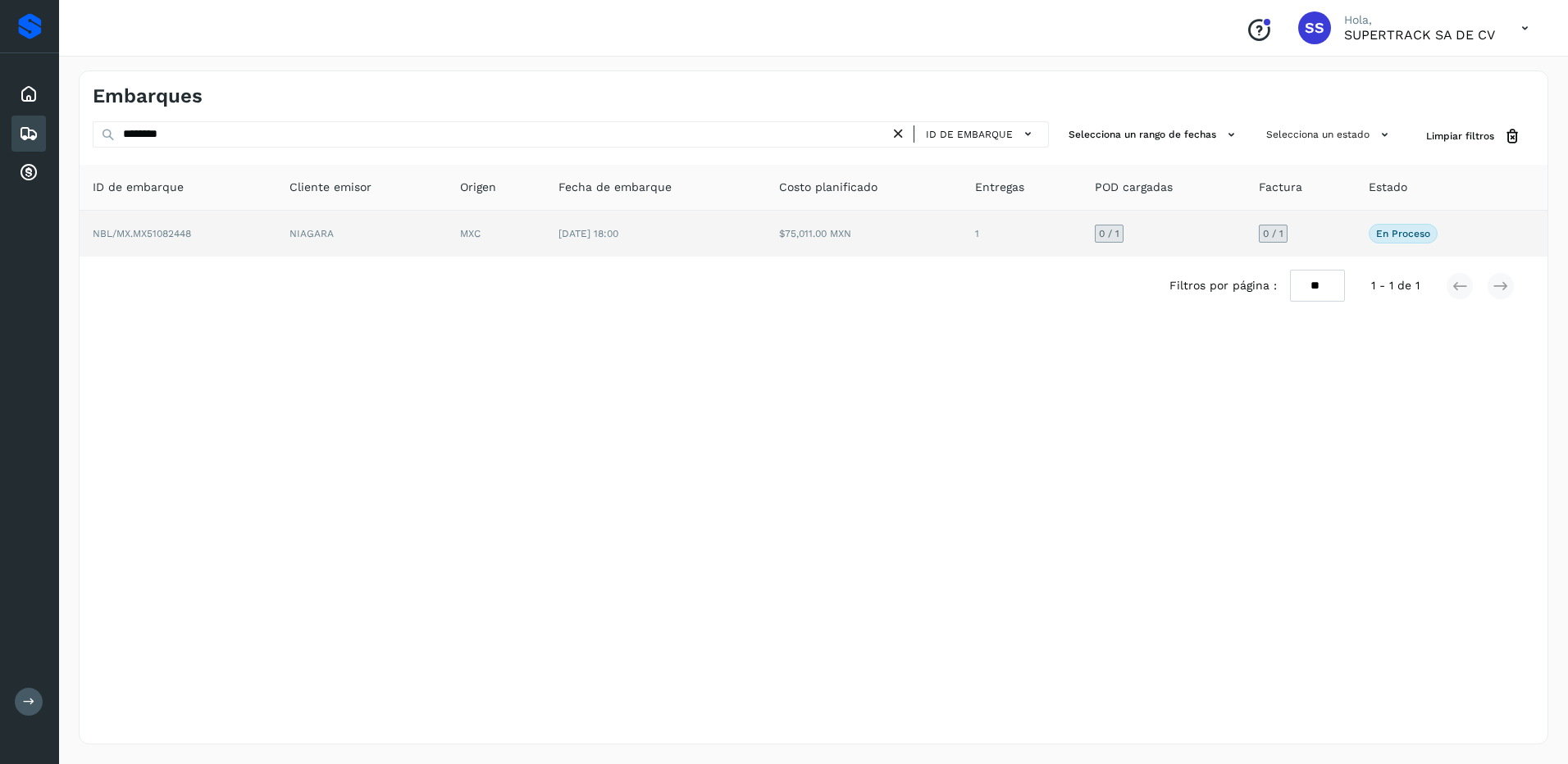
click at [929, 234] on td "$75,011.00 MXN" at bounding box center [864, 233] width 197 height 46
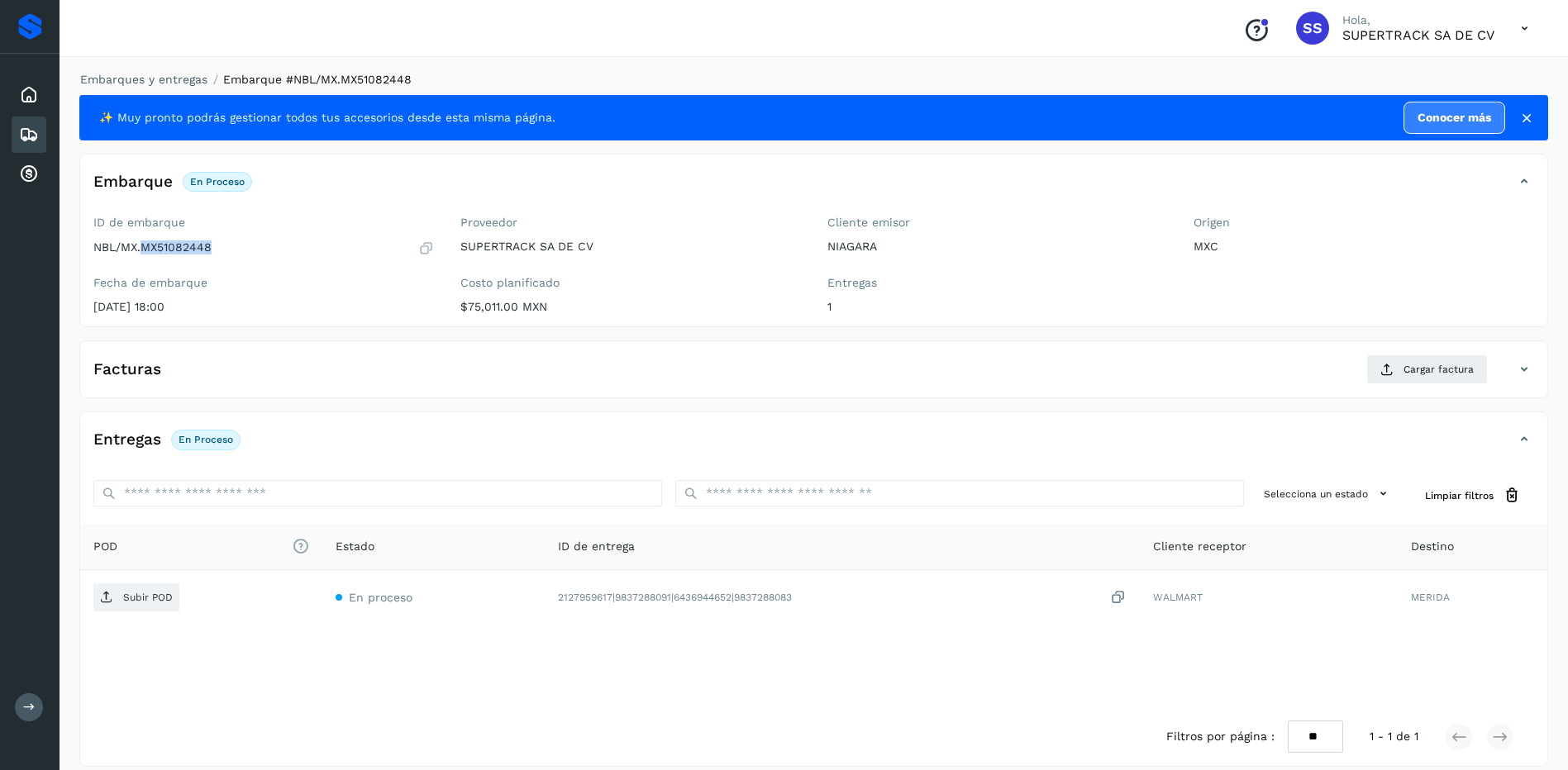
drag, startPoint x: 233, startPoint y: 247, endPoint x: 145, endPoint y: 250, distance: 88.1
click at [145, 250] on div "NBL/MX.MX51082448" at bounding box center [263, 248] width 340 height 17
copy p "MX51082448"
click at [1412, 367] on span "Cargar factura" at bounding box center [1438, 369] width 70 height 15
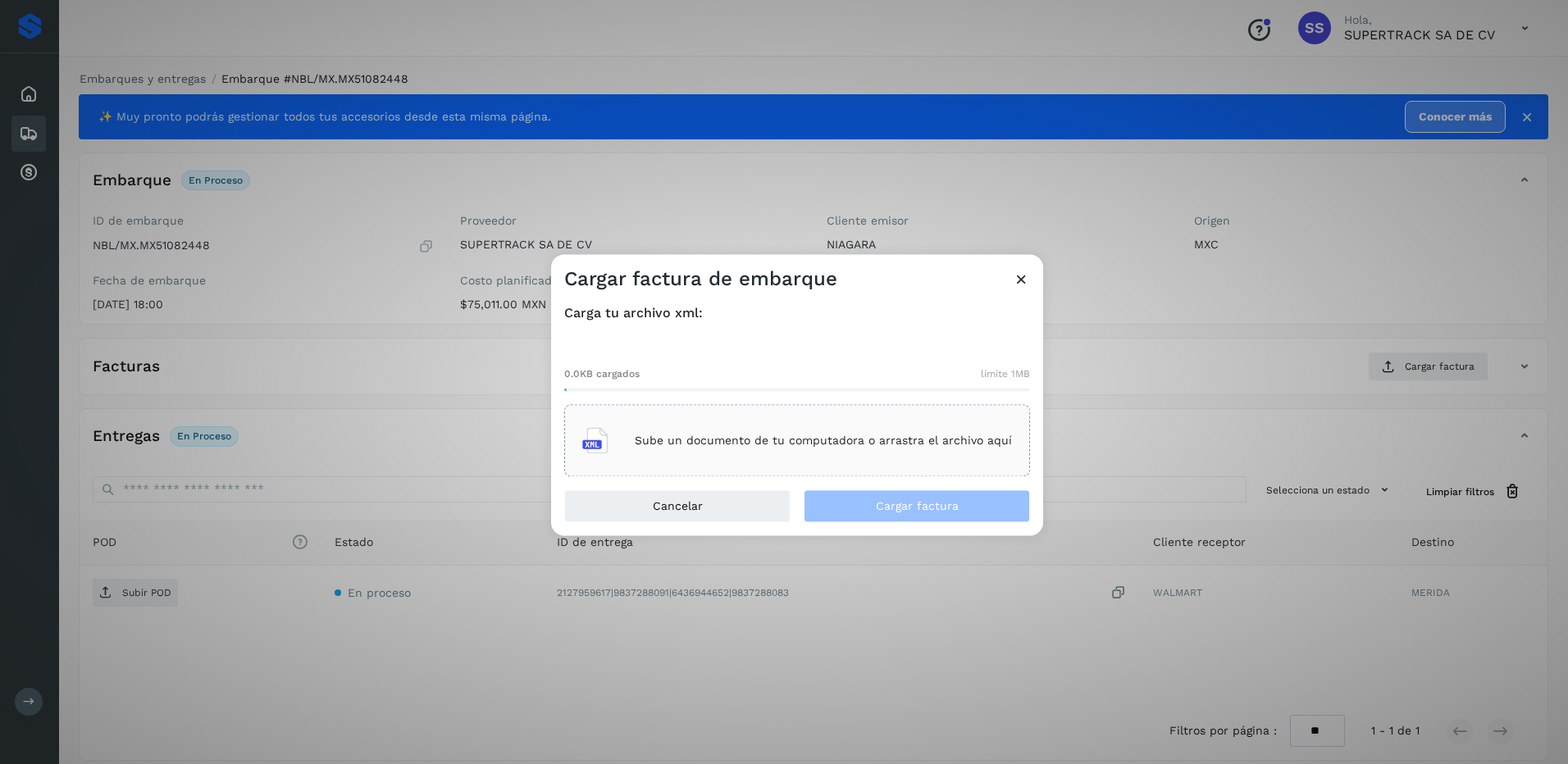
click at [725, 458] on div "Sube un documento de tu computadora o arrastra el archivo aquí" at bounding box center [797, 441] width 430 height 45
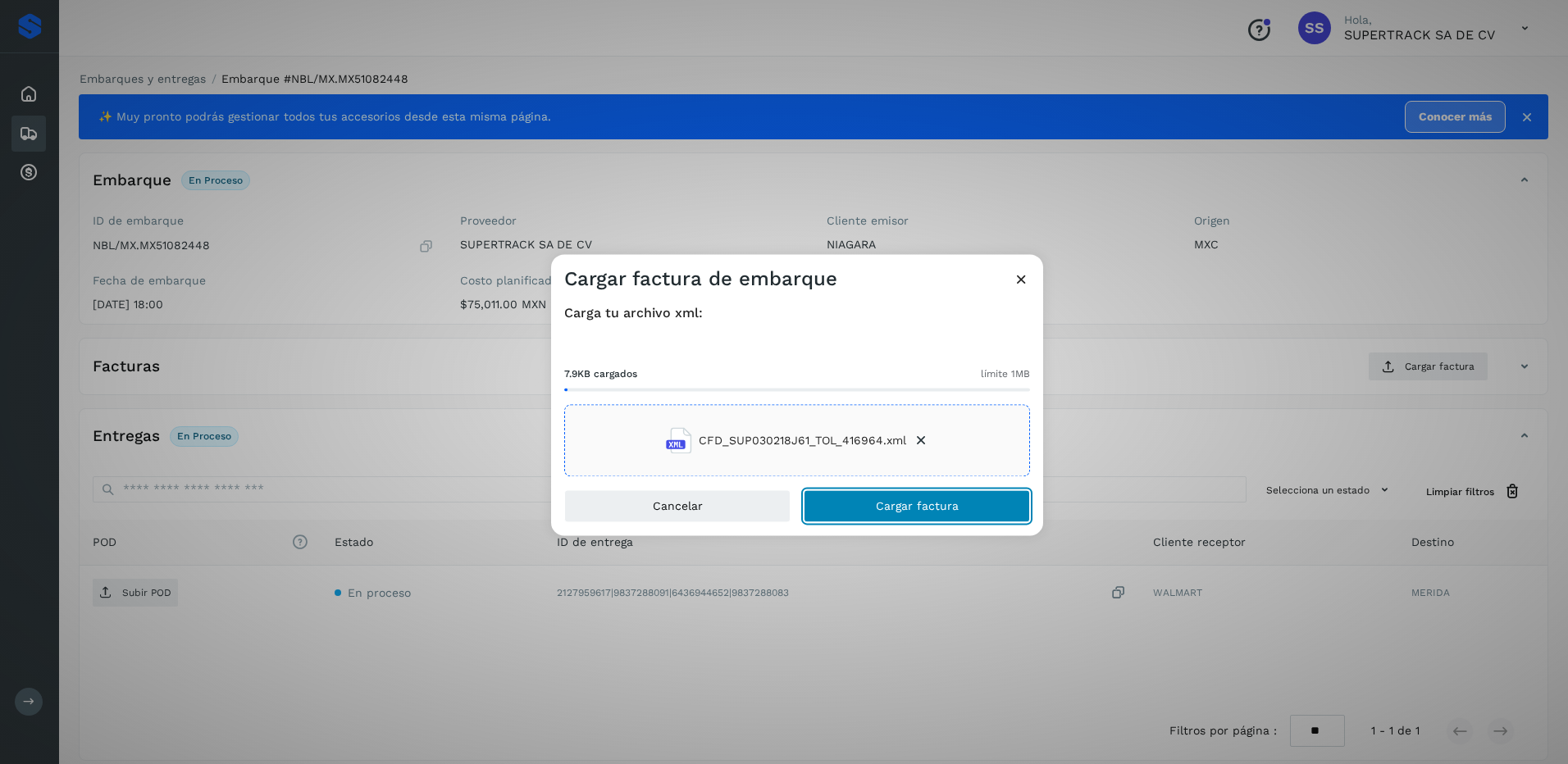
click at [941, 510] on span "Cargar factura" at bounding box center [917, 507] width 83 height 12
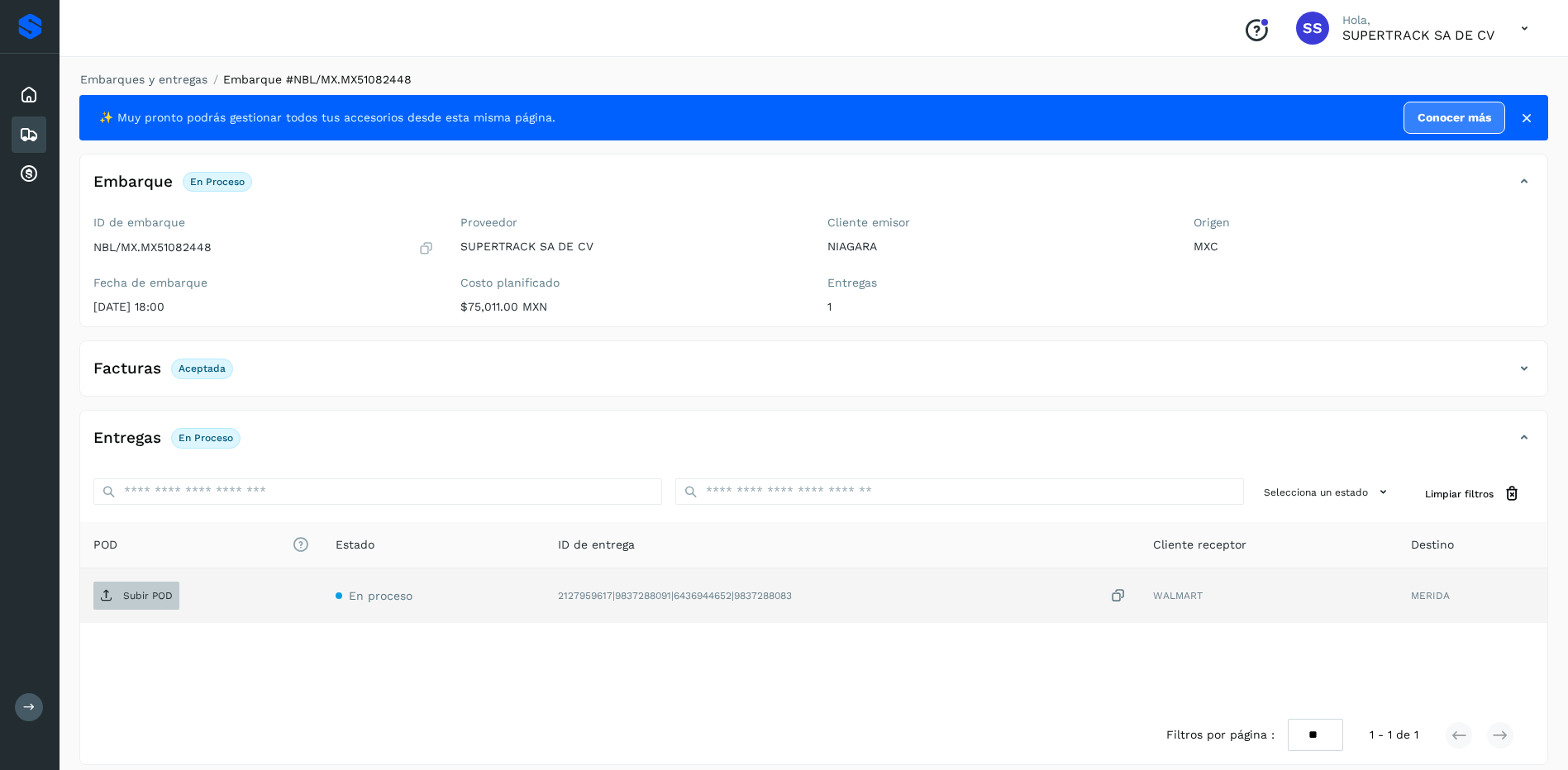
click at [142, 583] on span "Subir POD" at bounding box center [136, 596] width 86 height 27
click at [176, 75] on link "Embarques y entregas" at bounding box center [143, 79] width 127 height 13
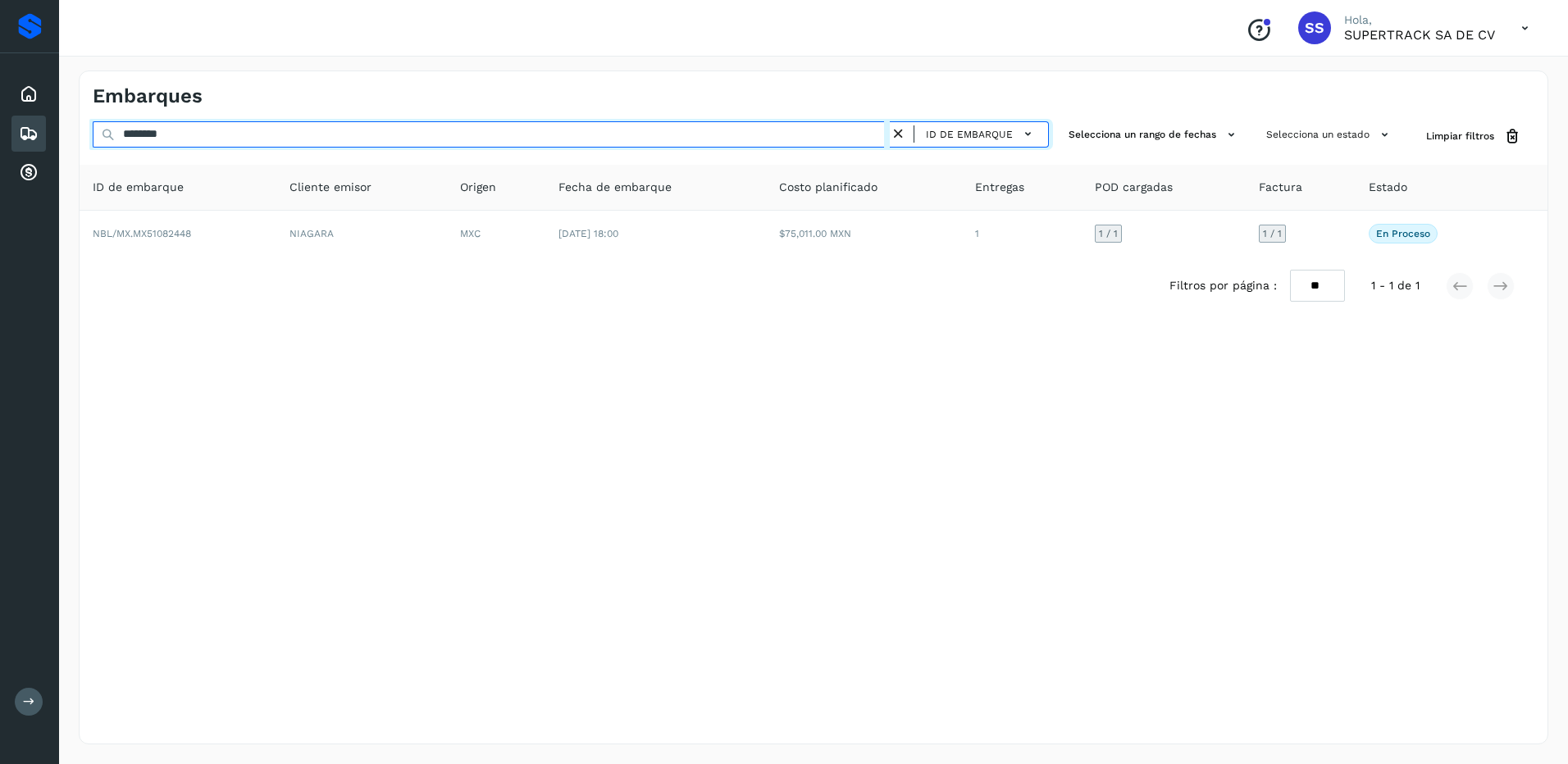
drag, startPoint x: 97, startPoint y: 138, endPoint x: 0, endPoint y: 134, distance: 97.1
click at [0, 134] on html "Proveedores Inicio Embarques Cuentas por cobrar Salir Conoce nuestros beneficio…" at bounding box center [784, 382] width 1568 height 764
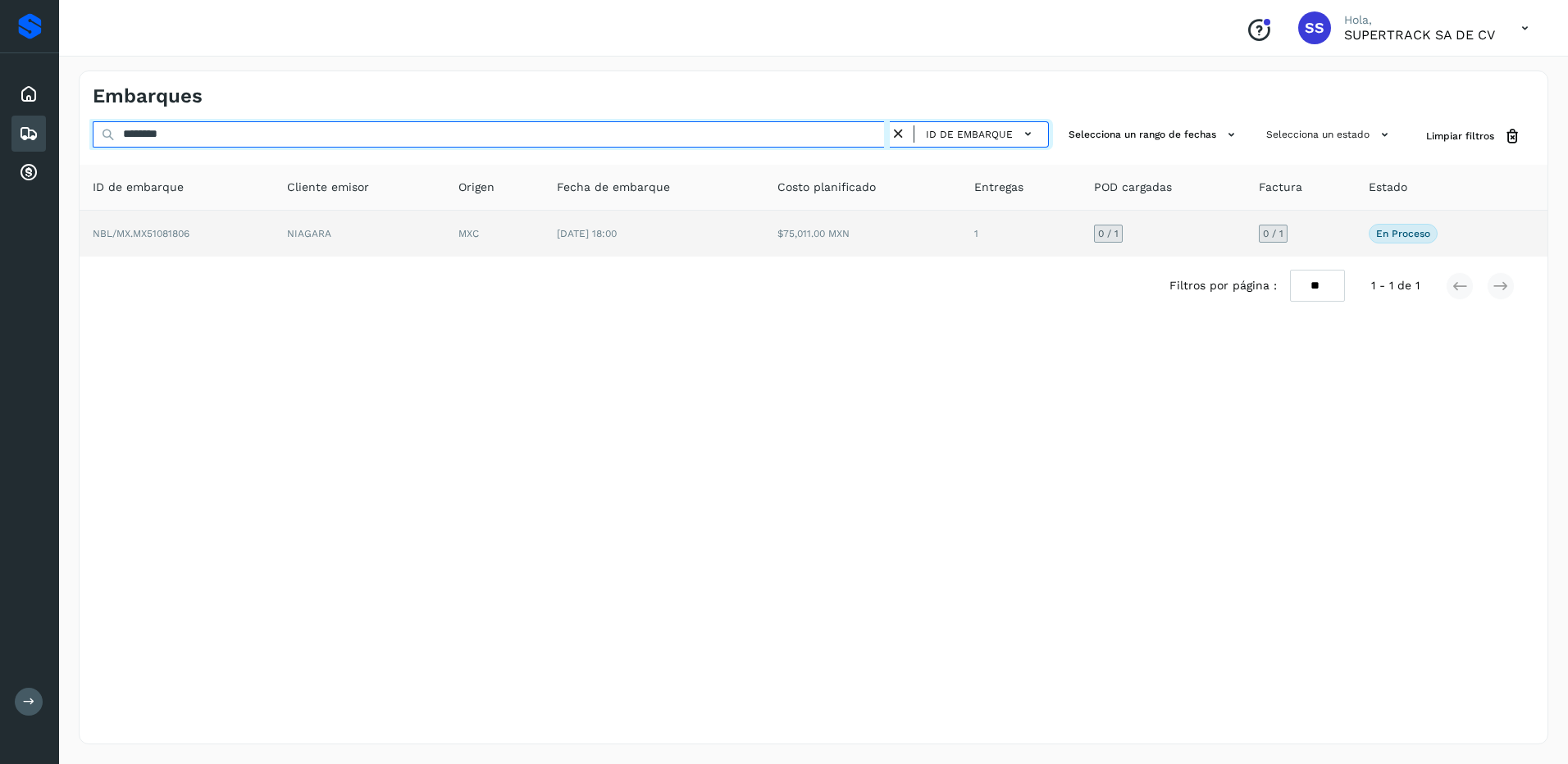
type input "********"
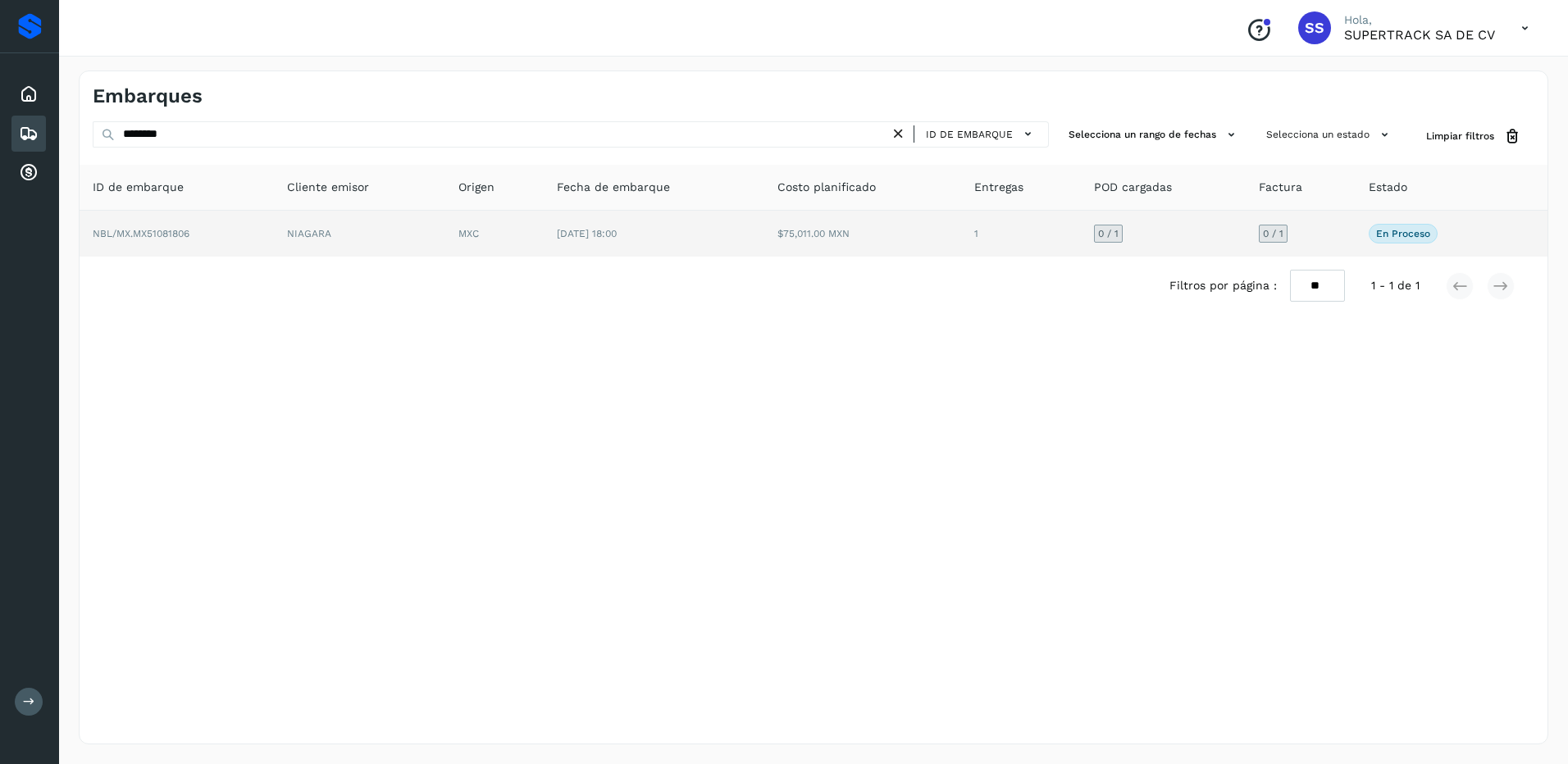
click at [290, 236] on td "NIAGARA" at bounding box center [360, 233] width 172 height 46
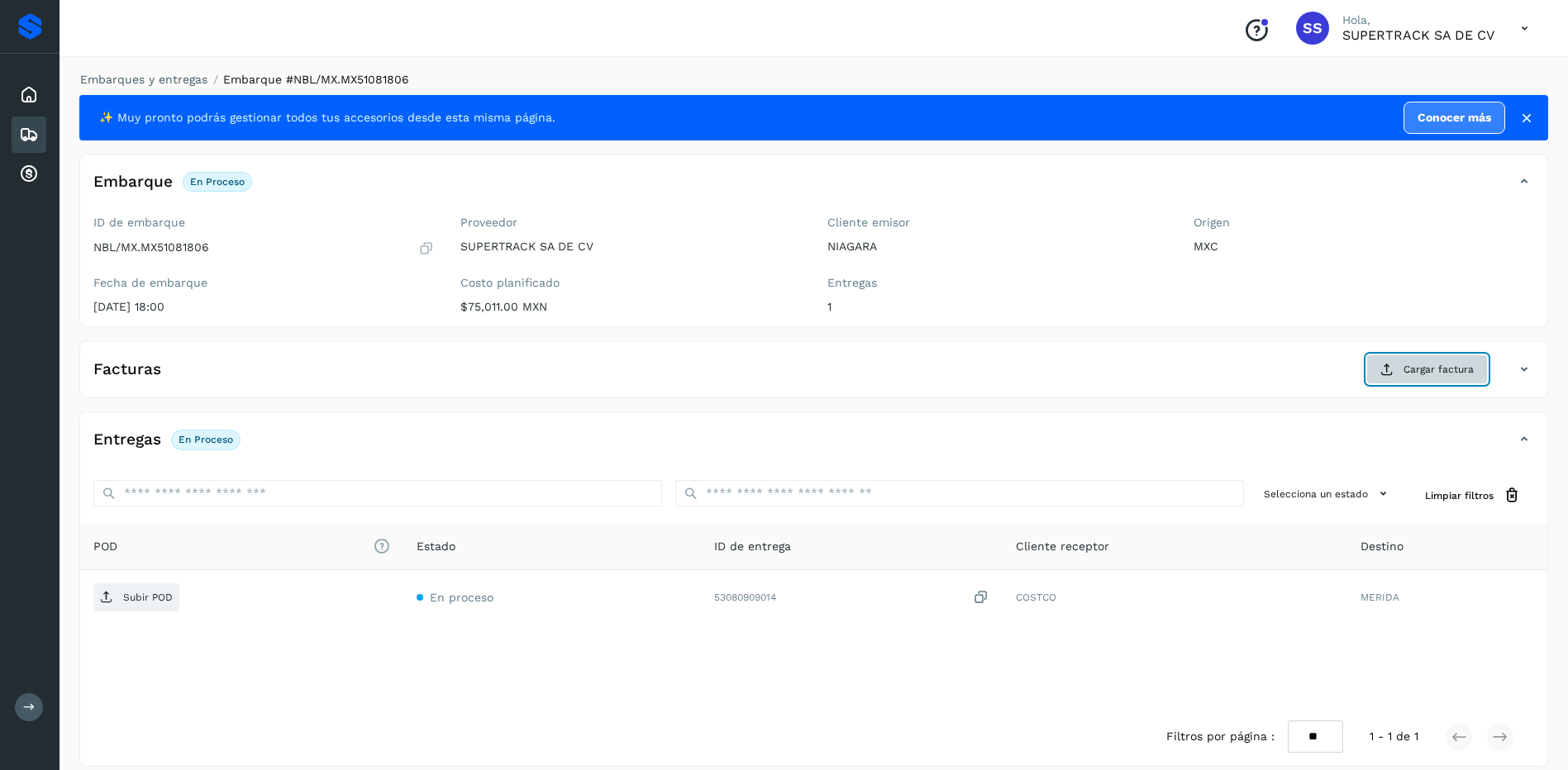
click at [1408, 367] on span "Cargar factura" at bounding box center [1438, 369] width 70 height 15
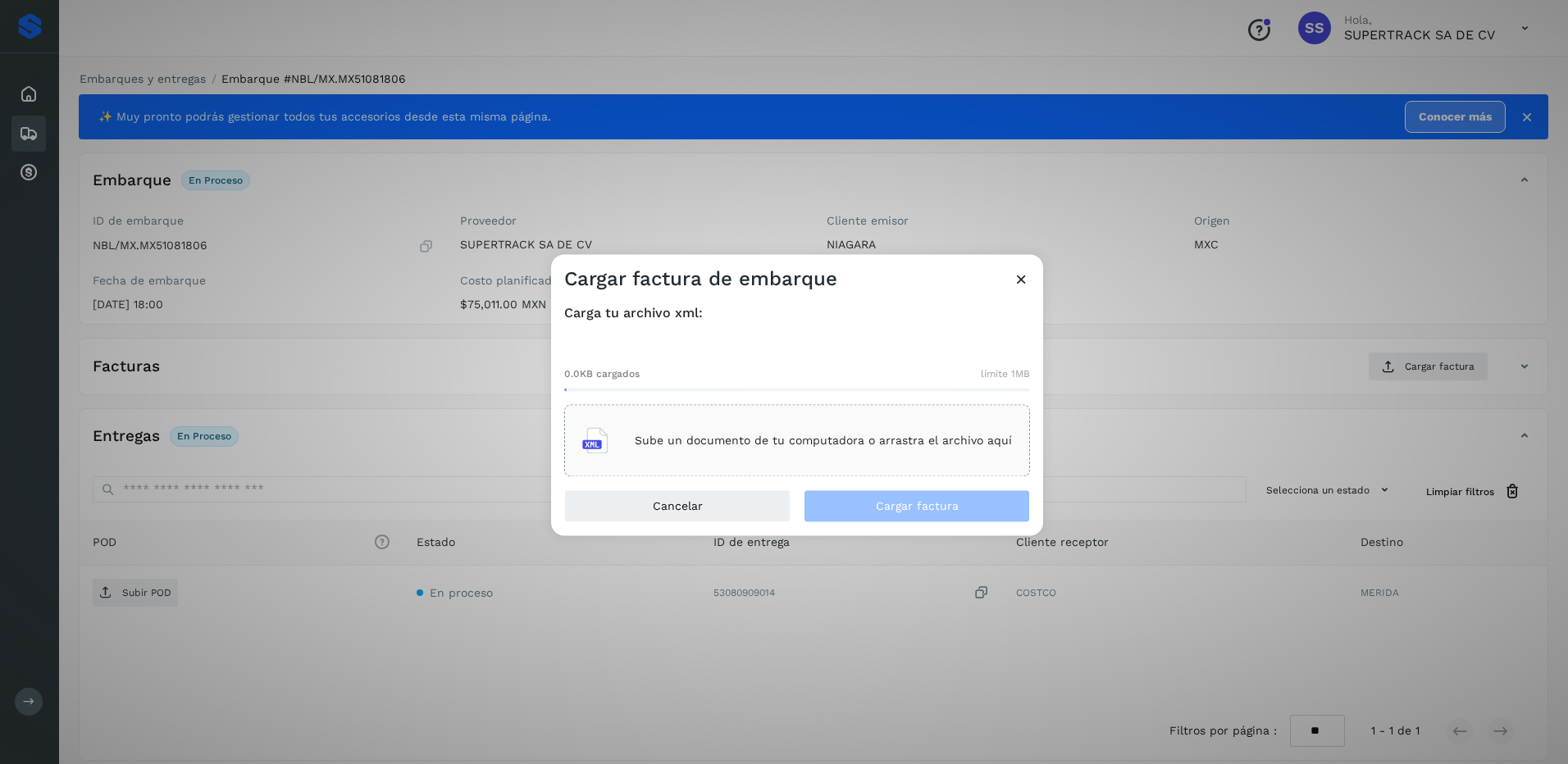
click at [767, 450] on div "Sube un documento de tu computadora o arrastra el archivo aquí" at bounding box center [797, 441] width 430 height 45
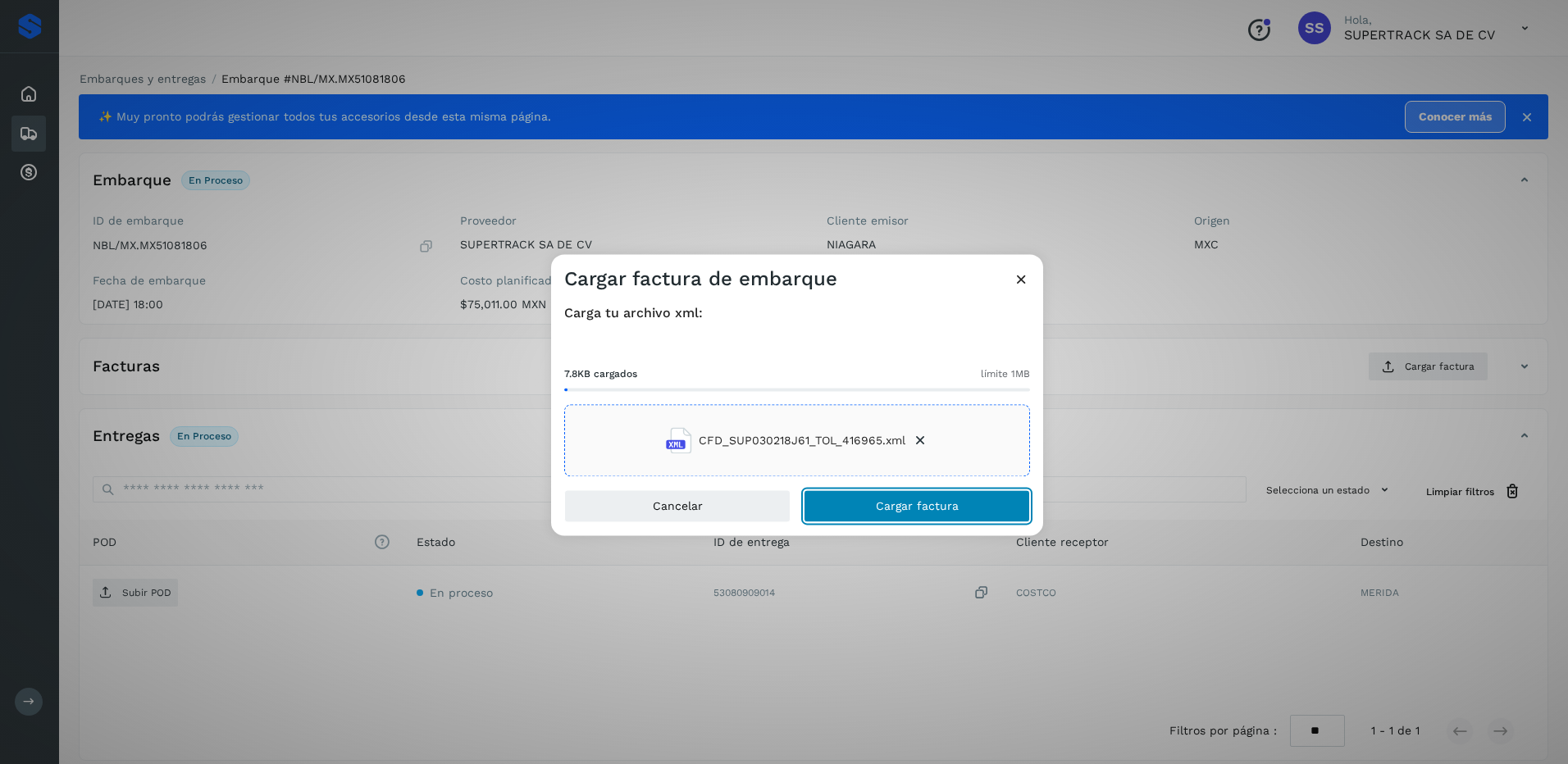
click at [919, 501] on span "Cargar factura" at bounding box center [917, 507] width 83 height 12
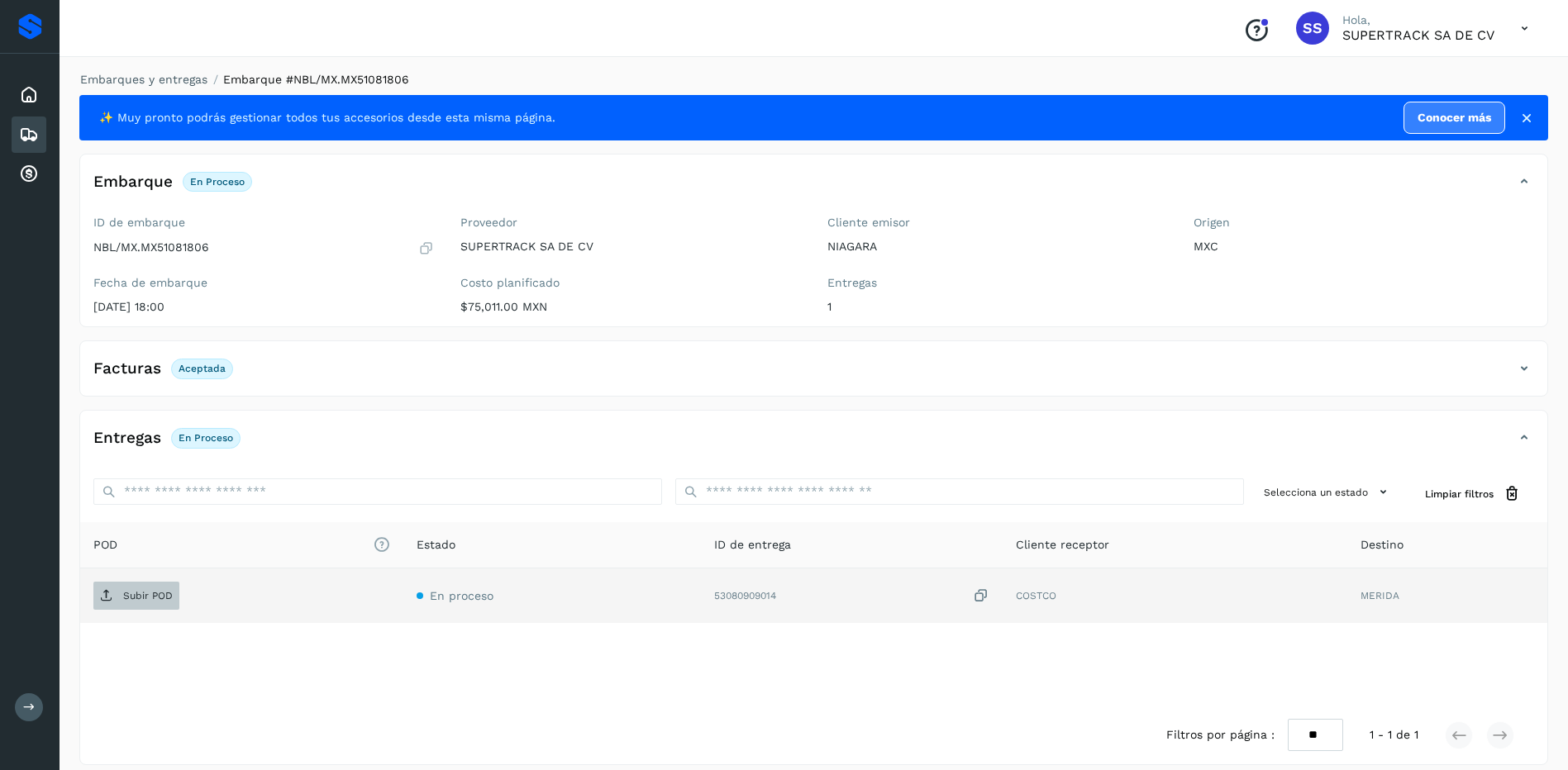
click at [146, 589] on span "Subir POD" at bounding box center [136, 596] width 86 height 27
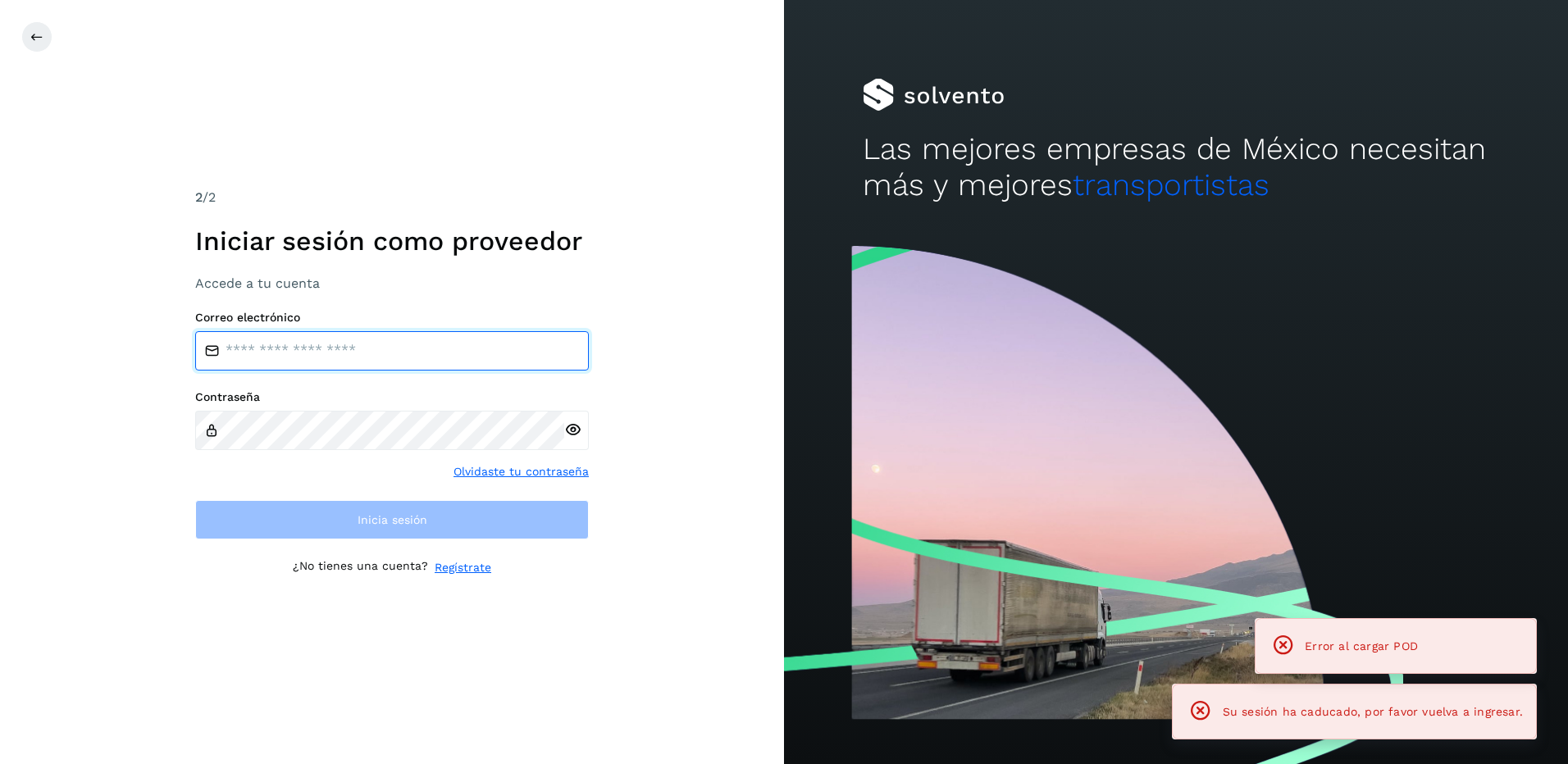
type input "**********"
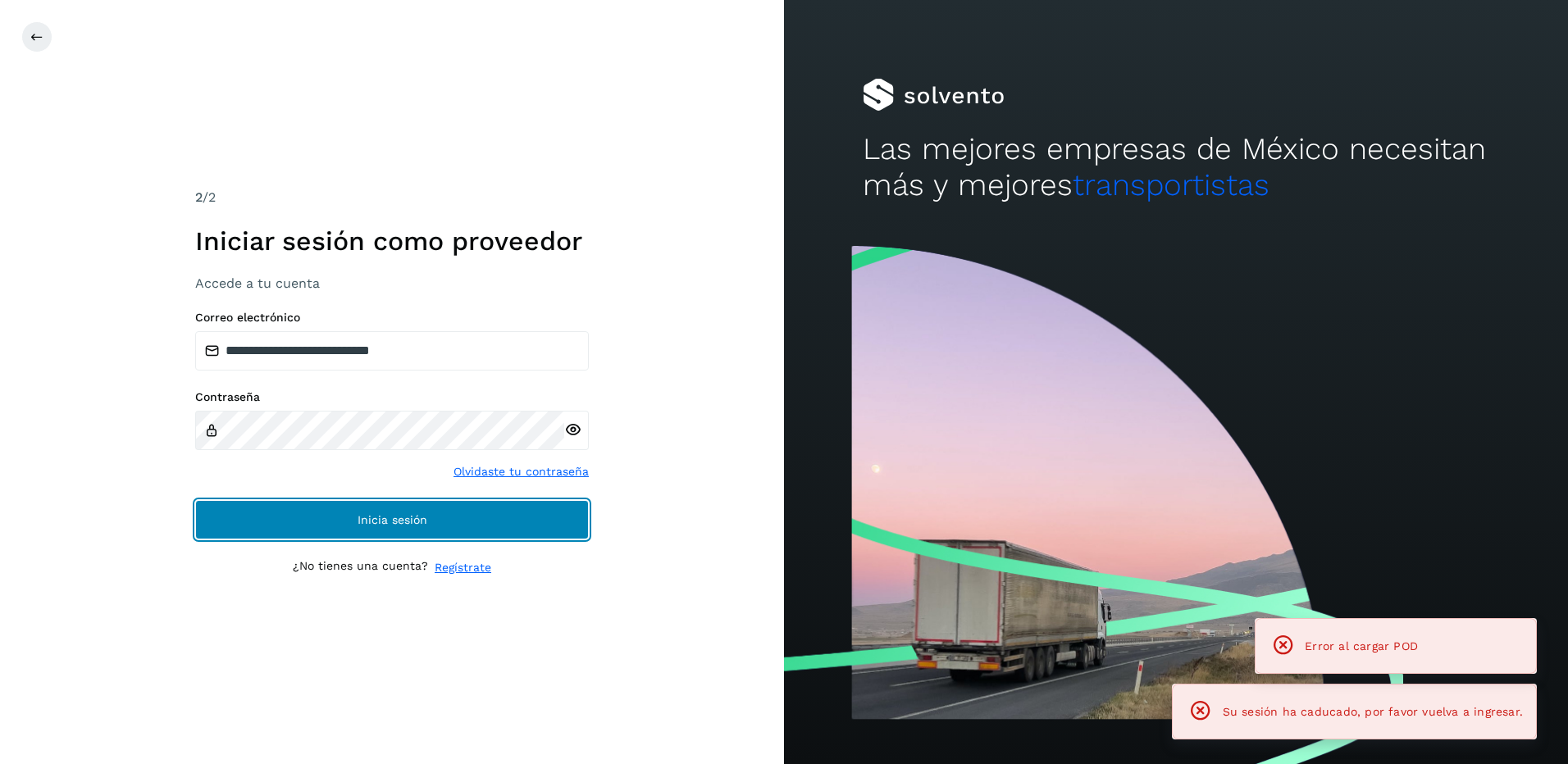
click at [482, 536] on button "Inicia sesión" at bounding box center [392, 520] width 394 height 40
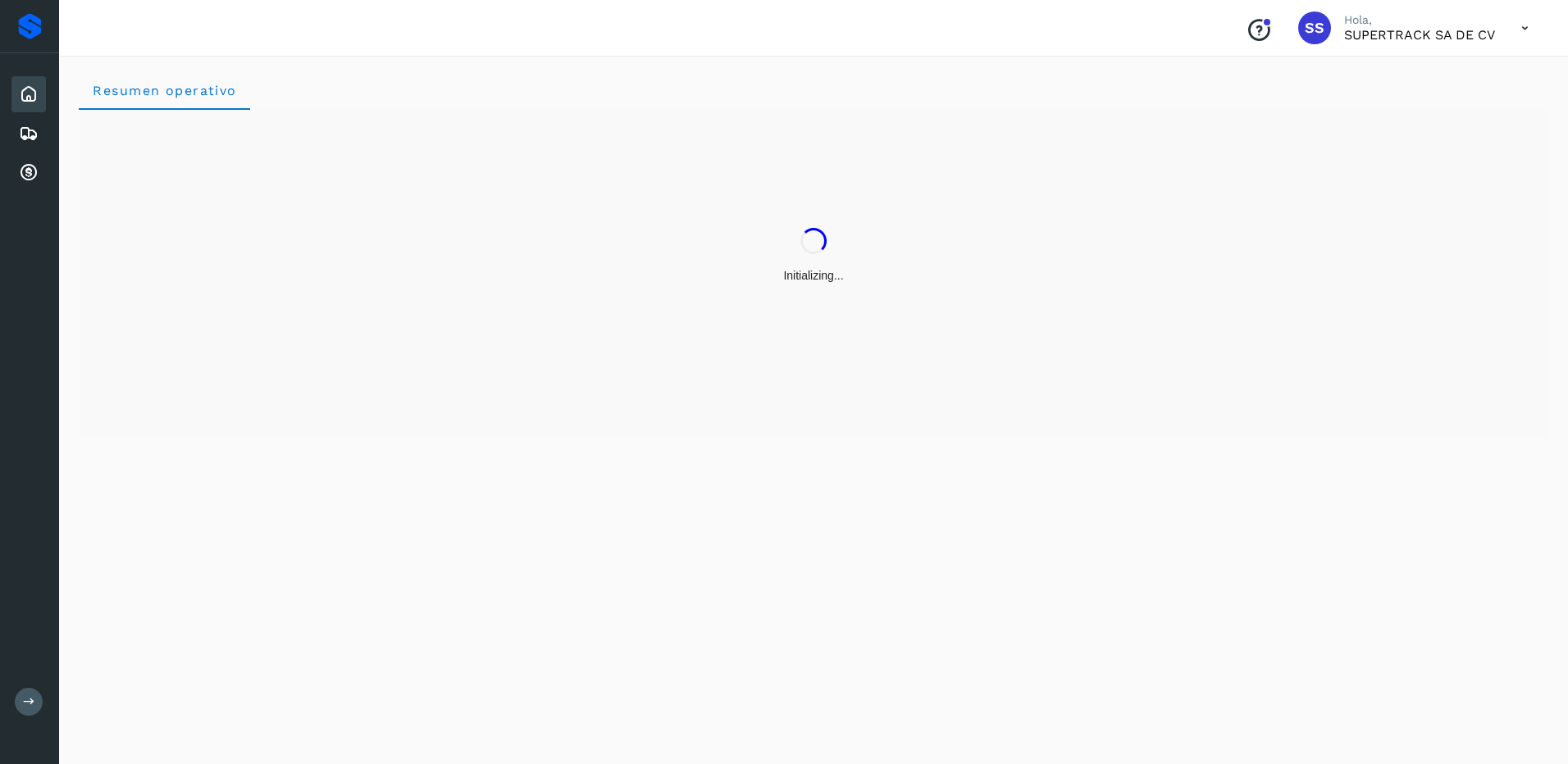
click at [6, 137] on div "Inicio Embarques Cuentas por cobrar" at bounding box center [30, 134] width 59 height 161
click at [24, 137] on icon at bounding box center [29, 134] width 20 height 20
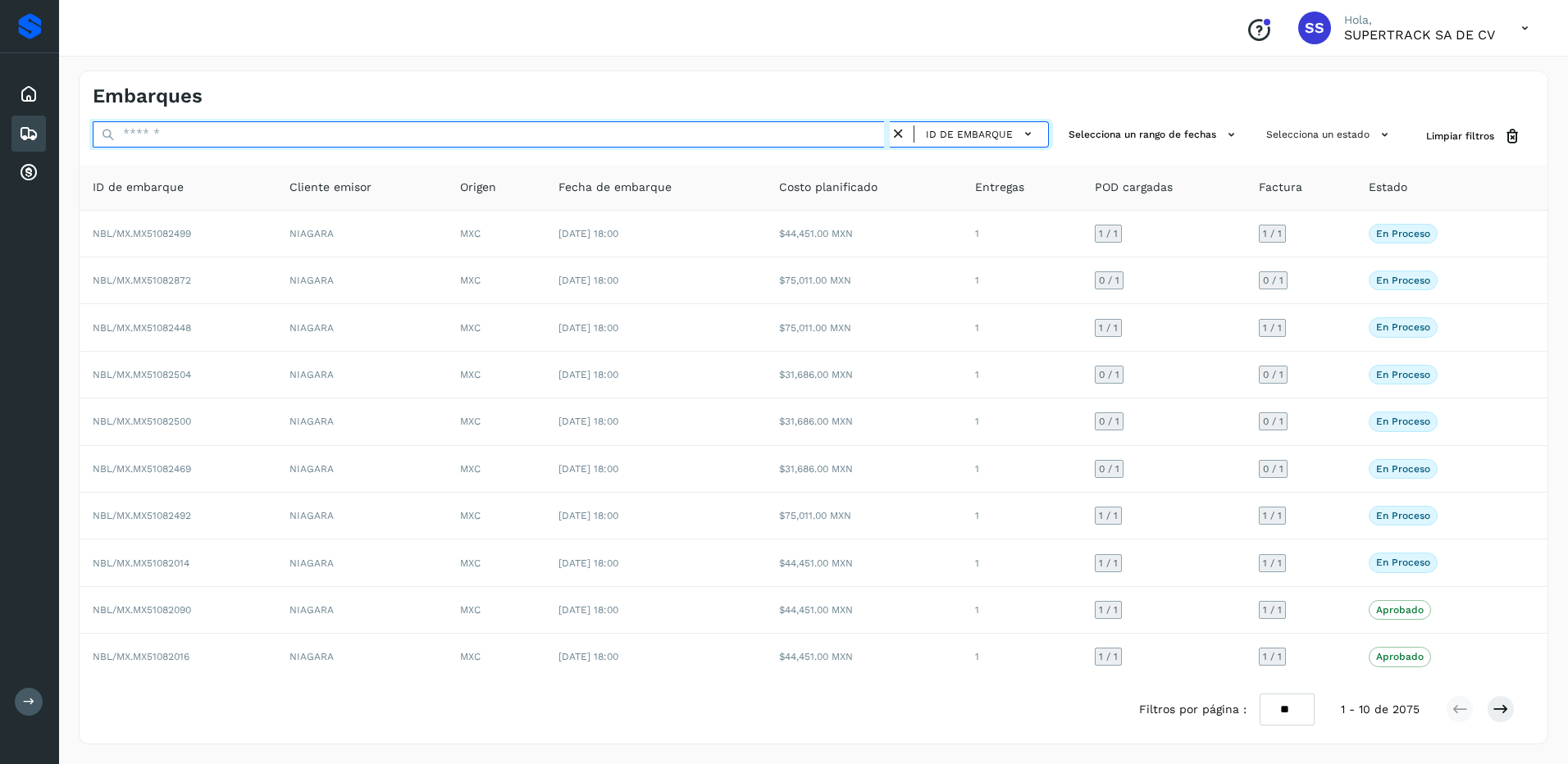
click at [168, 134] on input "text" at bounding box center [491, 134] width 797 height 26
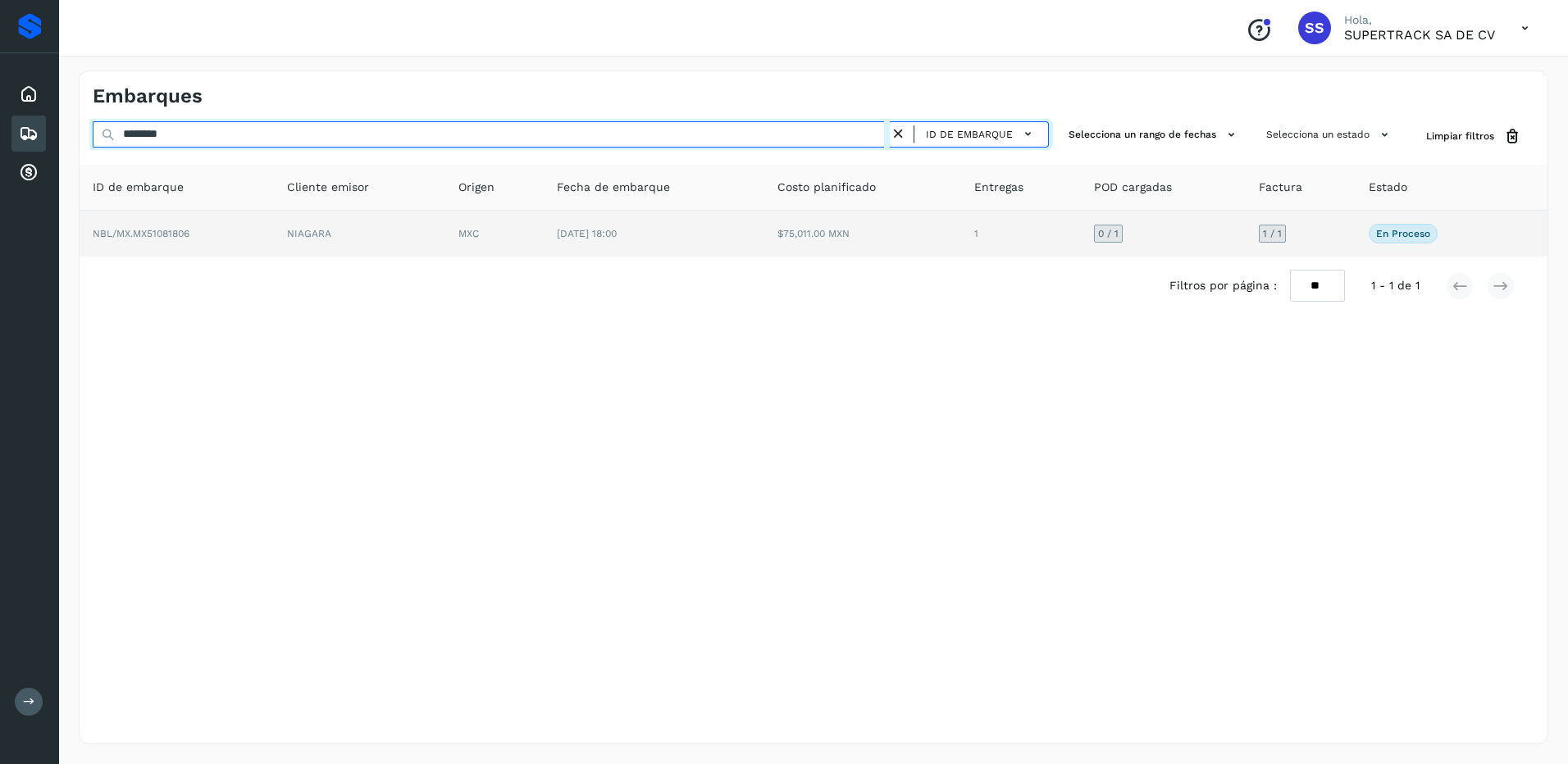
type input "********"
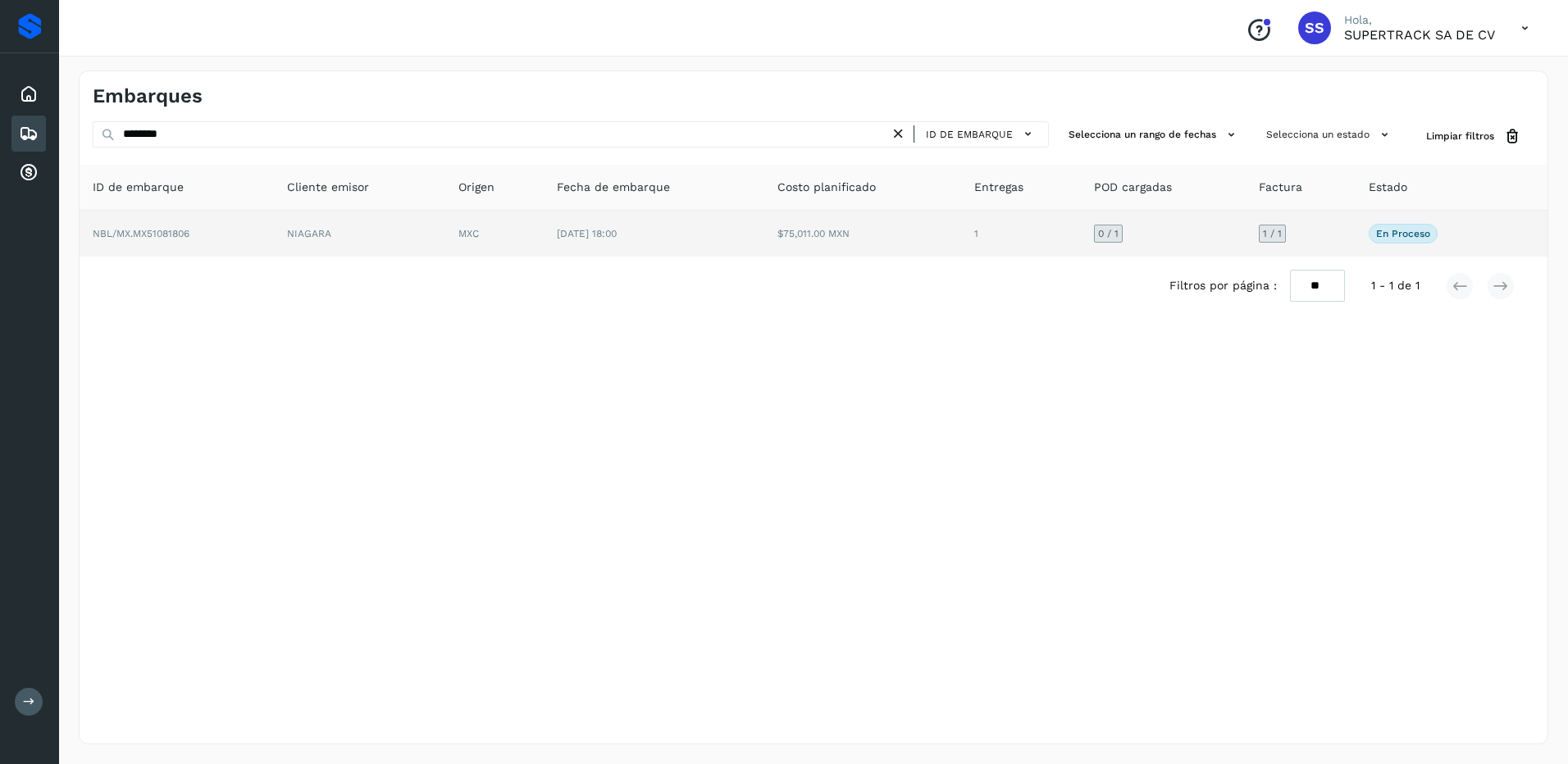
click at [587, 247] on td "[DATE] 18:00" at bounding box center [654, 233] width 220 height 46
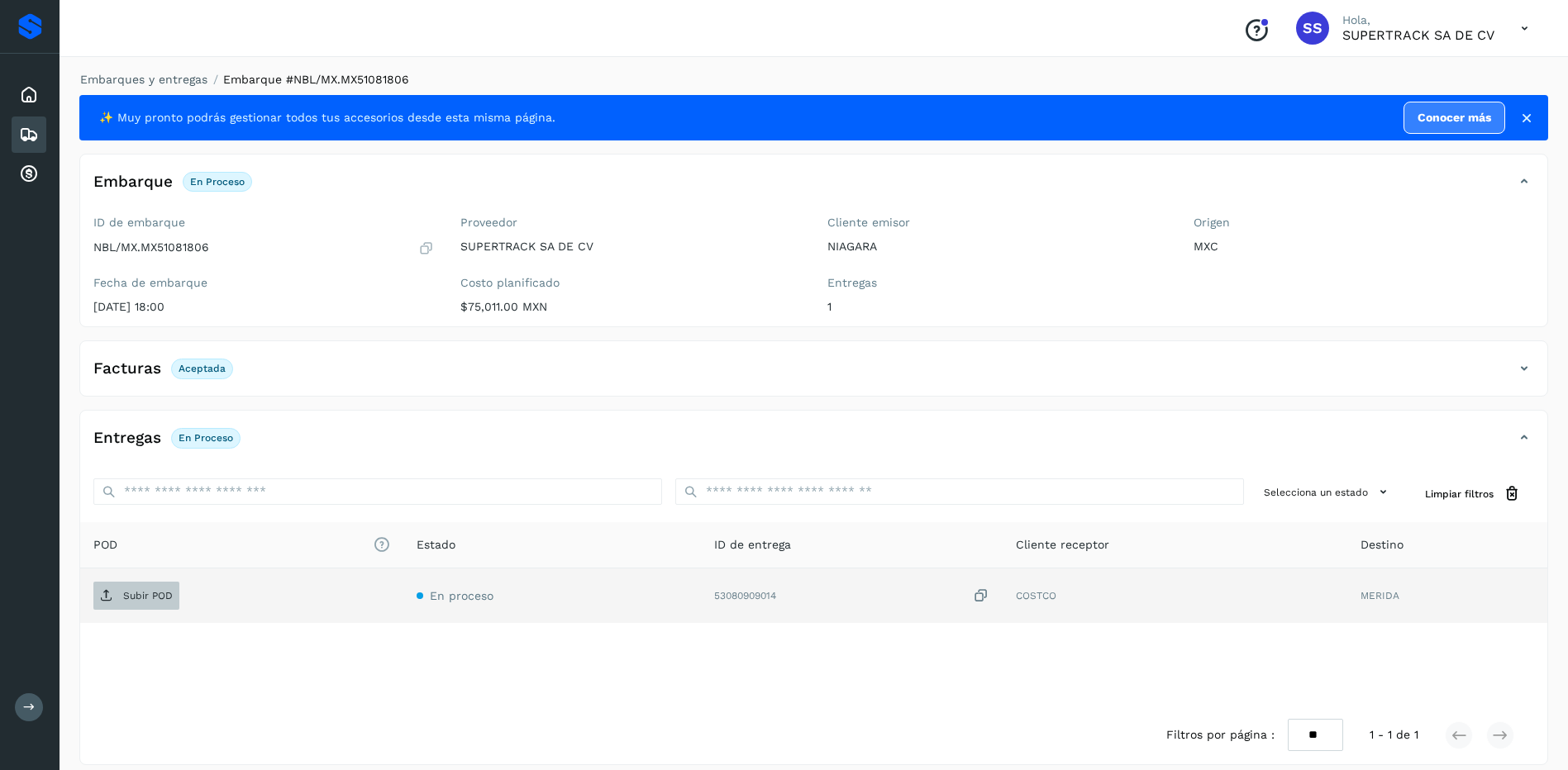
click at [166, 589] on span "Subir POD" at bounding box center [136, 596] width 86 height 27
click at [163, 70] on div "Embarques y entregas Embarque #NBL/MX.MX51081806 ✨ Muy pronto podrás gestionar …" at bounding box center [814, 418] width 1509 height 733
click at [185, 78] on link "Embarques y entregas" at bounding box center [143, 79] width 127 height 13
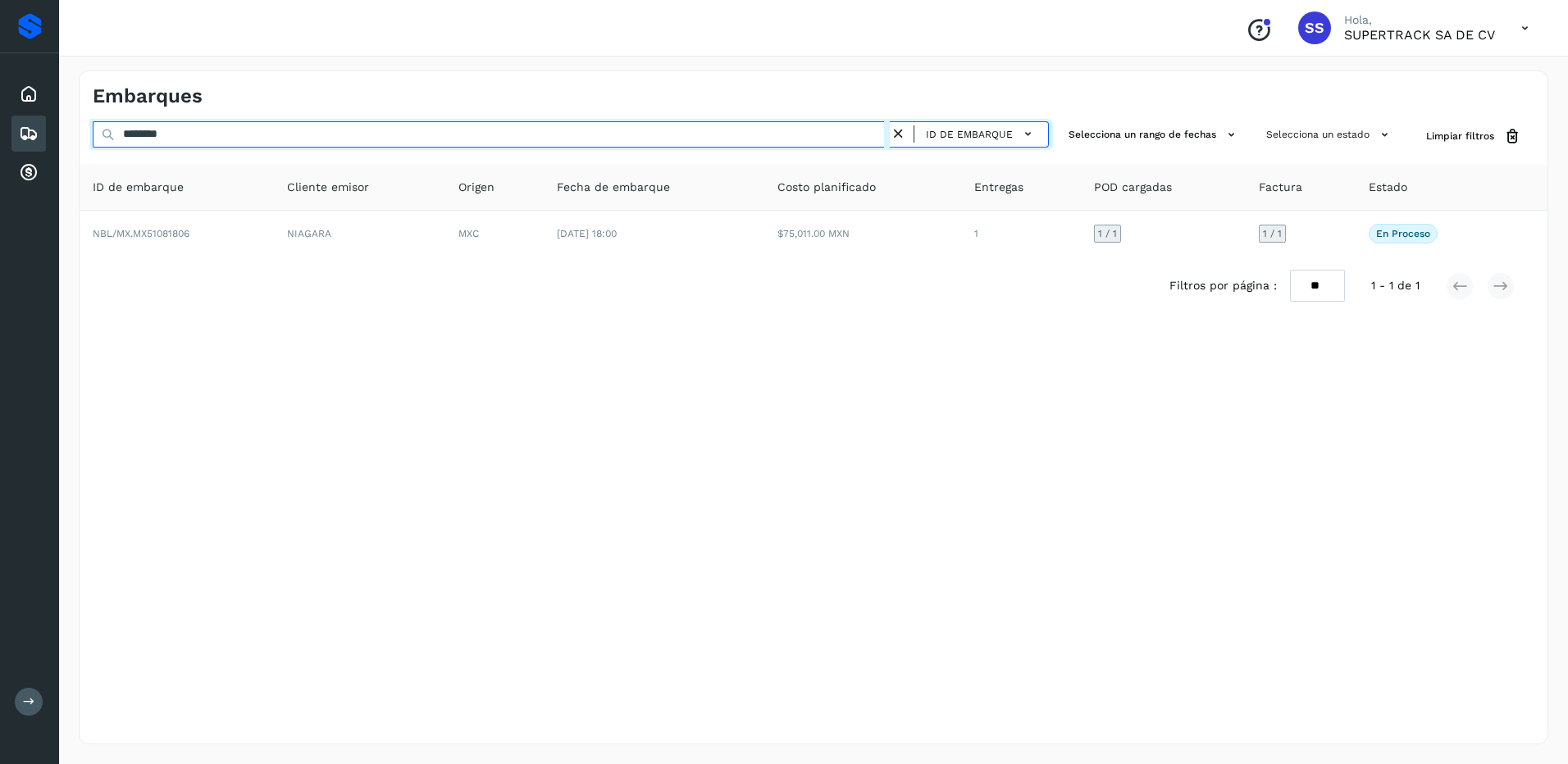
drag, startPoint x: 227, startPoint y: 130, endPoint x: 0, endPoint y: 113, distance: 227.6
click at [0, 113] on html "Proveedores Inicio Embarques Cuentas por cobrar Salir Conoce nuestros beneficio…" at bounding box center [784, 382] width 1568 height 764
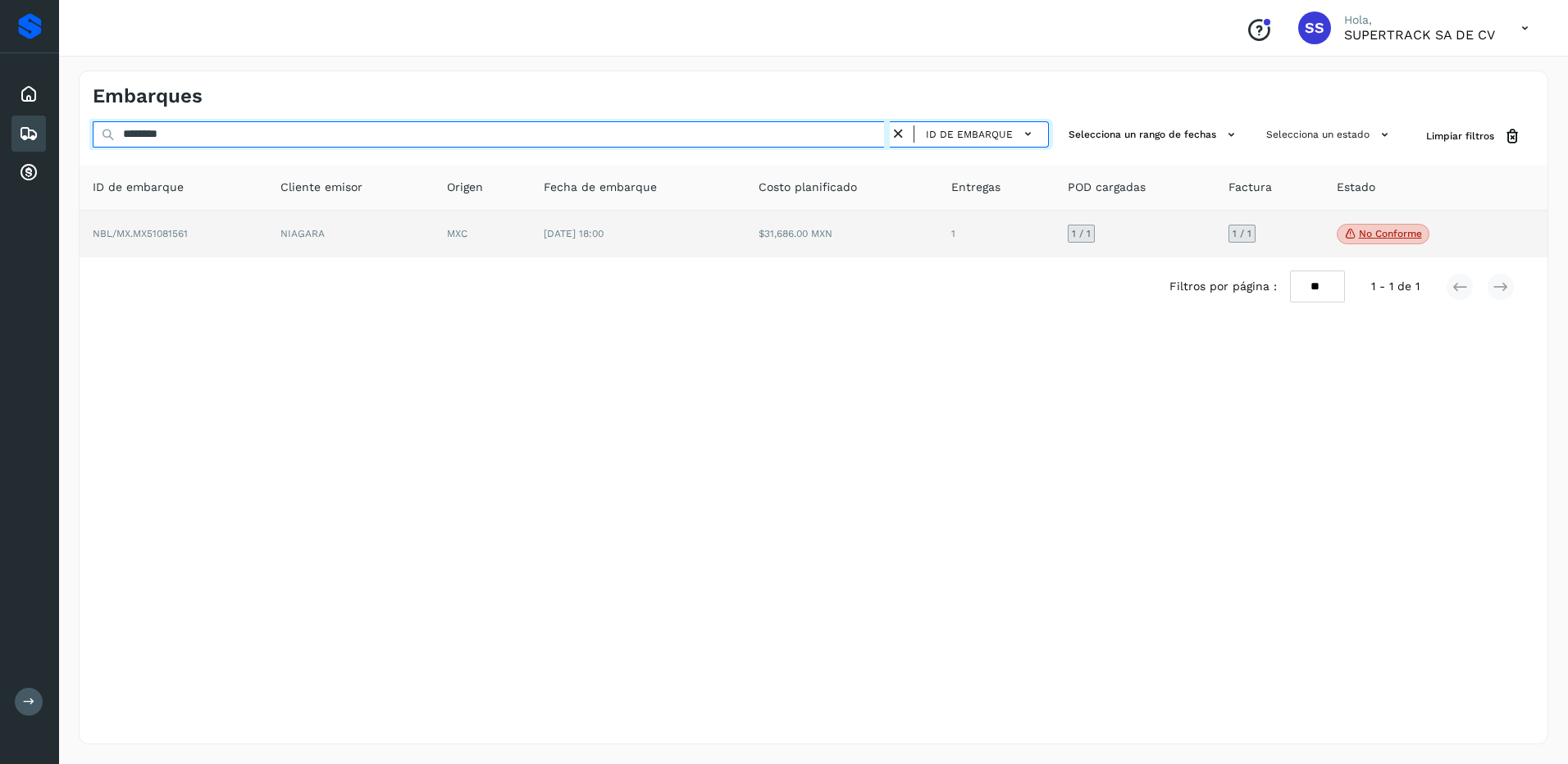
type input "********"
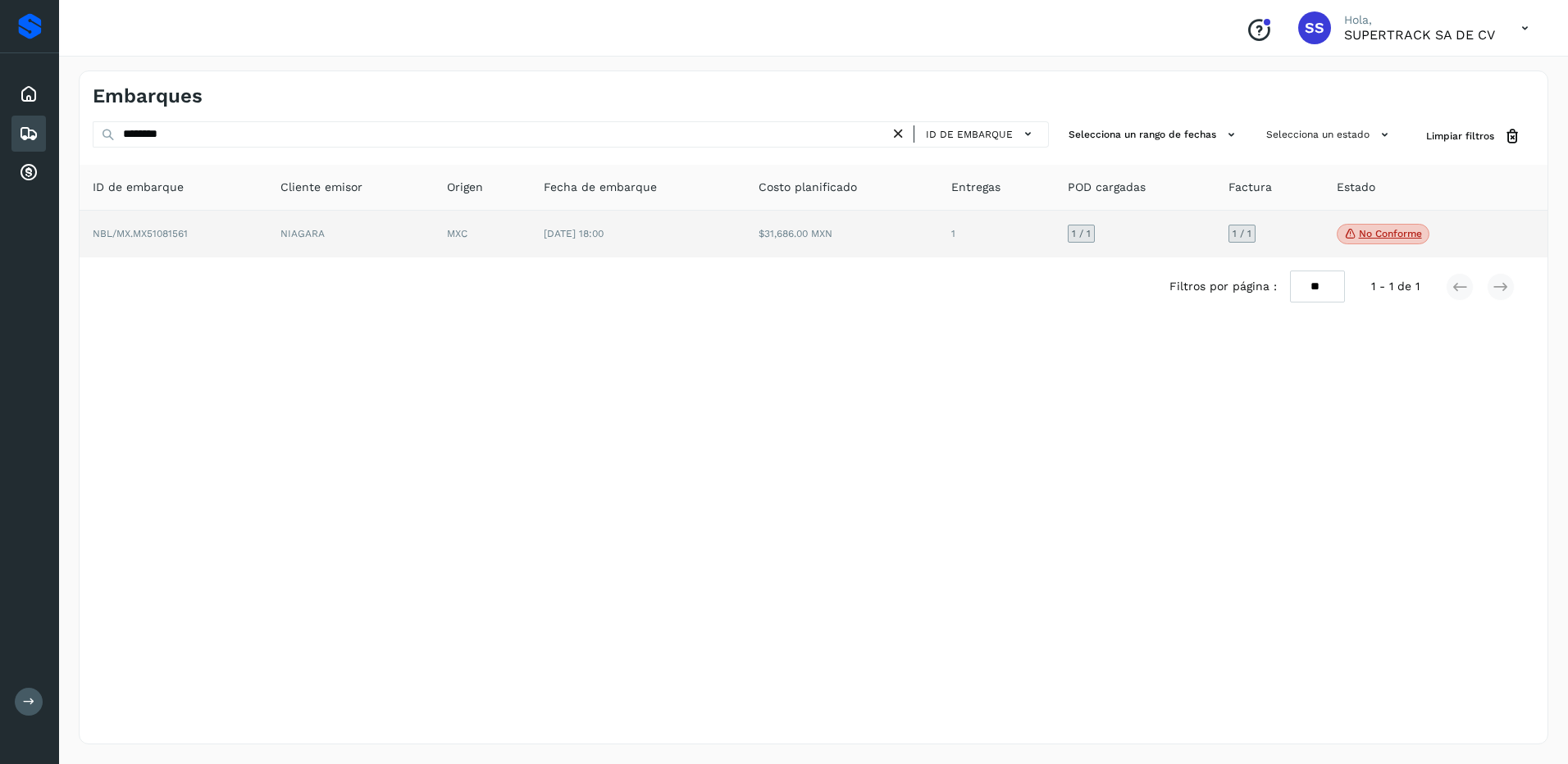
click at [1376, 221] on td "No conforme Verifica el estado de la factura o entregas asociadas a este embarq…" at bounding box center [1415, 234] width 184 height 48
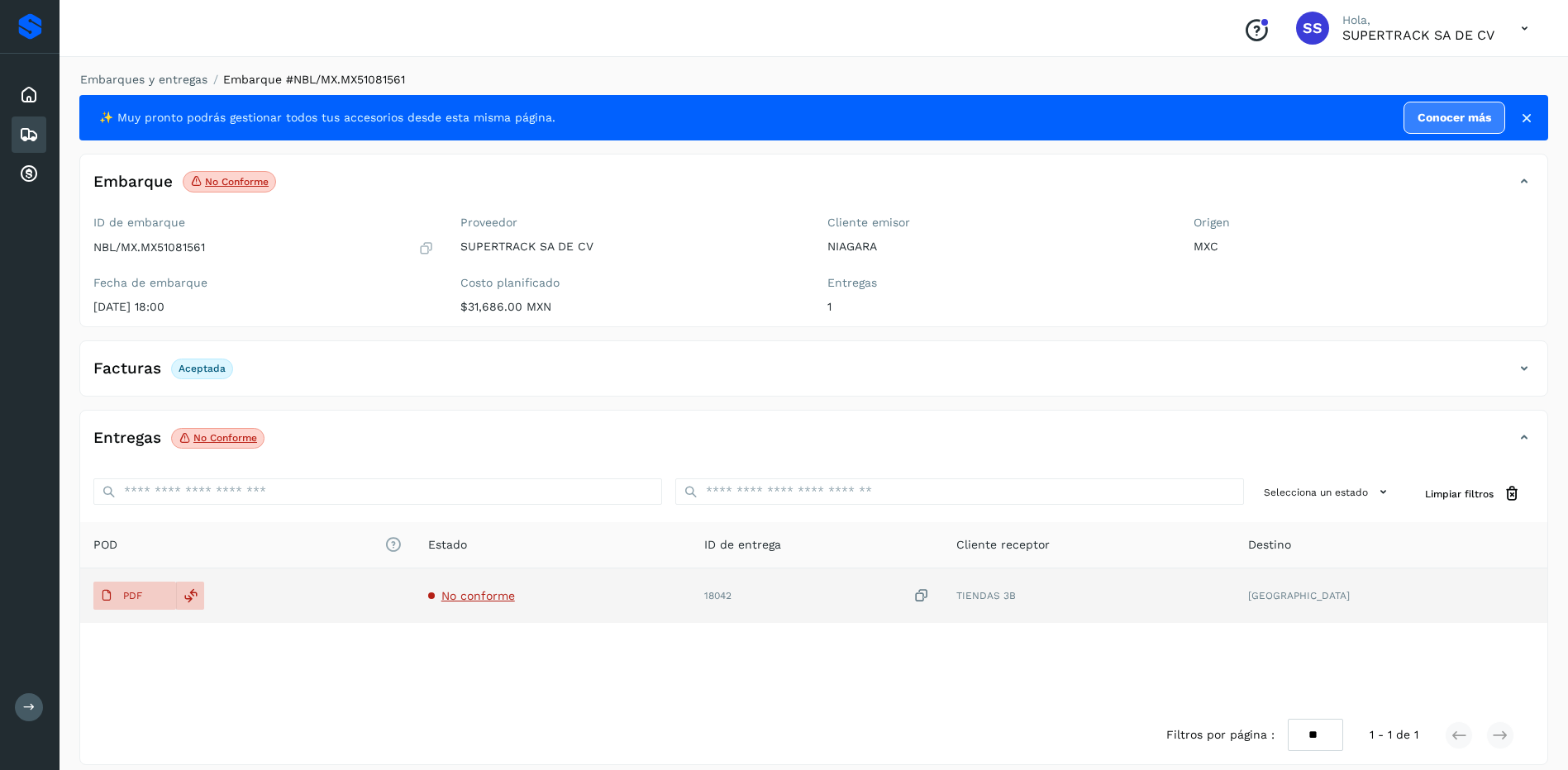
click at [466, 605] on td "No conforme" at bounding box center [553, 596] width 276 height 55
click at [488, 595] on span "No conforme" at bounding box center [478, 596] width 73 height 13
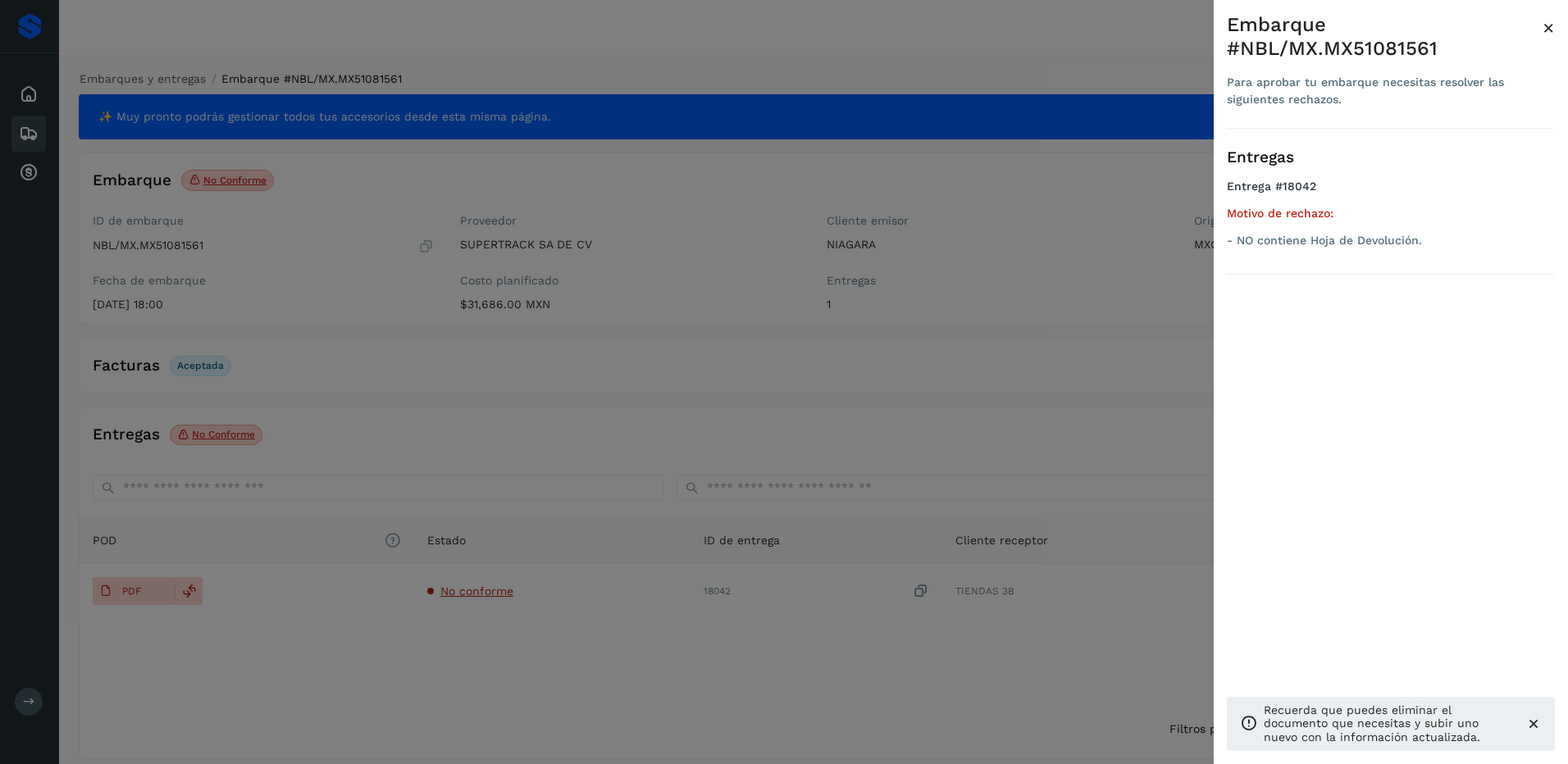
drag, startPoint x: 250, startPoint y: 658, endPoint x: 187, endPoint y: 608, distance: 80.4
click at [248, 658] on div at bounding box center [784, 382] width 1568 height 764
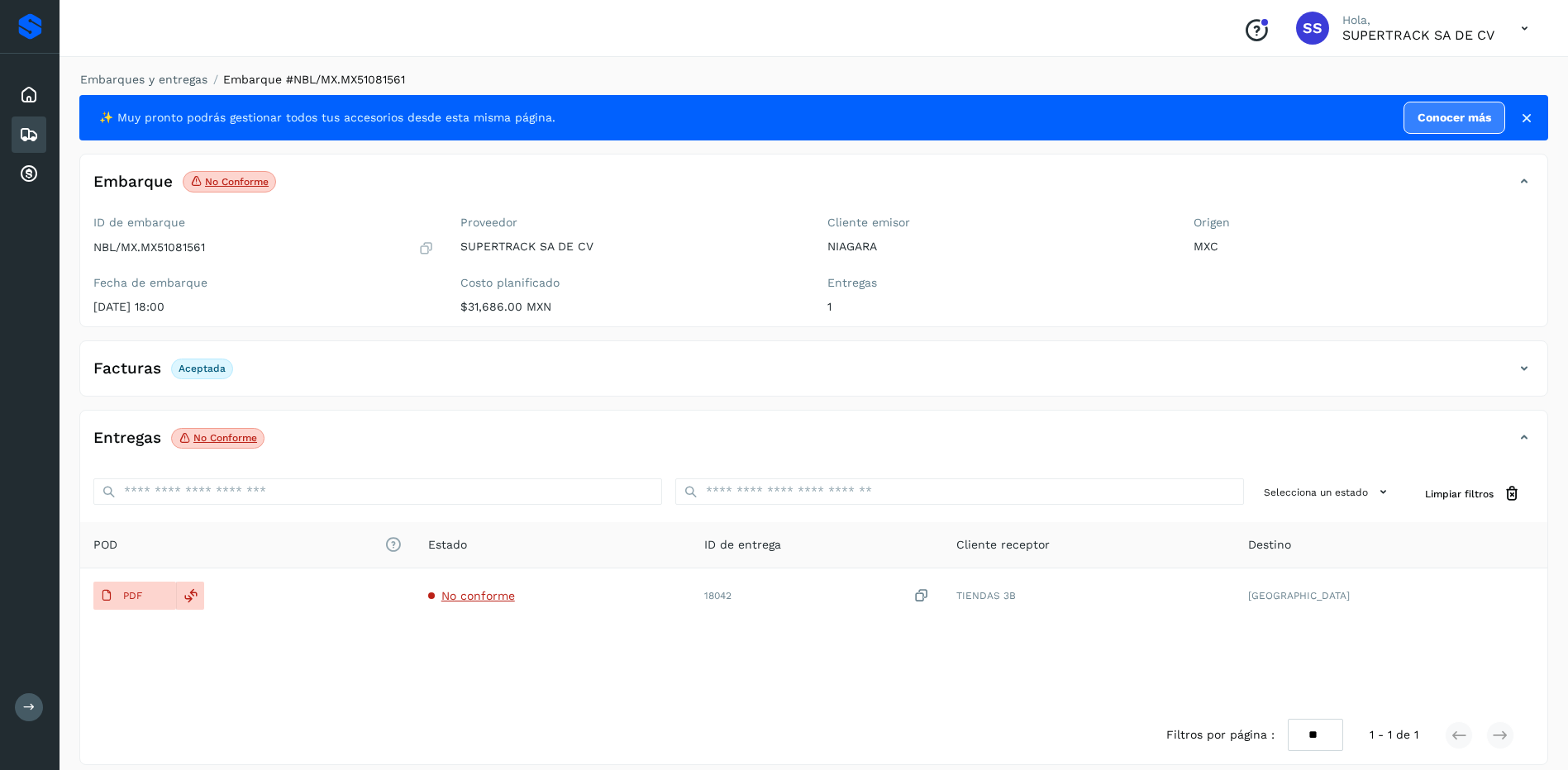
click at [163, 586] on button "PDF" at bounding box center [134, 596] width 82 height 28
click at [167, 85] on li "Embarques y entregas" at bounding box center [138, 79] width 138 height 17
click at [141, 72] on li "Embarques y entregas" at bounding box center [138, 79] width 138 height 17
click at [148, 78] on link "Embarques y entregas" at bounding box center [143, 79] width 127 height 13
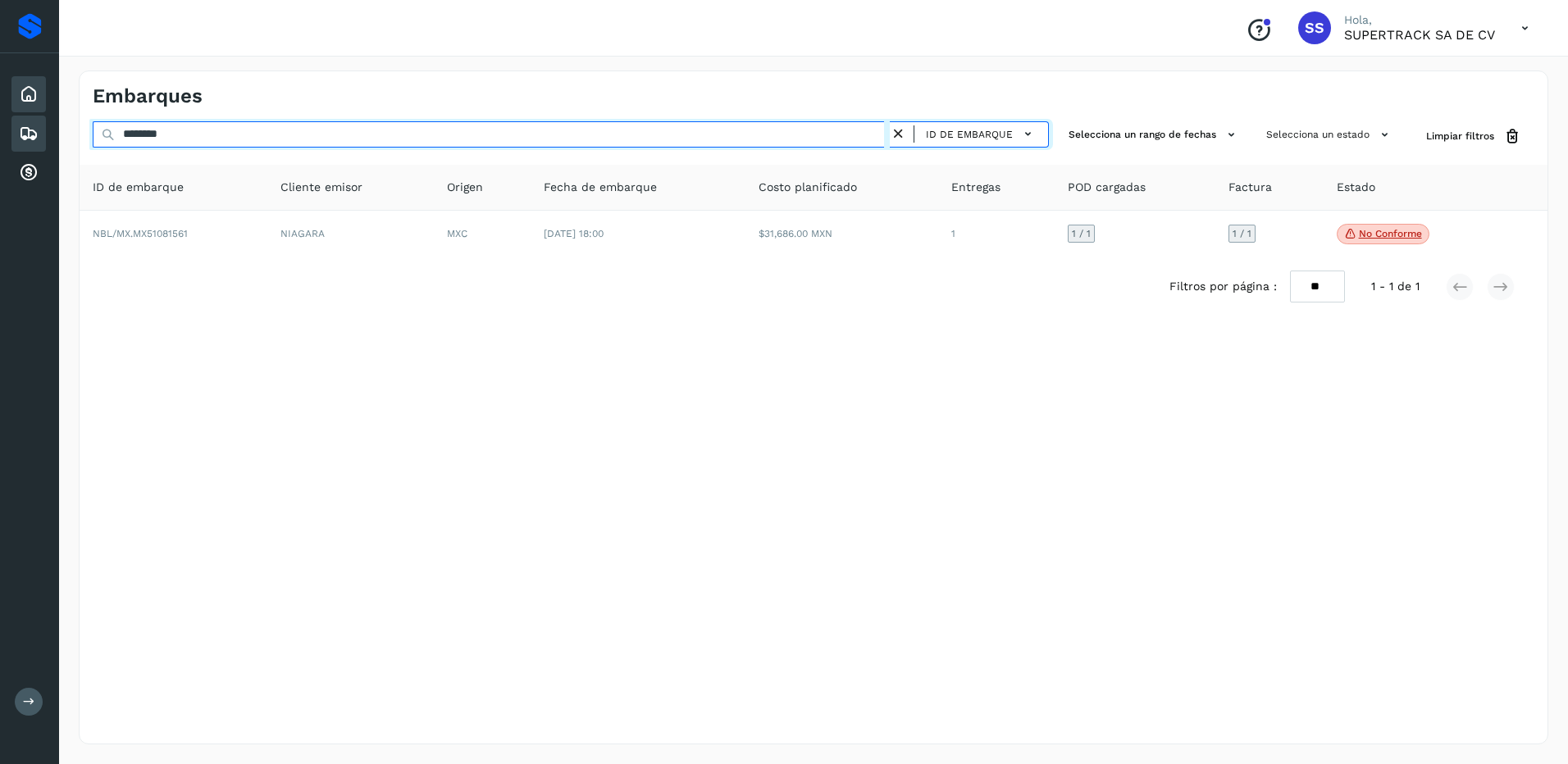
drag, startPoint x: 197, startPoint y: 134, endPoint x: 33, endPoint y: 85, distance: 171.2
click at [33, 85] on div "Proveedores Inicio Embarques Cuentas por cobrar Salir Conoce nuestros beneficio…" at bounding box center [784, 382] width 1568 height 764
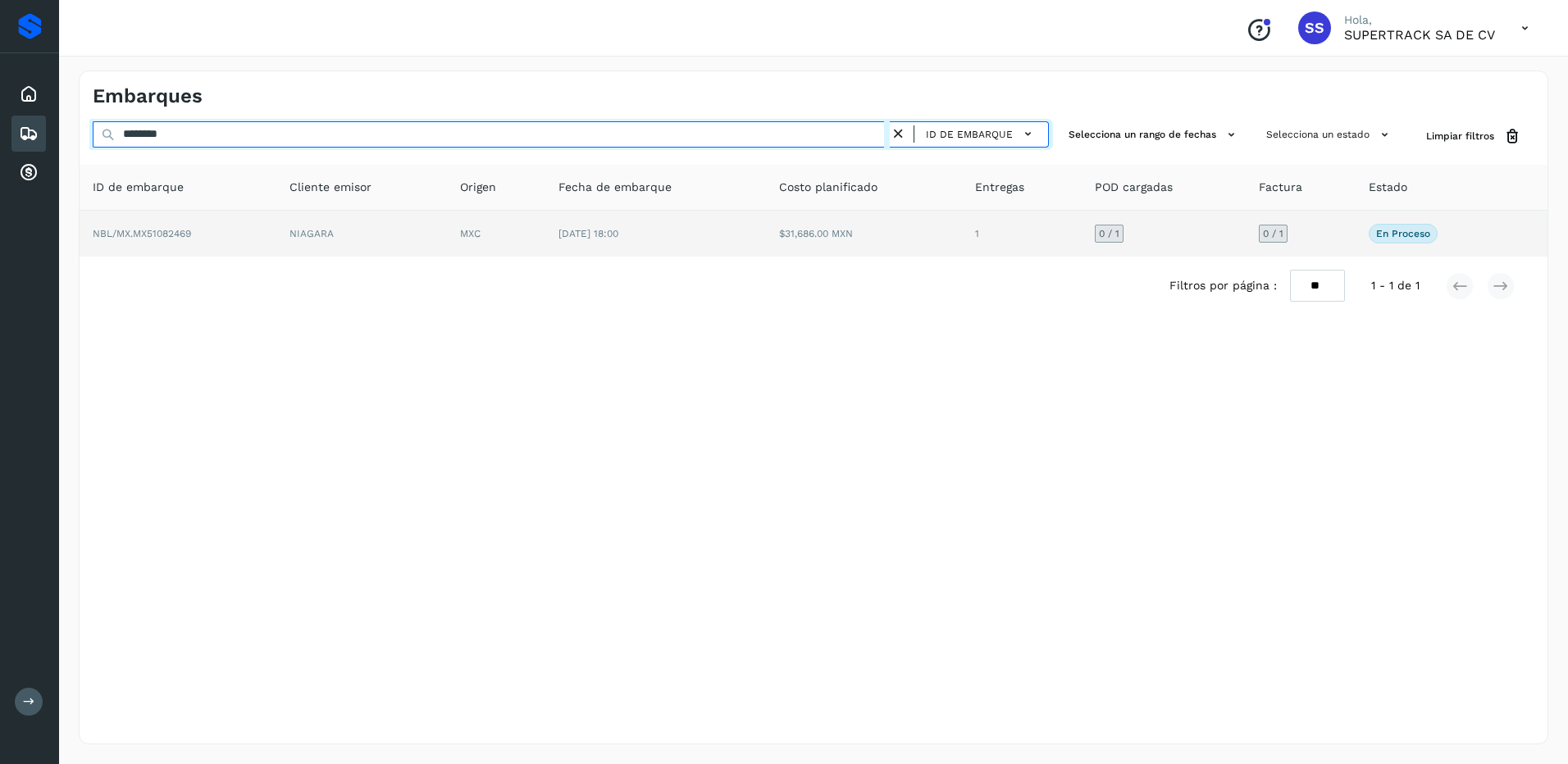
type input "********"
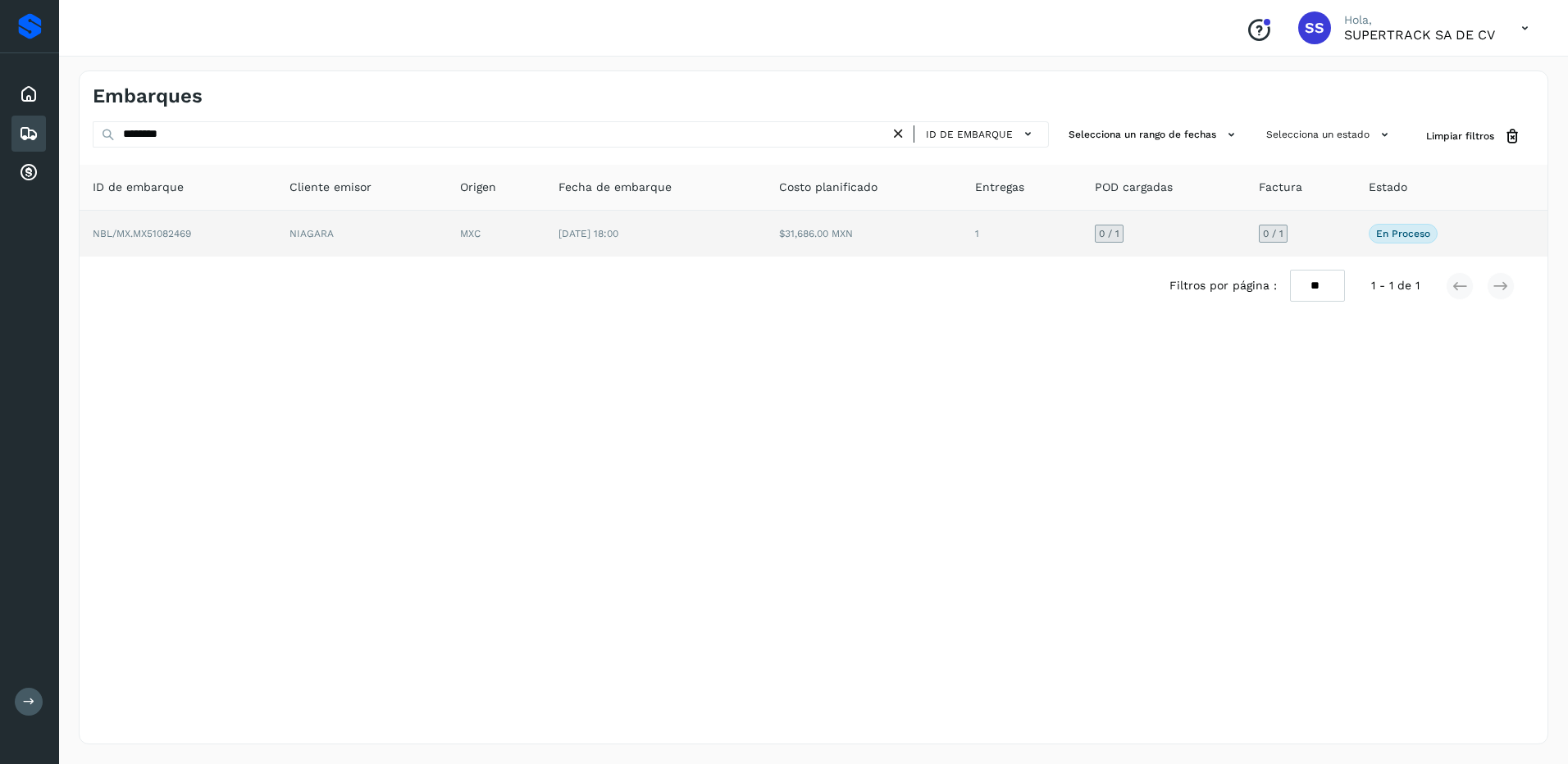
click at [991, 249] on td "1" at bounding box center [1022, 233] width 119 height 46
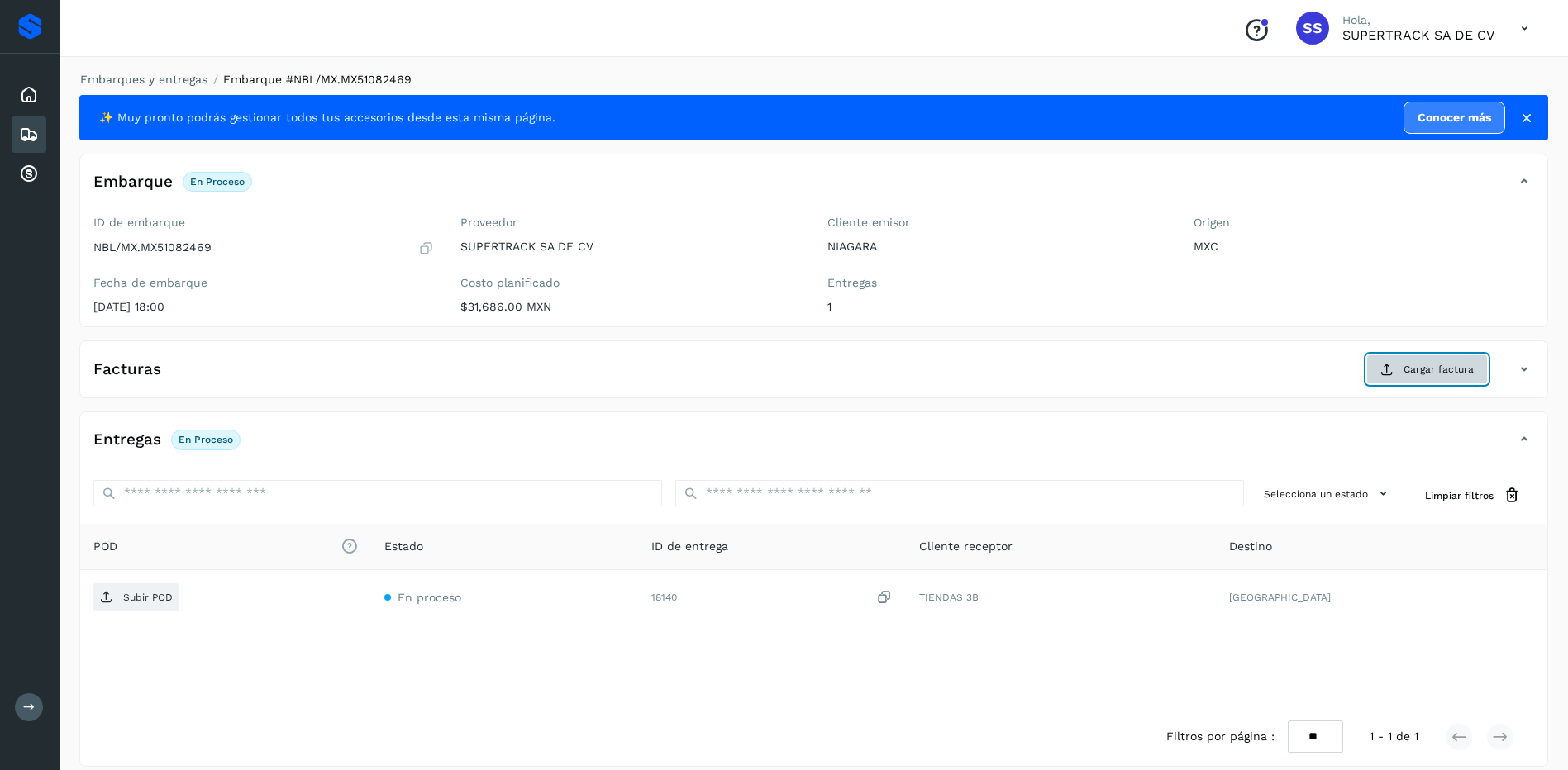
click at [1419, 365] on span "Cargar factura" at bounding box center [1438, 369] width 70 height 15
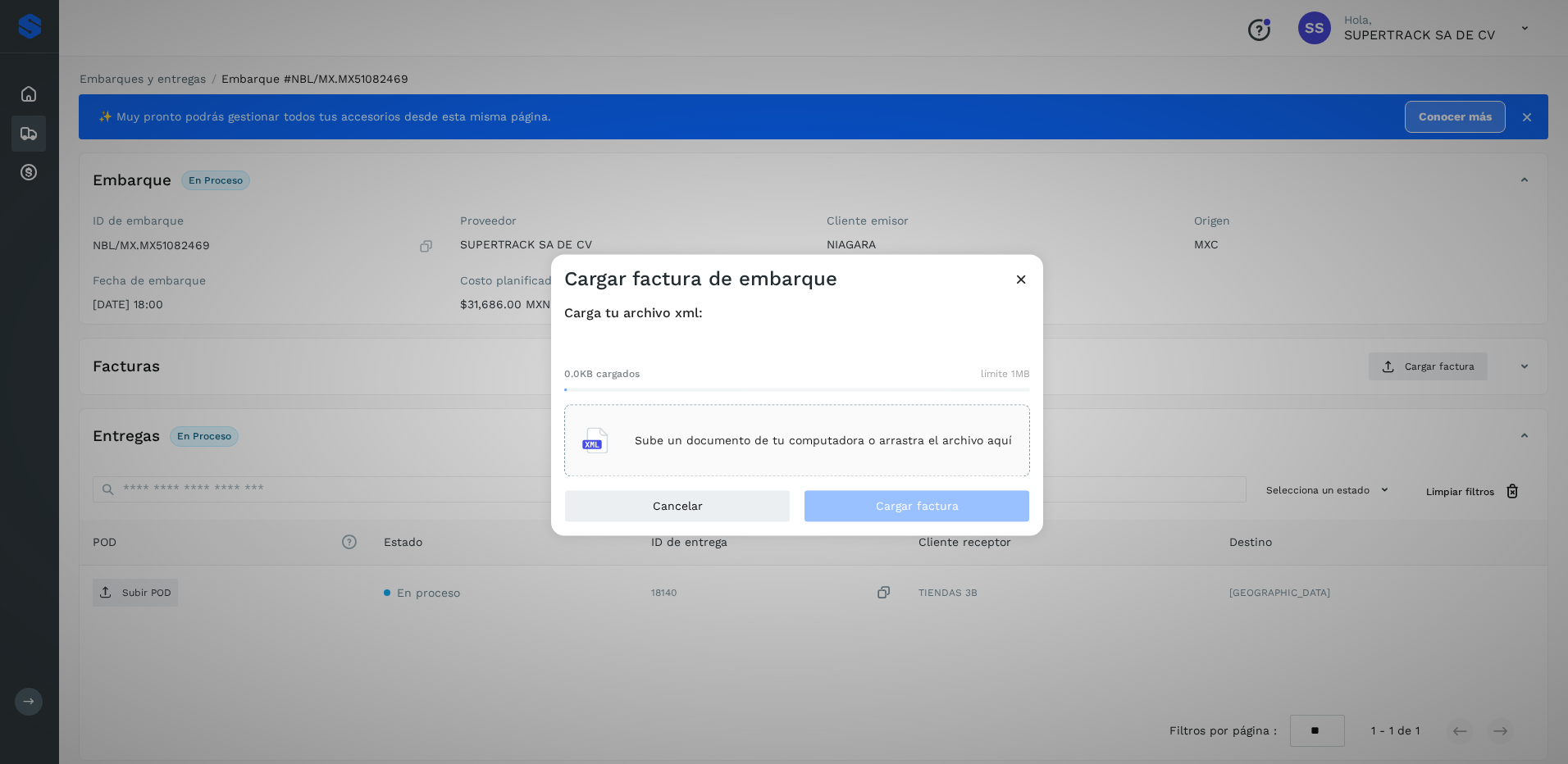
click at [805, 427] on div "Sube un documento de tu computadora o arrastra el archivo aquí" at bounding box center [797, 441] width 430 height 45
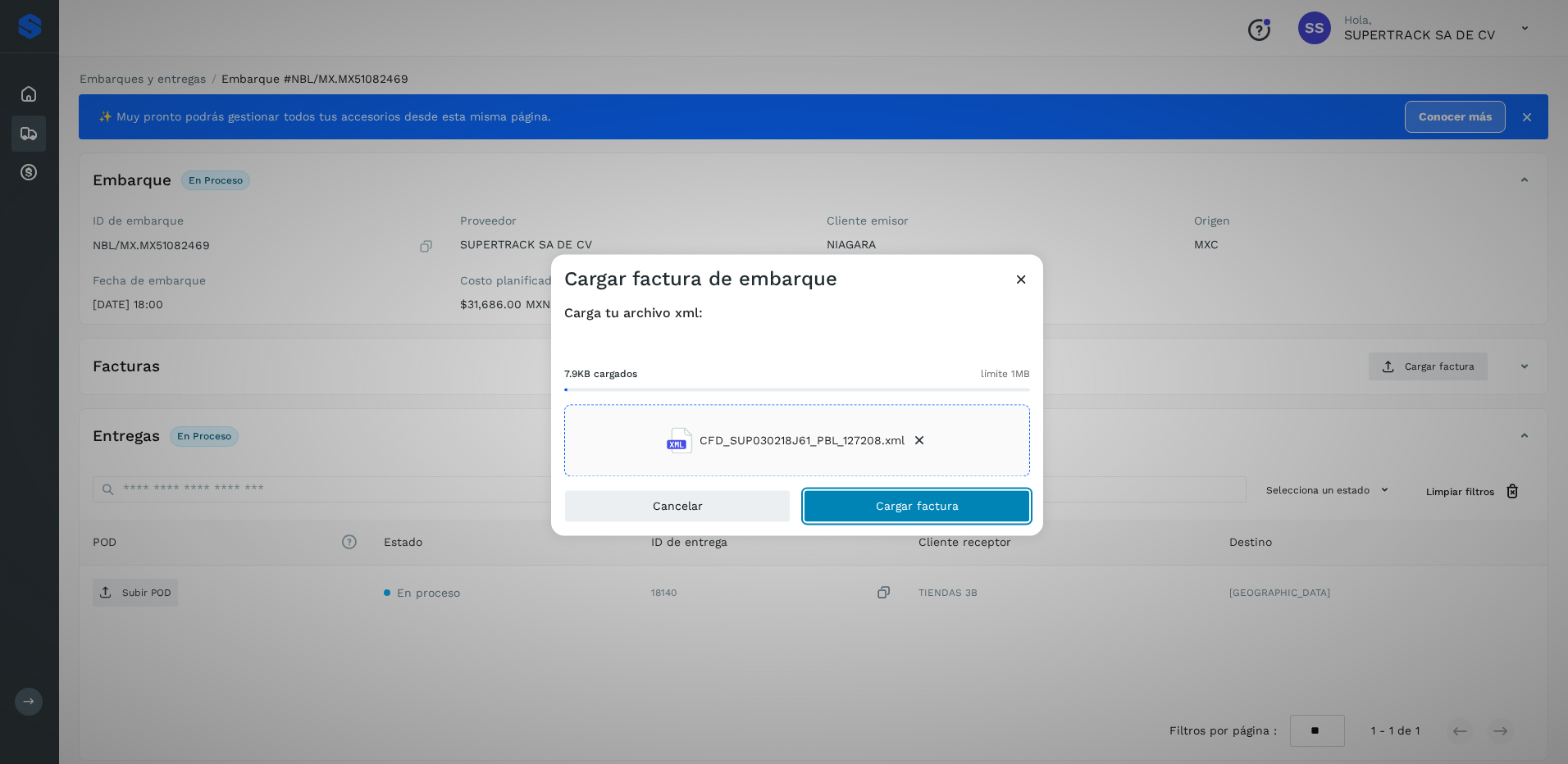
click at [921, 490] on button "Cargar factura" at bounding box center [917, 507] width 226 height 33
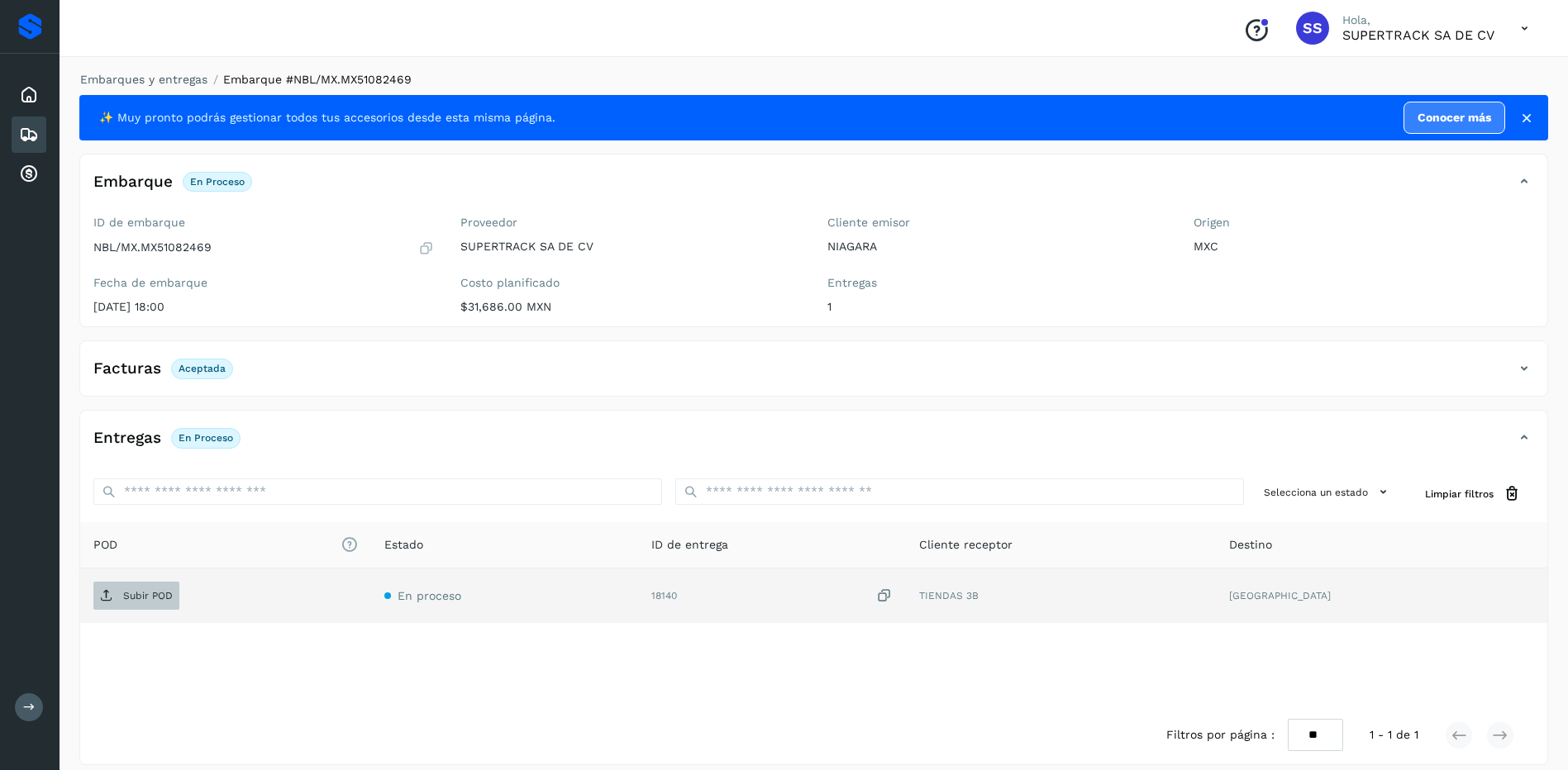
click at [156, 590] on p "Subir POD" at bounding box center [148, 596] width 50 height 12
click at [171, 77] on link "Embarques y entregas" at bounding box center [143, 79] width 127 height 13
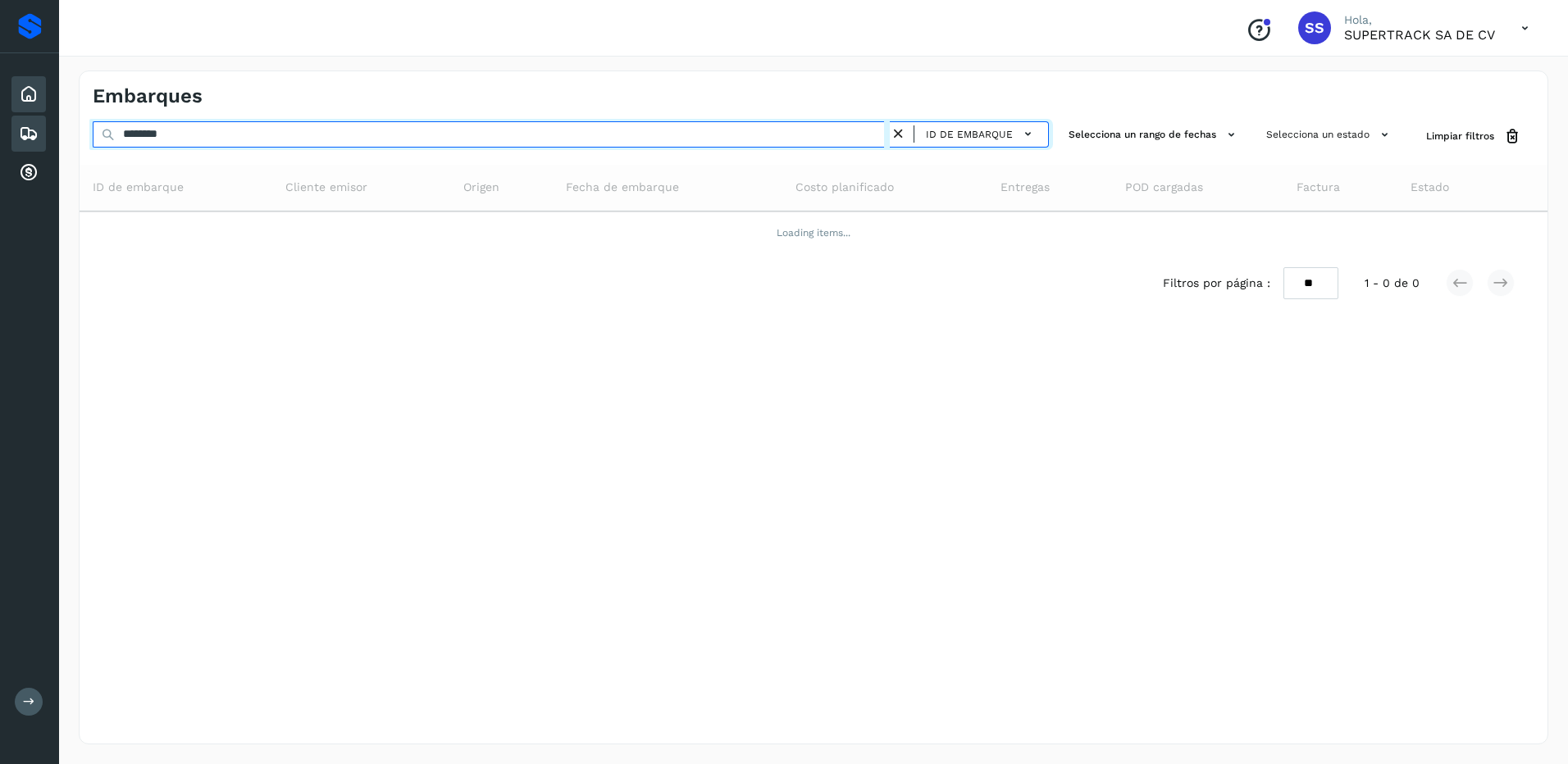
drag, startPoint x: 226, startPoint y: 144, endPoint x: 15, endPoint y: 110, distance: 213.7
click at [16, 110] on div "Proveedores Inicio Embarques Cuentas por cobrar Salir Conoce nuestros beneficio…" at bounding box center [784, 382] width 1568 height 764
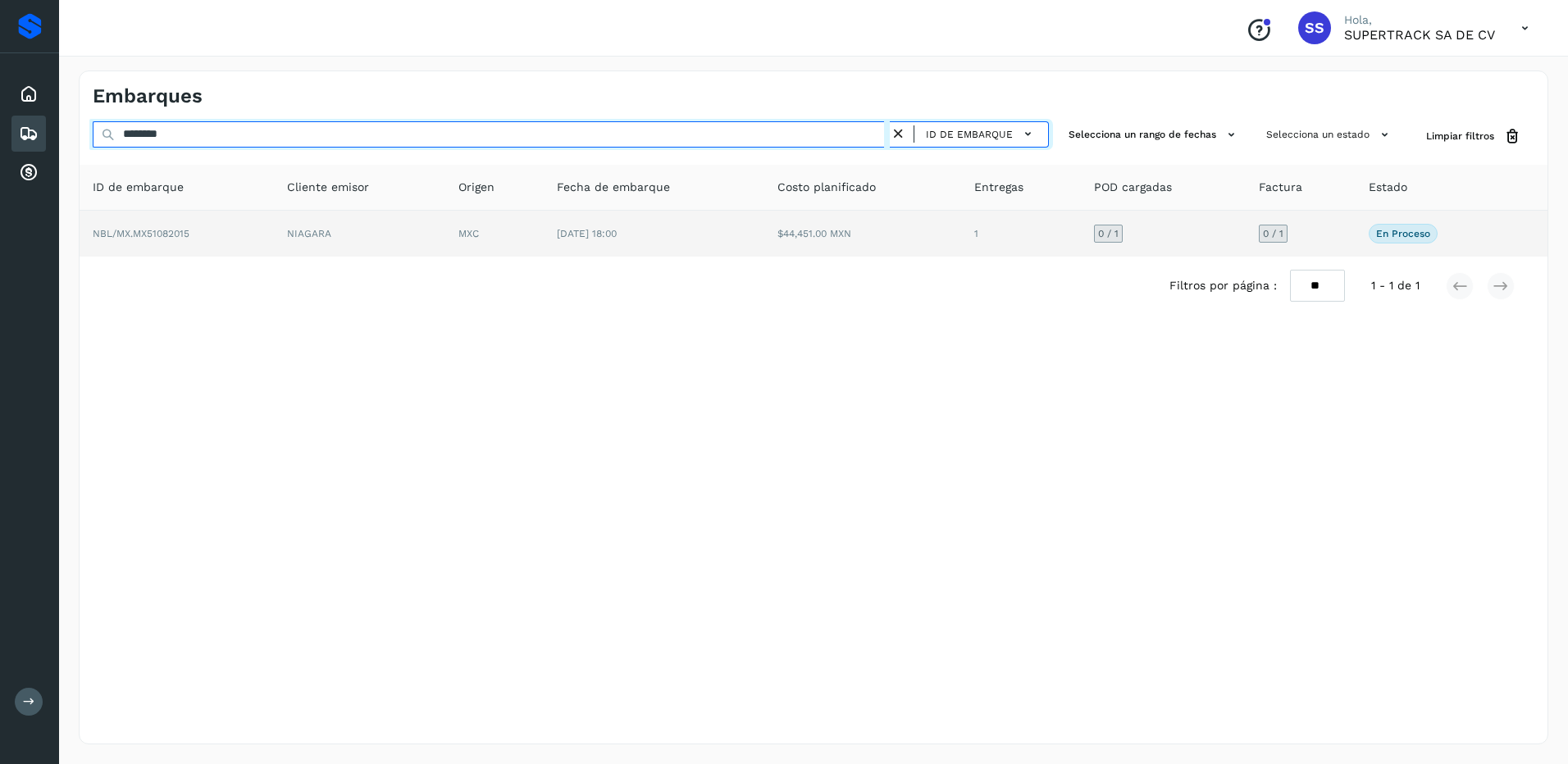
type input "********"
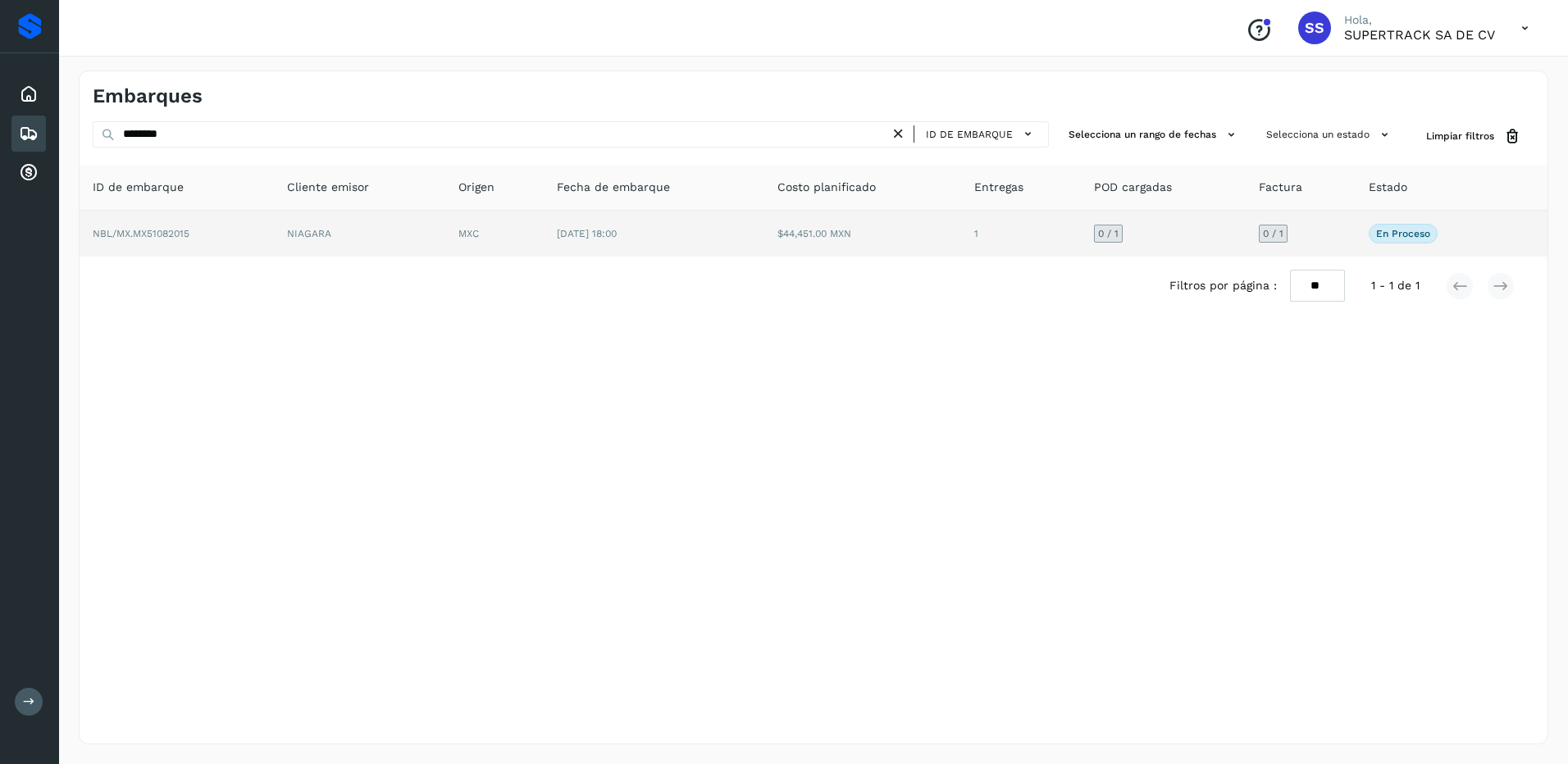
click at [366, 223] on td "NIAGARA" at bounding box center [360, 233] width 172 height 46
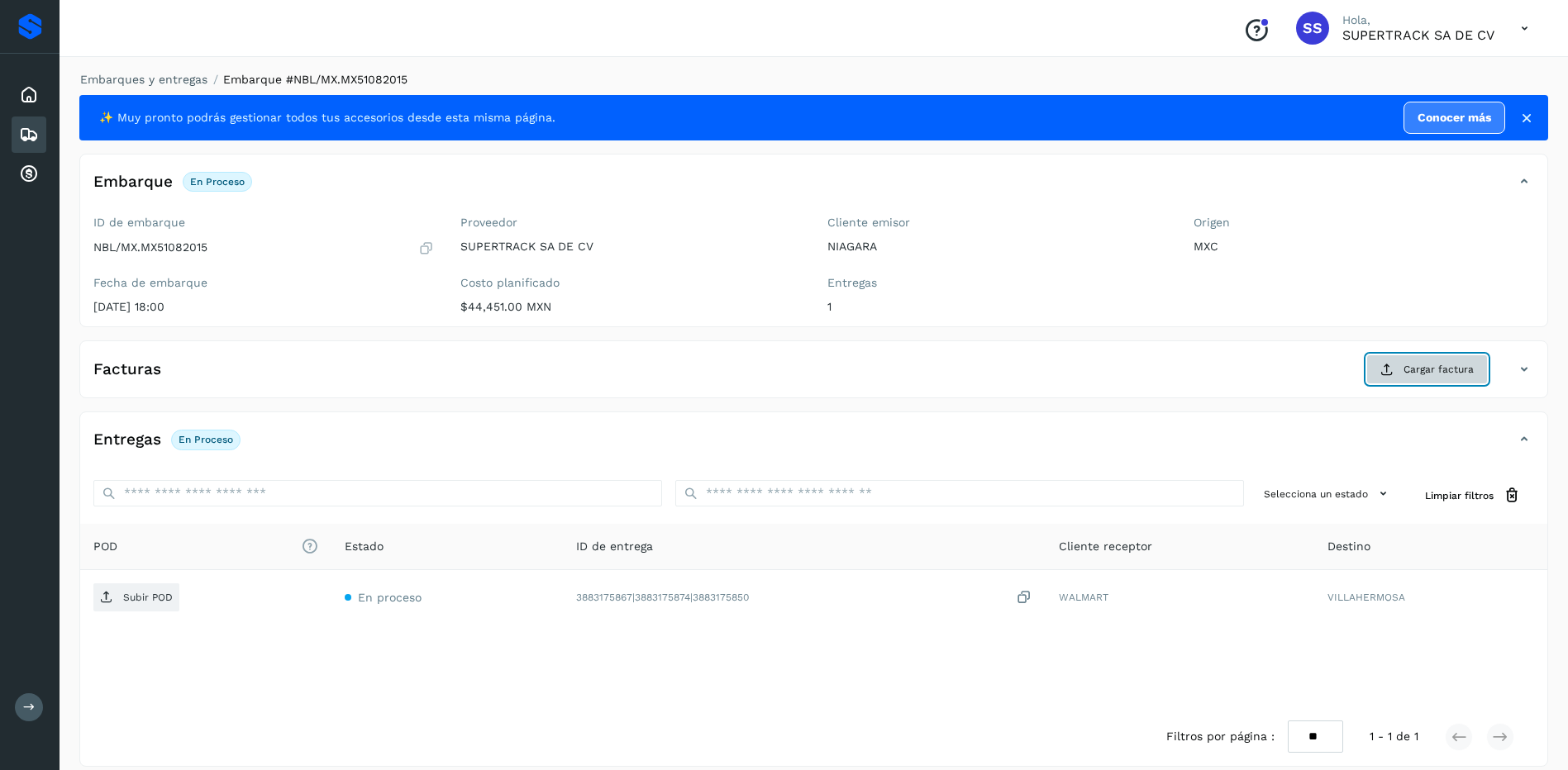
click at [1437, 360] on button "Cargar factura" at bounding box center [1427, 369] width 121 height 30
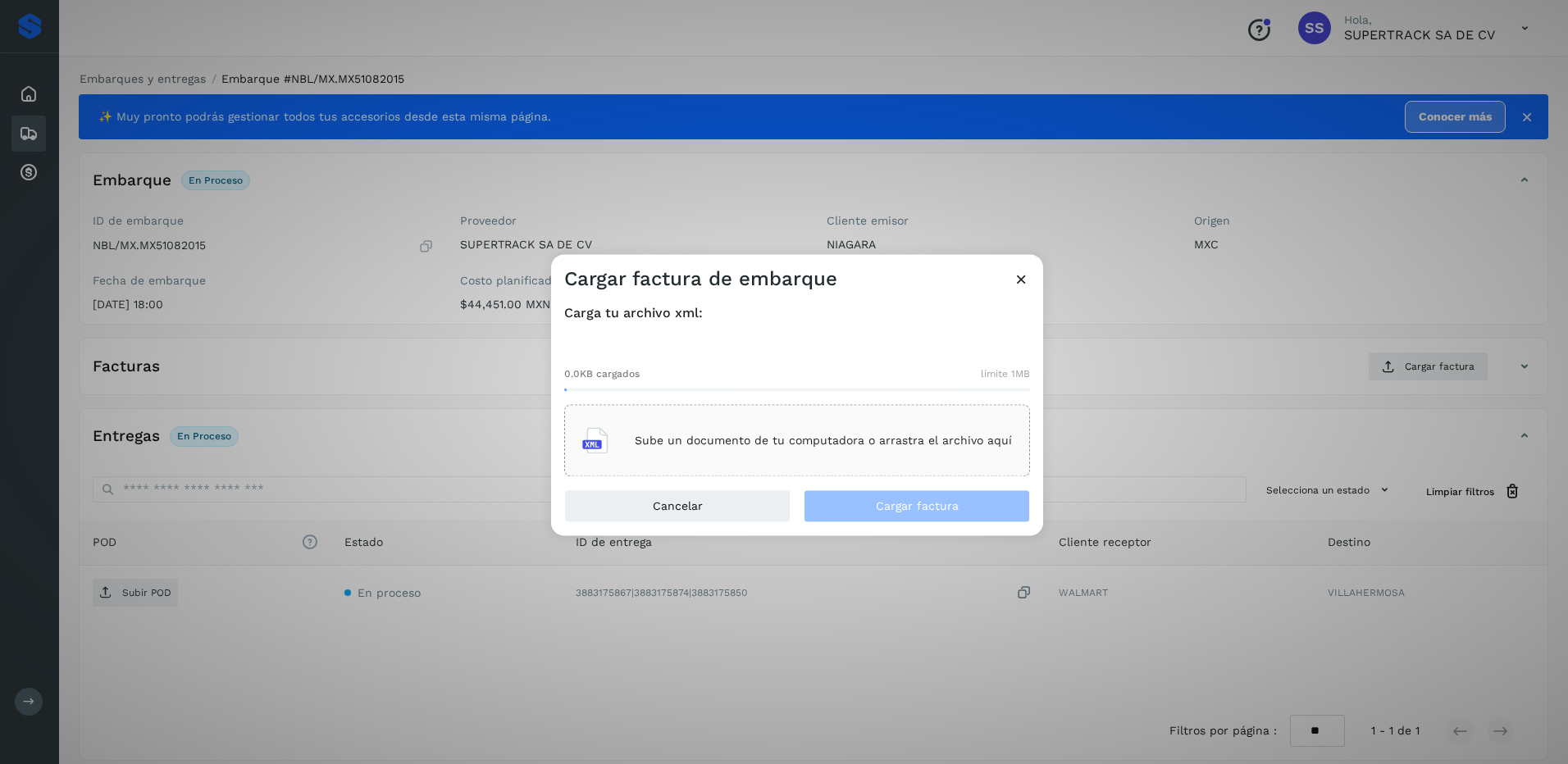
click at [821, 442] on p "Sube un documento de tu computadora o arrastra el archivo aquí" at bounding box center [823, 441] width 377 height 14
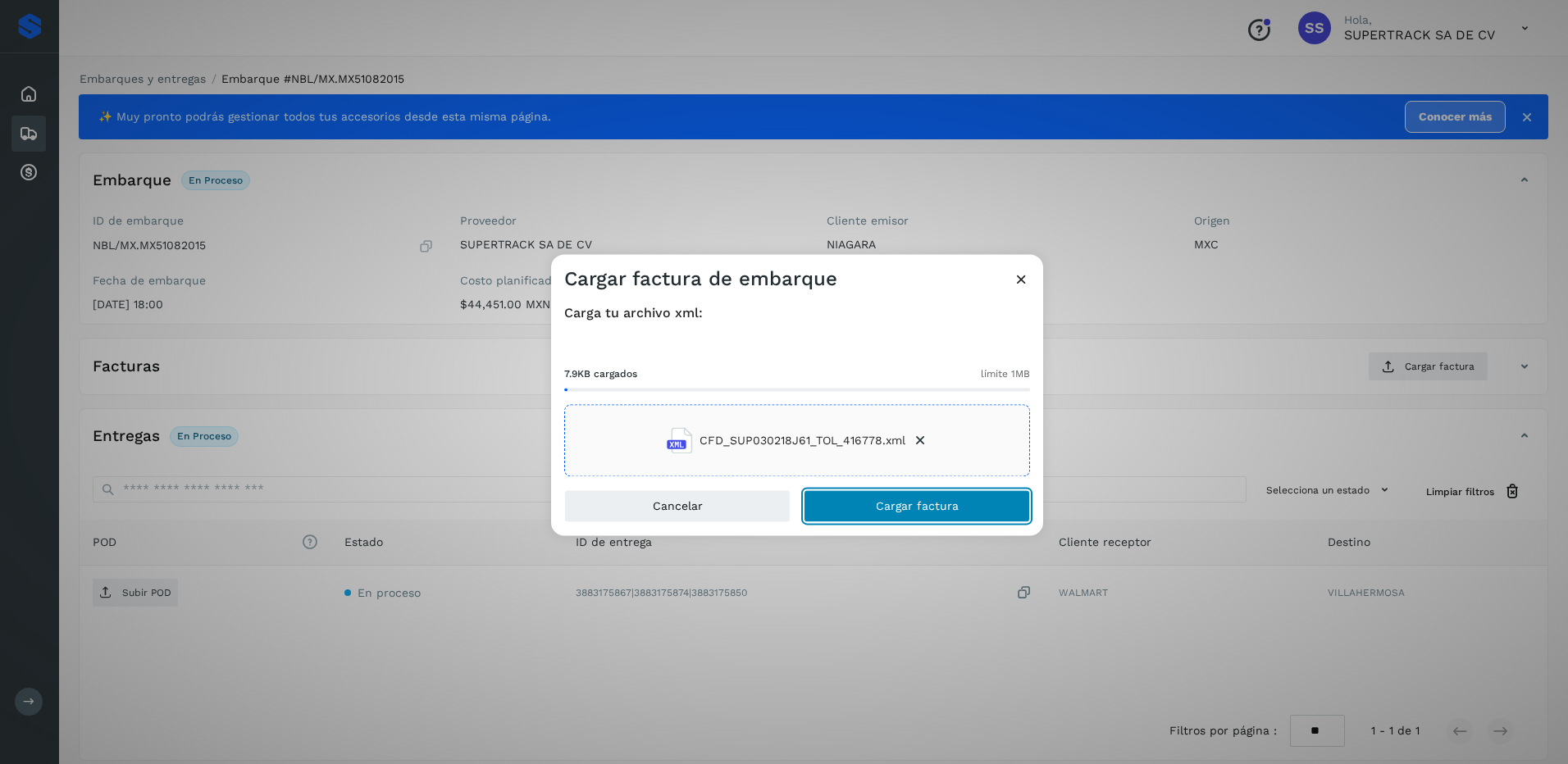
click at [922, 497] on button "Cargar factura" at bounding box center [917, 507] width 226 height 33
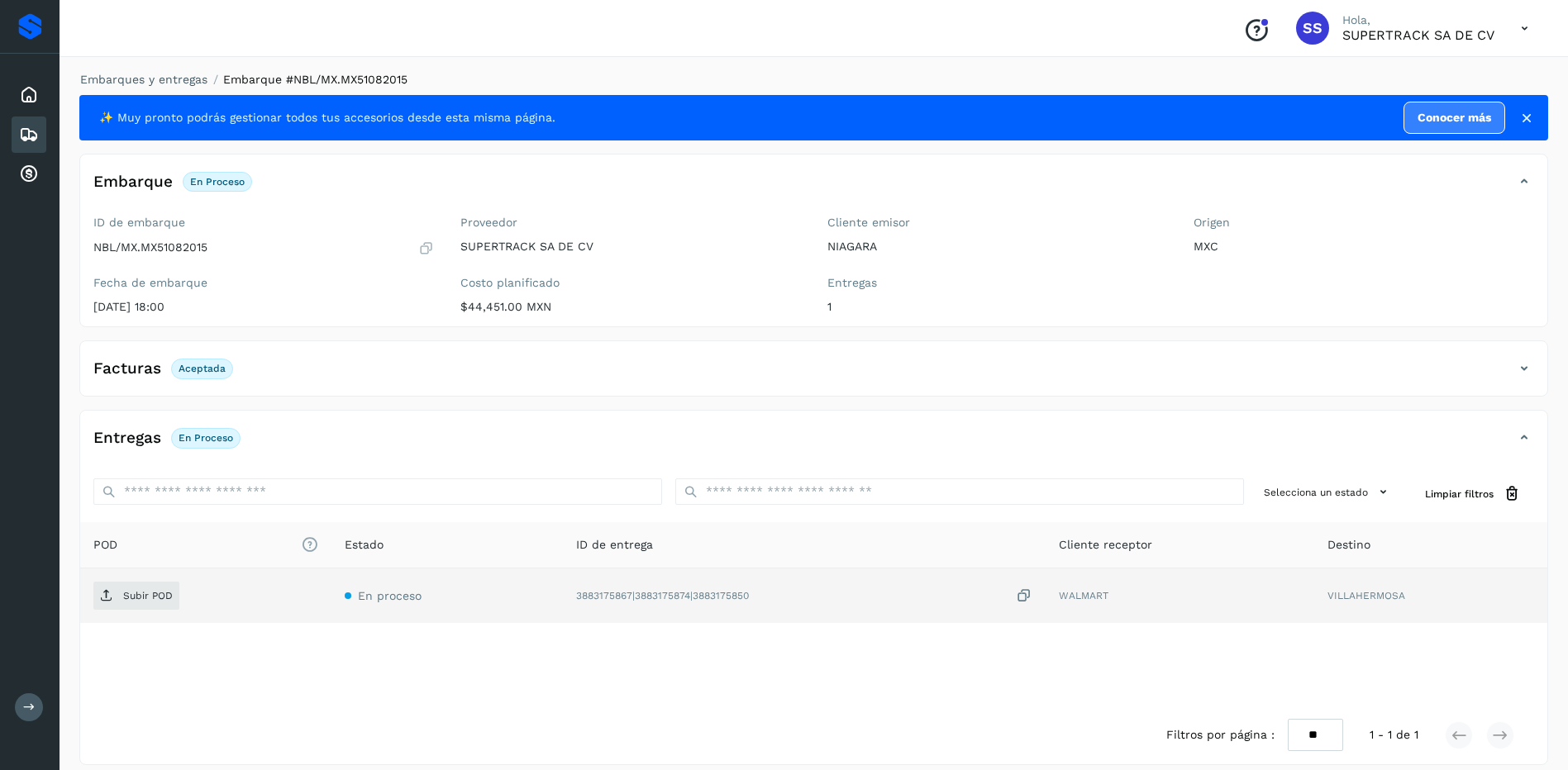
click at [123, 621] on td "Subir POD" at bounding box center [205, 596] width 251 height 55
click at [136, 611] on td "Subir POD" at bounding box center [205, 596] width 251 height 55
click at [131, 597] on p "Subir POD" at bounding box center [148, 596] width 50 height 12
click at [164, 84] on link "Embarques y entregas" at bounding box center [143, 79] width 127 height 13
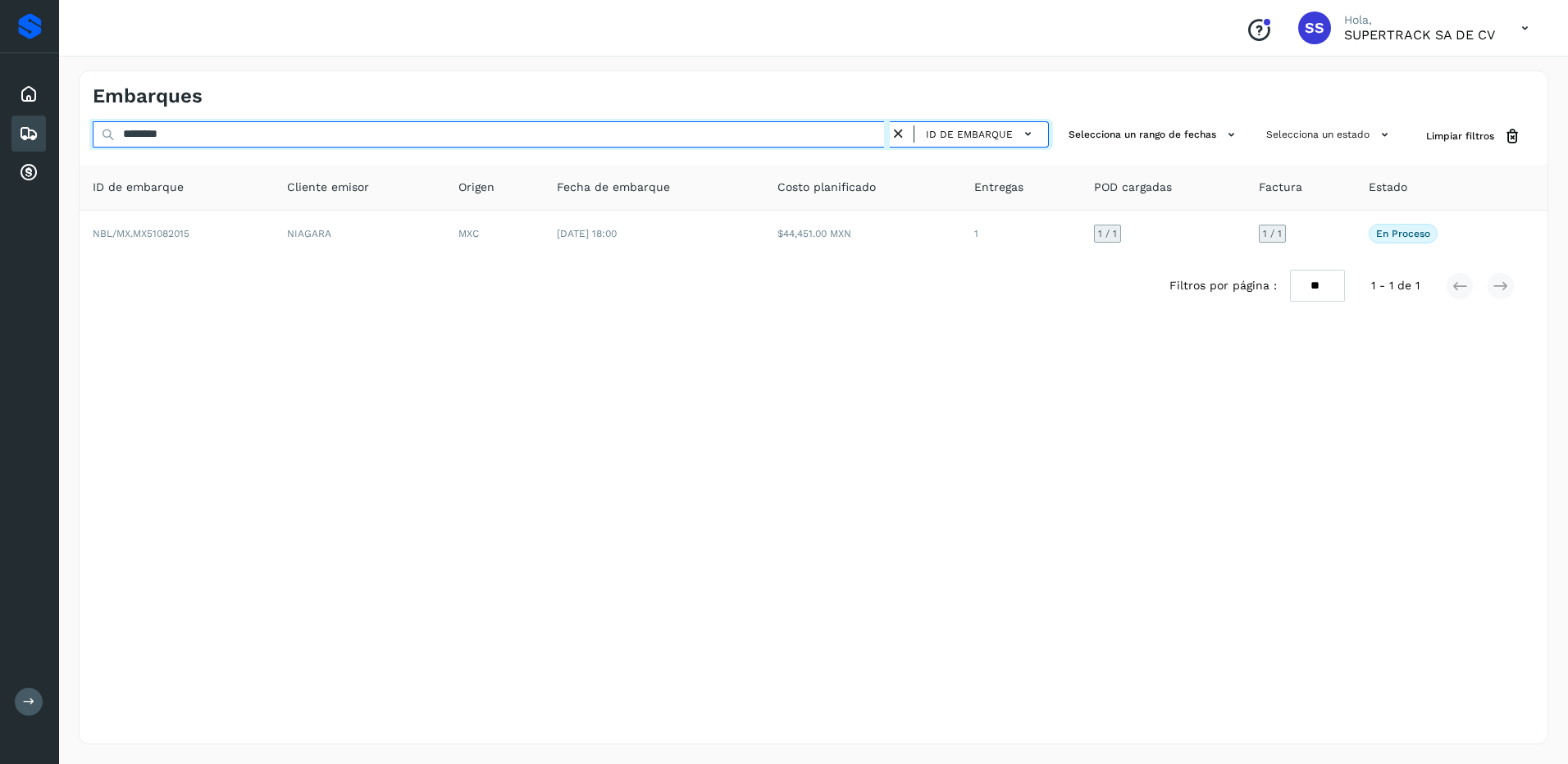
drag, startPoint x: 200, startPoint y: 146, endPoint x: 21, endPoint y: 113, distance: 182.0
click at [21, 113] on div "Proveedores Inicio Embarques Cuentas por cobrar Salir Conoce nuestros beneficio…" at bounding box center [784, 382] width 1568 height 764
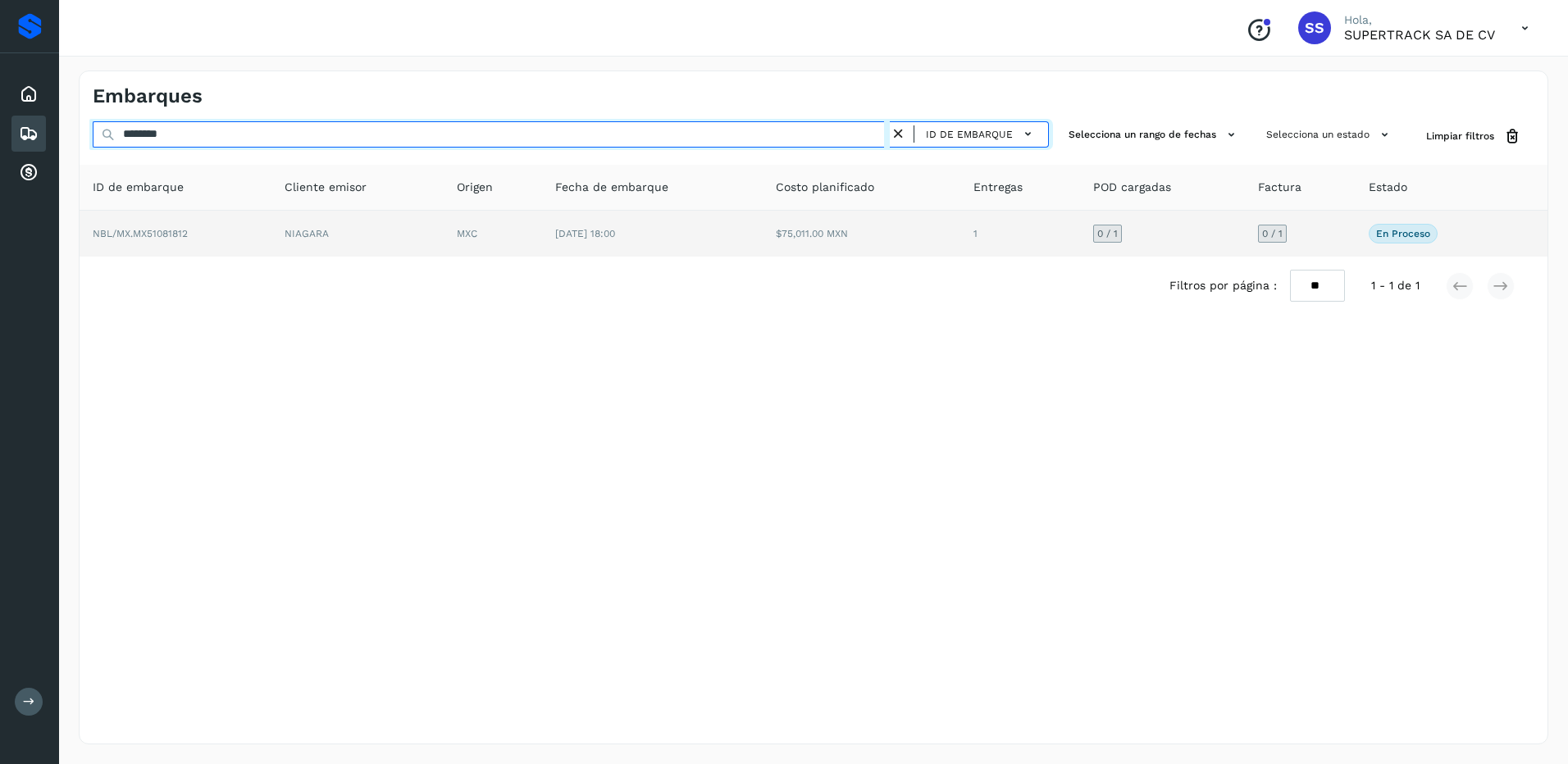
type input "********"
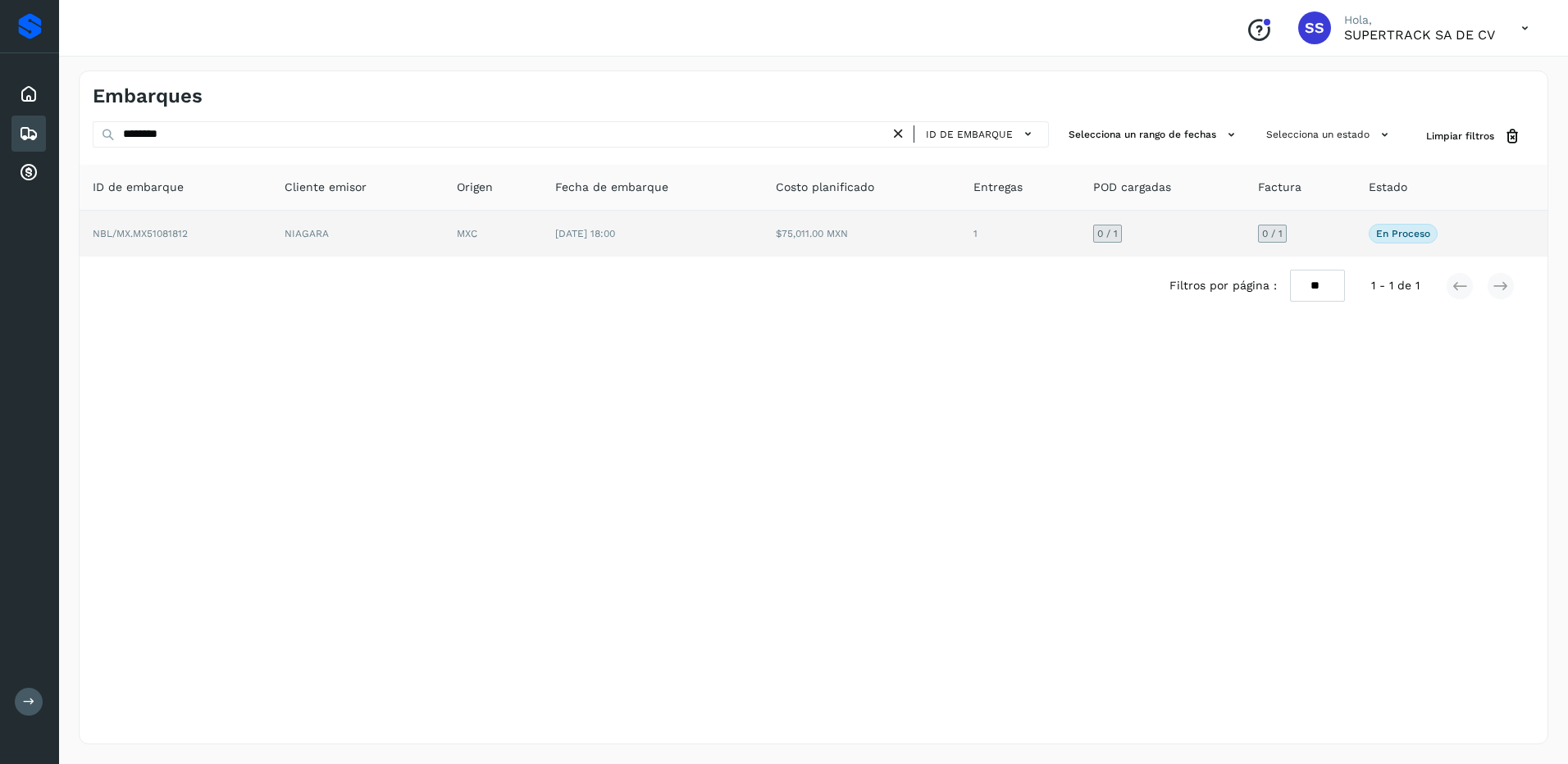
click at [621, 250] on td "[DATE] 18:00" at bounding box center [652, 233] width 220 height 46
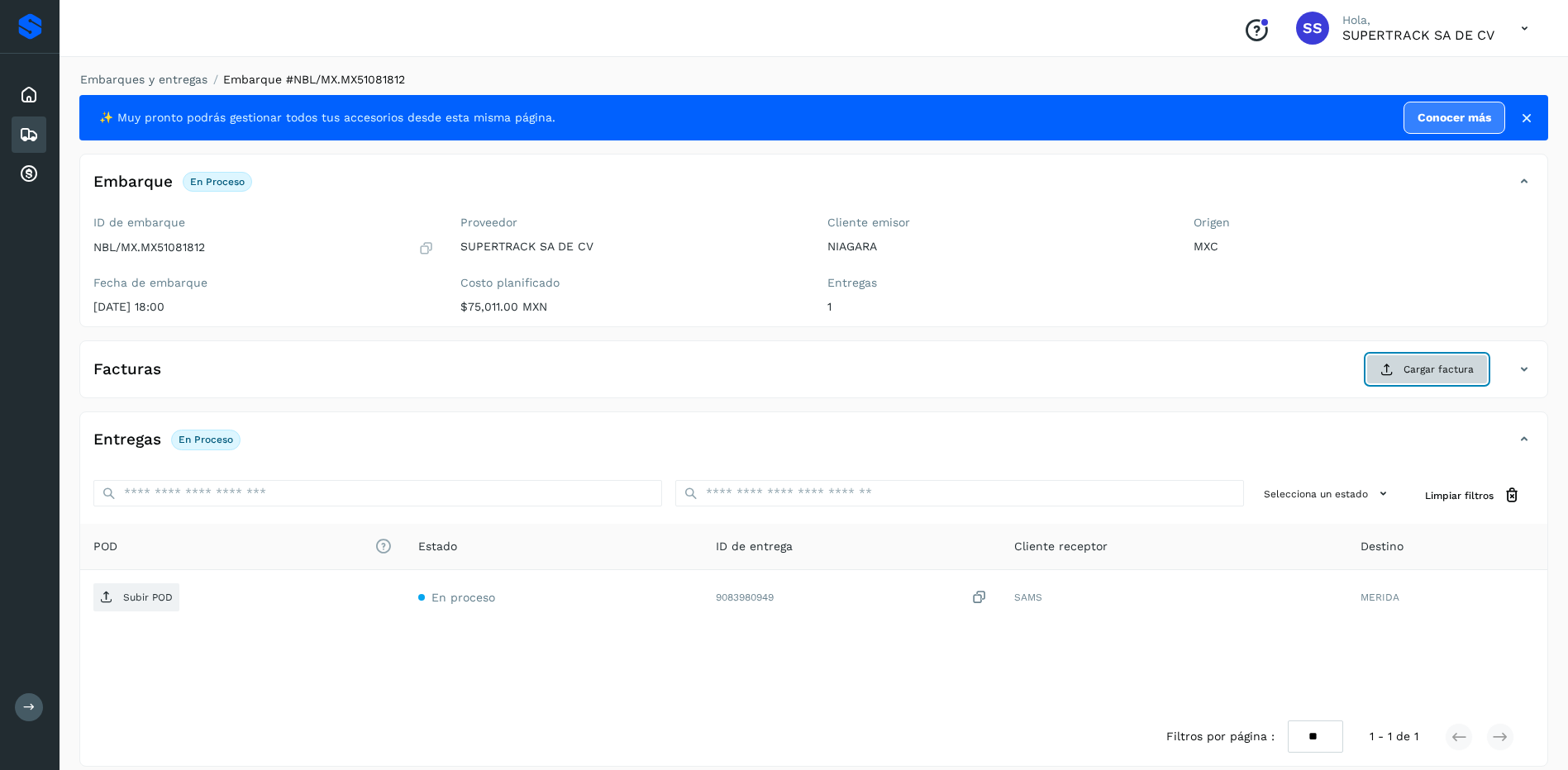
click at [1437, 368] on span "Cargar factura" at bounding box center [1438, 369] width 70 height 15
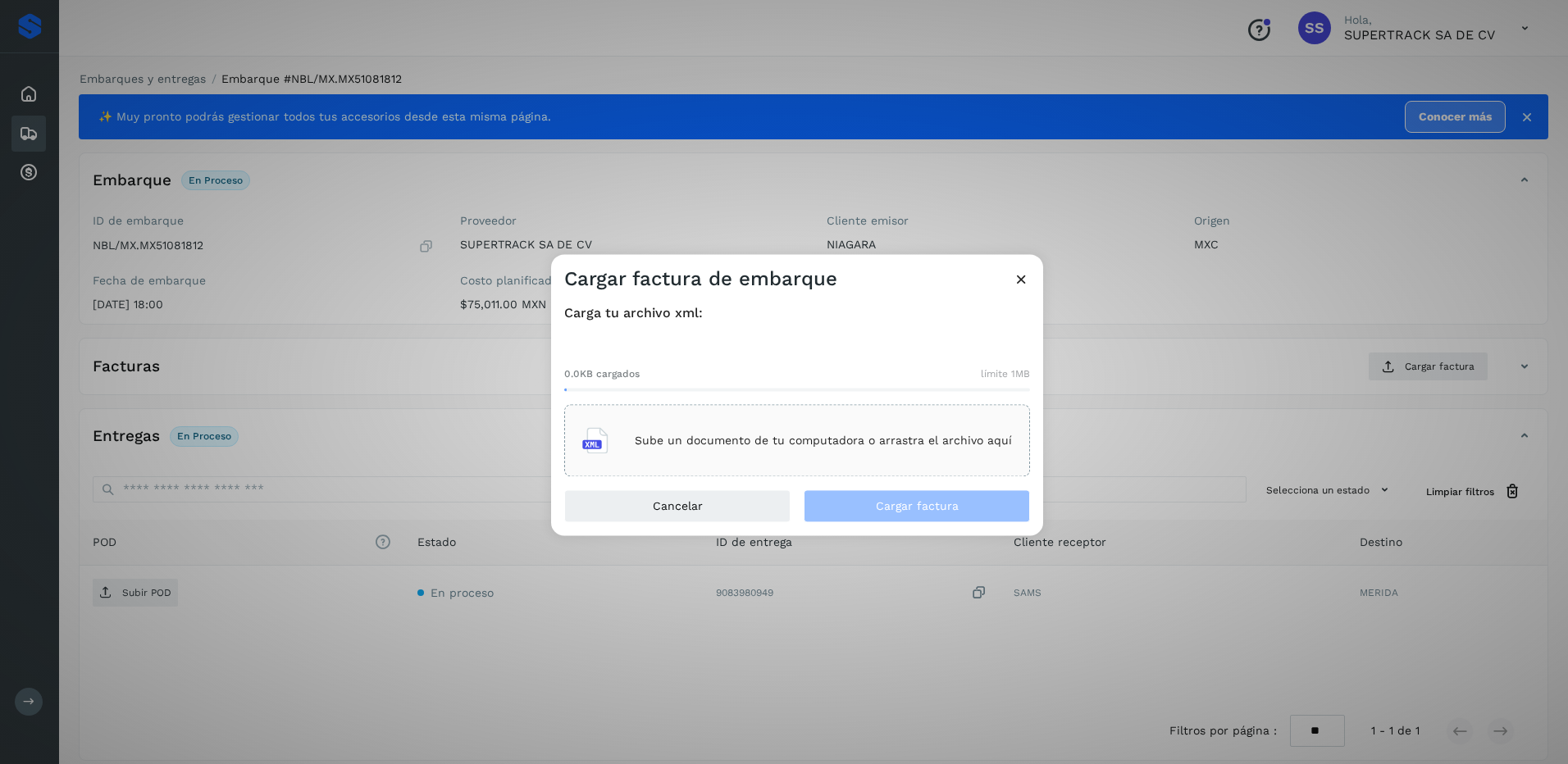
click at [749, 442] on p "Sube un documento de tu computadora o arrastra el archivo aquí" at bounding box center [823, 441] width 377 height 14
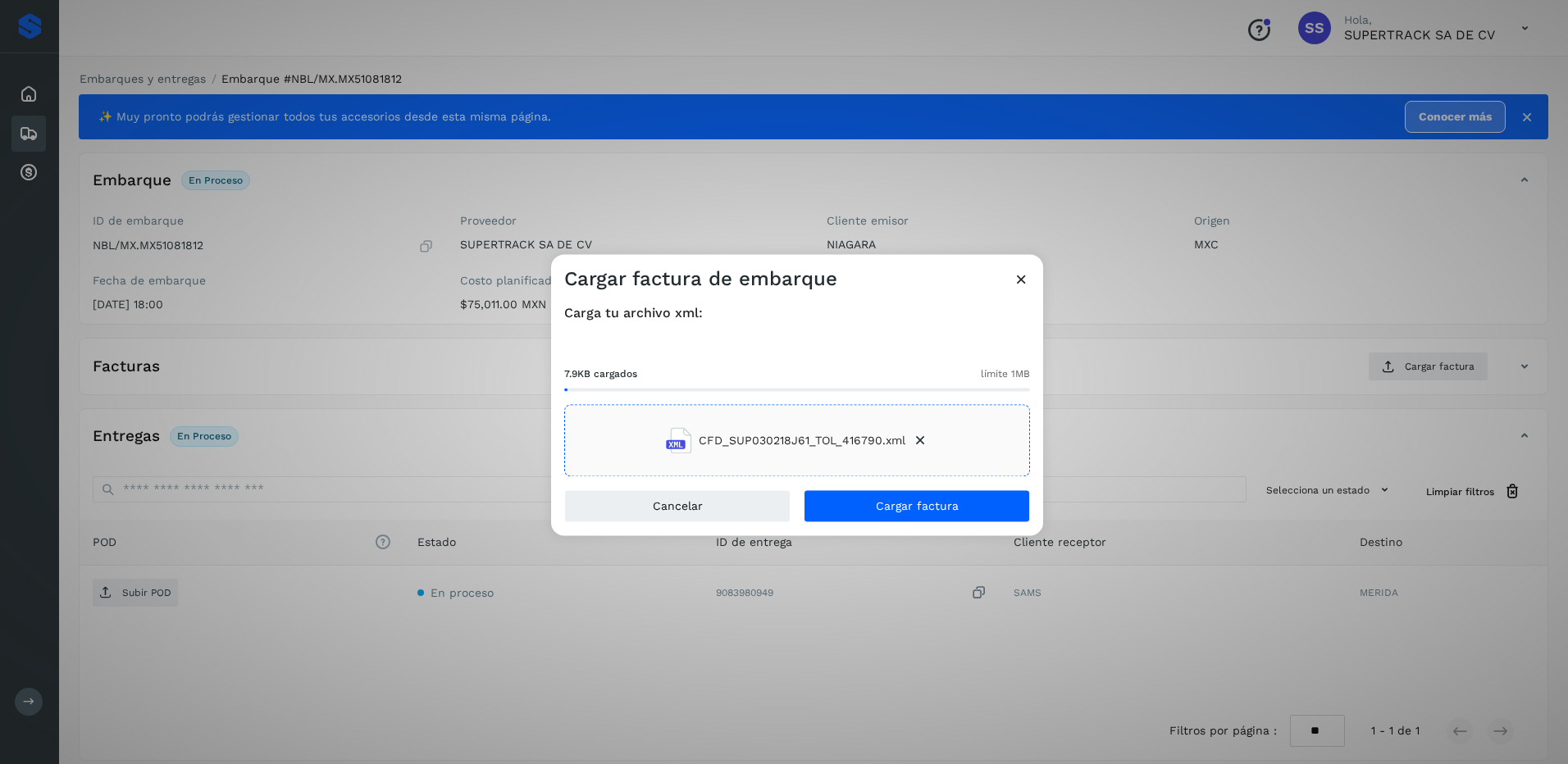
click at [944, 526] on div "Cancelar Cargar factura" at bounding box center [797, 513] width 492 height 46
click at [933, 516] on button "Cargar factura" at bounding box center [917, 507] width 226 height 33
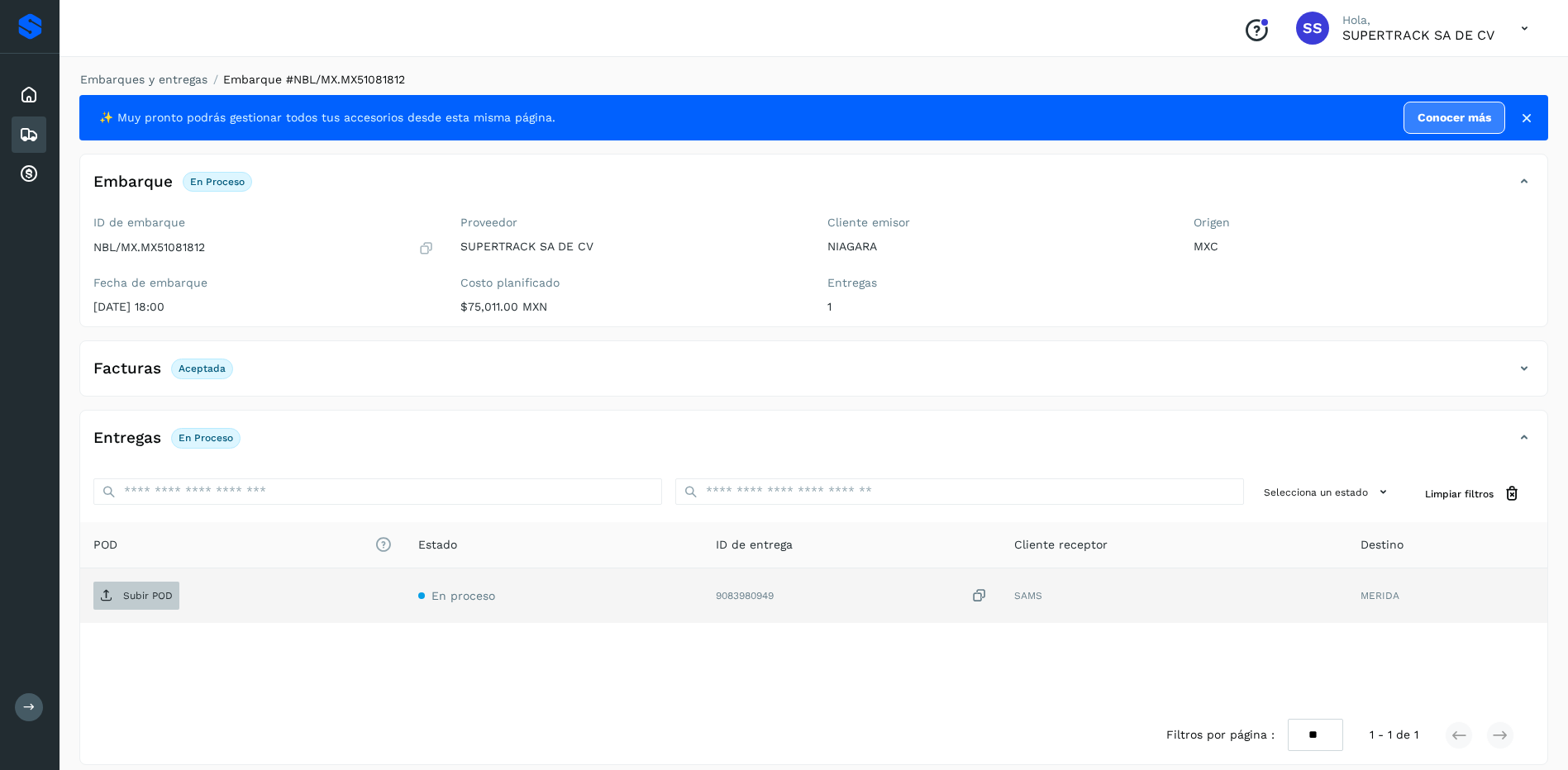
click at [146, 600] on p "Subir POD" at bounding box center [148, 596] width 50 height 12
click at [146, 74] on link "Embarques y entregas" at bounding box center [143, 79] width 127 height 13
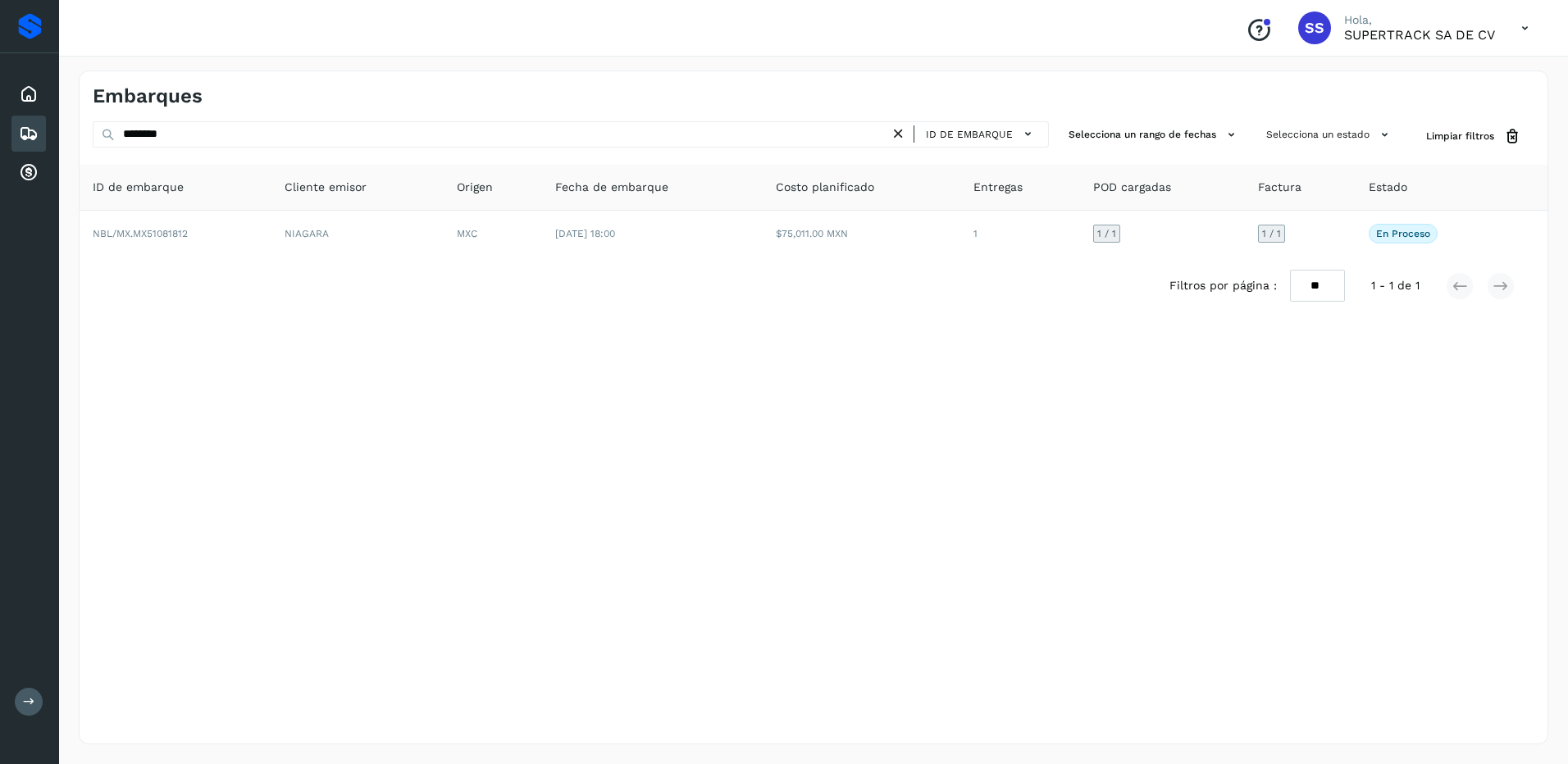
click at [921, 144] on div "ID de embarque" at bounding box center [974, 134] width 135 height 24
click at [907, 135] on icon at bounding box center [898, 134] width 17 height 17
